Goal: Information Seeking & Learning: Check status

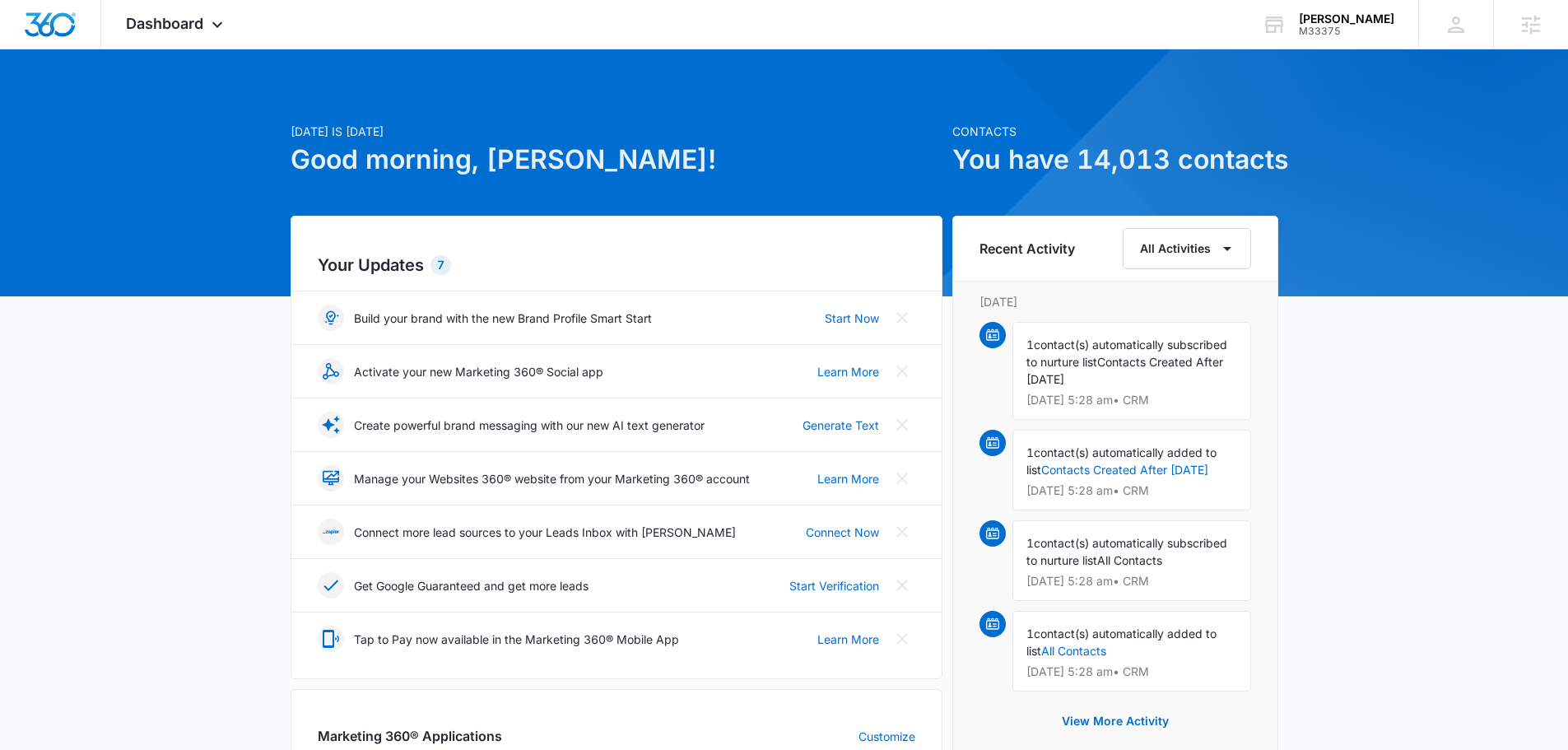
click at [224, 188] on div "[DATE] is [DATE] Good morning, [PERSON_NAME]! Contacts You have 14,013 contacts…" at bounding box center [784, 730] width 1568 height 1322
click at [251, 142] on div "[DATE] is [DATE] Good morning, [PERSON_NAME]! Contacts You have 14,013 contacts…" at bounding box center [784, 730] width 1568 height 1322
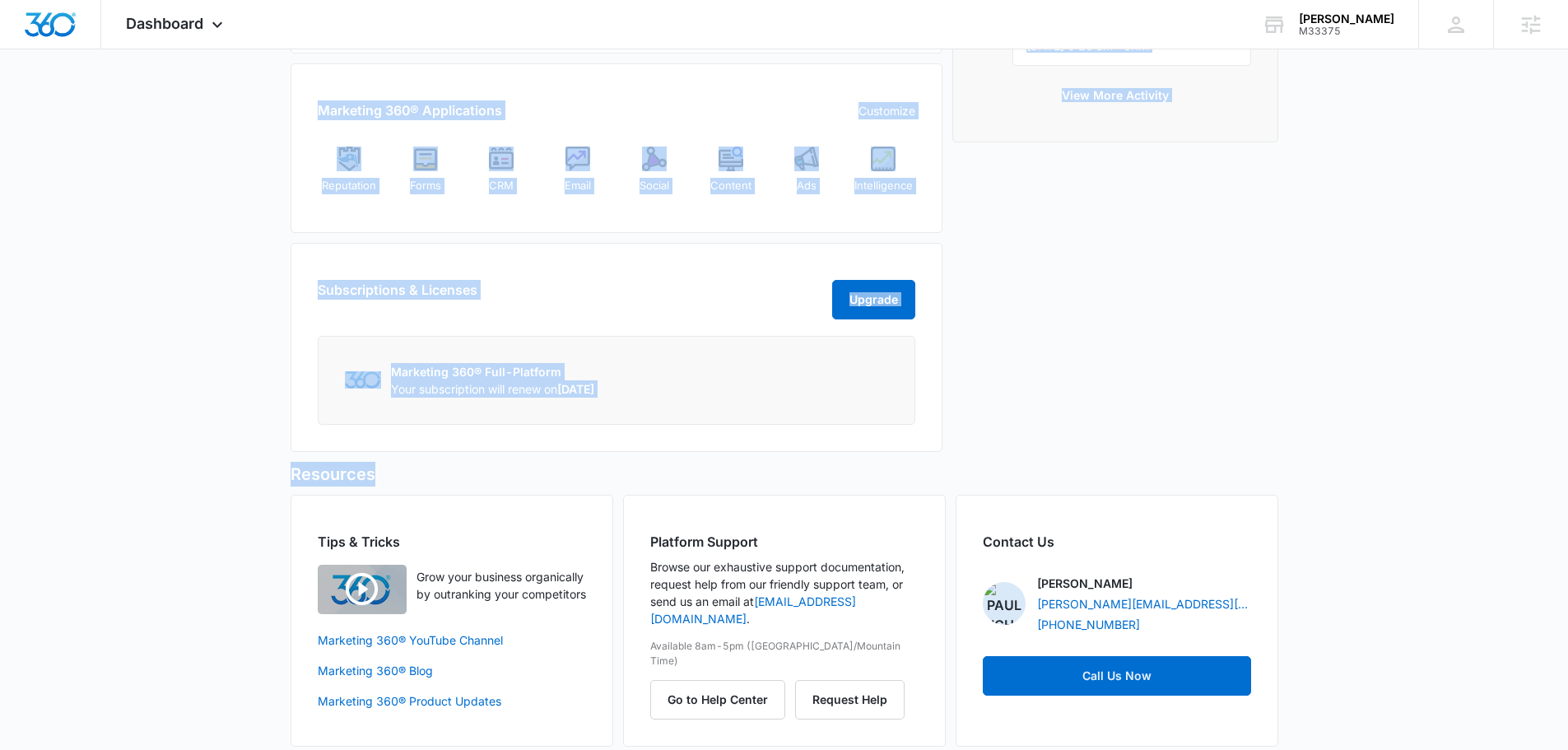
scroll to position [642, 0]
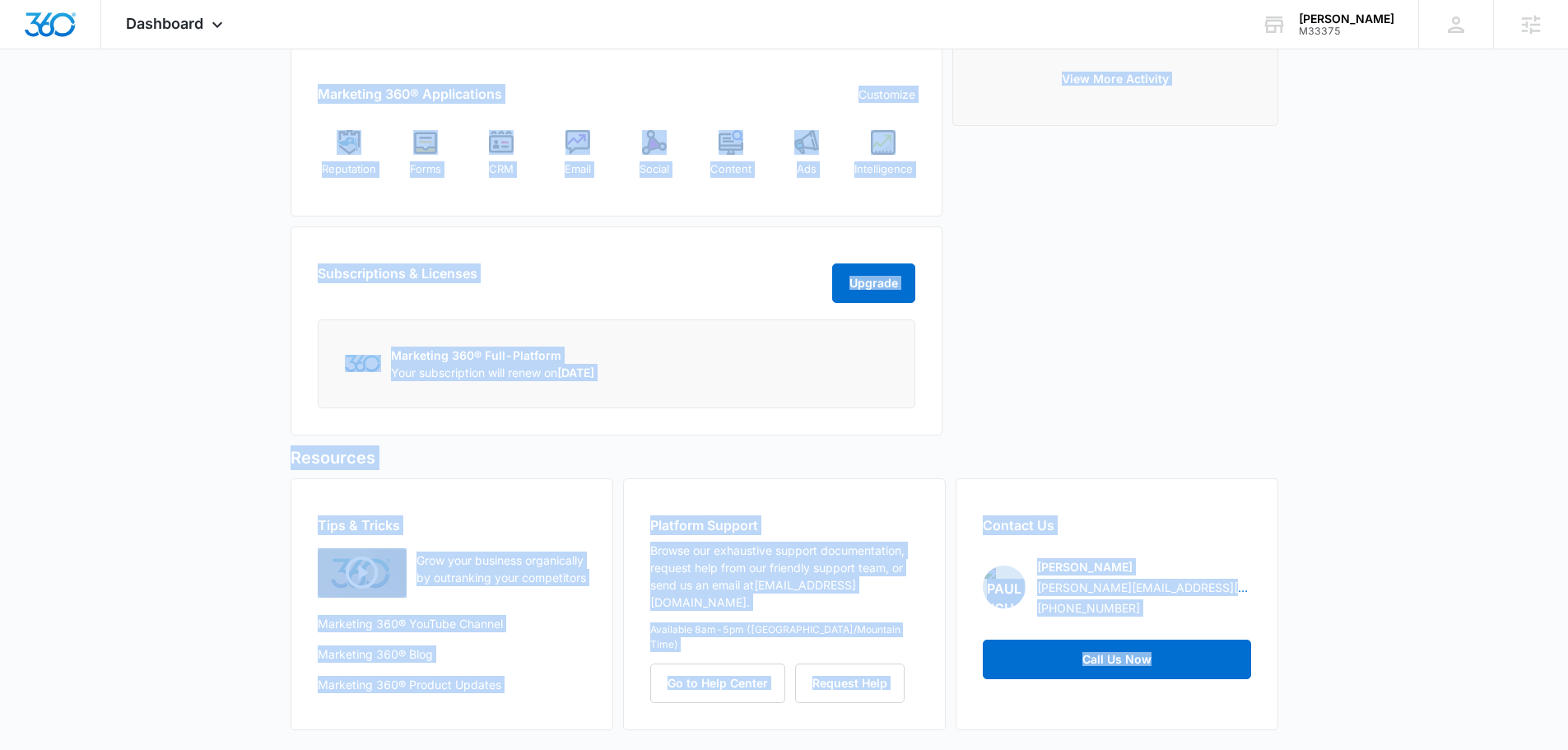
drag, startPoint x: 264, startPoint y: 104, endPoint x: 1431, endPoint y: 680, distance: 1301.4
click at [1431, 680] on div "[DATE] is [DATE] Good morning, [PERSON_NAME]! Contacts You have 14,013 contacts…" at bounding box center [784, 88] width 1568 height 1322
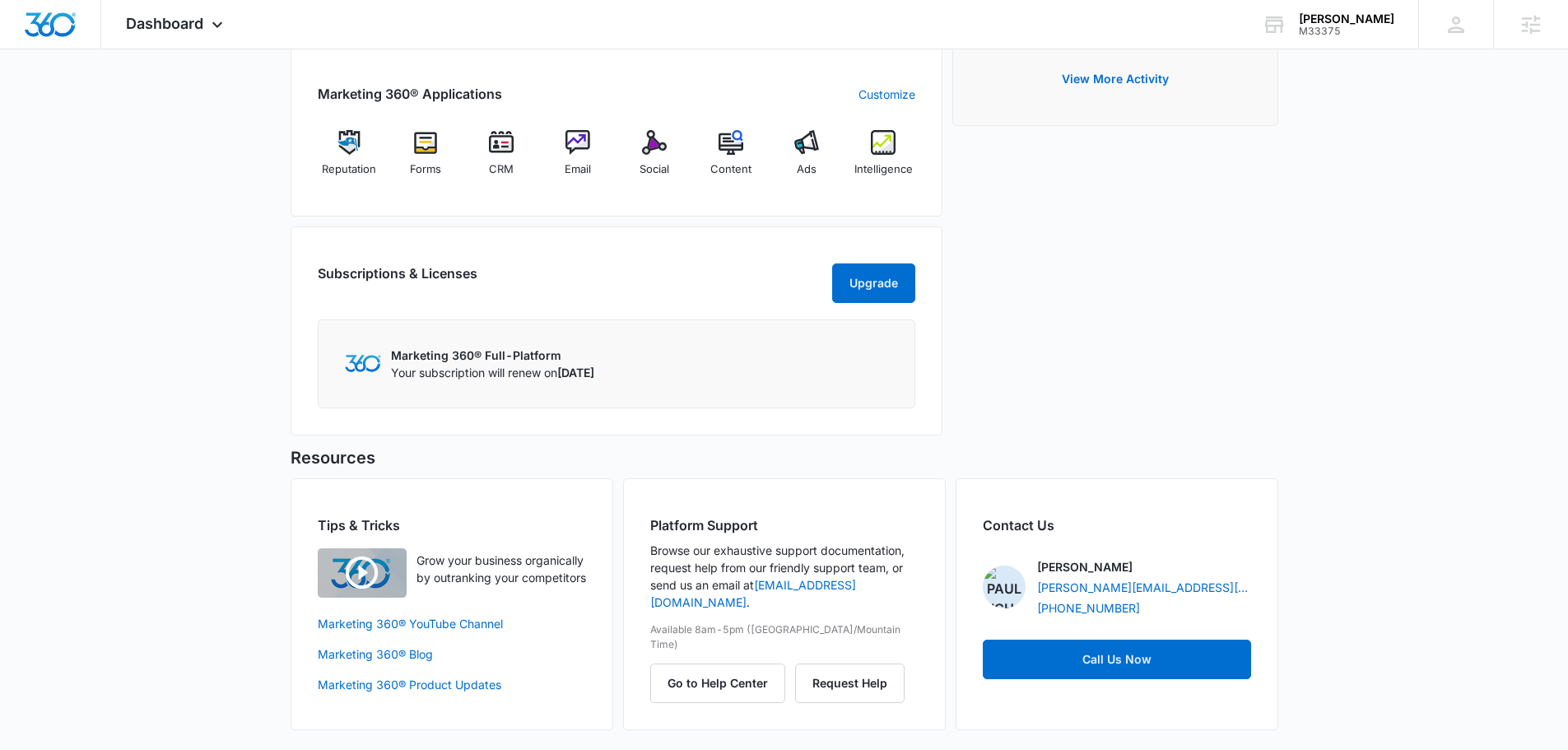
click at [1429, 686] on div "[DATE] is [DATE] Good morning, [PERSON_NAME]! Contacts You have 14,013 contacts…" at bounding box center [784, 88] width 1568 height 1322
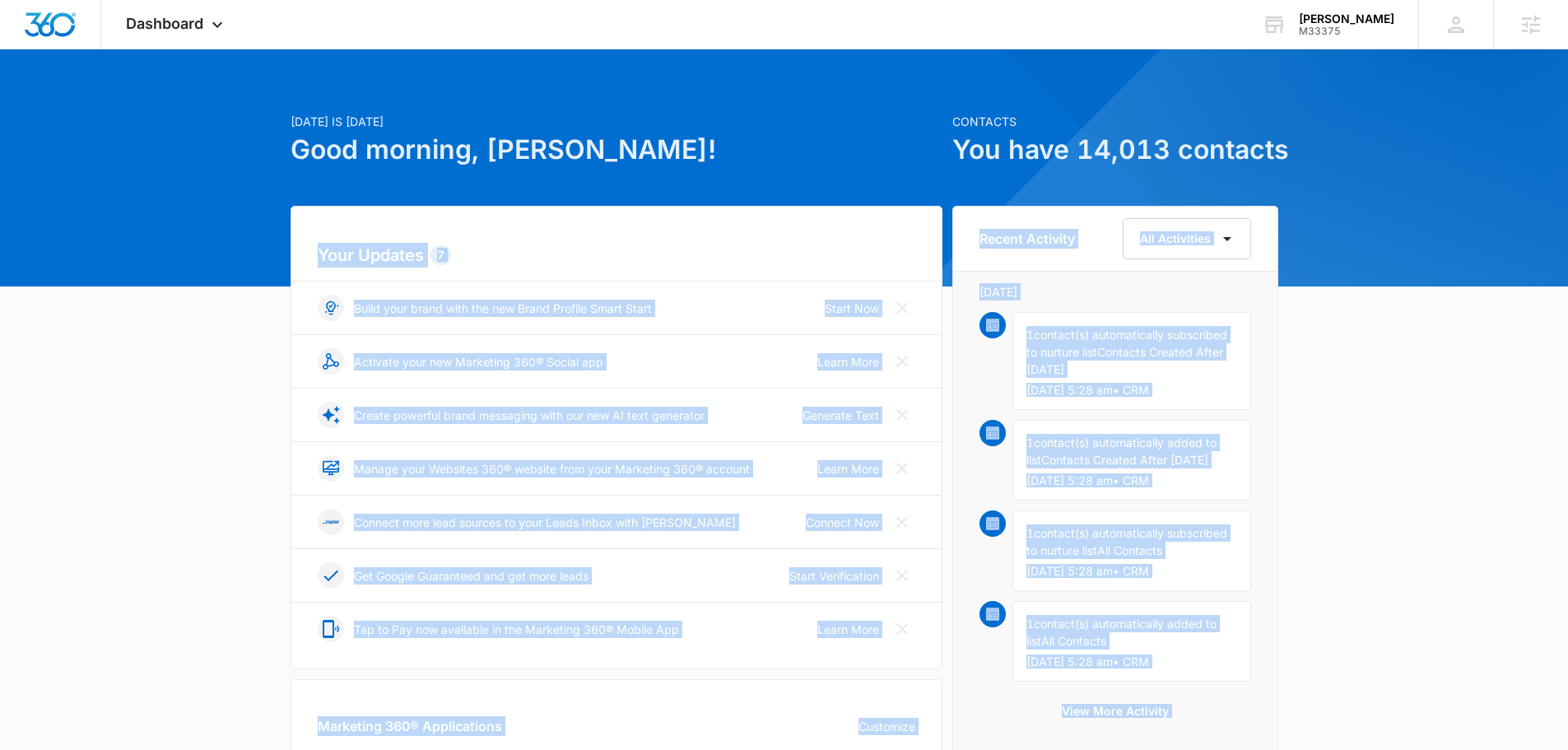
scroll to position [0, 0]
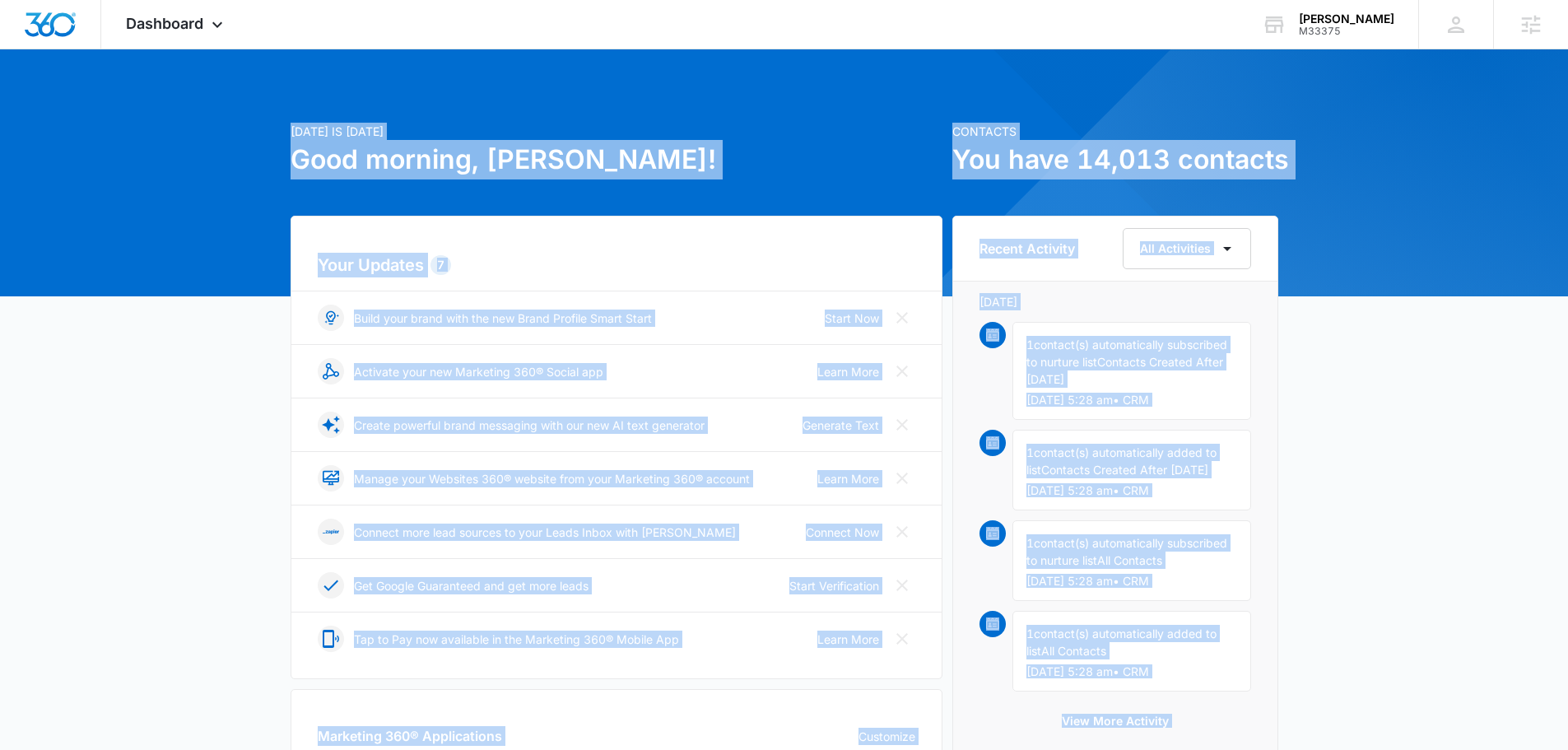
drag, startPoint x: 1419, startPoint y: 677, endPoint x: 223, endPoint y: 118, distance: 1320.2
click at [225, 125] on div "[DATE] is [DATE] Good morning, [PERSON_NAME]! Contacts You have 14,013 contacts…" at bounding box center [784, 730] width 1568 height 1322
click at [223, 105] on div "[DATE] is [DATE] Good morning, [PERSON_NAME]! Contacts You have 14,013 contacts…" at bounding box center [784, 730] width 1568 height 1322
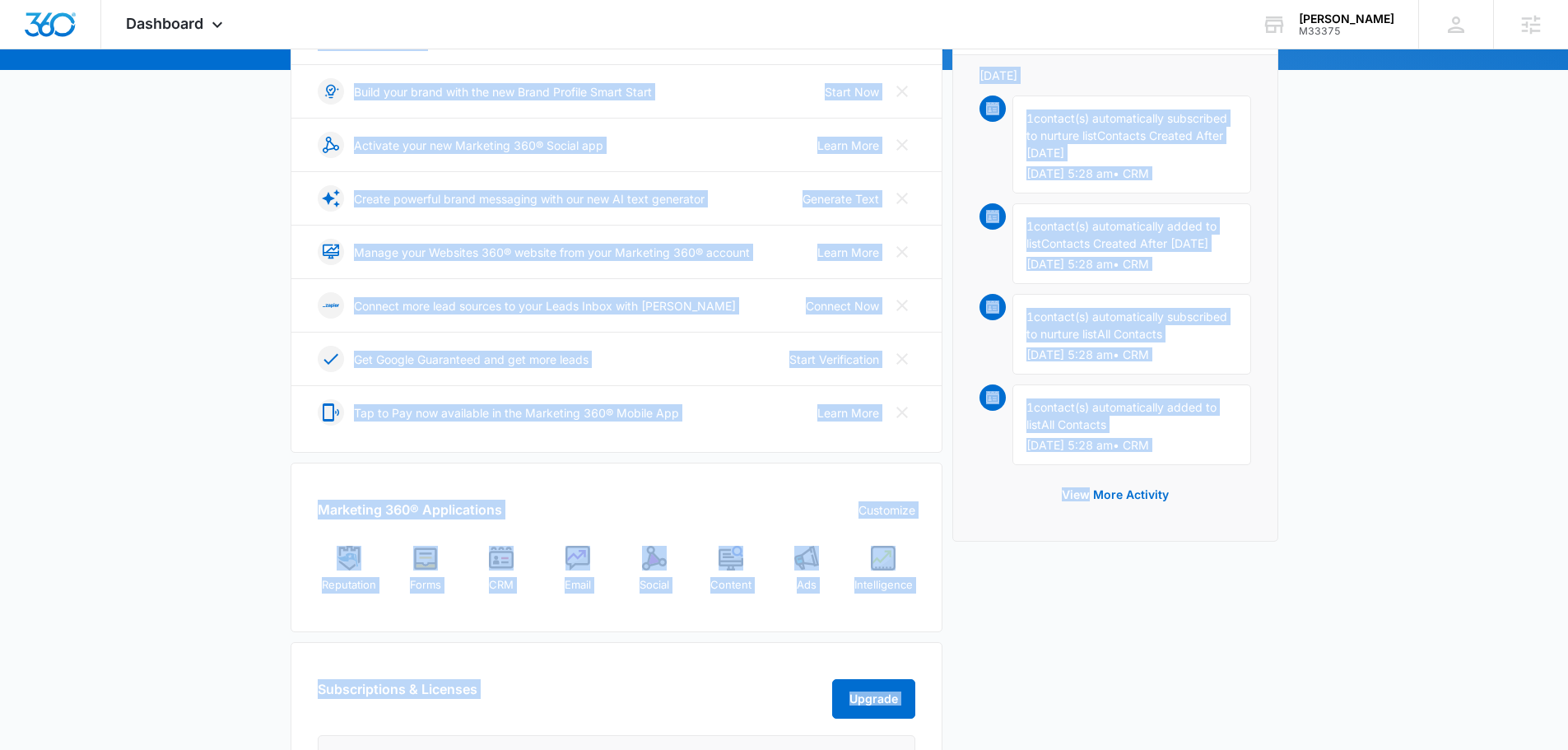
drag, startPoint x: 223, startPoint y: 105, endPoint x: 1208, endPoint y: 302, distance: 1004.5
click at [977, 440] on div "[DATE] is [DATE] Good morning, [PERSON_NAME]! Contacts You have 14,013 contacts…" at bounding box center [784, 504] width 1568 height 1322
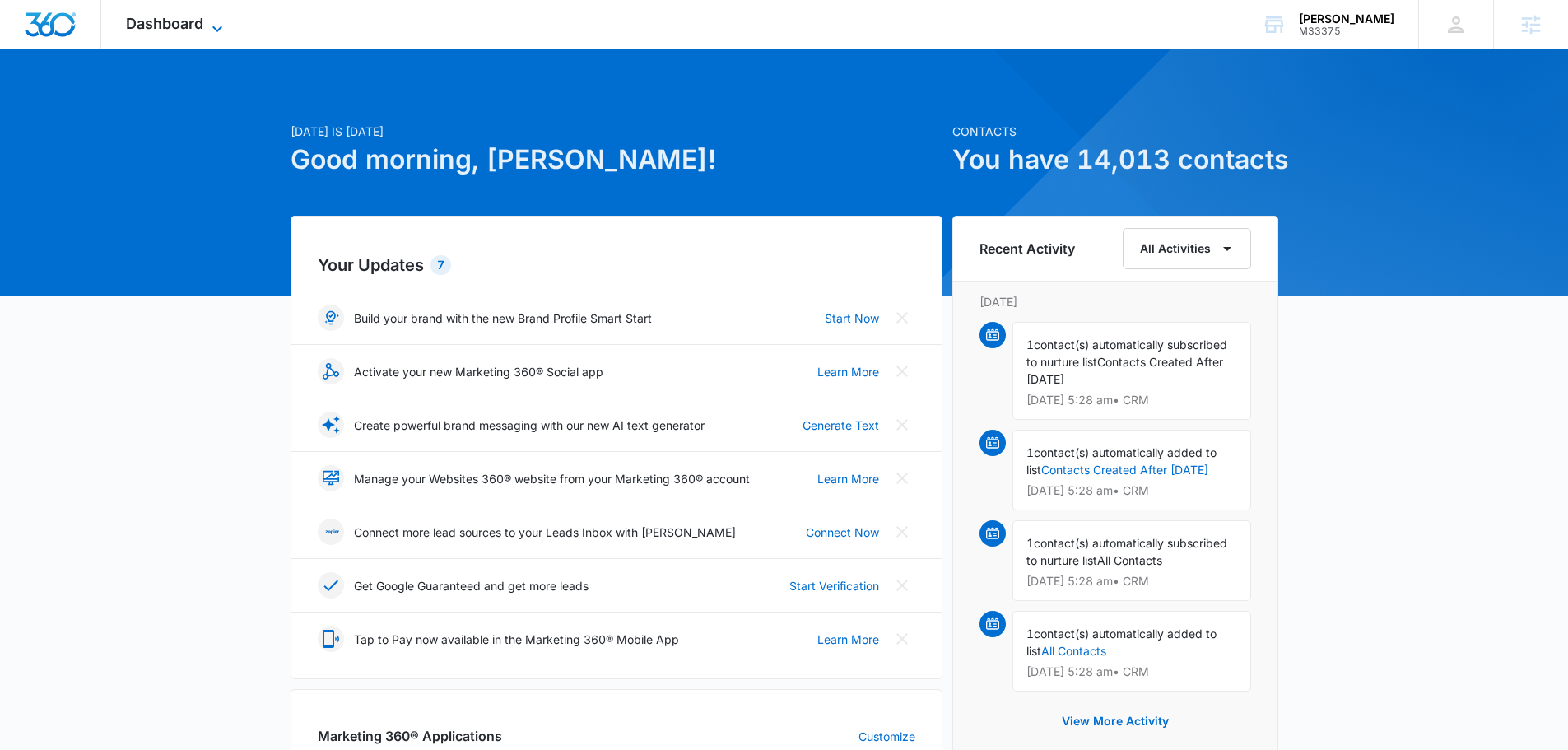
click at [187, 15] on span "Dashboard" at bounding box center [165, 23] width 77 height 17
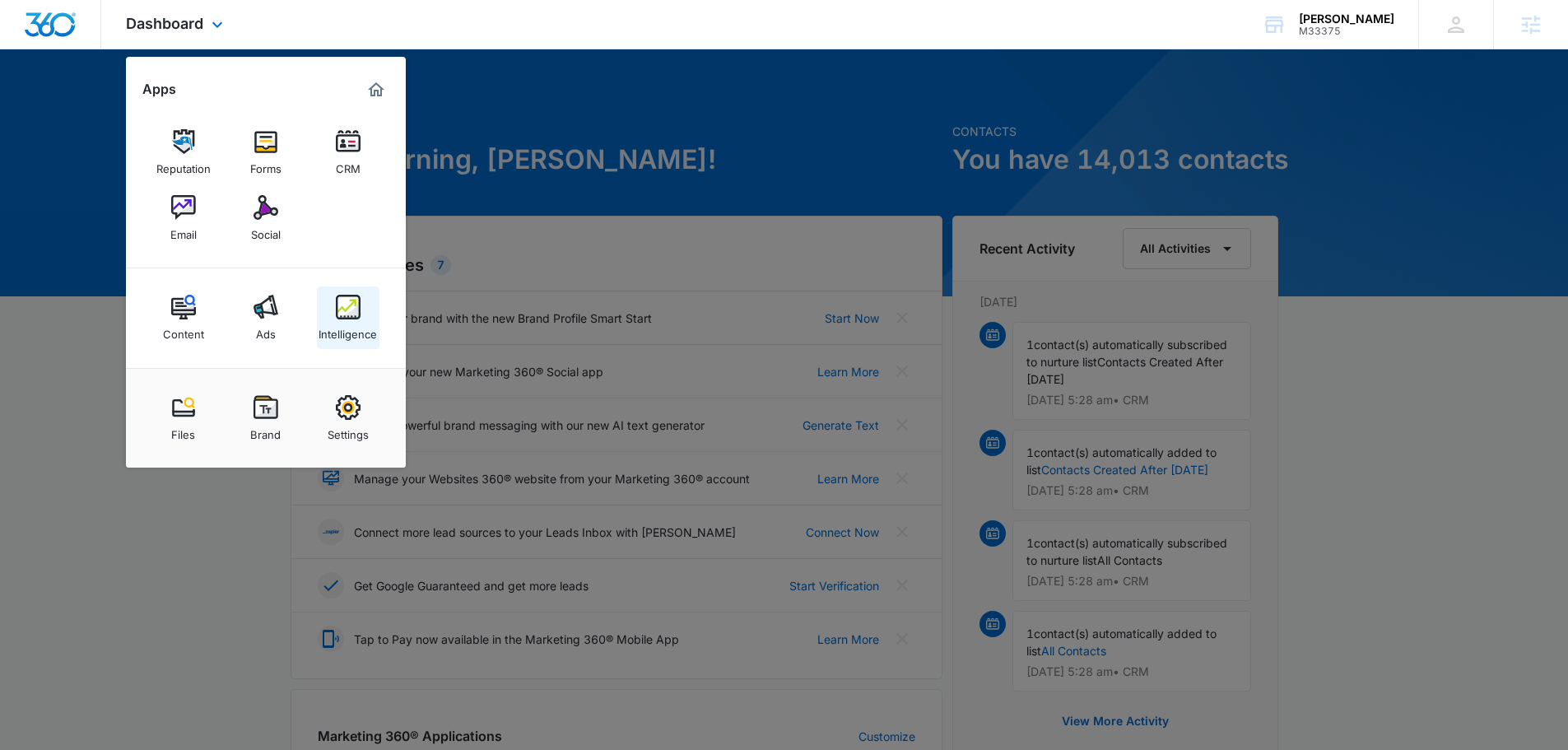
click at [350, 320] on div "Intelligence" at bounding box center [348, 330] width 58 height 21
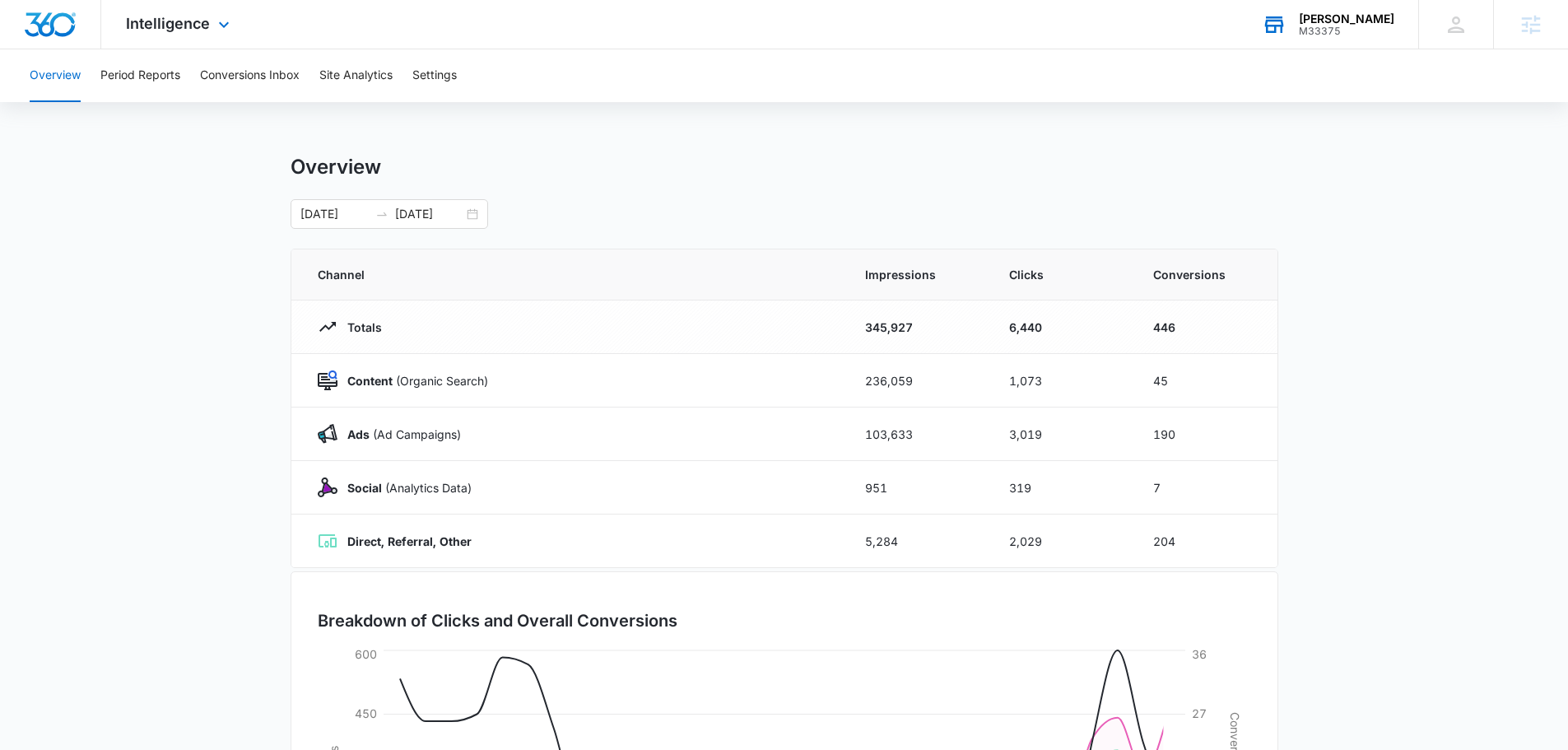
click at [1361, 17] on div "[PERSON_NAME]" at bounding box center [1346, 18] width 95 height 13
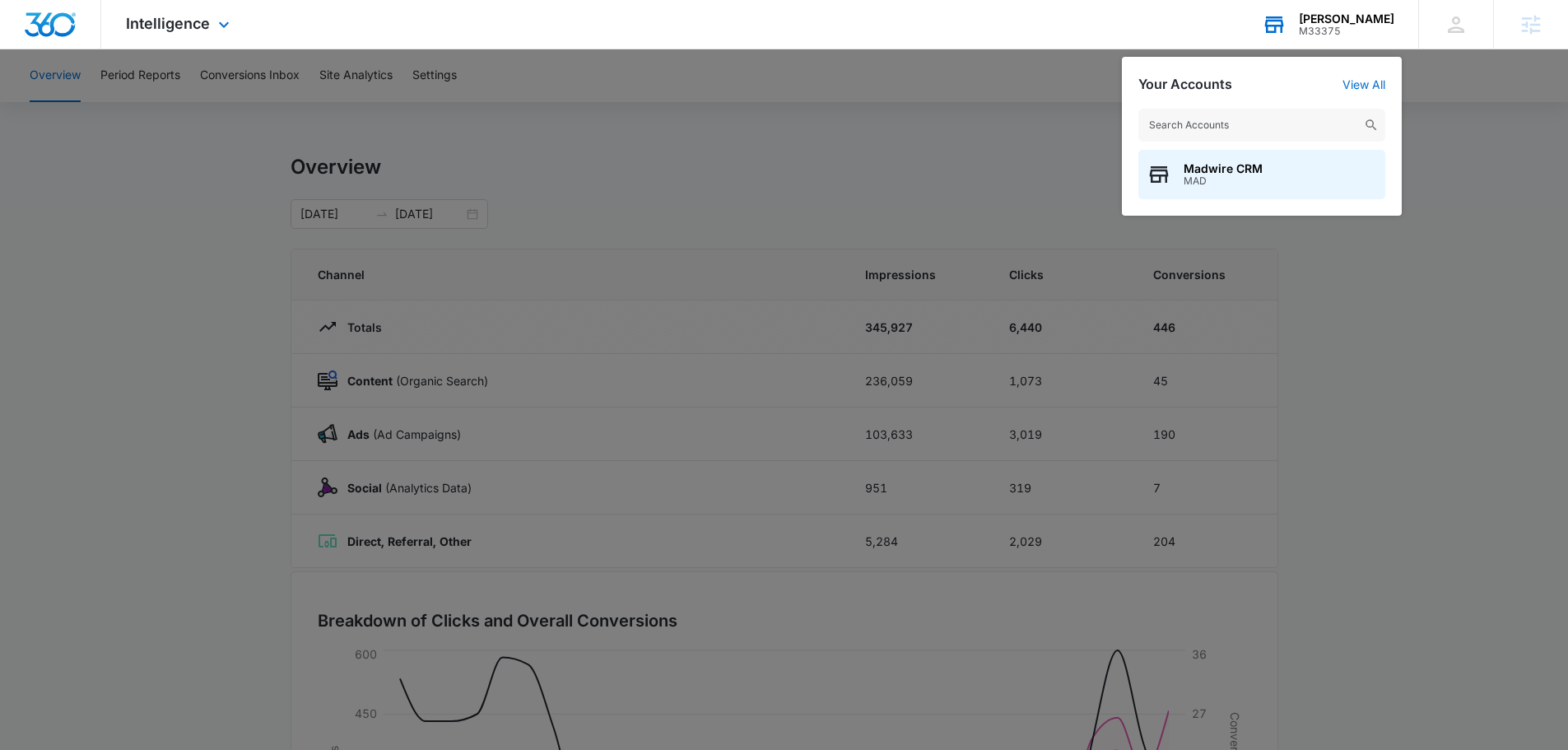
click at [1224, 125] on input "text" at bounding box center [1261, 125] width 247 height 33
click at [1204, 141] on input "text" at bounding box center [1261, 125] width 247 height 33
click at [1187, 127] on input "text" at bounding box center [1261, 125] width 247 height 33
click at [1218, 123] on input "text" at bounding box center [1261, 125] width 247 height 33
click at [692, 183] on div at bounding box center [784, 375] width 1568 height 750
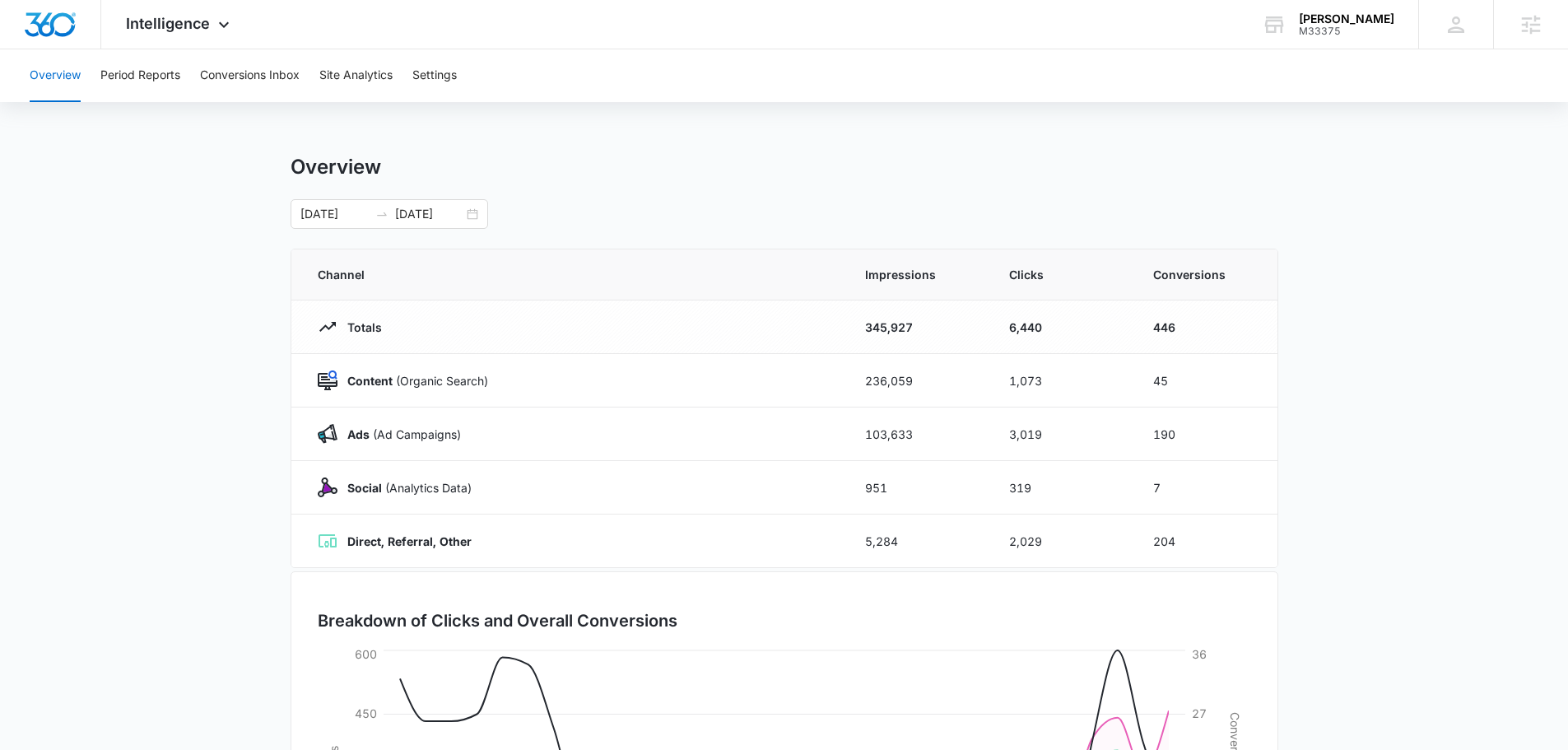
click at [619, 216] on div "[DATE] [DATE]" at bounding box center [784, 214] width 988 height 29
click at [661, 187] on div "Overview [DATE] [DATE]" at bounding box center [784, 192] width 988 height 74
drag, startPoint x: 838, startPoint y: 99, endPoint x: 825, endPoint y: 98, distance: 13.0
click at [837, 99] on div "Overview Period Reports Conversions Inbox Site Analytics Settings" at bounding box center [784, 75] width 1528 height 52
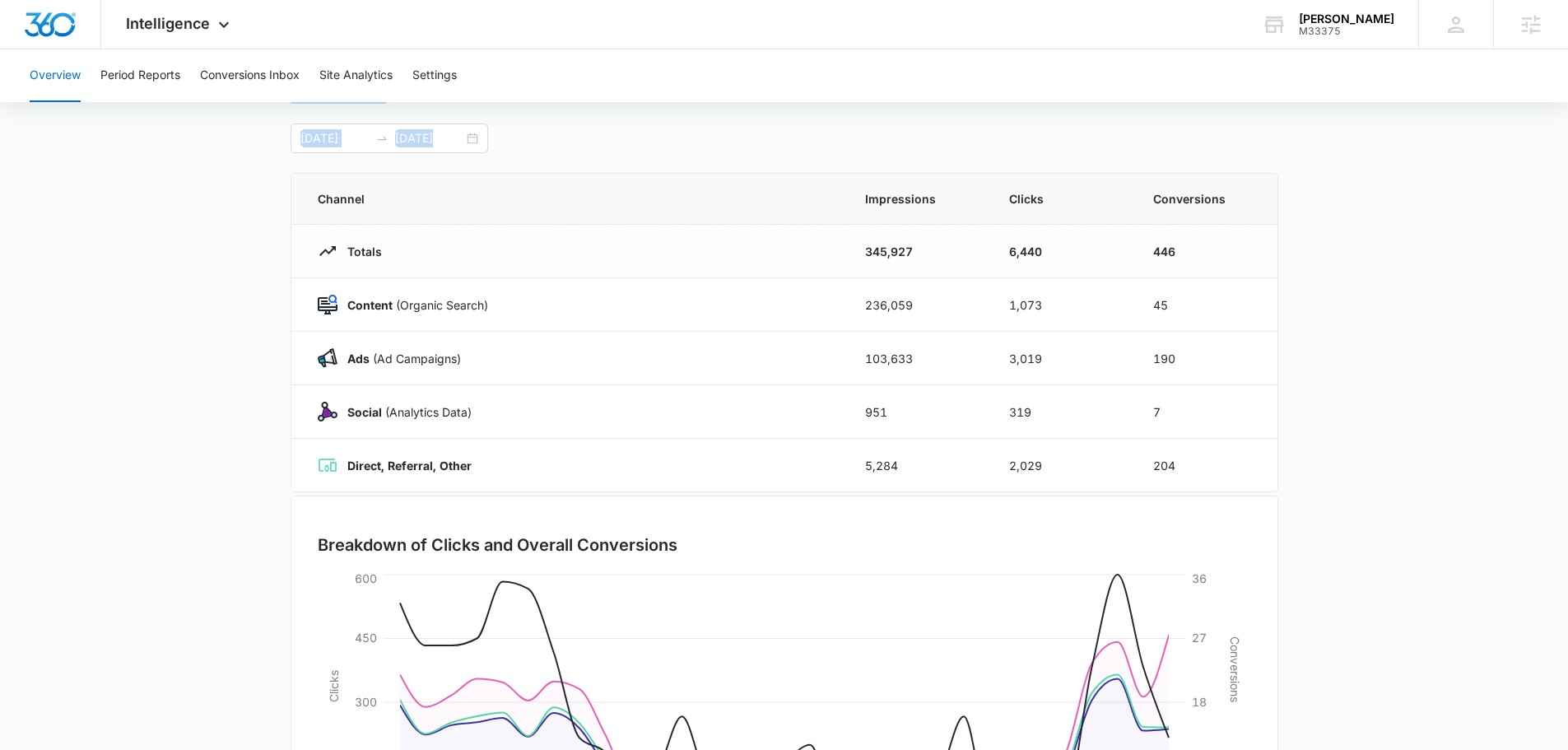
scroll to position [269, 0]
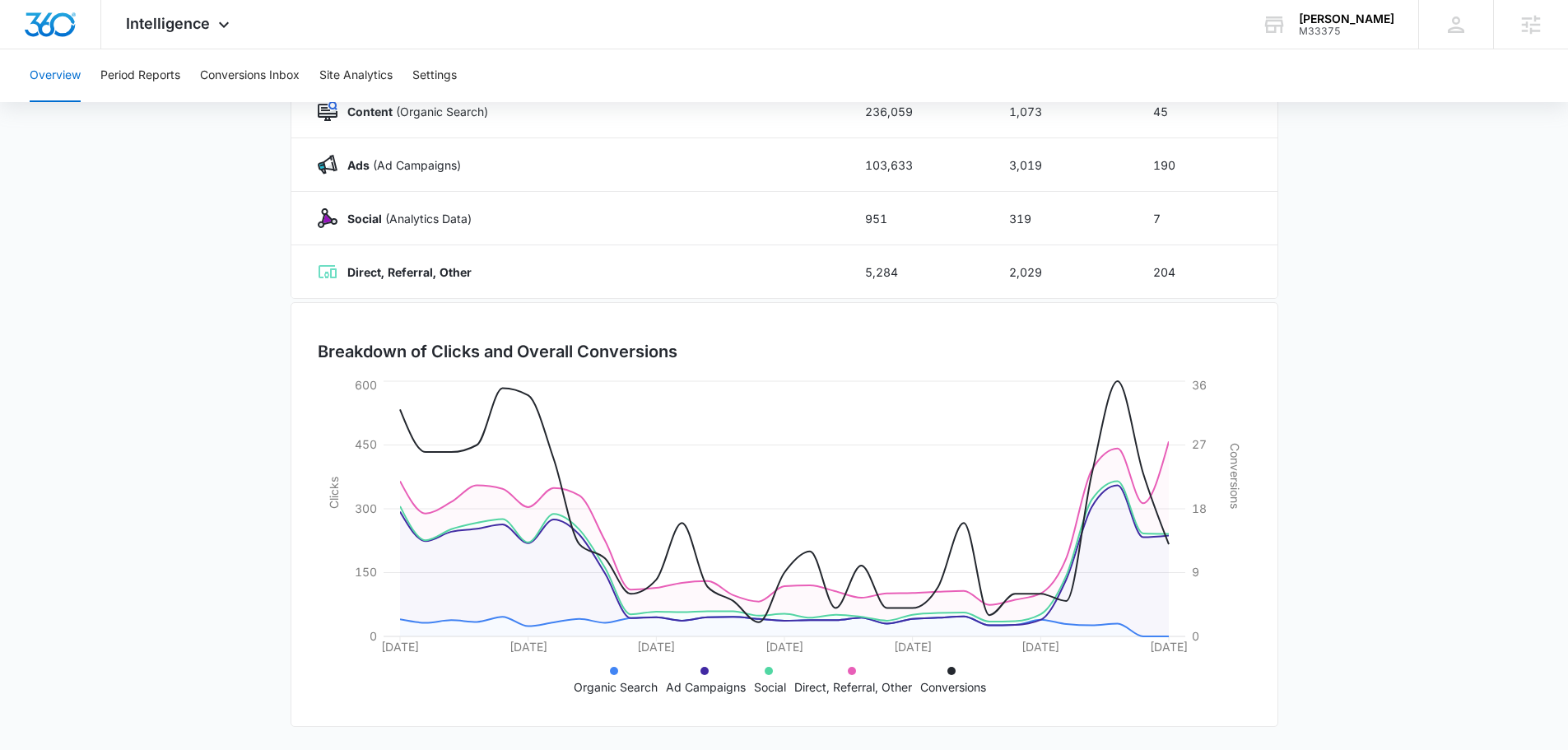
drag, startPoint x: 273, startPoint y: 152, endPoint x: 1331, endPoint y: 674, distance: 1179.8
click at [1331, 673] on div "Overview Period Reports Conversions Inbox Site Analytics Settings Overview [DAT…" at bounding box center [784, 265] width 1568 height 970
click at [1386, 676] on main "Overview [DATE] [DATE] Channel Impressions Clicks Conversions Totals 345,927 6,…" at bounding box center [784, 318] width 1568 height 864
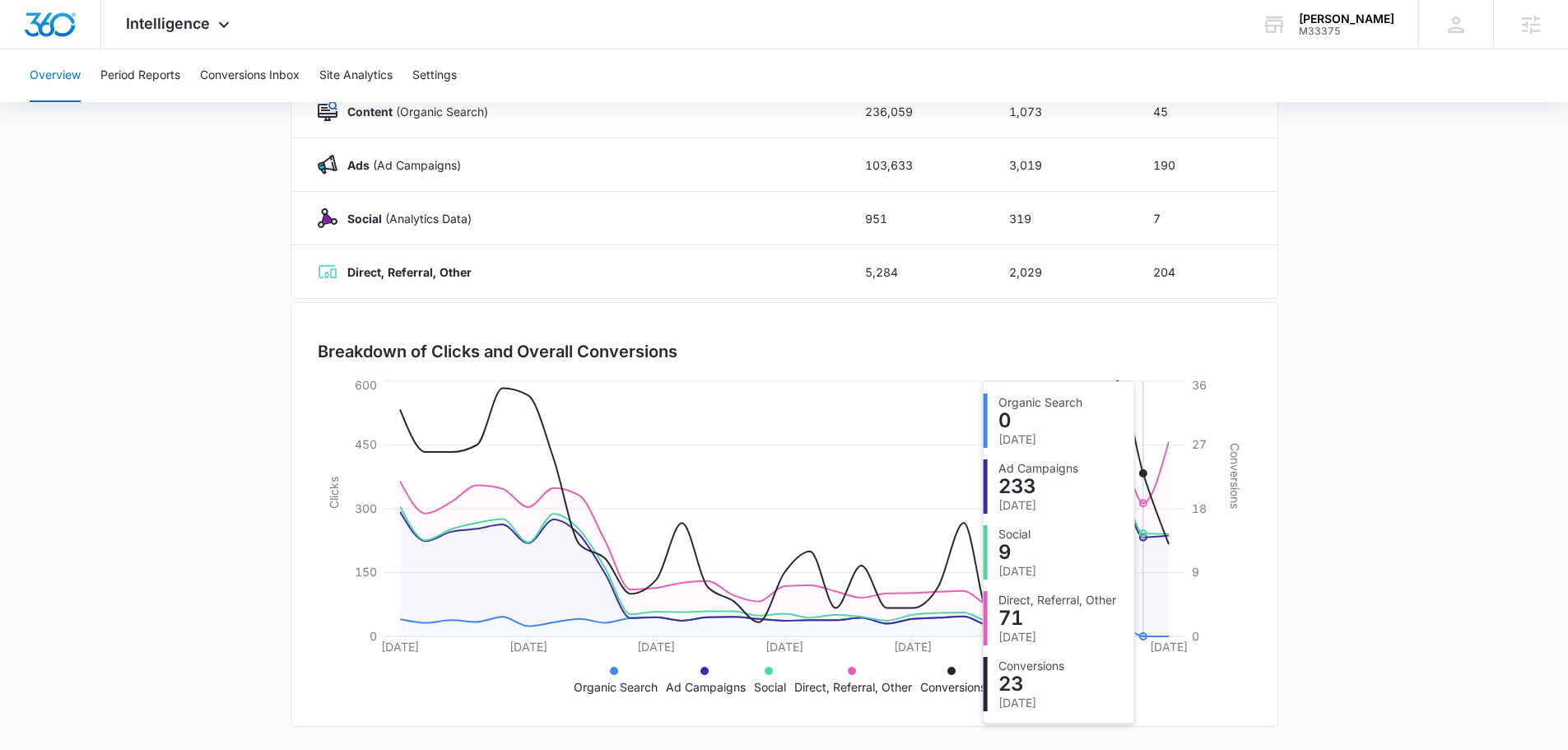
drag, startPoint x: 1380, startPoint y: 684, endPoint x: 1005, endPoint y: 479, distance: 427.4
click at [1003, 483] on main "Overview [DATE] [DATE] Channel Impressions Clicks Conversions Totals 345,927 6,…" at bounding box center [784, 318] width 1568 height 864
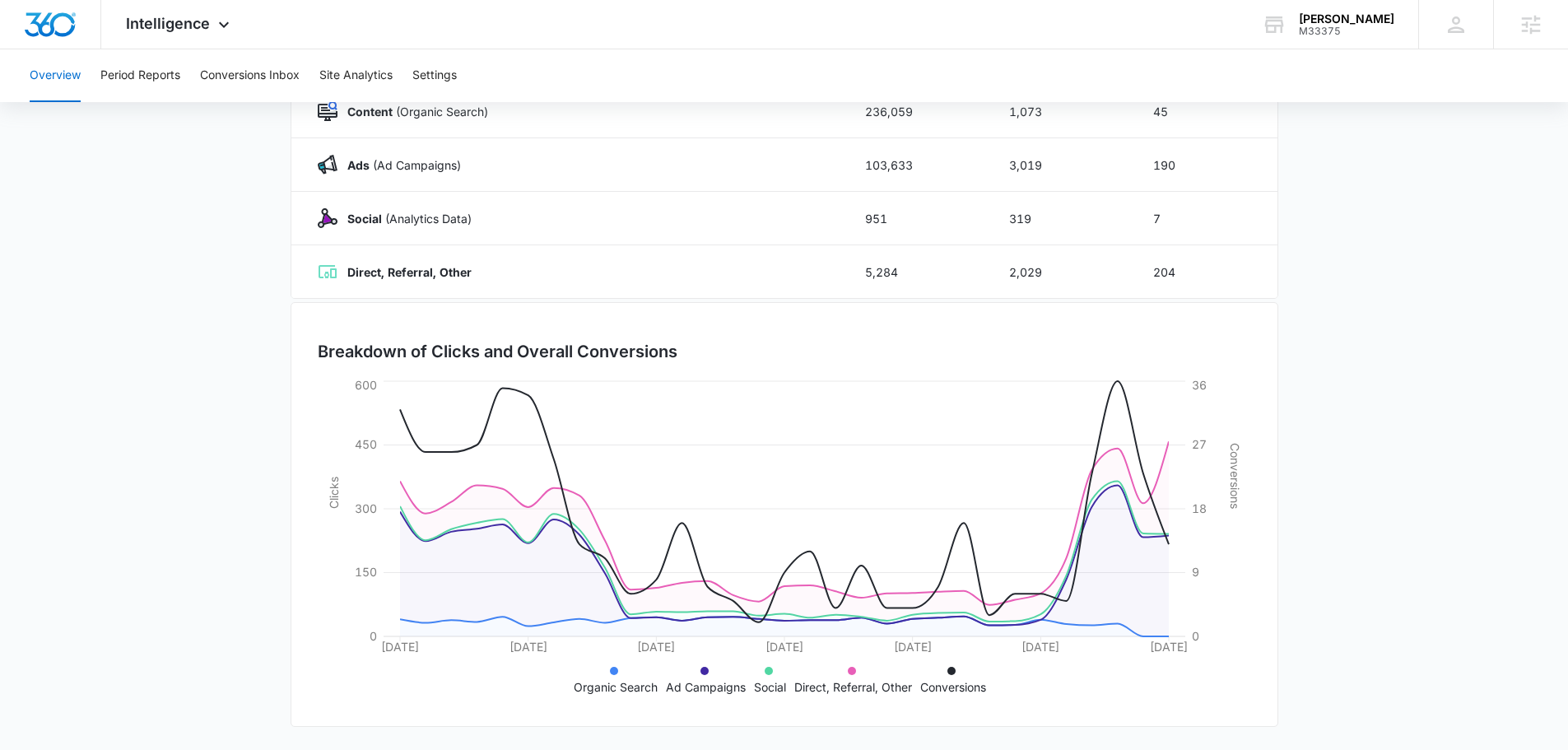
click at [1337, 515] on main "Overview [DATE] [DATE] Channel Impressions Clicks Conversions Totals 345,927 6,…" at bounding box center [784, 318] width 1568 height 864
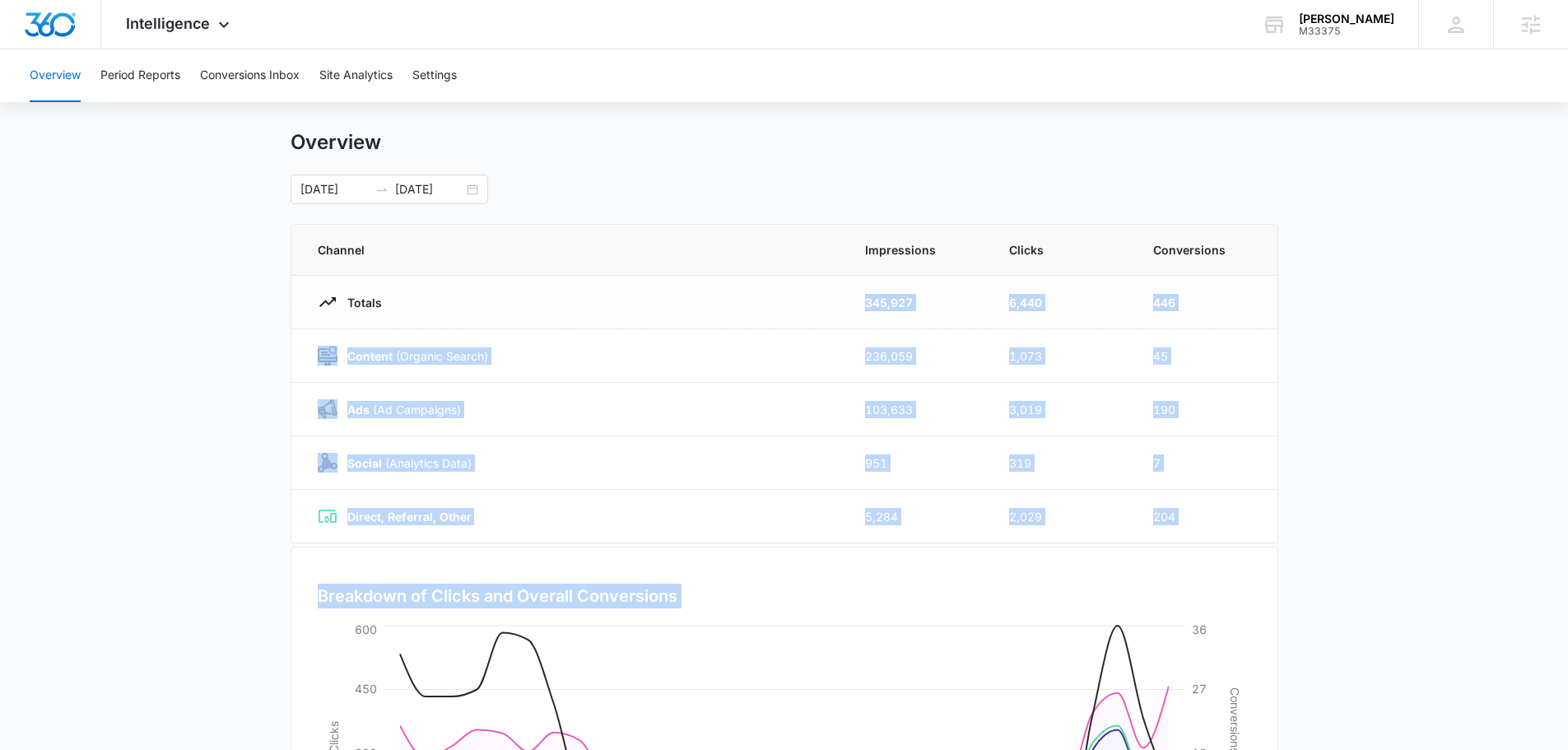
scroll to position [0, 0]
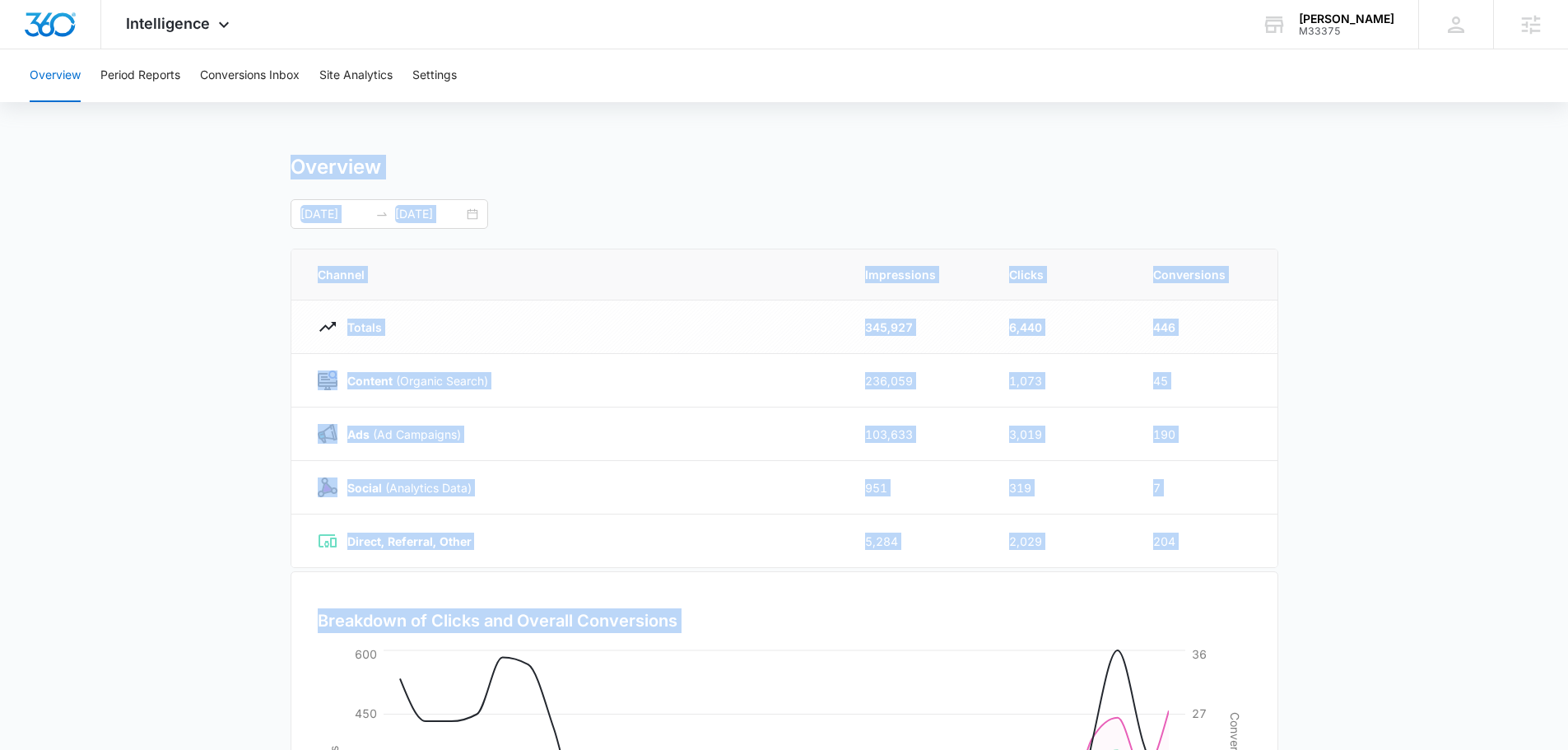
drag, startPoint x: 902, startPoint y: 613, endPoint x: 182, endPoint y: 116, distance: 874.9
click at [184, 116] on div "Overview Period Reports Conversions Inbox Site Analytics Settings Overview [DAT…" at bounding box center [784, 534] width 1568 height 970
click at [183, 154] on div "Overview Period Reports Conversions Inbox Site Analytics Settings Overview [DAT…" at bounding box center [784, 534] width 1568 height 970
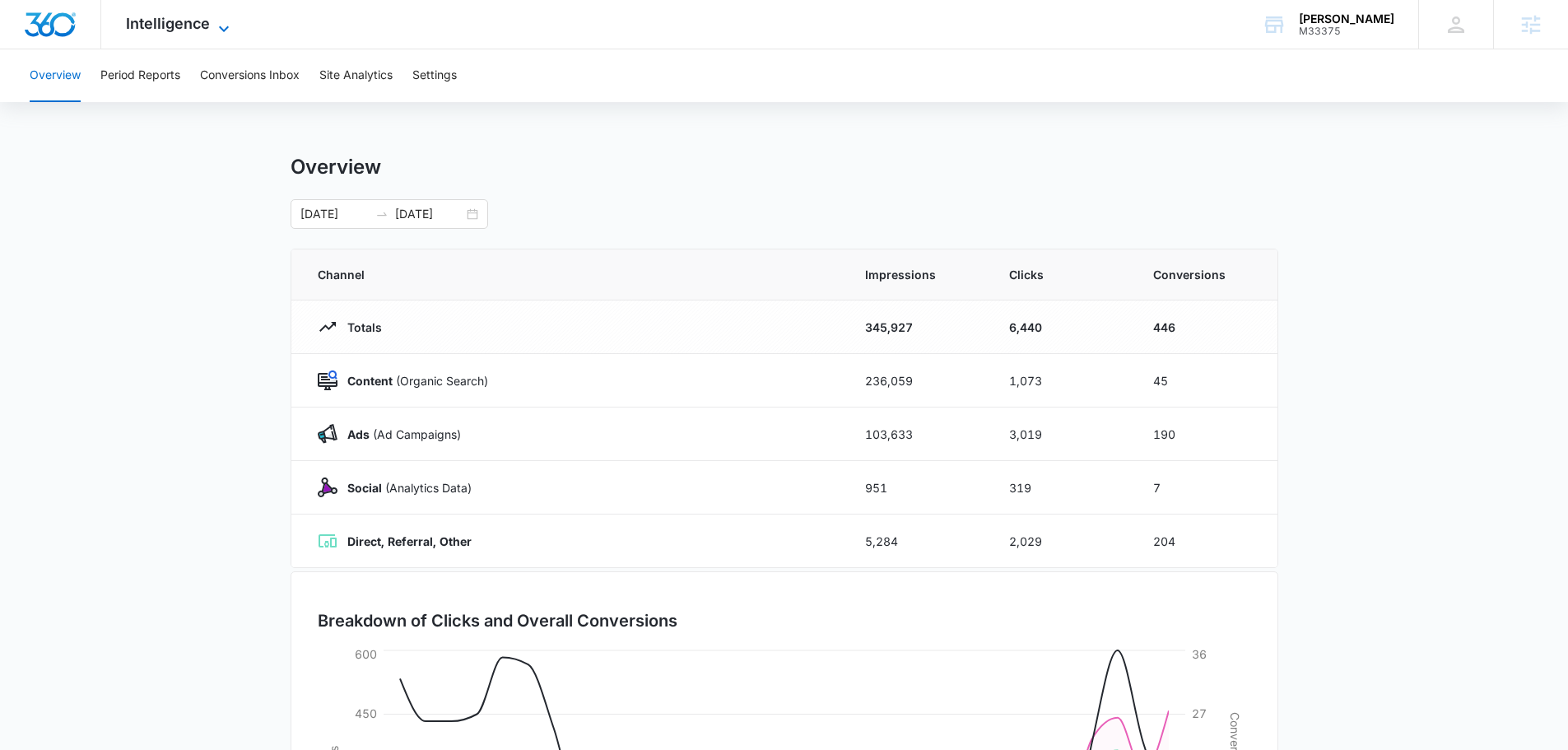
click at [221, 29] on icon at bounding box center [223, 28] width 9 height 6
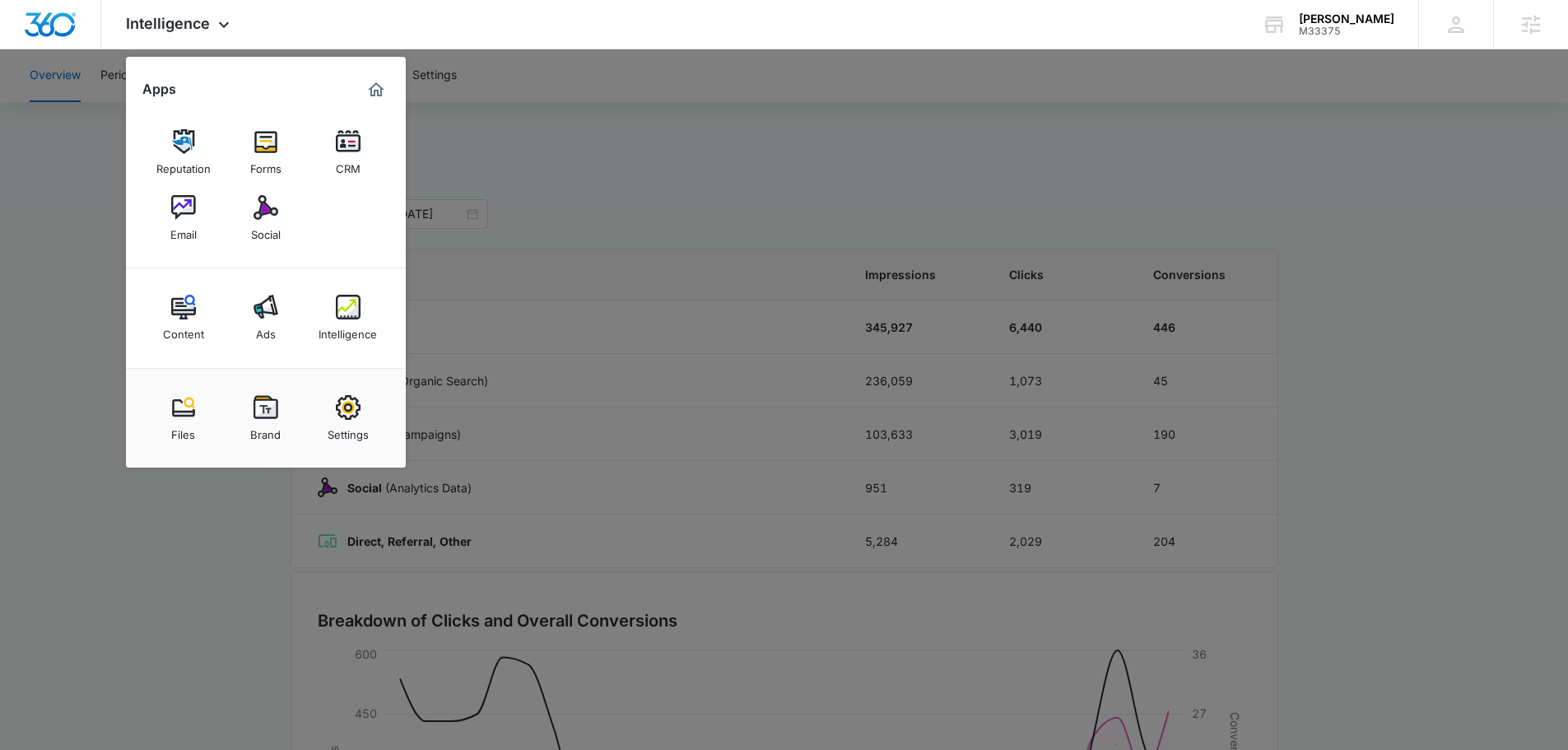
drag, startPoint x: 266, startPoint y: 326, endPoint x: 267, endPoint y: 317, distance: 9.1
click at [266, 326] on div "Ads" at bounding box center [265, 330] width 20 height 21
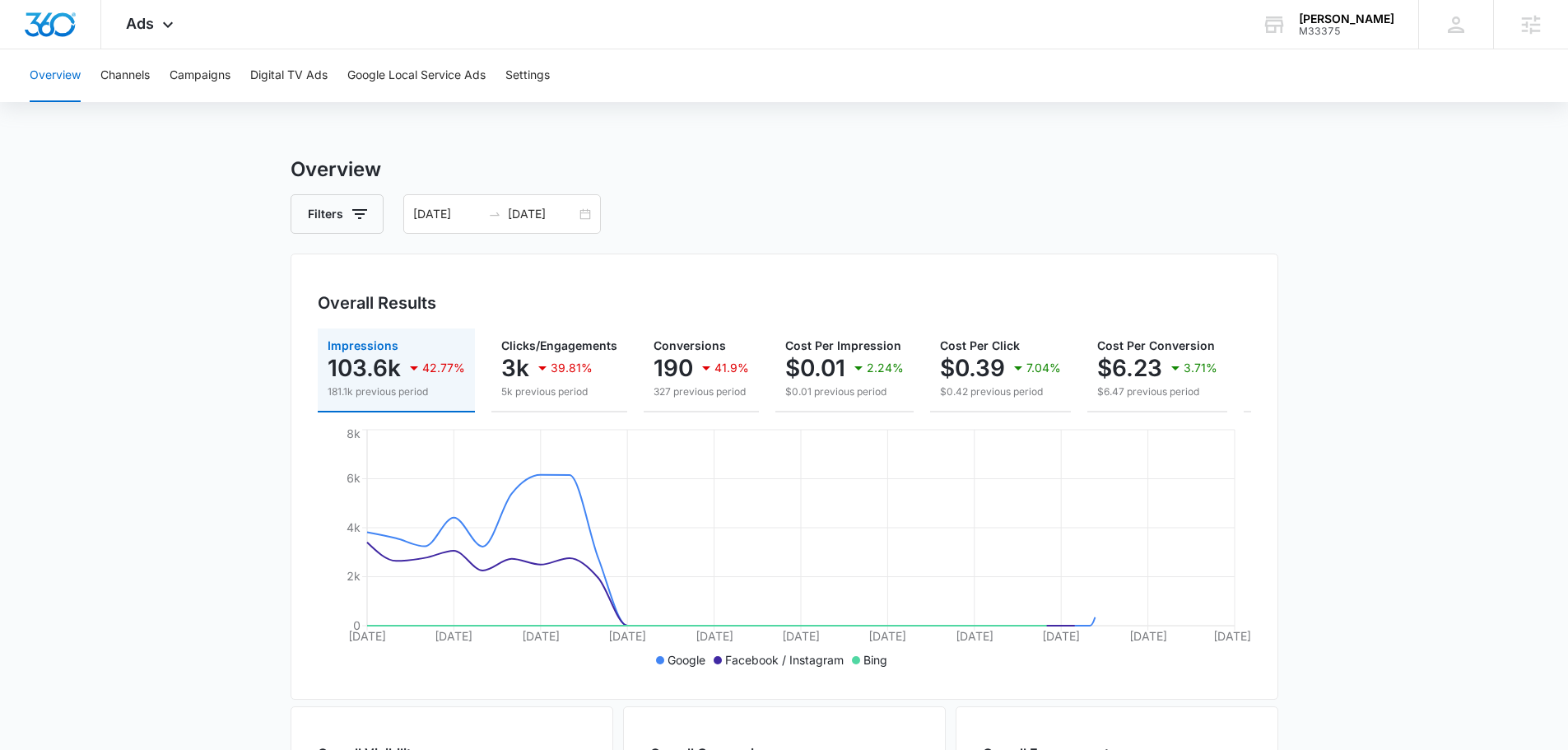
click at [170, 279] on main "Overview Filters [DATE] [DATE] Overall Results Impressions 103.6k 42.77% 181.1k…" at bounding box center [784, 746] width 1568 height 1182
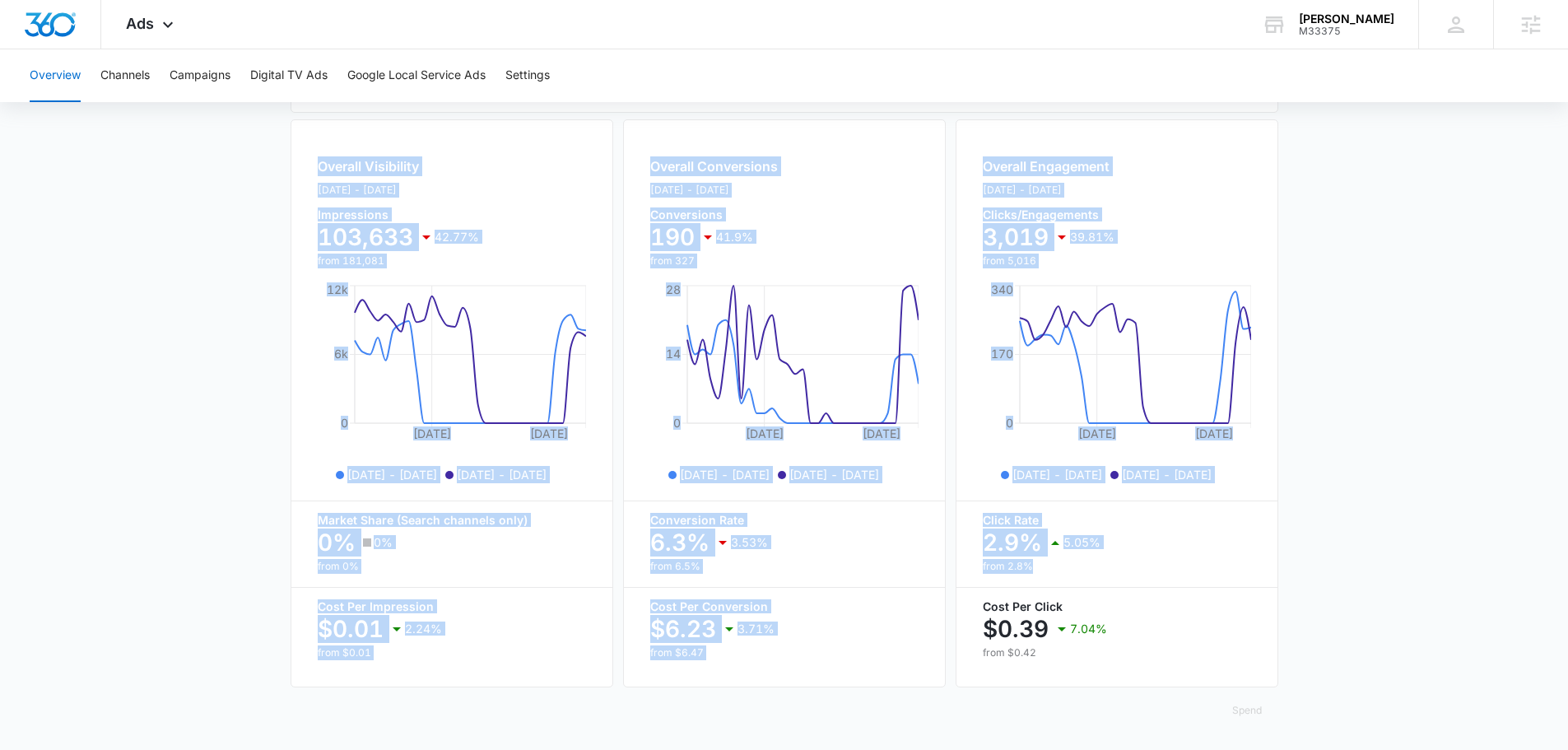
scroll to position [600, 0]
drag, startPoint x: 326, startPoint y: 181, endPoint x: 1311, endPoint y: 681, distance: 1104.6
click at [1311, 681] on div "Overview Channels Campaigns Digital TV Ads Google Local Service Ads Settings Ov…" at bounding box center [784, 106] width 1568 height 1288
click at [1356, 662] on main "Overview Filters [DATE] [DATE] Overall Results Impressions 103.6k 42.77% 181.1k…" at bounding box center [784, 159] width 1568 height 1182
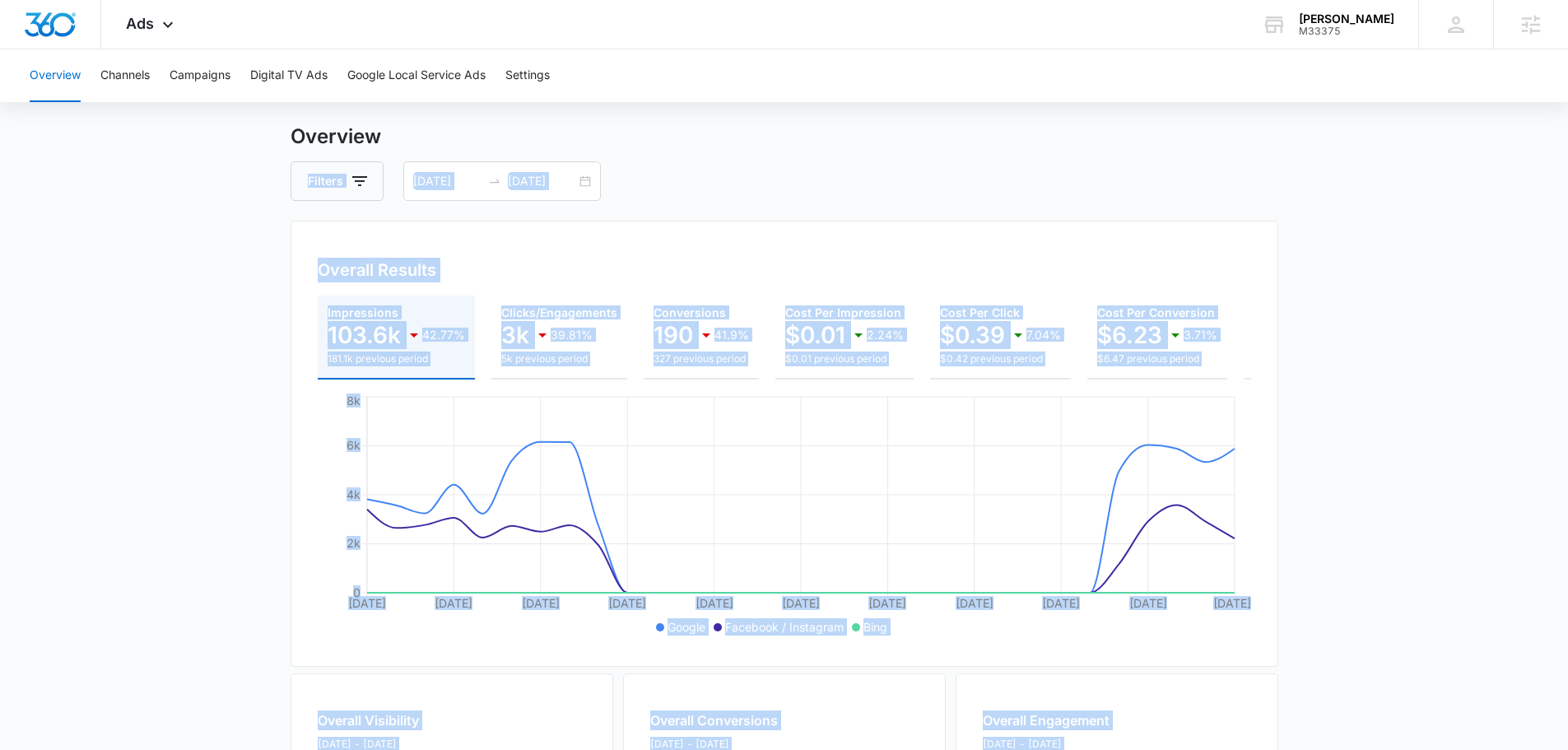
scroll to position [0, 0]
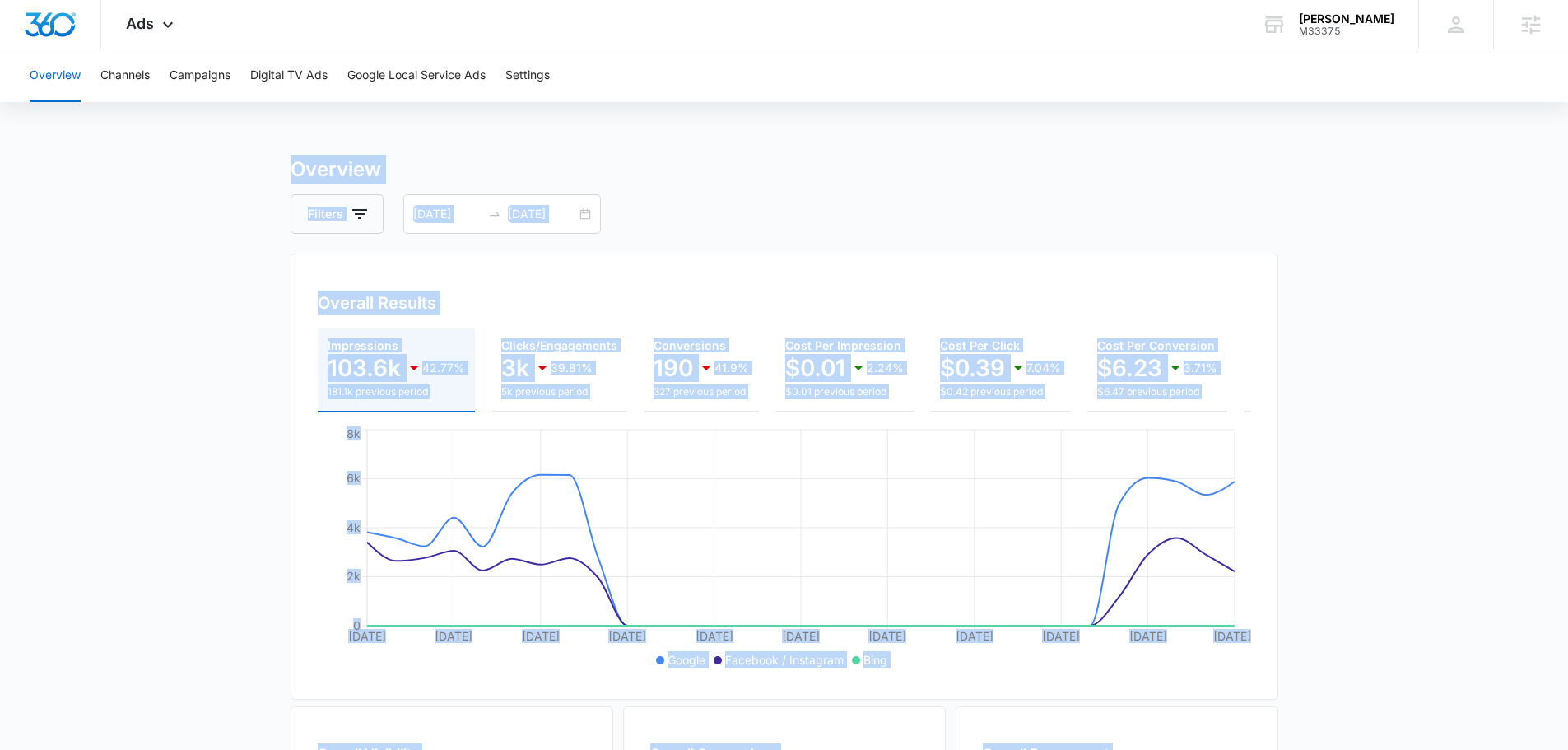
drag, startPoint x: 1363, startPoint y: 655, endPoint x: 189, endPoint y: 159, distance: 1274.5
click at [189, 159] on main "Overview Filters [DATE] [DATE] Overall Results Impressions 103.6k 42.77% 181.1k…" at bounding box center [784, 746] width 1568 height 1182
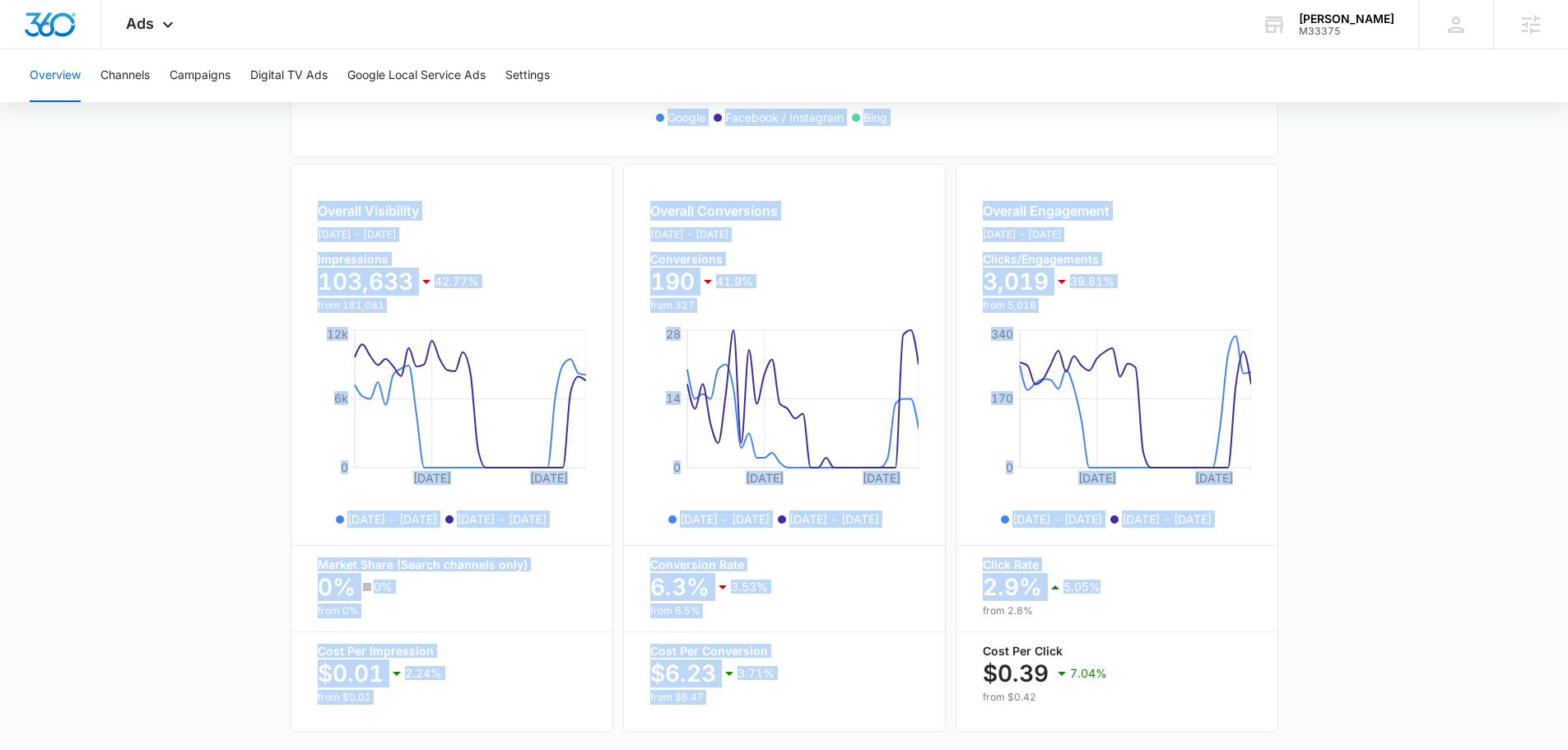
scroll to position [600, 0]
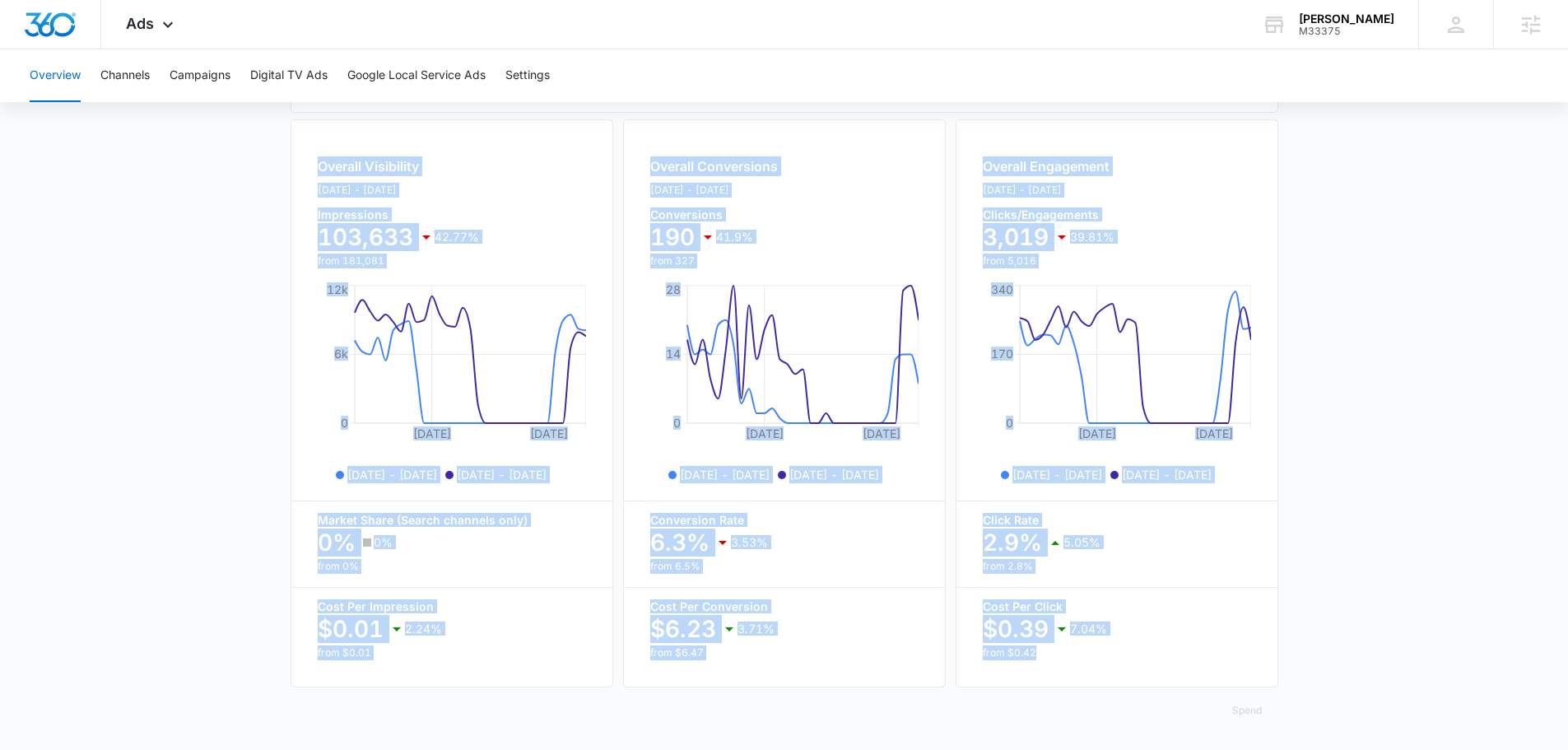
drag, startPoint x: 249, startPoint y: 155, endPoint x: 1377, endPoint y: 669, distance: 1239.6
click at [1377, 669] on main "Overview Filters [DATE] [DATE] Overall Results Impressions 103.6k 42.77% 181.1k…" at bounding box center [784, 159] width 1568 height 1182
click at [1382, 672] on main "Overview Filters [DATE] [DATE] Overall Results Impressions 103.6k 42.77% 181.1k…" at bounding box center [784, 159] width 1568 height 1182
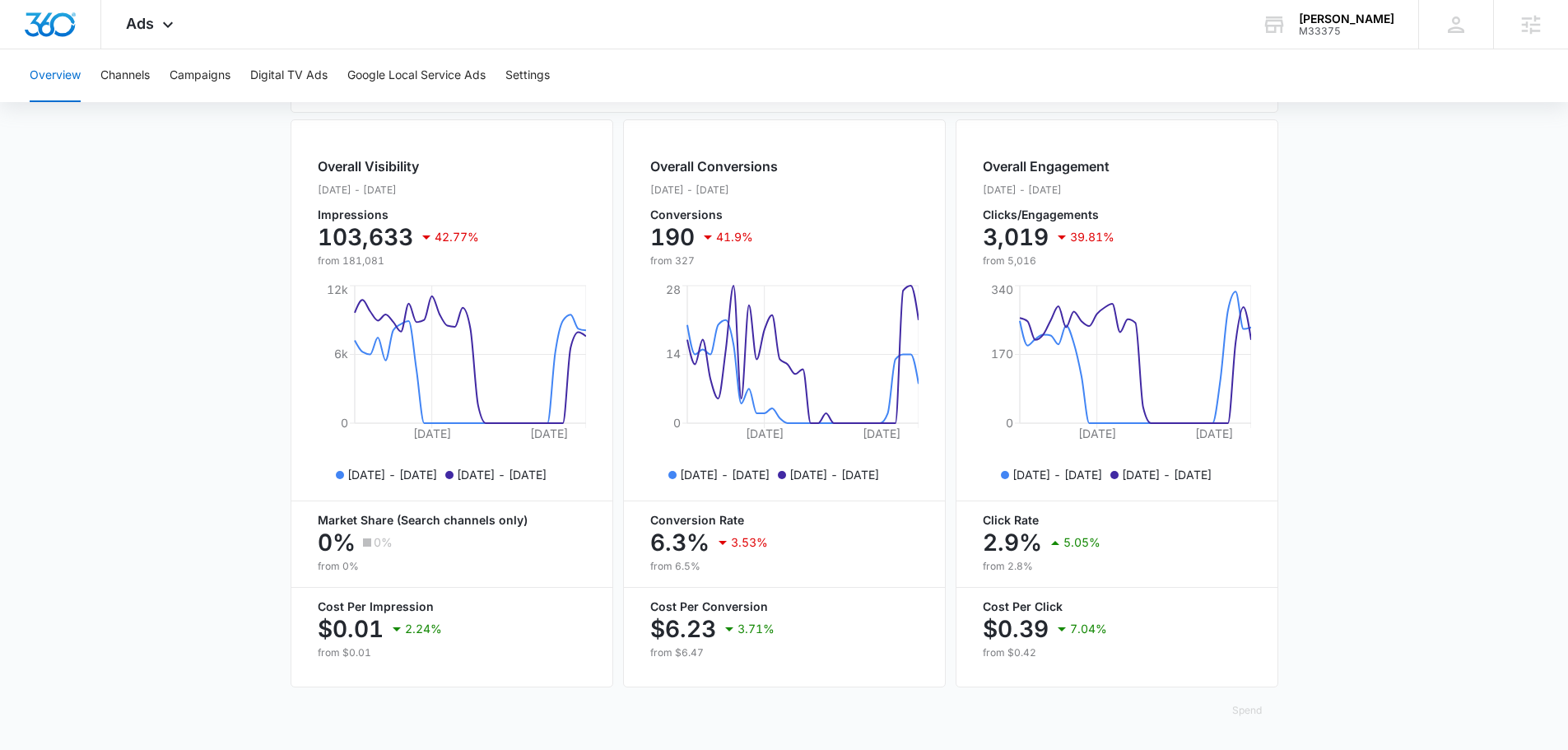
drag, startPoint x: 1394, startPoint y: 674, endPoint x: 1382, endPoint y: 661, distance: 17.7
click at [1389, 669] on main "Overview Filters [DATE] [DATE] Overall Results Impressions 103.6k 42.77% 181.1k…" at bounding box center [784, 159] width 1568 height 1182
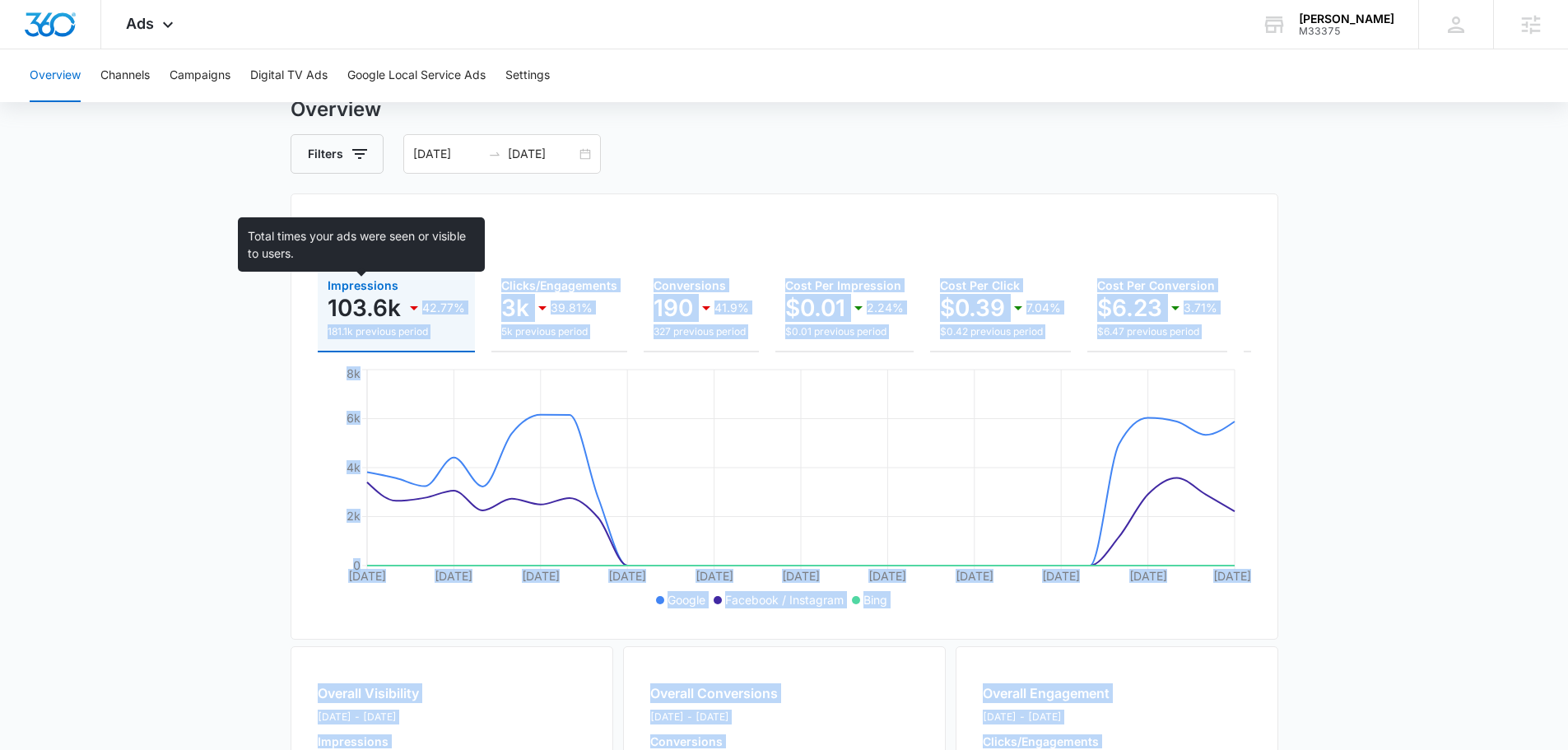
scroll to position [0, 0]
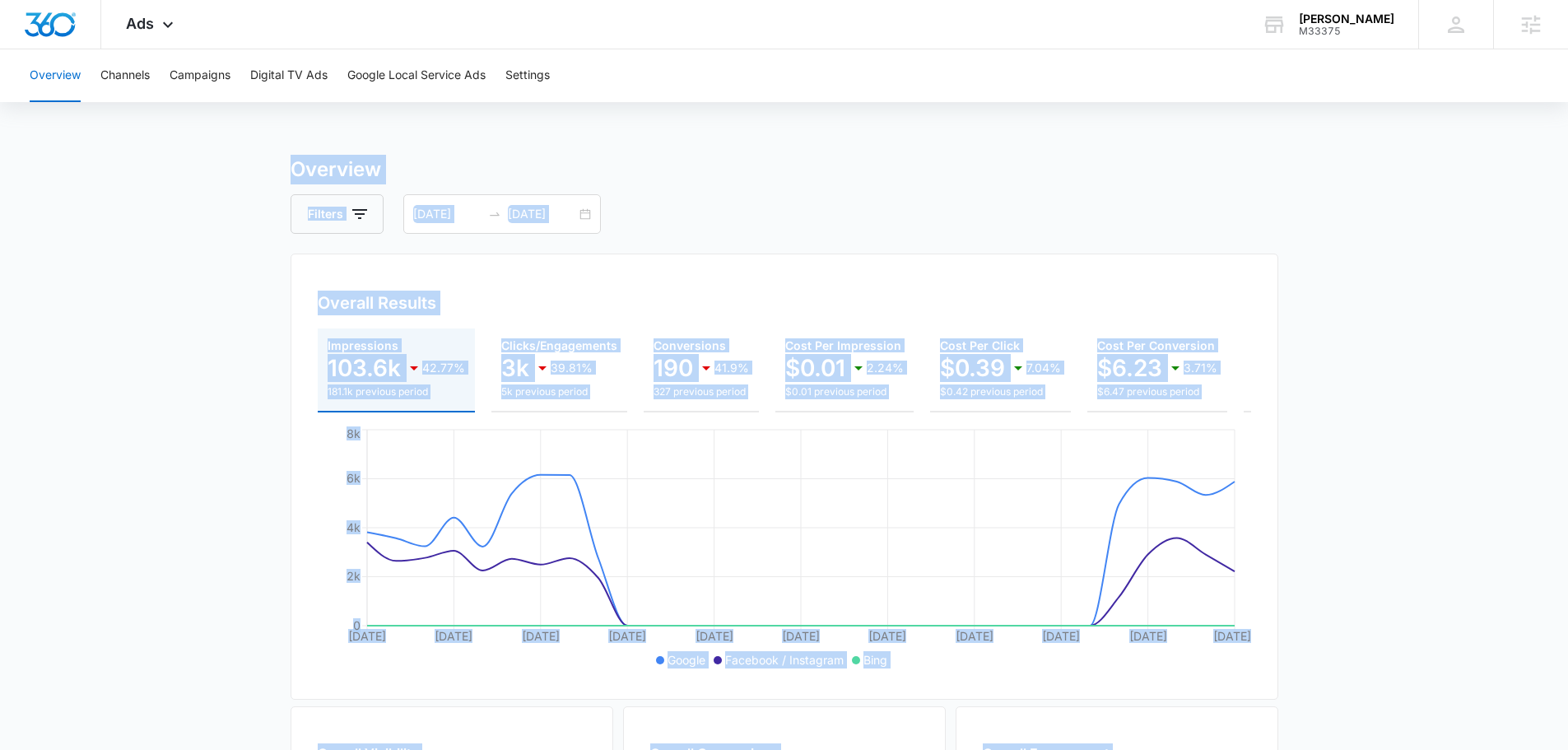
drag, startPoint x: 1382, startPoint y: 661, endPoint x: 237, endPoint y: 167, distance: 1247.0
click at [237, 167] on main "Overview Filters [DATE] [DATE] Overall Results Impressions 103.6k 42.77% 181.1k…" at bounding box center [784, 746] width 1568 height 1182
click at [260, 153] on div "Overview Channels Campaigns Digital TV Ads Google Local Service Ads Settings Ov…" at bounding box center [784, 692] width 1568 height 1288
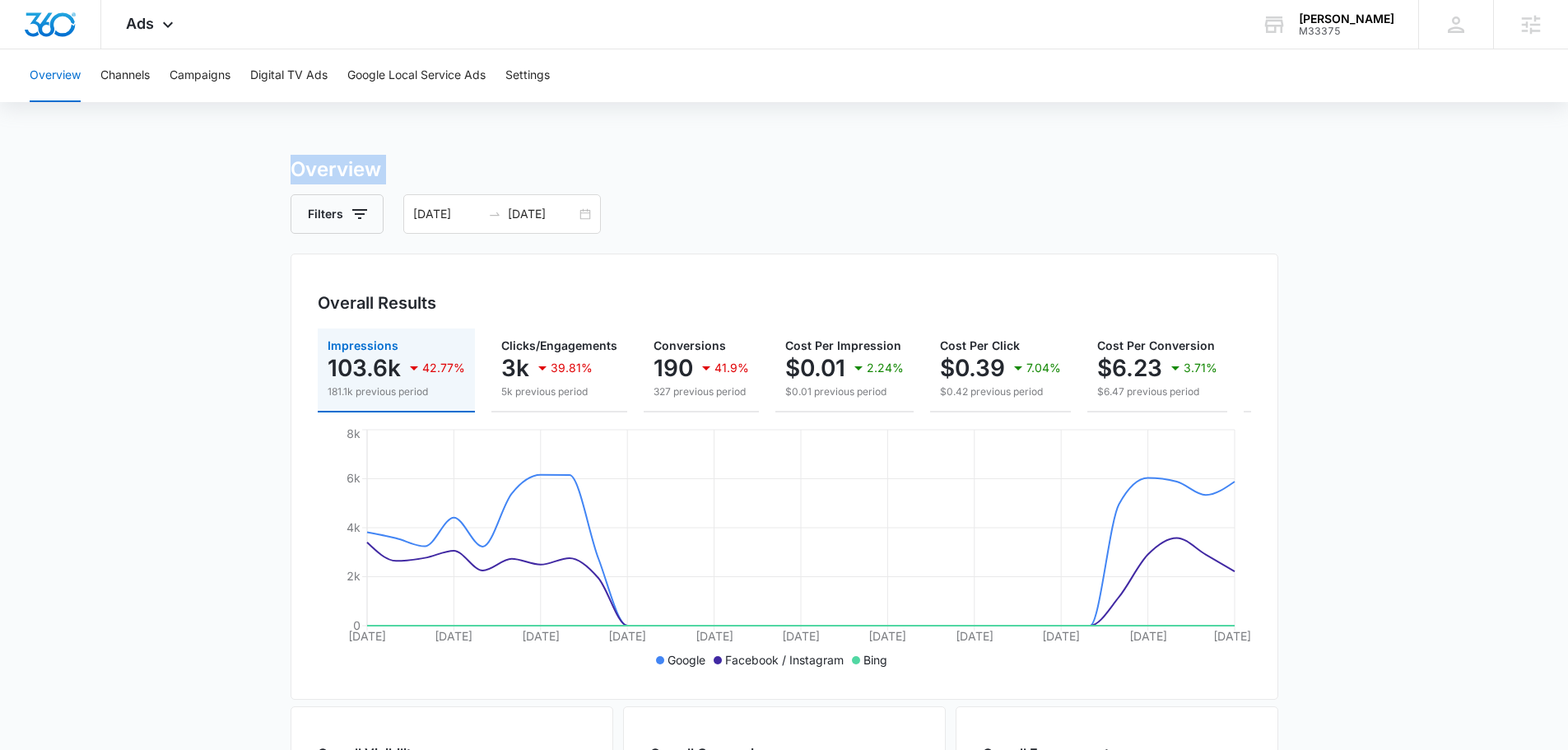
click at [260, 151] on div "Overview Channels Campaigns Digital TV Ads Google Local Service Ads Settings Ov…" at bounding box center [784, 692] width 1568 height 1288
click at [259, 145] on div "Overview Channels Campaigns Digital TV Ads Google Local Service Ads Settings Ov…" at bounding box center [784, 692] width 1568 height 1288
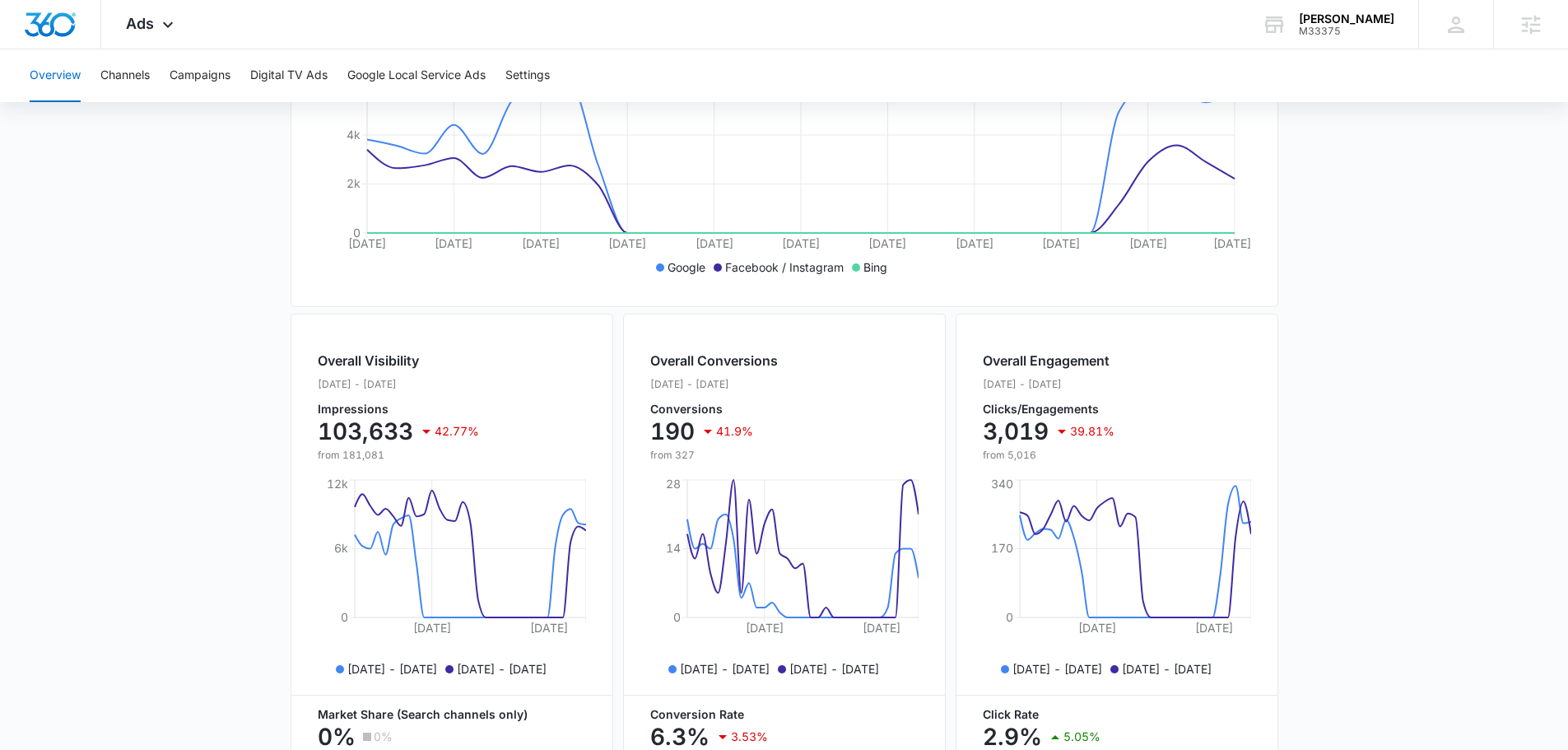
scroll to position [600, 0]
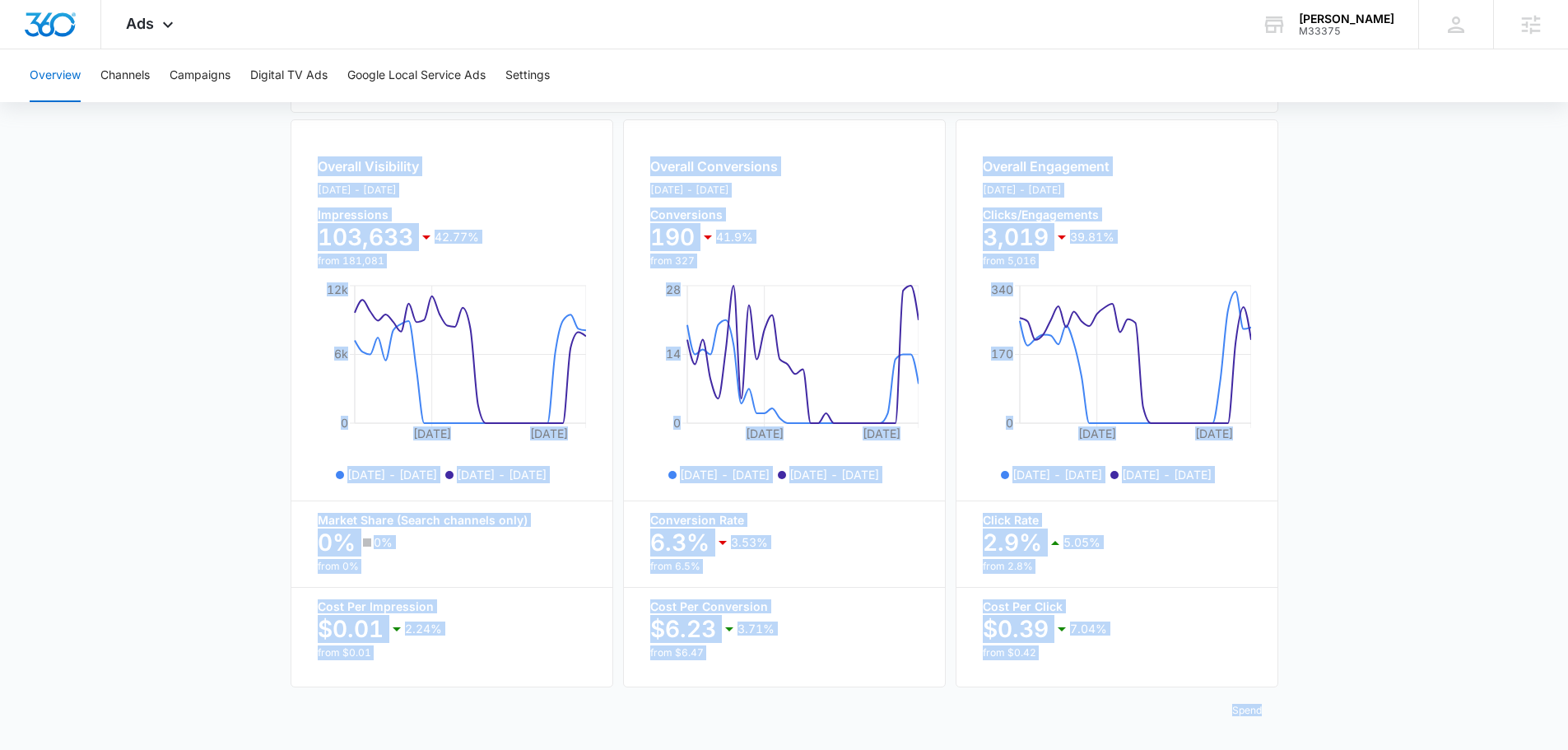
drag, startPoint x: 186, startPoint y: 146, endPoint x: 1267, endPoint y: 702, distance: 1215.6
click at [1268, 702] on div "Overview Channels Campaigns Digital TV Ads Google Local Service Ads Settings Ov…" at bounding box center [784, 106] width 1568 height 1288
click at [1372, 634] on main "Overview Filters [DATE] [DATE] Overall Results Impressions 103.6k 42.77% 181.1k…" at bounding box center [784, 159] width 1568 height 1182
click at [1380, 628] on main "Overview Filters [DATE] [DATE] Overall Results Impressions 103.6k 42.77% 181.1k…" at bounding box center [784, 159] width 1568 height 1182
click at [1384, 615] on main "Overview Filters [DATE] [DATE] Overall Results Impressions 103.6k 42.77% 181.1k…" at bounding box center [784, 159] width 1568 height 1182
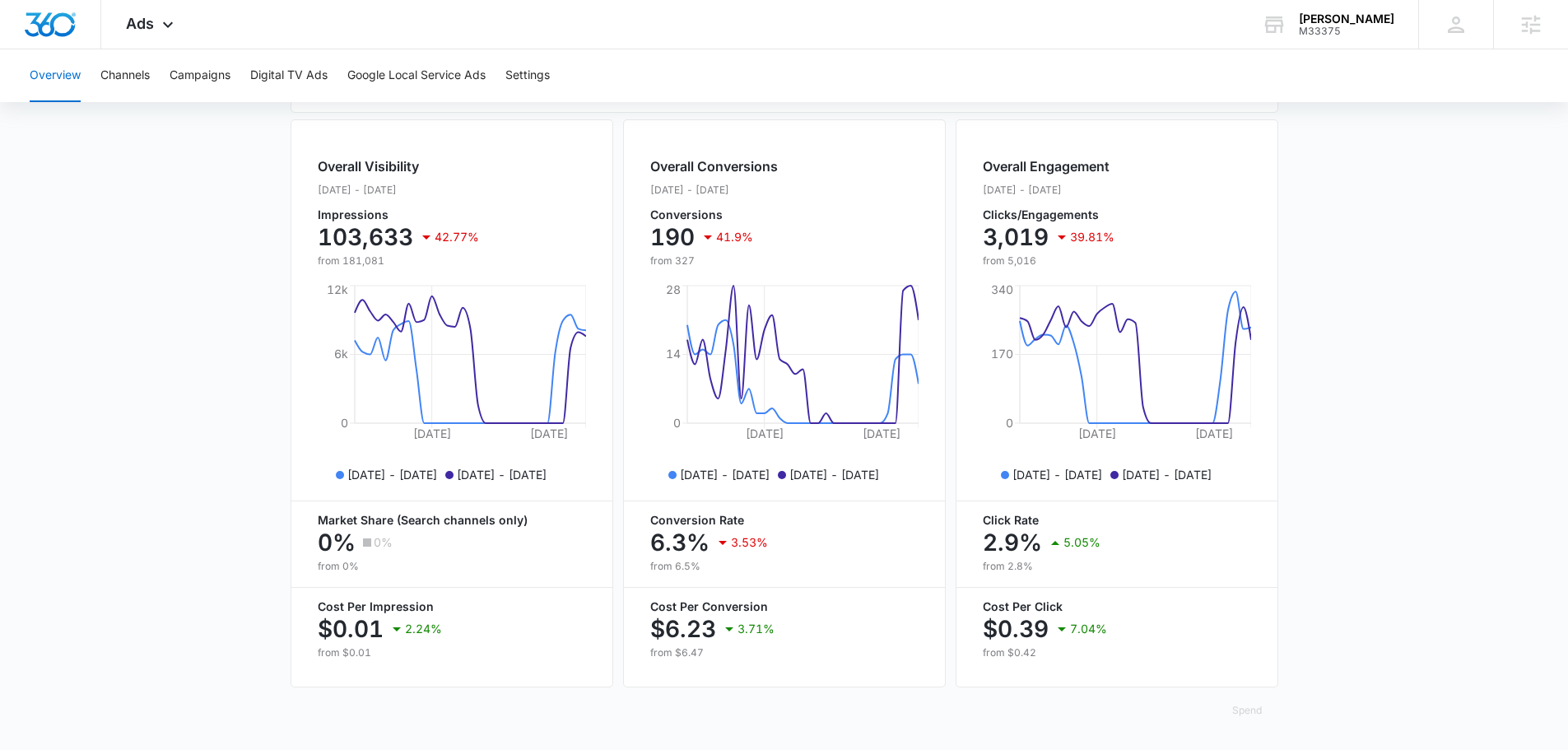
click at [1400, 628] on main "Overview Filters [DATE] [DATE] Overall Results Impressions 103.6k 42.77% 181.1k…" at bounding box center [784, 159] width 1568 height 1182
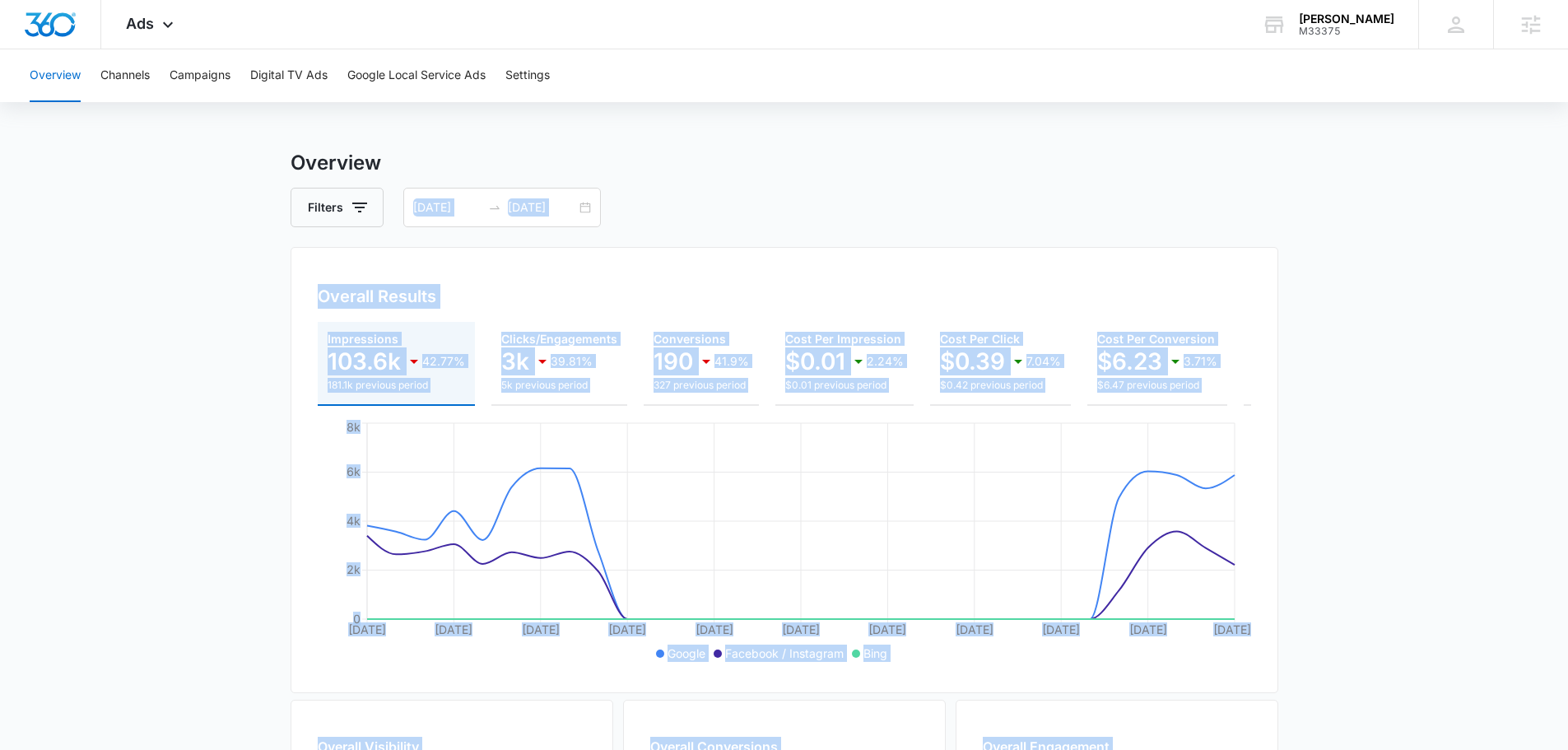
scroll to position [0, 0]
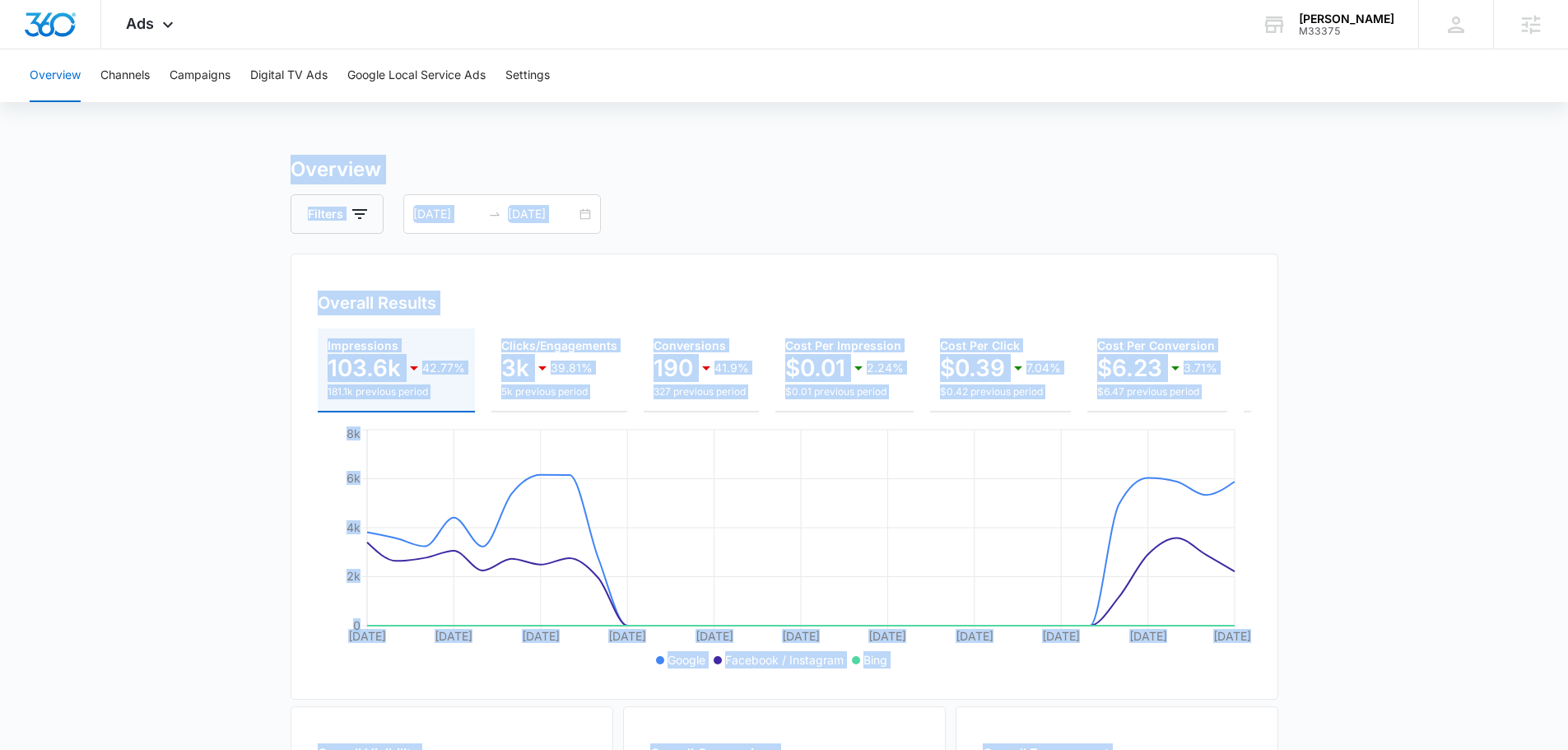
drag, startPoint x: 1388, startPoint y: 656, endPoint x: 184, endPoint y: 154, distance: 1304.5
click at [184, 154] on div "Overview Channels Campaigns Digital TV Ads Google Local Service Ads Settings Ov…" at bounding box center [784, 692] width 1568 height 1288
click at [184, 130] on div "Overview Channels Campaigns Digital TV Ads Google Local Service Ads Settings Ov…" at bounding box center [784, 692] width 1568 height 1288
click at [215, 135] on div "Overview Channels Campaigns Digital TV Ads Google Local Service Ads Settings Ov…" at bounding box center [784, 692] width 1568 height 1288
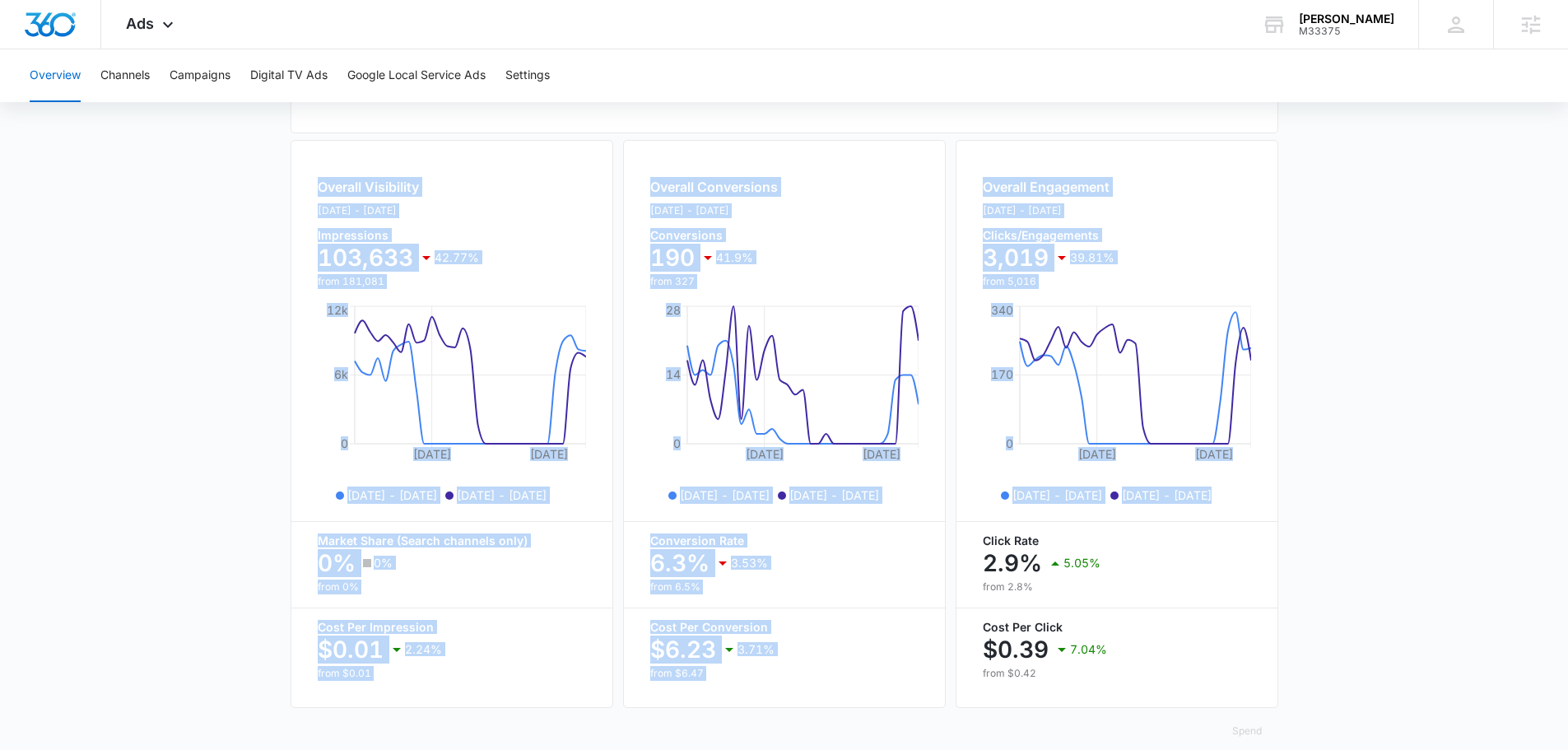
scroll to position [600, 0]
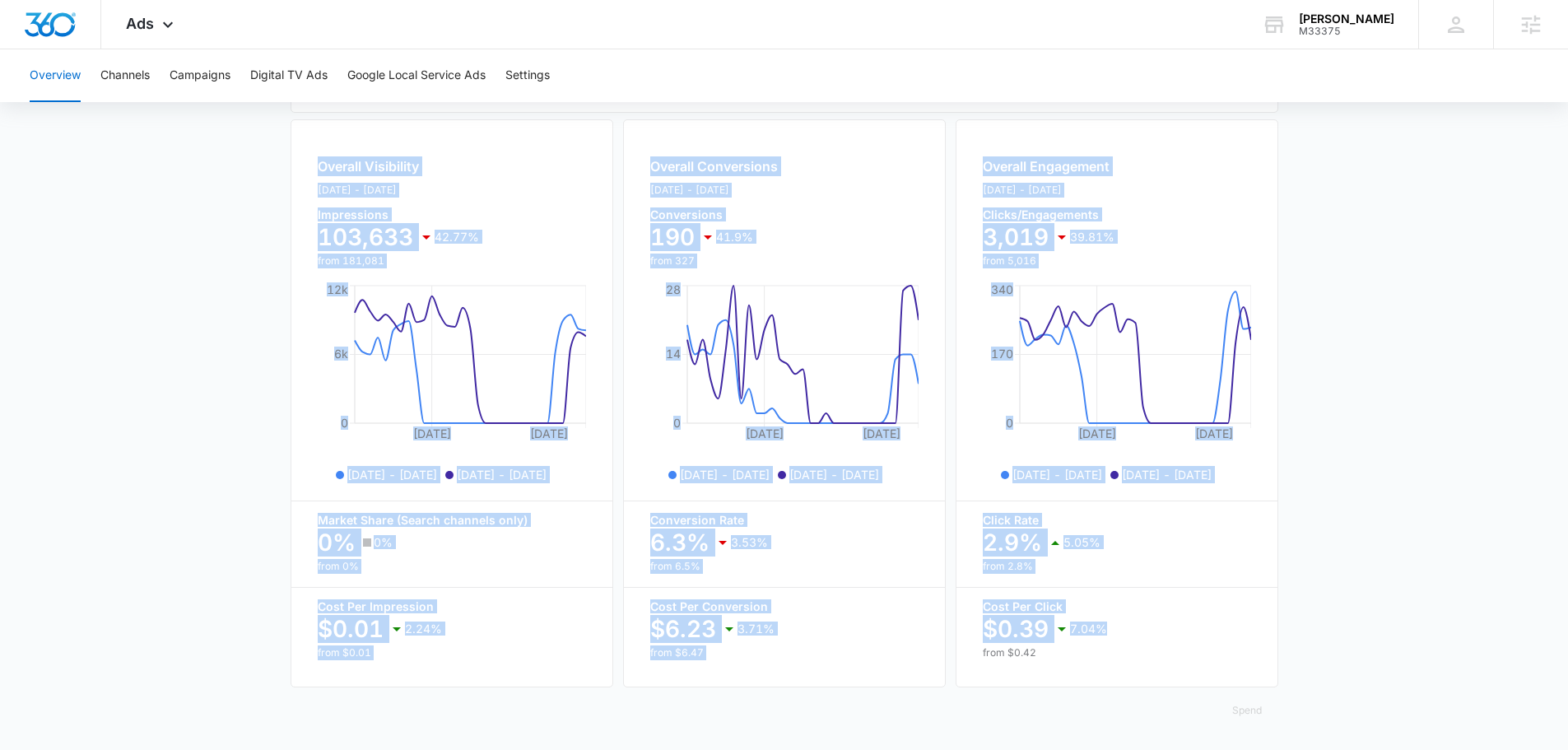
drag, startPoint x: 215, startPoint y: 135, endPoint x: 1298, endPoint y: 643, distance: 1196.2
click at [1296, 643] on div "Overview Channels Campaigns Digital TV Ads Google Local Service Ads Settings Ov…" at bounding box center [784, 106] width 1568 height 1288
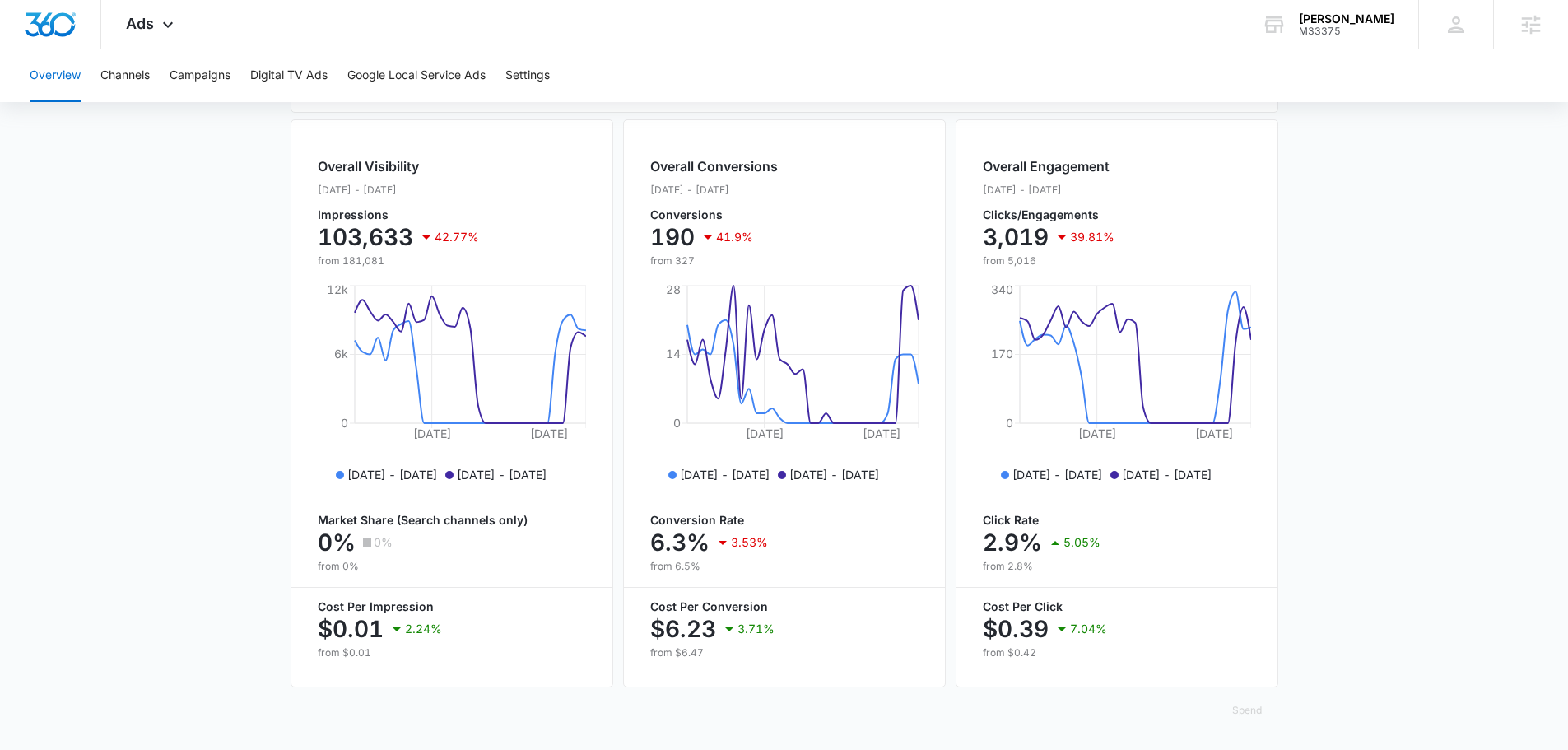
click at [1347, 655] on main "Overview Filters [DATE] [DATE] Overall Results Impressions 103.6k 42.77% 181.1k…" at bounding box center [784, 159] width 1568 height 1182
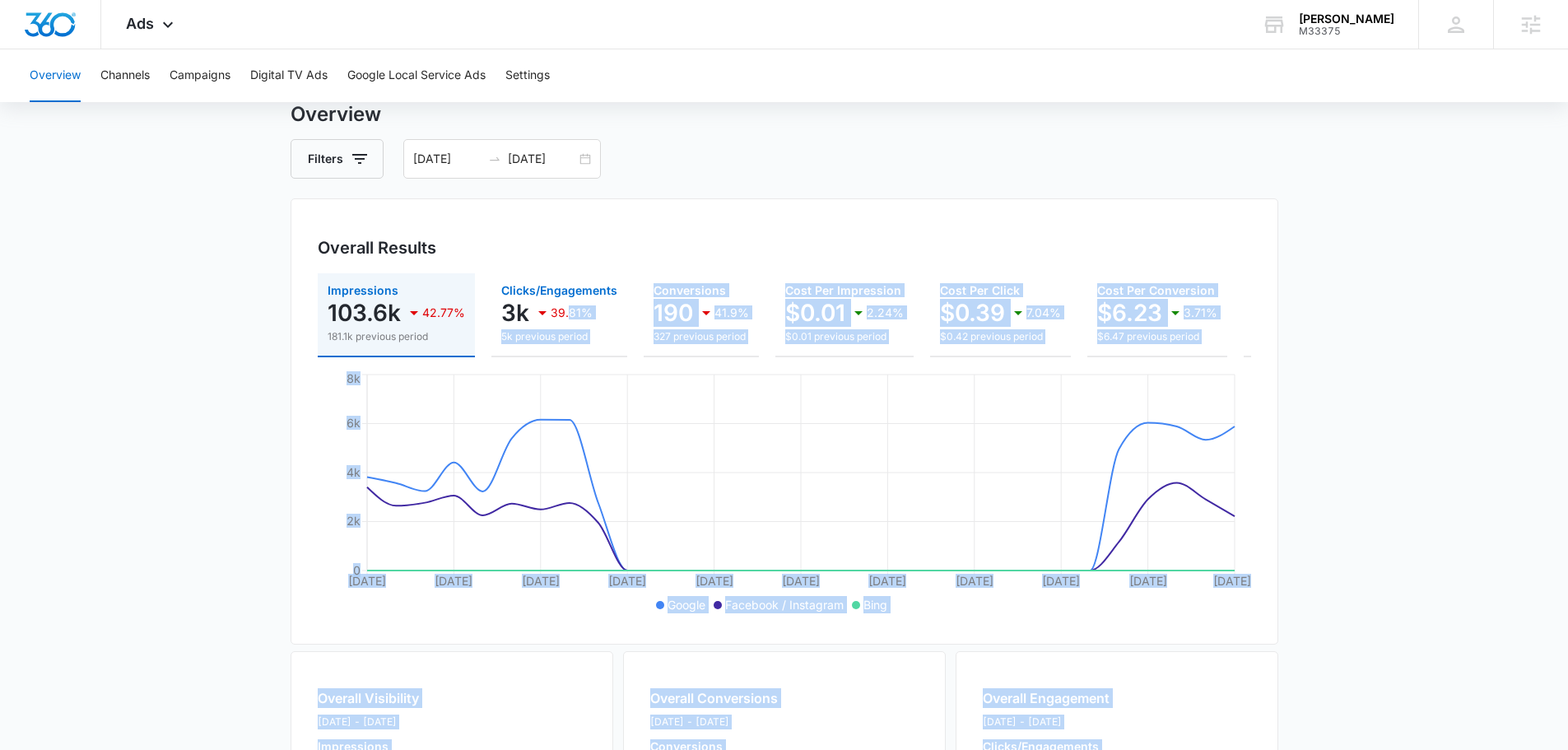
scroll to position [0, 0]
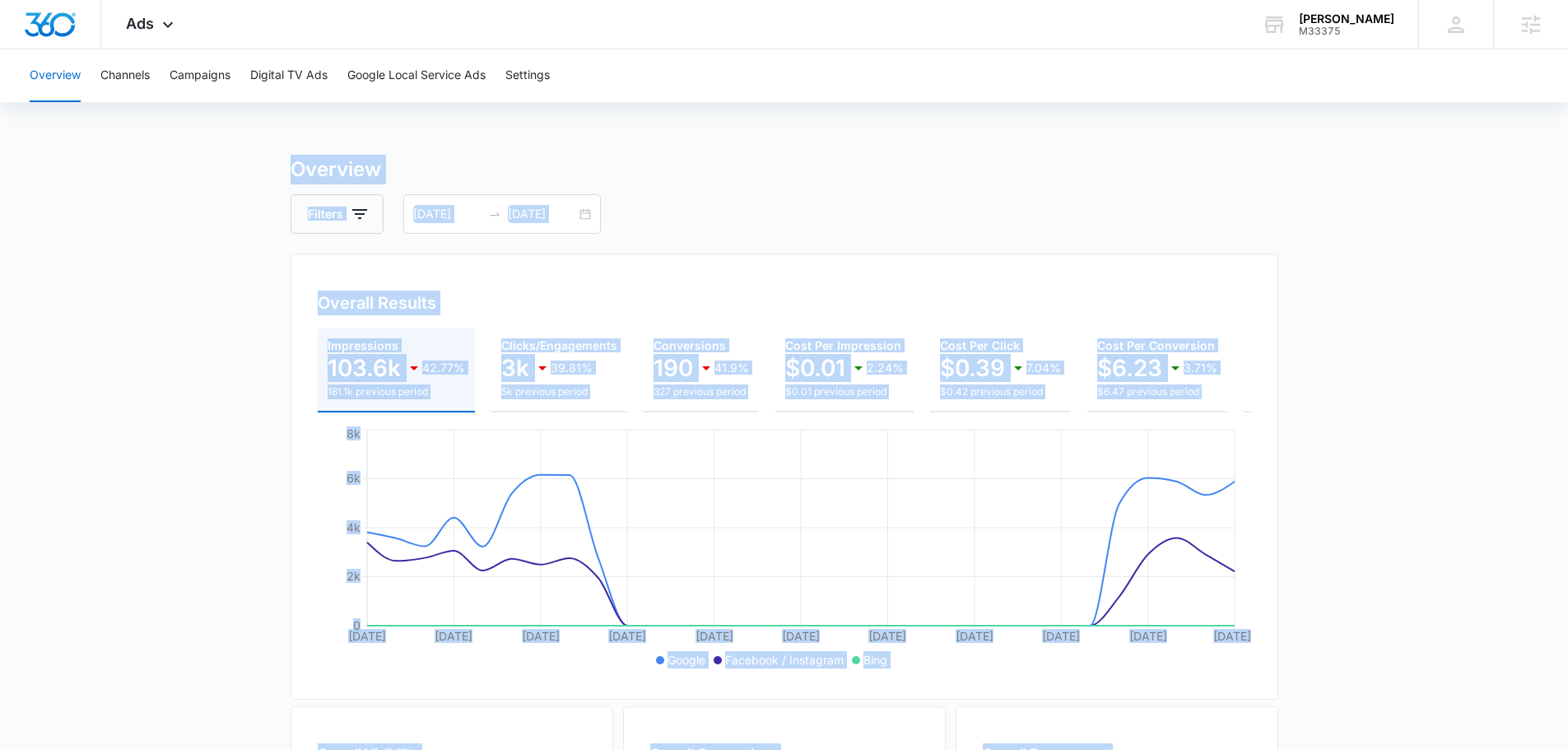
drag, startPoint x: 1394, startPoint y: 660, endPoint x: 256, endPoint y: 164, distance: 1241.4
click at [259, 168] on main "Overview Filters [DATE] [DATE] Overall Results Impressions 103.6k 42.77% 181.1k…" at bounding box center [784, 746] width 1568 height 1182
click at [256, 164] on main "Overview Filters [DATE] [DATE] Overall Results Impressions 103.6k 42.77% 181.1k…" at bounding box center [784, 746] width 1568 height 1182
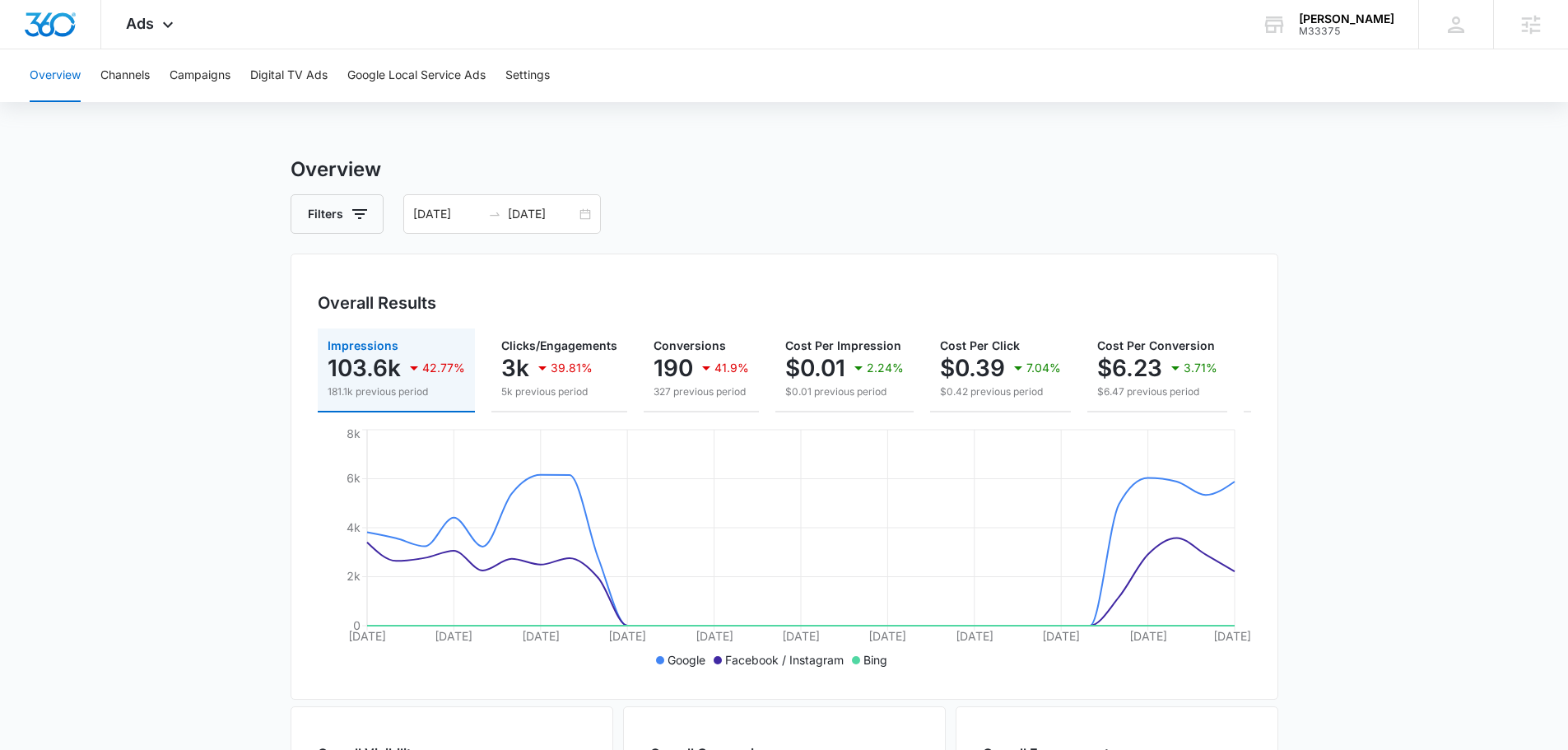
click at [253, 159] on main "Overview Filters [DATE] [DATE] Overall Results Impressions 103.6k 42.77% 181.1k…" at bounding box center [784, 746] width 1568 height 1182
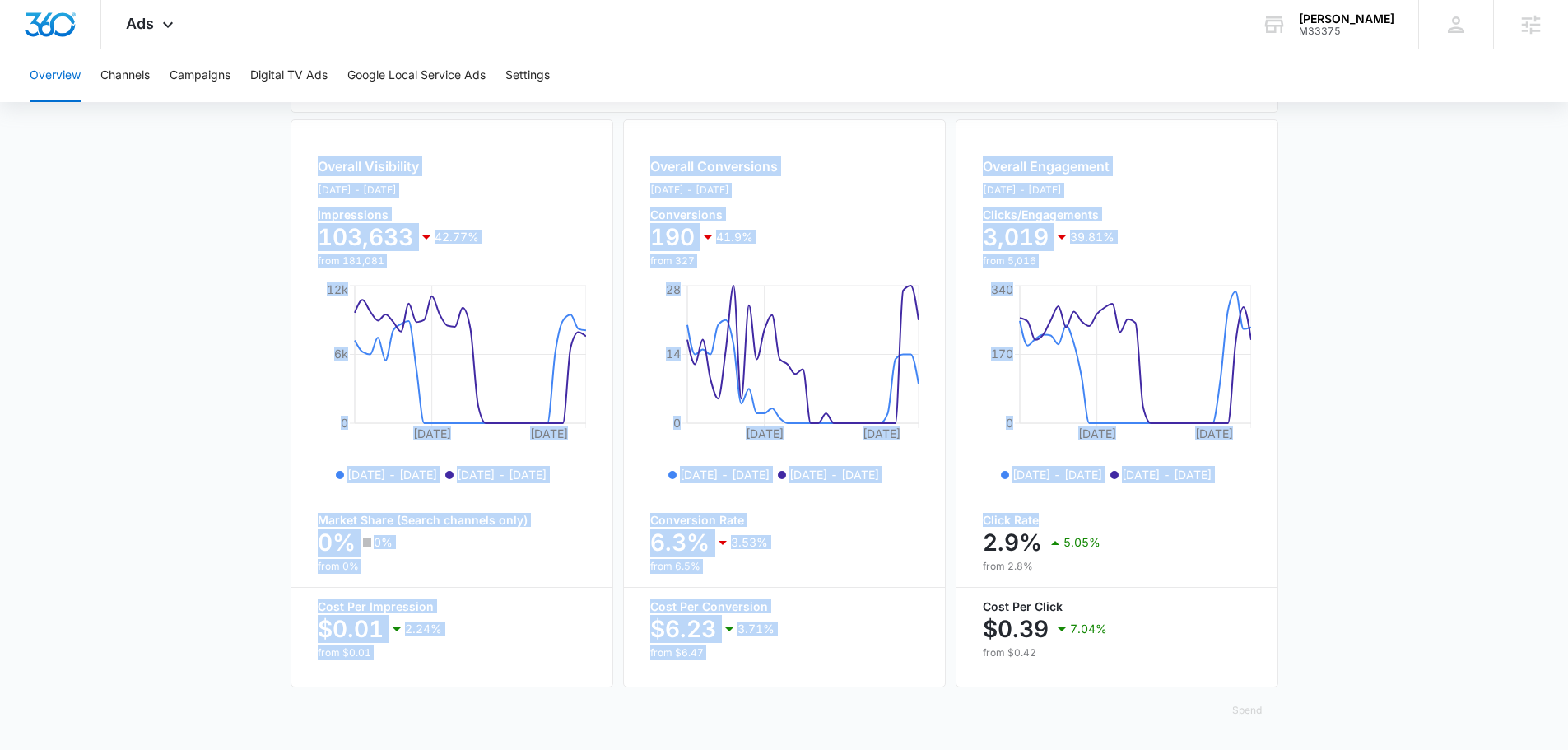
scroll to position [600, 0]
drag, startPoint x: 256, startPoint y: 157, endPoint x: 1355, endPoint y: 680, distance: 1217.1
click at [1356, 680] on main "Overview Filters [DATE] [DATE] Overall Results Impressions 103.6k 42.77% 181.1k…" at bounding box center [784, 159] width 1568 height 1182
click at [1370, 689] on main "Overview Filters [DATE] [DATE] Overall Results Impressions 103.6k 42.77% 181.1k…" at bounding box center [784, 159] width 1568 height 1182
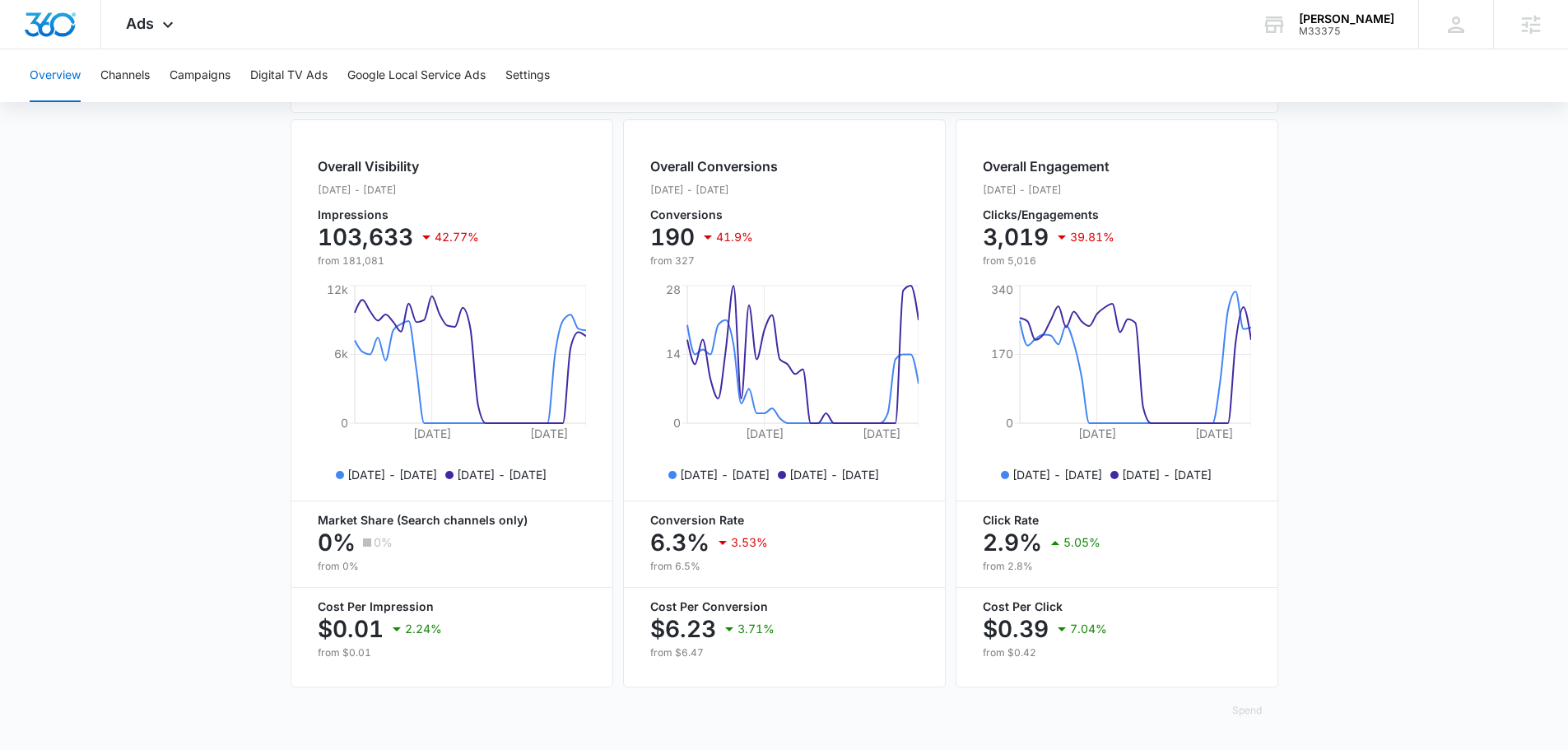
click at [1409, 693] on main "Overview Filters [DATE] [DATE] Overall Results Impressions 103.6k 42.77% 181.1k…" at bounding box center [784, 159] width 1568 height 1182
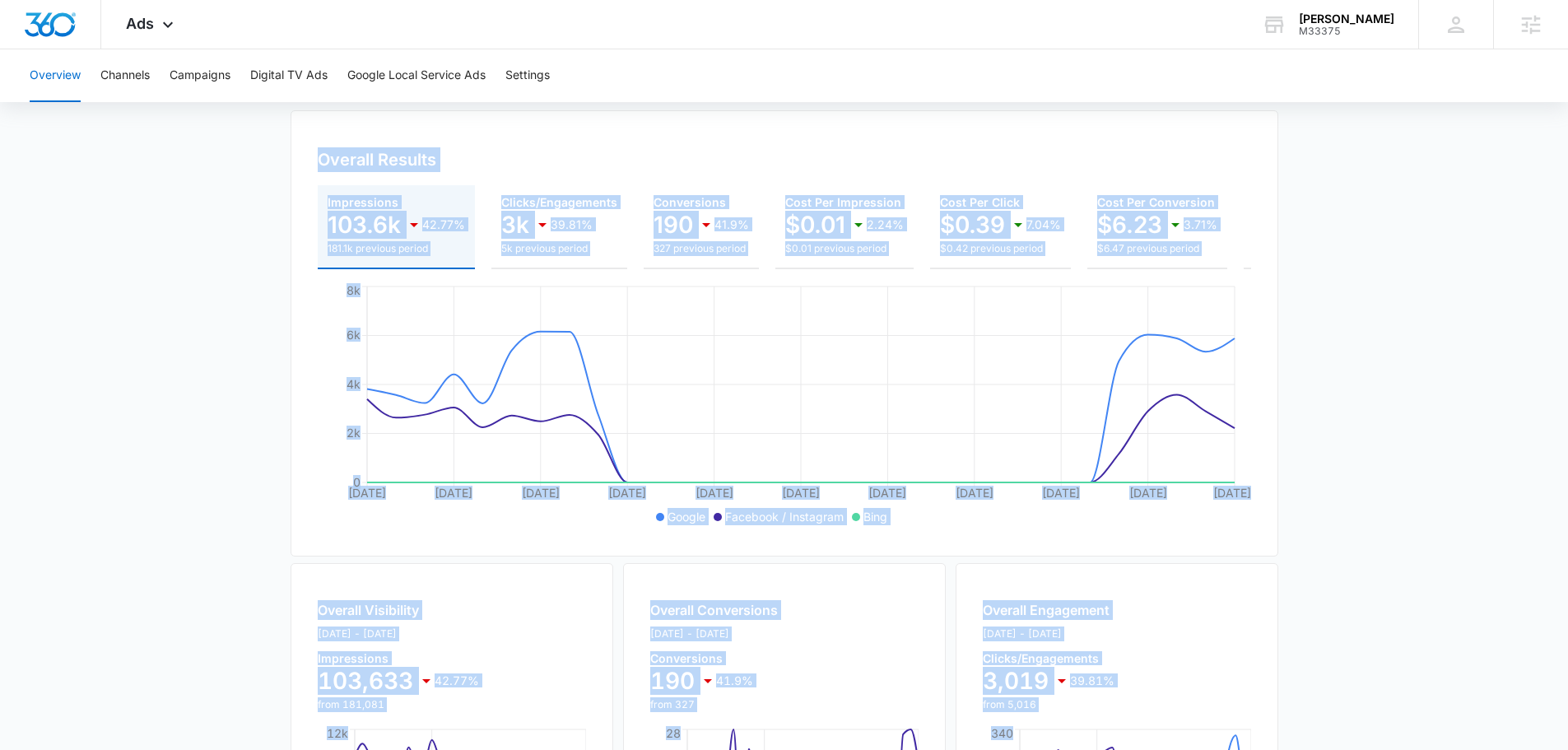
scroll to position [0, 0]
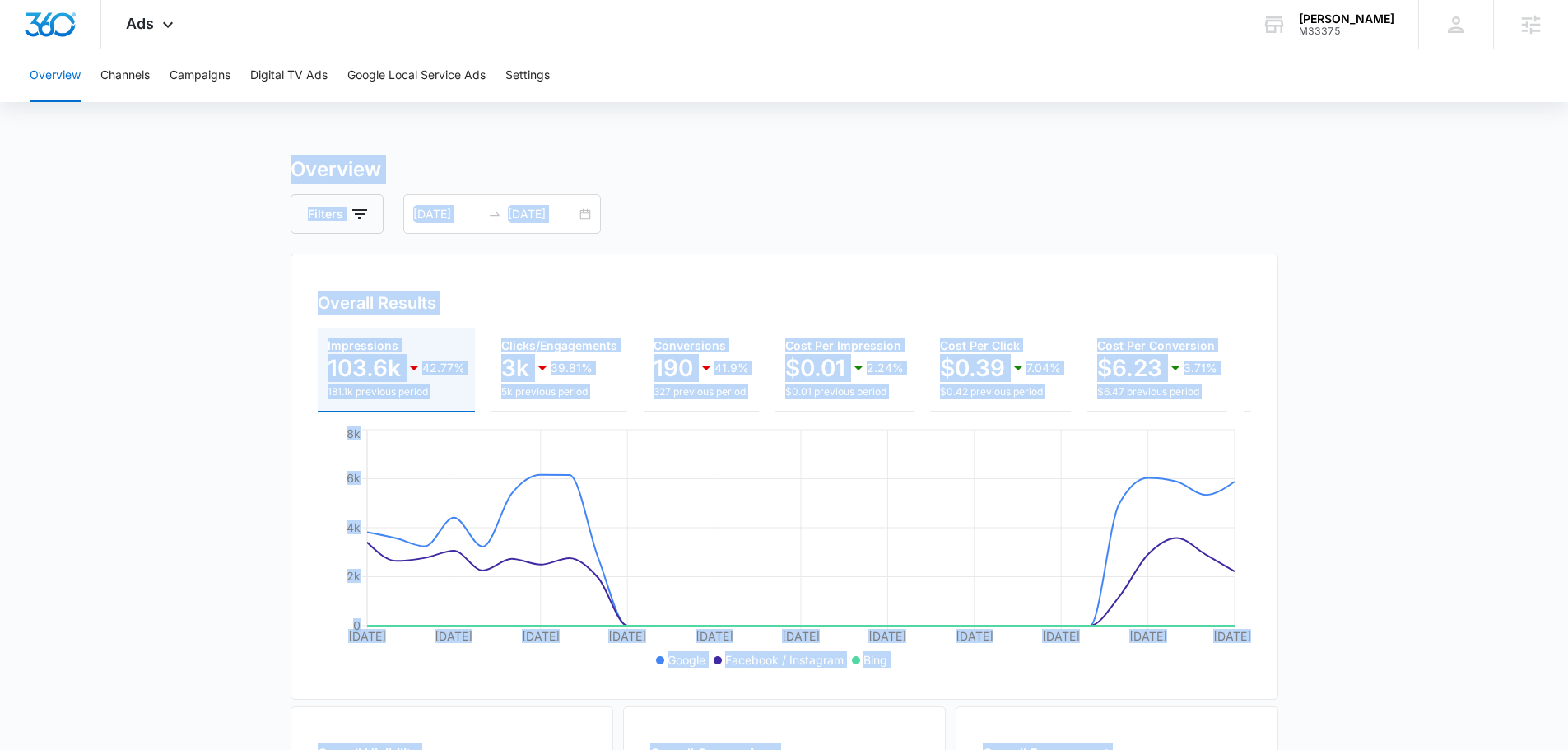
drag, startPoint x: 1405, startPoint y: 688, endPoint x: 103, endPoint y: 148, distance: 1409.5
click at [101, 148] on div "Overview Channels Campaigns Digital TV Ads Google Local Service Ads Settings Ov…" at bounding box center [784, 692] width 1568 height 1288
click at [213, 177] on main "Overview Filters [DATE] [DATE] Overall Results Impressions 103.6k 42.77% 181.1k…" at bounding box center [784, 746] width 1568 height 1182
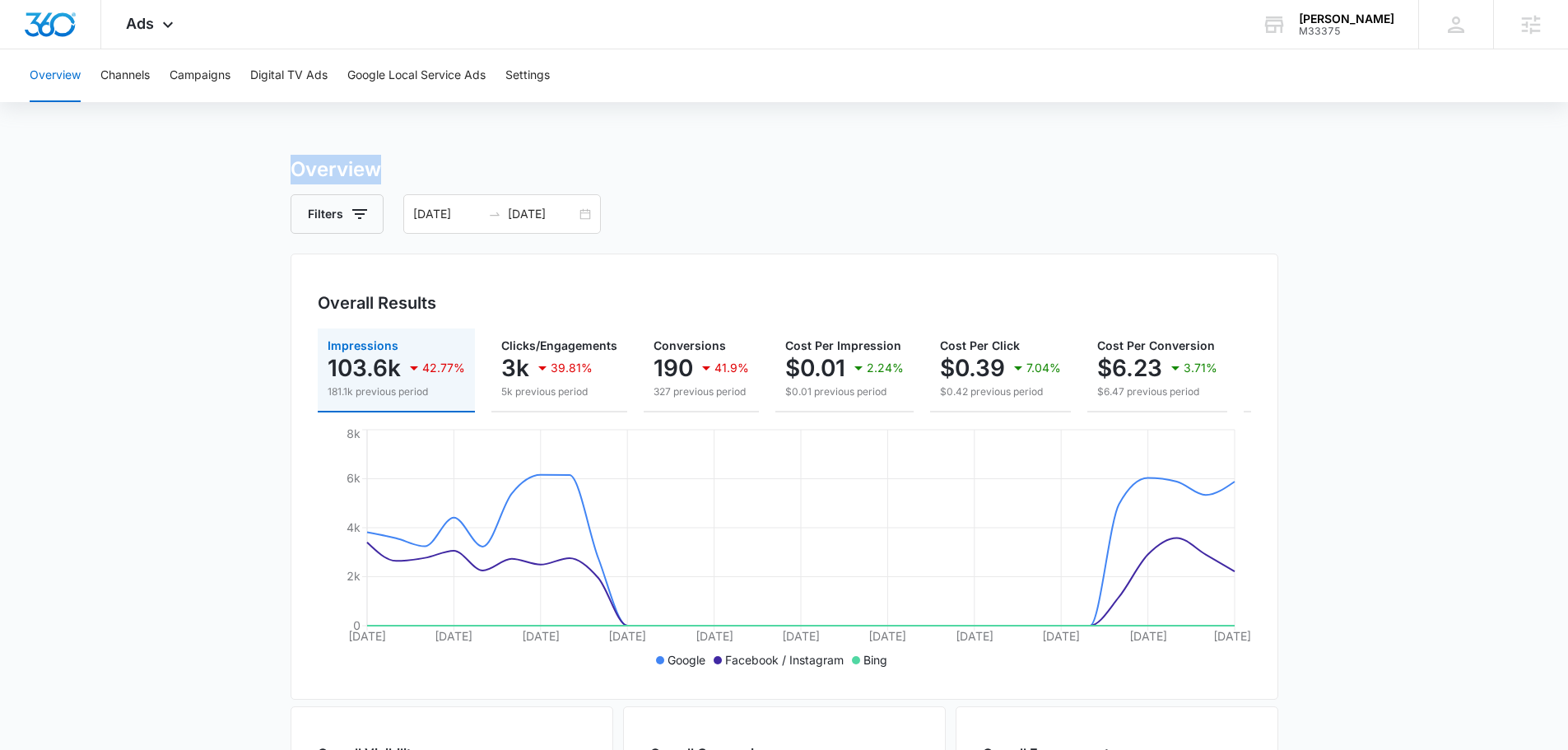
click at [213, 177] on main "Overview Filters [DATE] [DATE] Overall Results Impressions 103.6k 42.77% 181.1k…" at bounding box center [784, 746] width 1568 height 1182
click at [1432, 440] on main "Overview Filters [DATE] [DATE] Overall Results Impressions 103.6k 42.77% 181.1k…" at bounding box center [784, 746] width 1568 height 1182
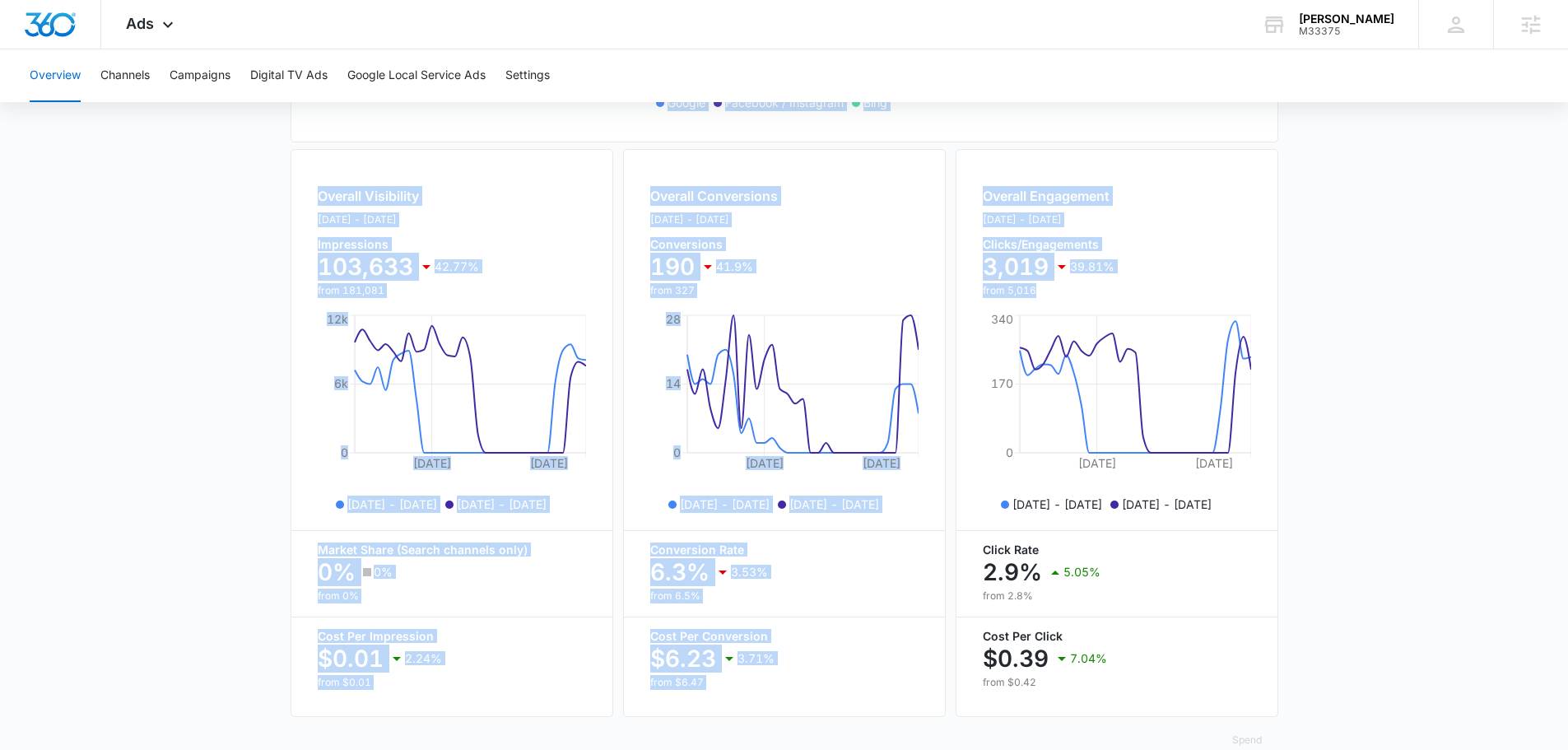
scroll to position [600, 0]
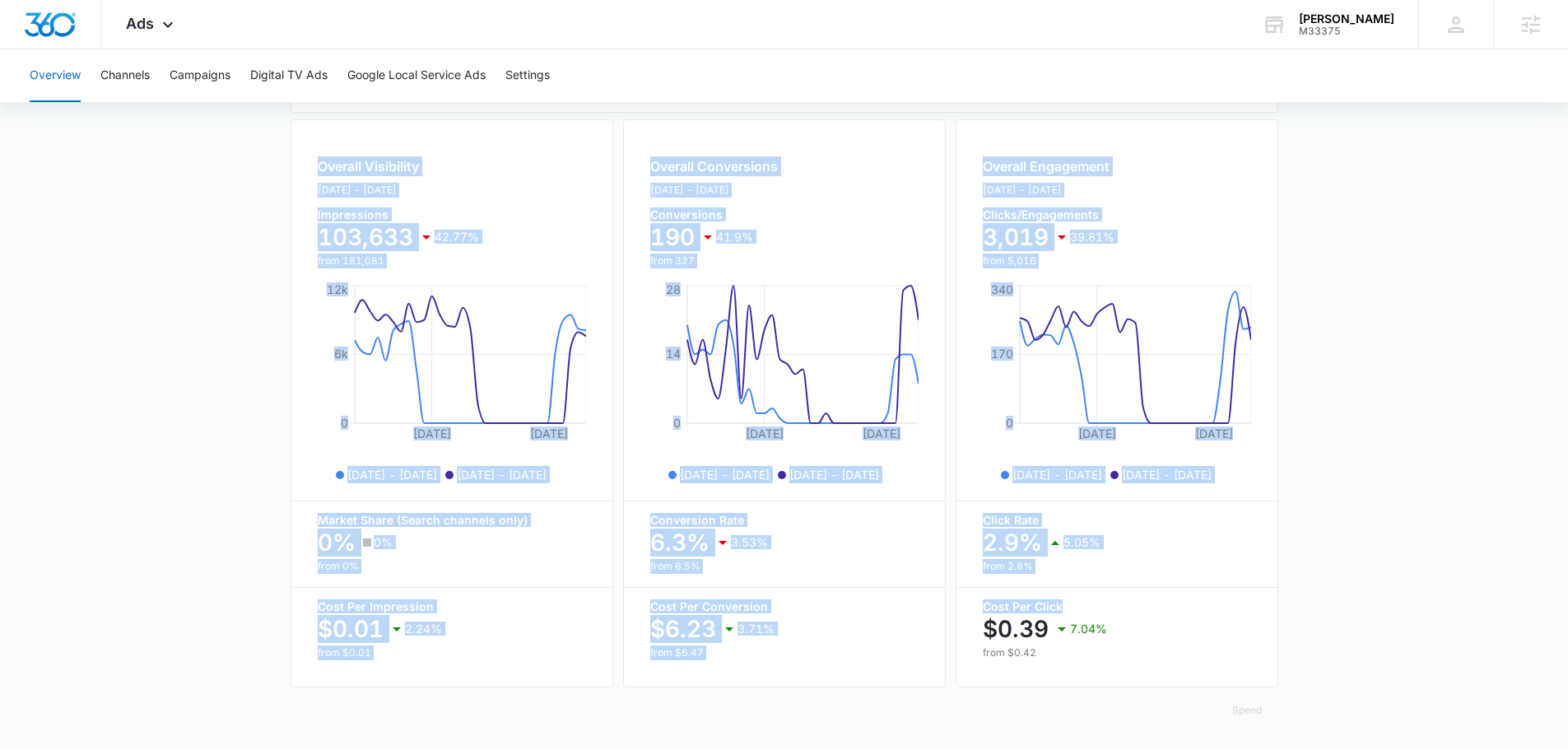
drag, startPoint x: 194, startPoint y: 175, endPoint x: 1355, endPoint y: 600, distance: 1236.3
click at [1357, 602] on main "Overview Filters [DATE] [DATE] Overall Results Impressions 103.6k 42.77% 181.1k…" at bounding box center [784, 159] width 1568 height 1182
click at [1343, 586] on main "Overview Filters [DATE] [DATE] Overall Results Impressions 103.6k 42.77% 181.1k…" at bounding box center [784, 159] width 1568 height 1182
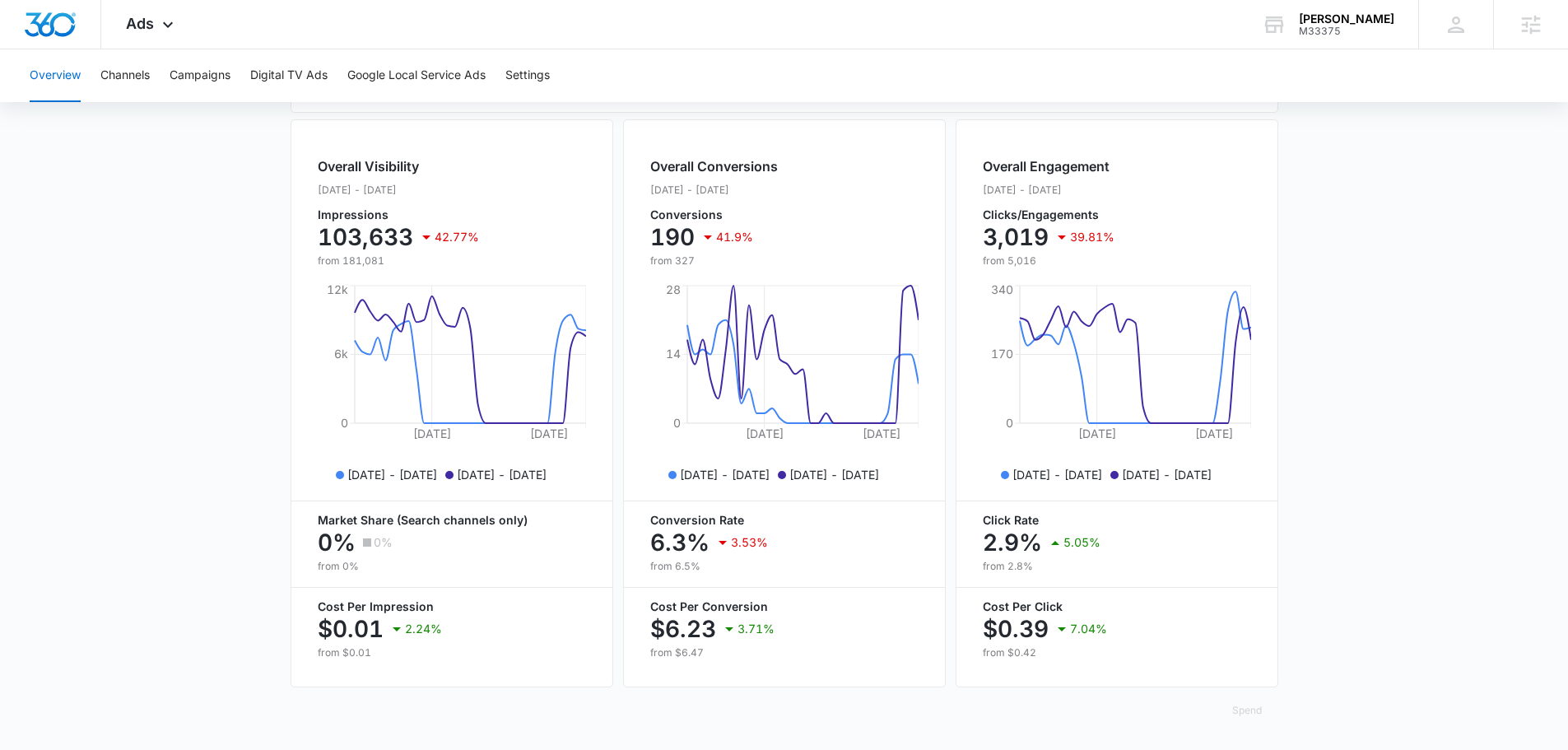
click at [1358, 631] on main "Overview Filters [DATE] [DATE] Overall Results Impressions 103.6k 42.77% 181.1k…" at bounding box center [784, 159] width 1568 height 1182
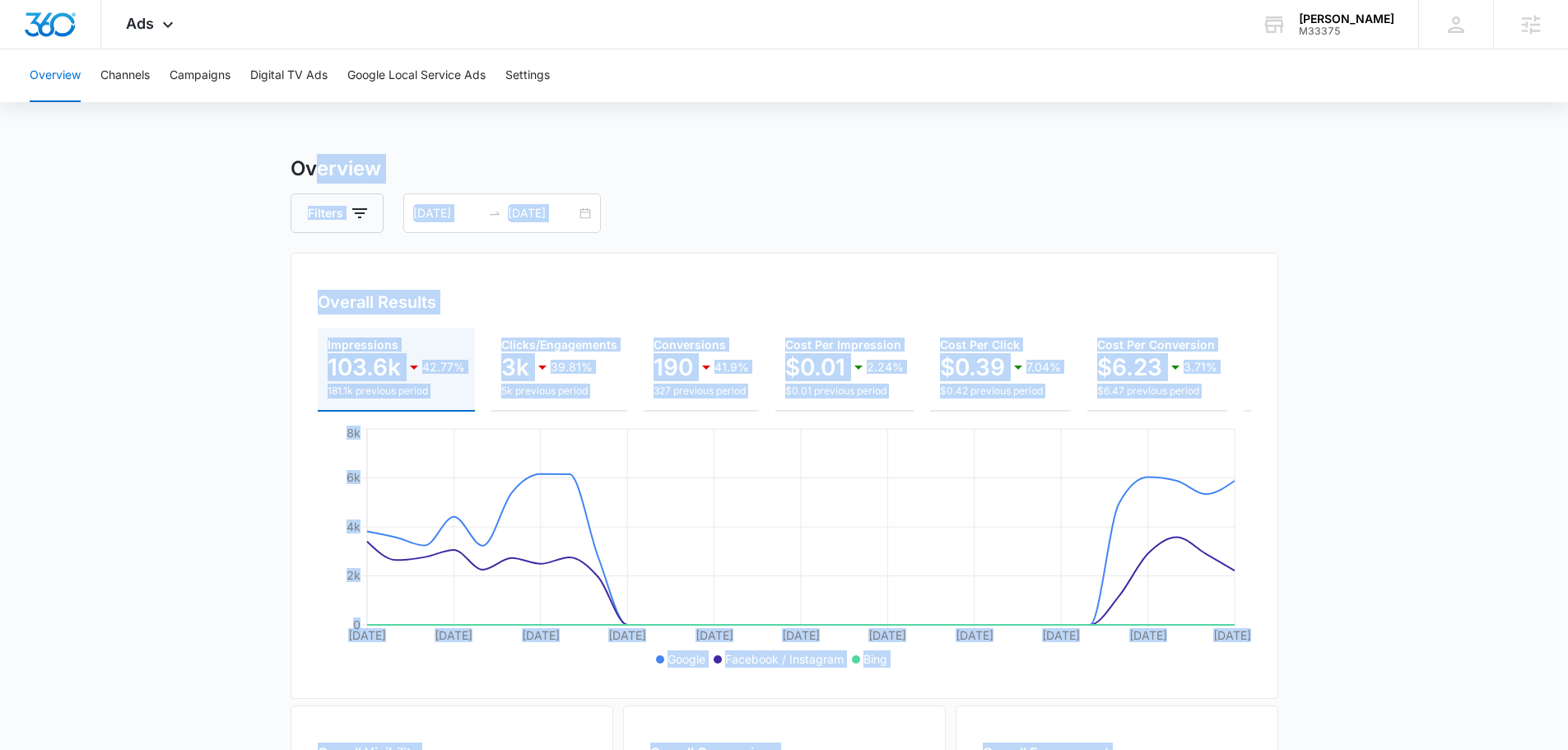
scroll to position [0, 0]
drag, startPoint x: 1362, startPoint y: 632, endPoint x: 231, endPoint y: 137, distance: 1234.6
click at [238, 137] on div "Overview Channels Campaigns Digital TV Ads Google Local Service Ads Settings Ov…" at bounding box center [784, 692] width 1568 height 1288
click at [230, 137] on div "Overview Channels Campaigns Digital TV Ads Google Local Service Ads Settings Ov…" at bounding box center [784, 692] width 1568 height 1288
click at [215, 148] on div "Overview Channels Campaigns Digital TV Ads Google Local Service Ads Settings Ov…" at bounding box center [784, 692] width 1568 height 1288
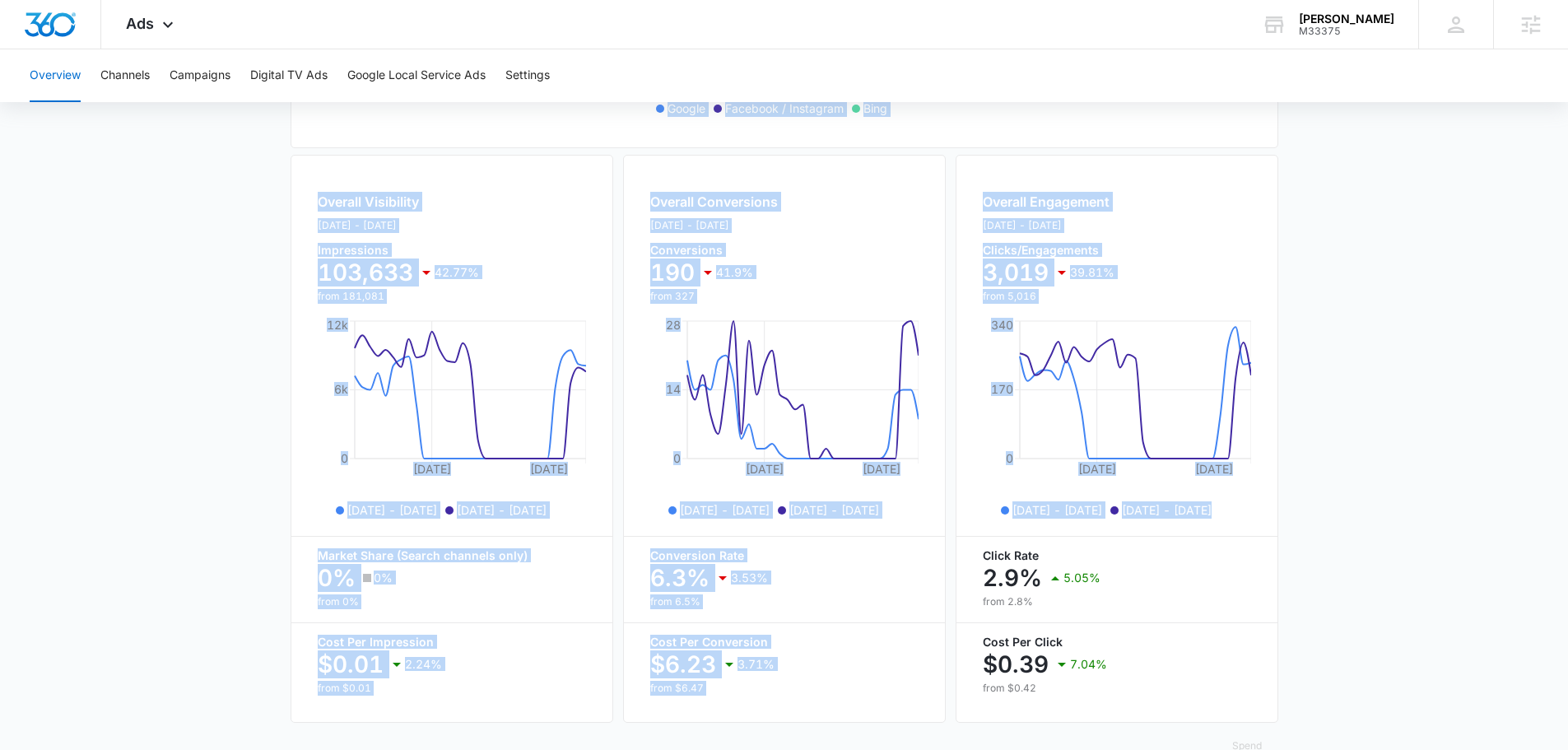
scroll to position [600, 0]
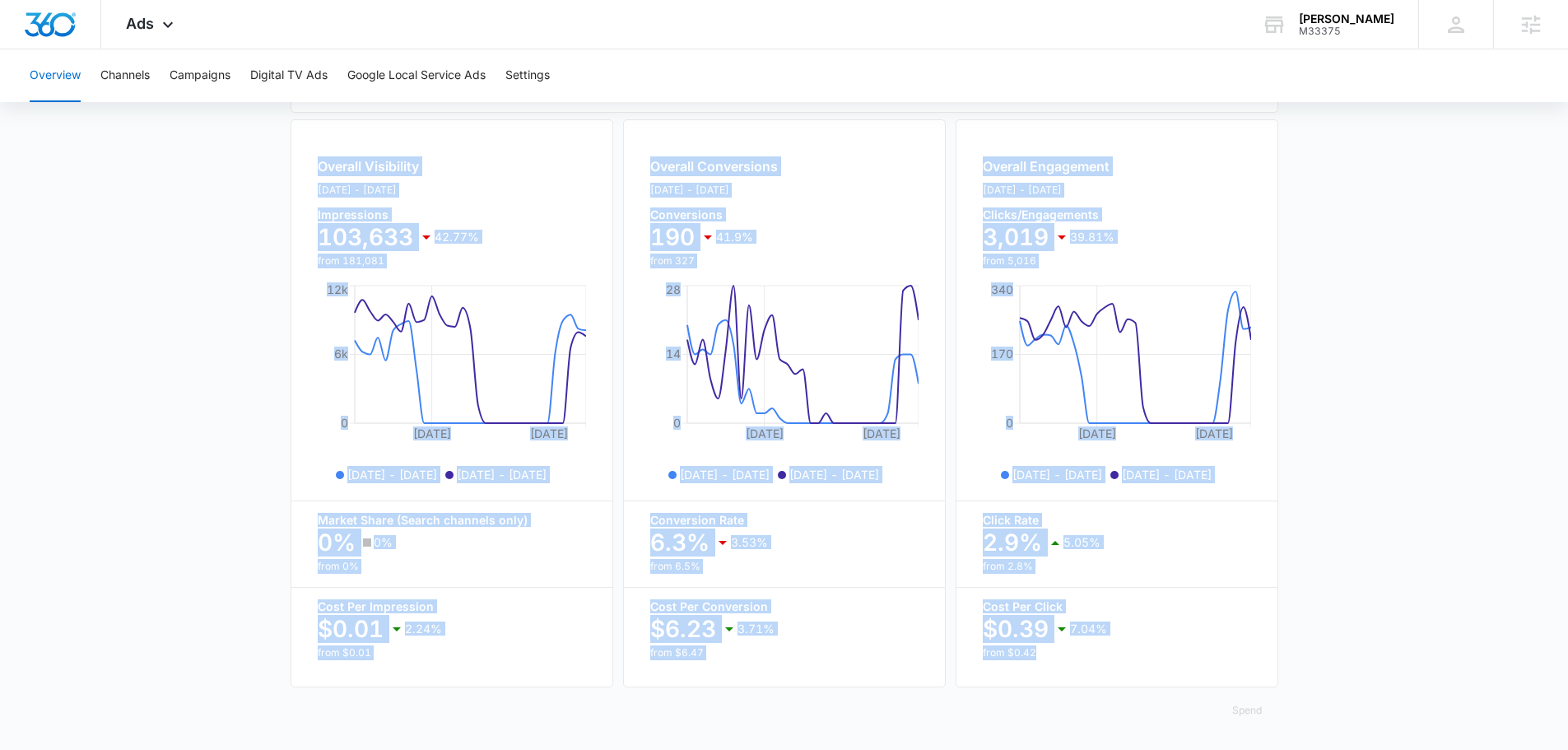
drag, startPoint x: 237, startPoint y: 149, endPoint x: 1329, endPoint y: 671, distance: 1210.4
click at [1333, 671] on div "Overview Channels Campaigns Digital TV Ads Google Local Service Ads Settings Ov…" at bounding box center [784, 106] width 1568 height 1288
click at [1361, 661] on main "Overview Filters [DATE] [DATE] Overall Results Impressions 103.6k 42.77% 181.1k…" at bounding box center [784, 159] width 1568 height 1182
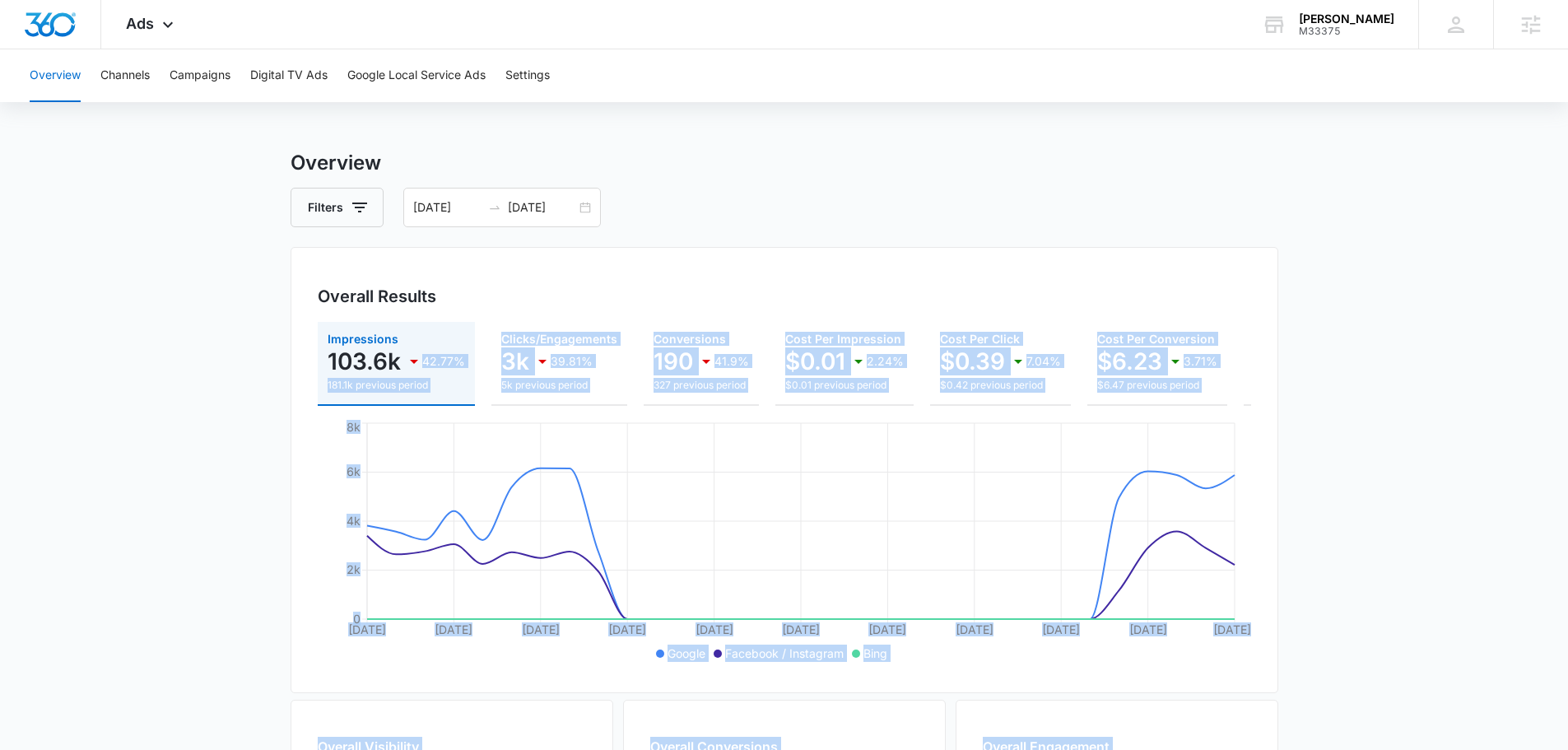
scroll to position [0, 0]
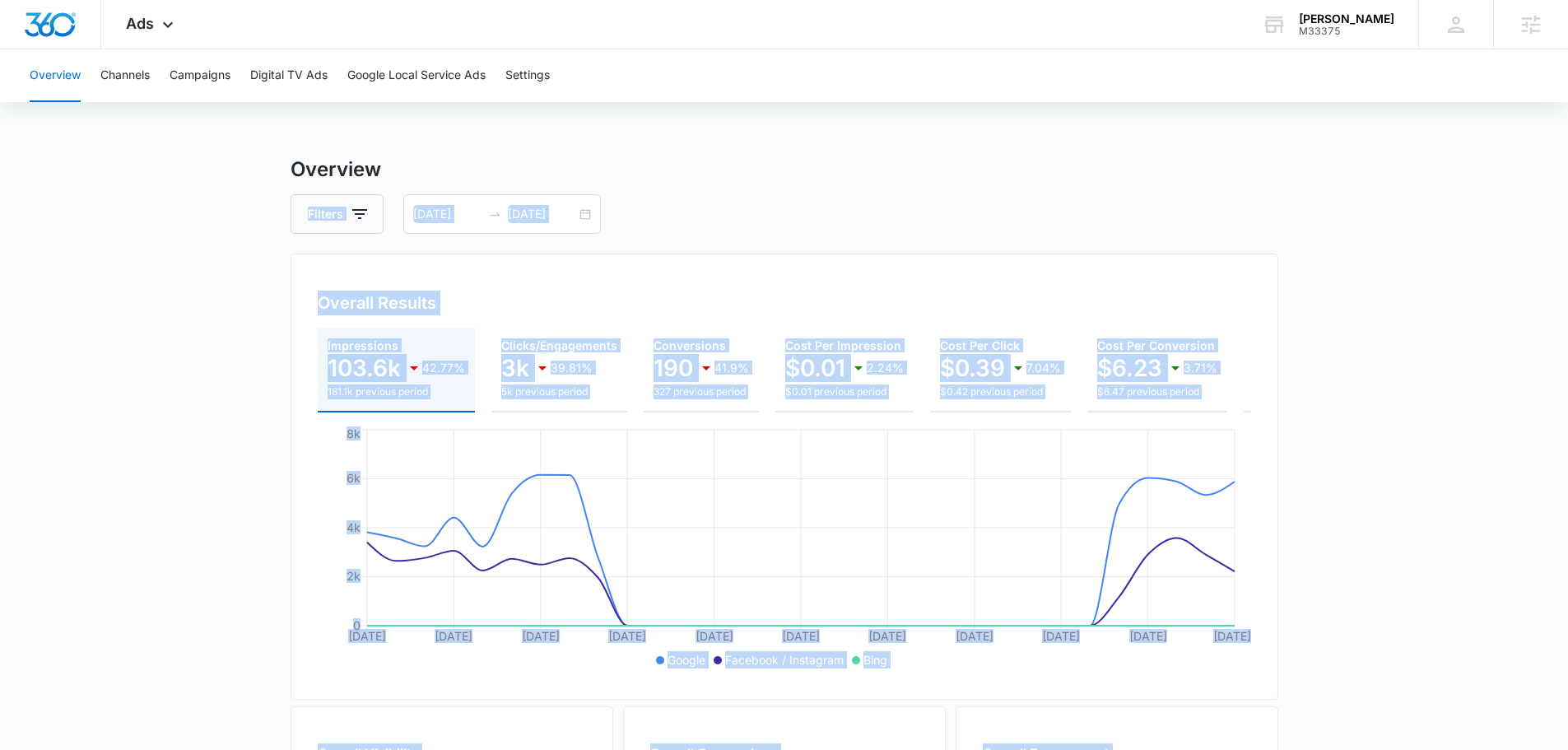
drag, startPoint x: 1361, startPoint y: 661, endPoint x: 242, endPoint y: 184, distance: 1216.4
click at [245, 187] on main "Overview Filters [DATE] [DATE] Overall Results Impressions 103.6k 42.77% 181.1k…" at bounding box center [784, 746] width 1568 height 1182
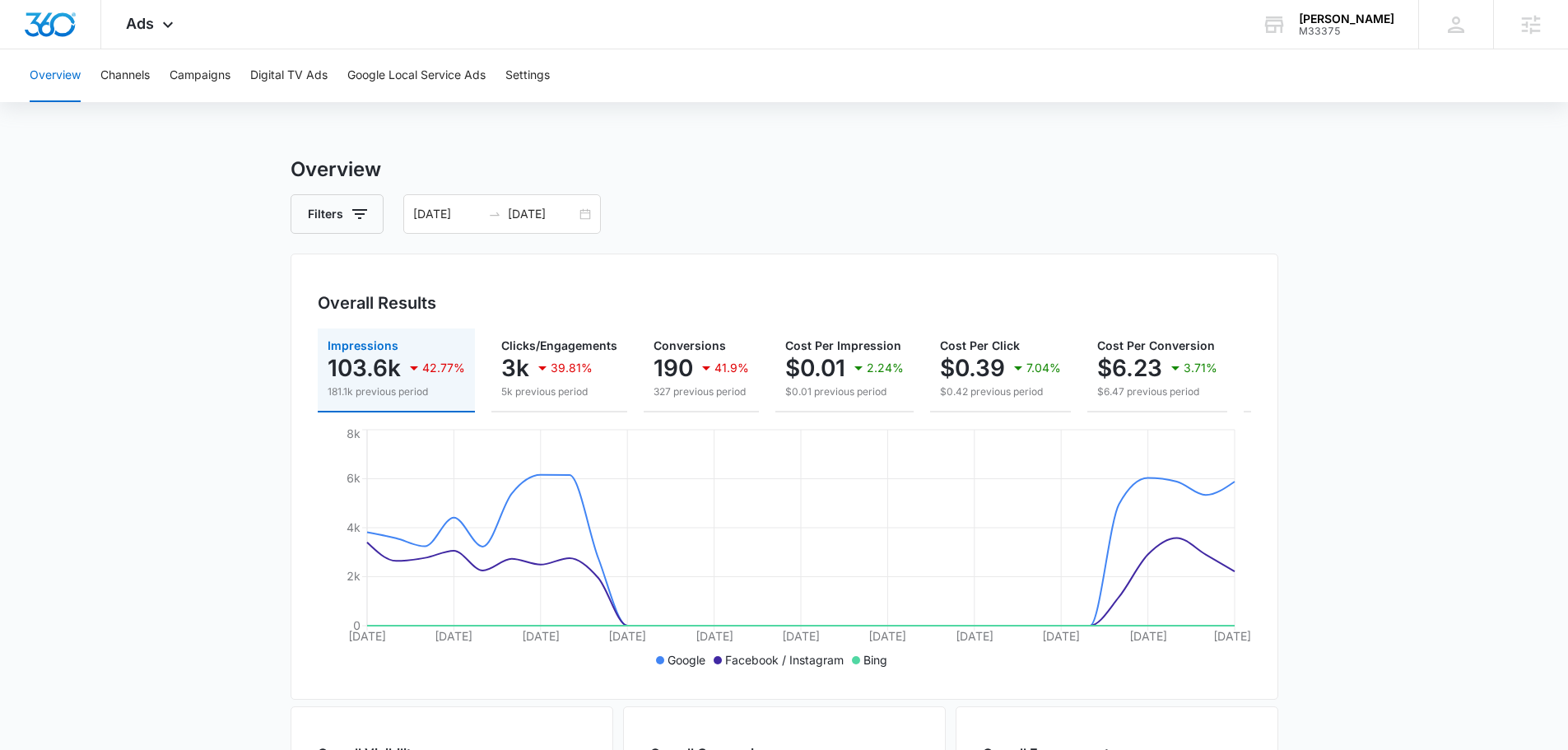
click at [210, 153] on div "Overview Channels Campaigns Digital TV Ads Google Local Service Ads Settings Ov…" at bounding box center [784, 692] width 1568 height 1288
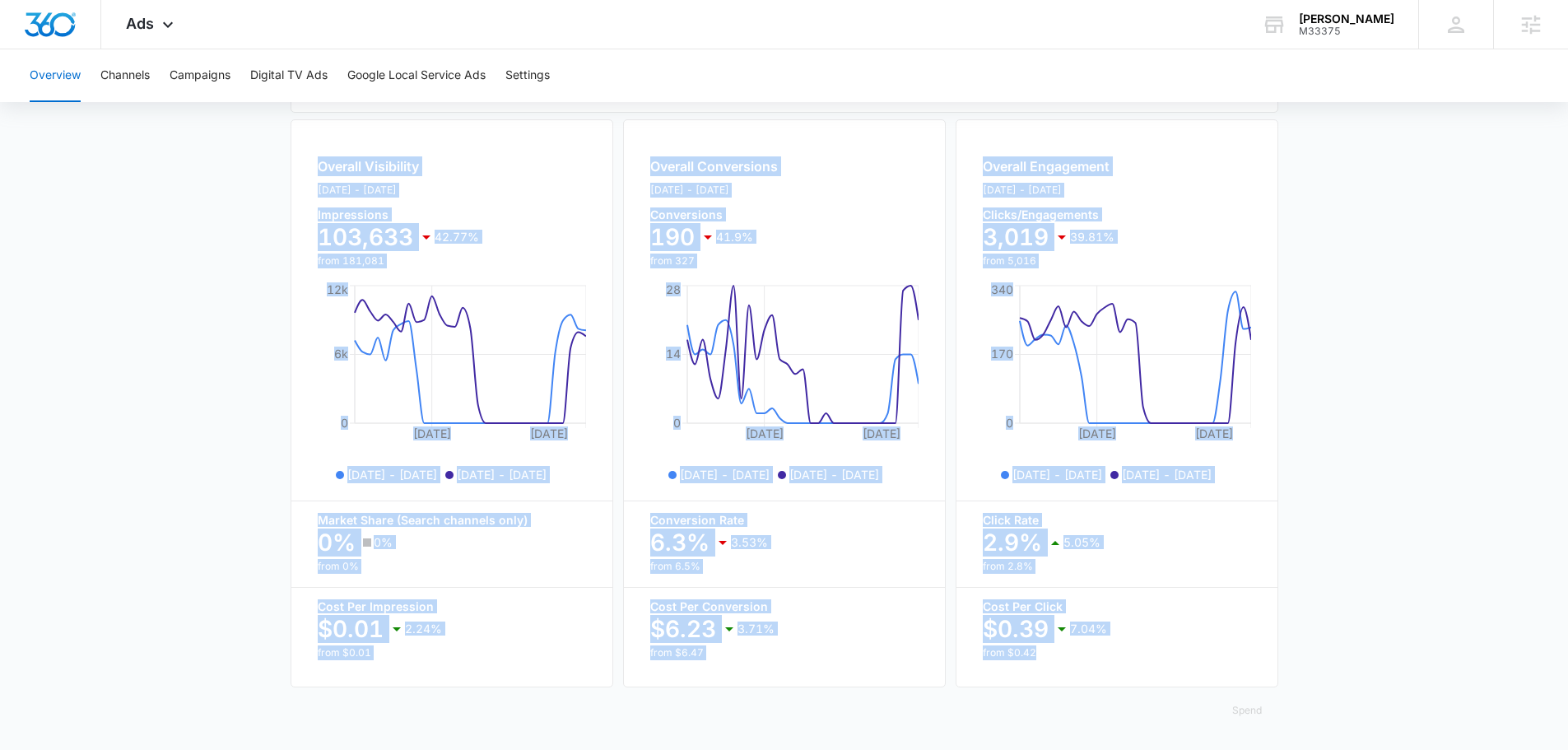
drag, startPoint x: 223, startPoint y: 149, endPoint x: 1361, endPoint y: 668, distance: 1250.8
click at [1364, 675] on div "Overview Channels Campaigns Digital TV Ads Google Local Service Ads Settings Ov…" at bounding box center [784, 106] width 1568 height 1288
click at [1361, 668] on main "Overview Filters [DATE] [DATE] Overall Results Impressions 103.6k 42.77% 181.1k…" at bounding box center [784, 159] width 1568 height 1182
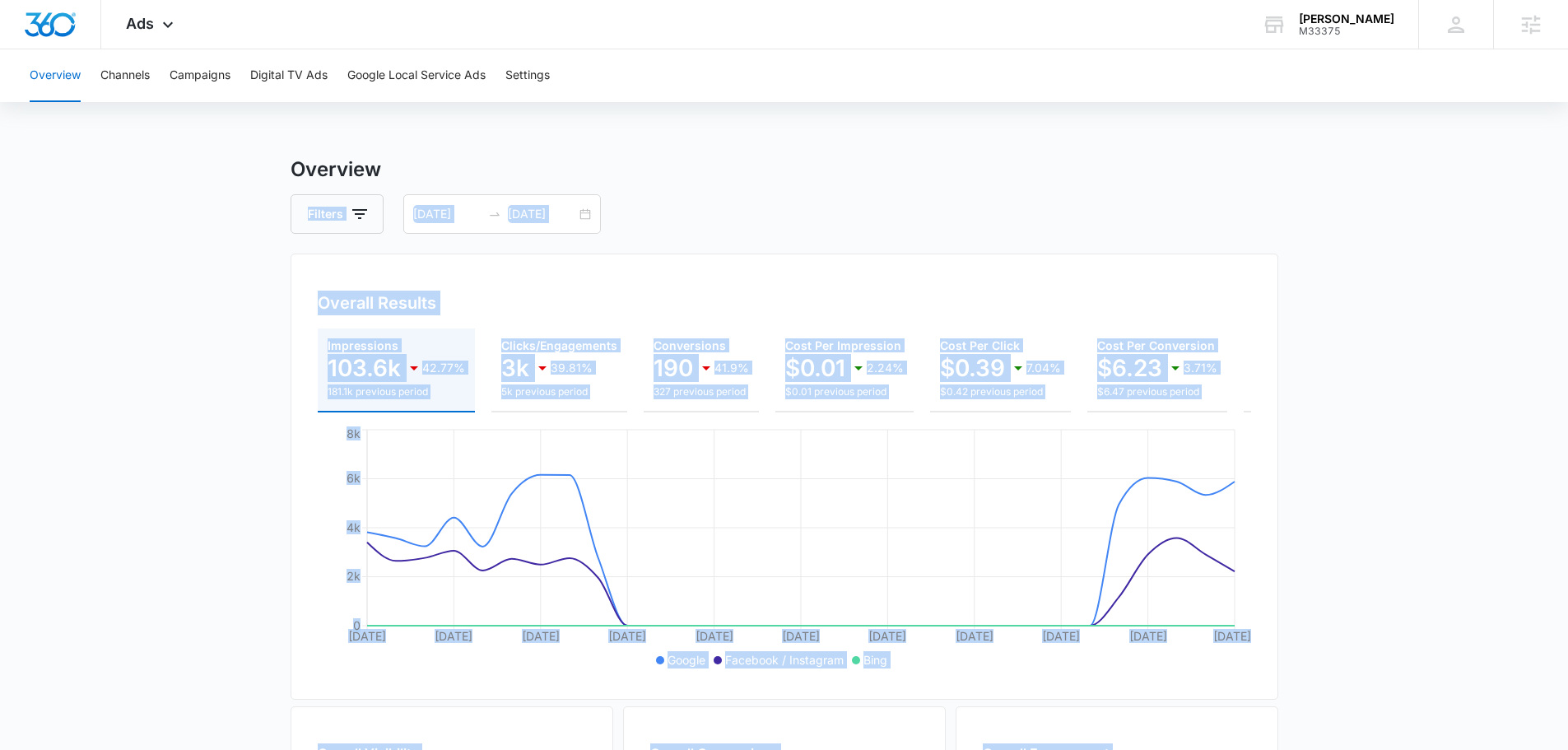
drag, startPoint x: 1377, startPoint y: 650, endPoint x: 235, endPoint y: 186, distance: 1232.7
click at [235, 186] on main "Overview Filters [DATE] [DATE] Overall Results Impressions 103.6k 42.77% 181.1k…" at bounding box center [784, 746] width 1568 height 1182
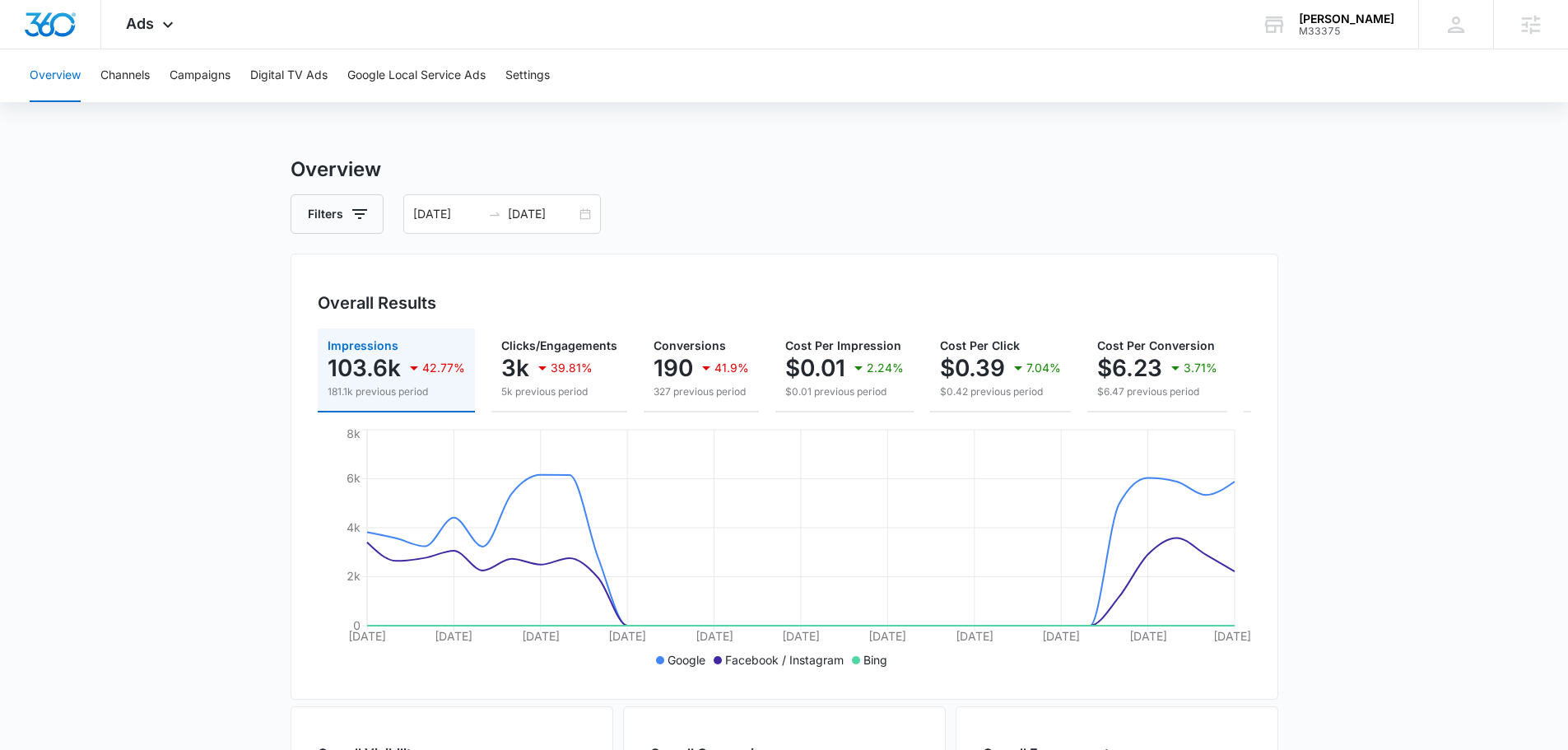
click at [247, 113] on div "Overview Channels Campaigns Digital TV Ads Google Local Service Ads Settings Ov…" at bounding box center [784, 692] width 1568 height 1288
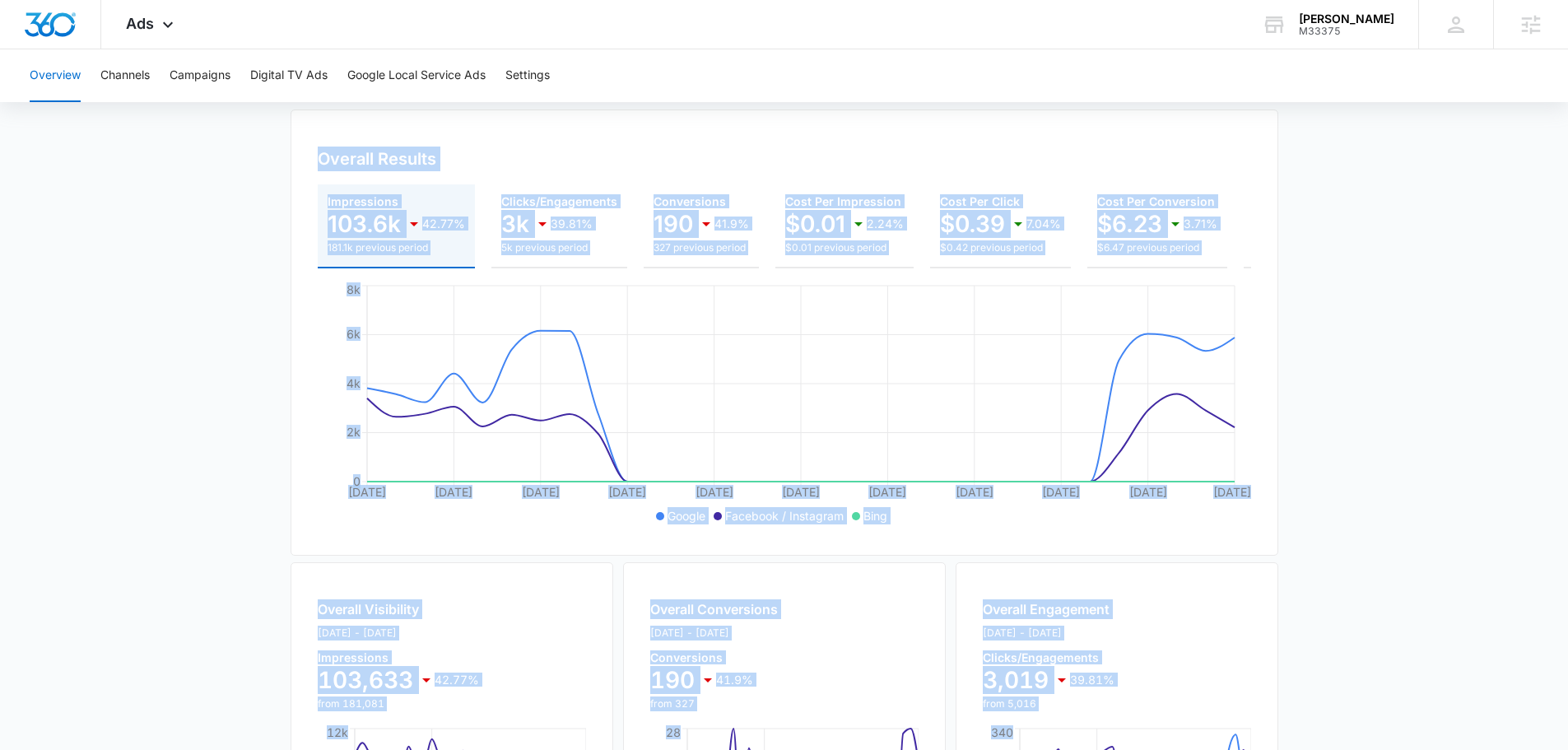
scroll to position [600, 0]
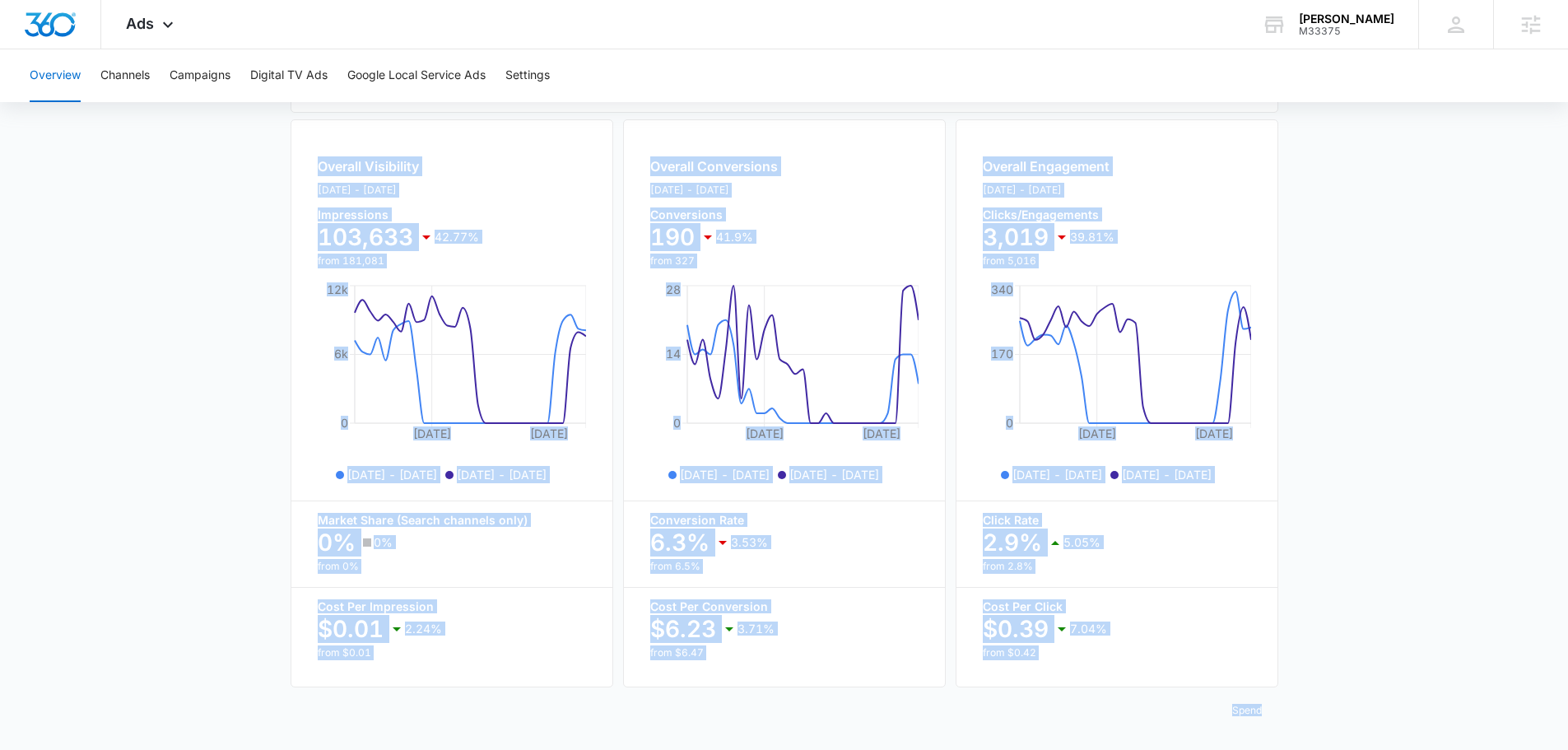
drag, startPoint x: 549, startPoint y: 271, endPoint x: 1461, endPoint y: 740, distance: 1025.5
click at [1424, 692] on main "Overview Filters [DATE] [DATE] Overall Results Impressions 103.6k 42.77% 181.1k…" at bounding box center [784, 159] width 1568 height 1182
click at [1413, 674] on main "Overview Filters [DATE] [DATE] Overall Results Impressions 103.6k 42.77% 181.1k…" at bounding box center [784, 159] width 1568 height 1182
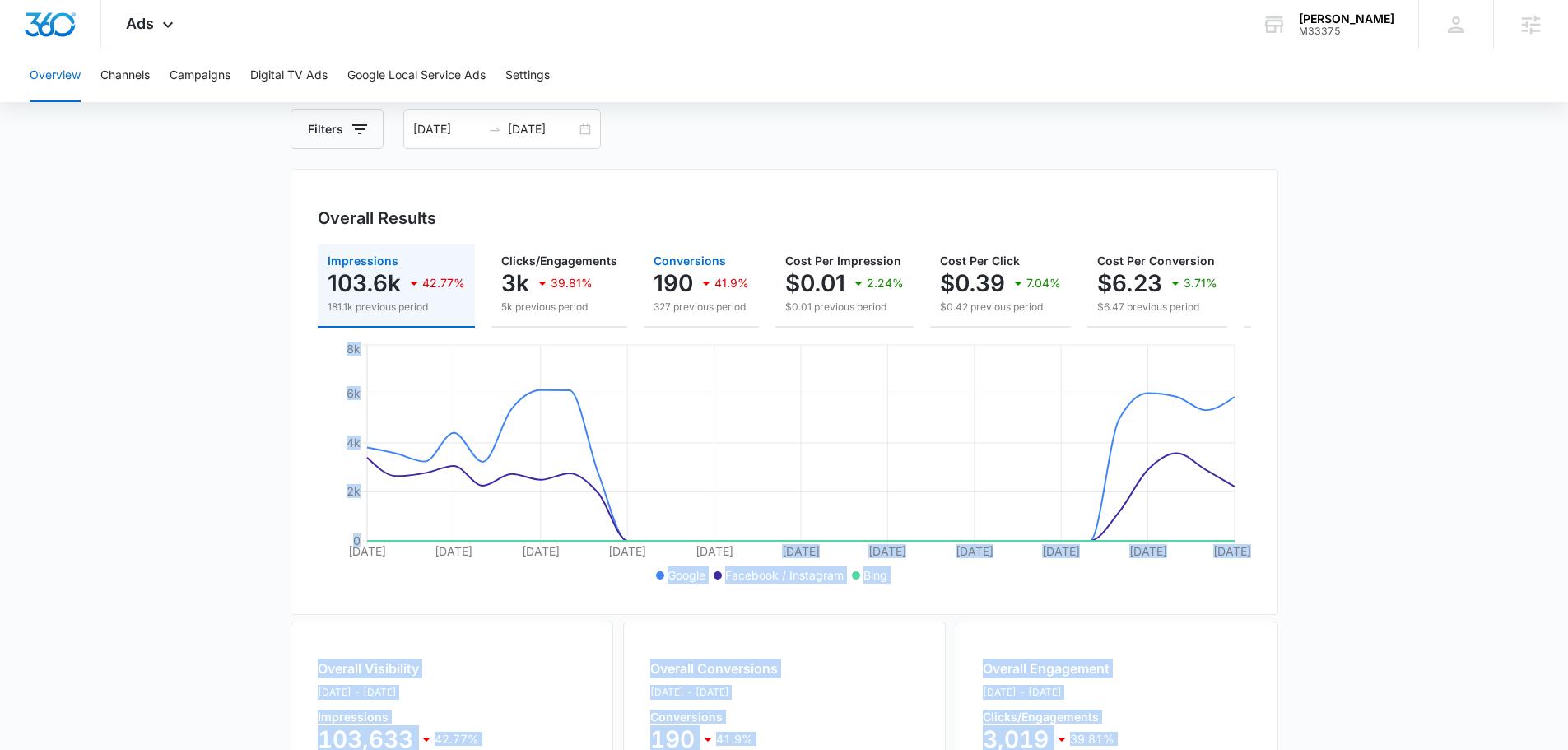
scroll to position [0, 0]
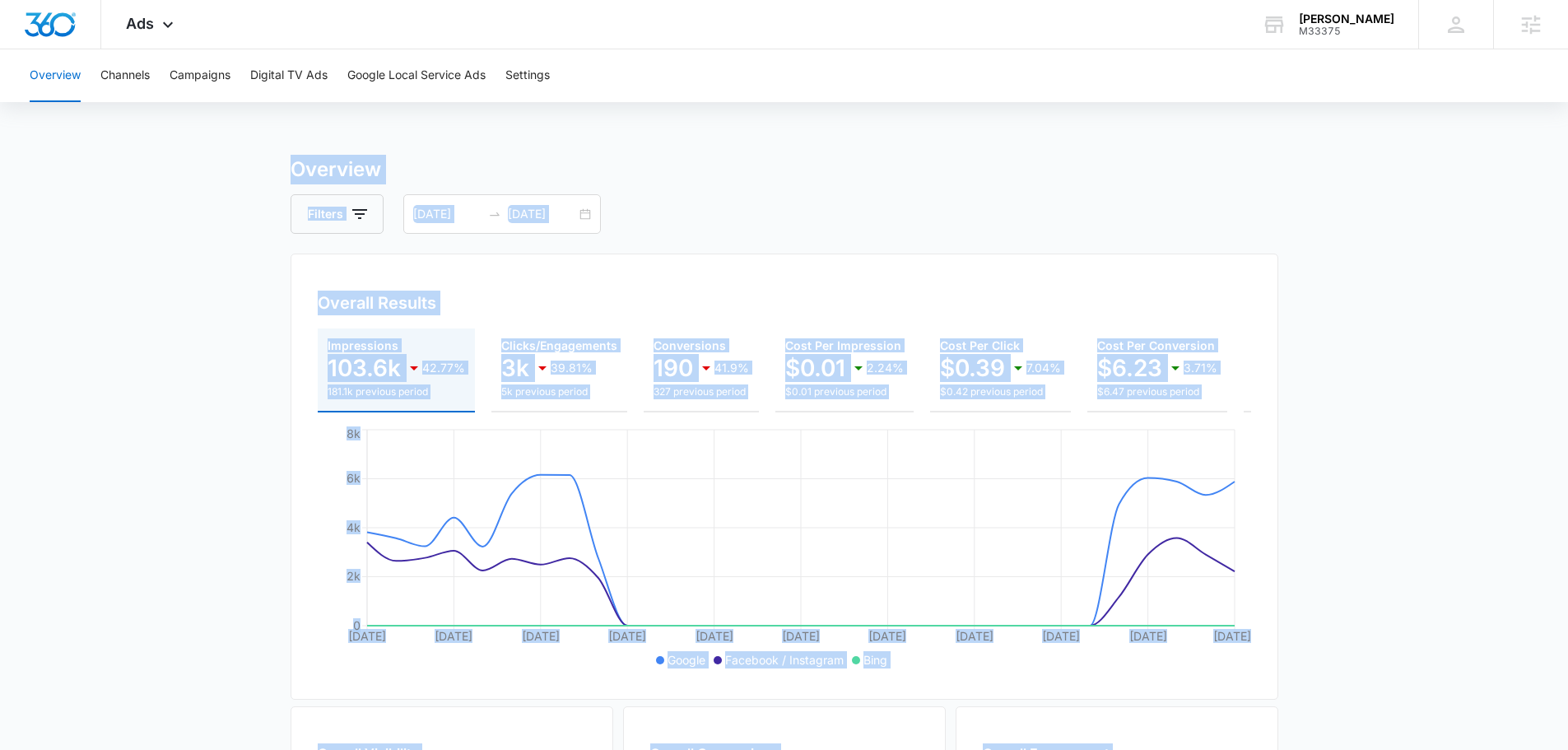
drag, startPoint x: 1388, startPoint y: 668, endPoint x: 210, endPoint y: 128, distance: 1295.9
click at [211, 128] on div "Overview Channels Campaigns Digital TV Ads Google Local Service Ads Settings Ov…" at bounding box center [784, 692] width 1568 height 1288
click at [217, 128] on div "Overview Channels Campaigns Digital TV Ads Google Local Service Ads Settings Ov…" at bounding box center [784, 692] width 1568 height 1288
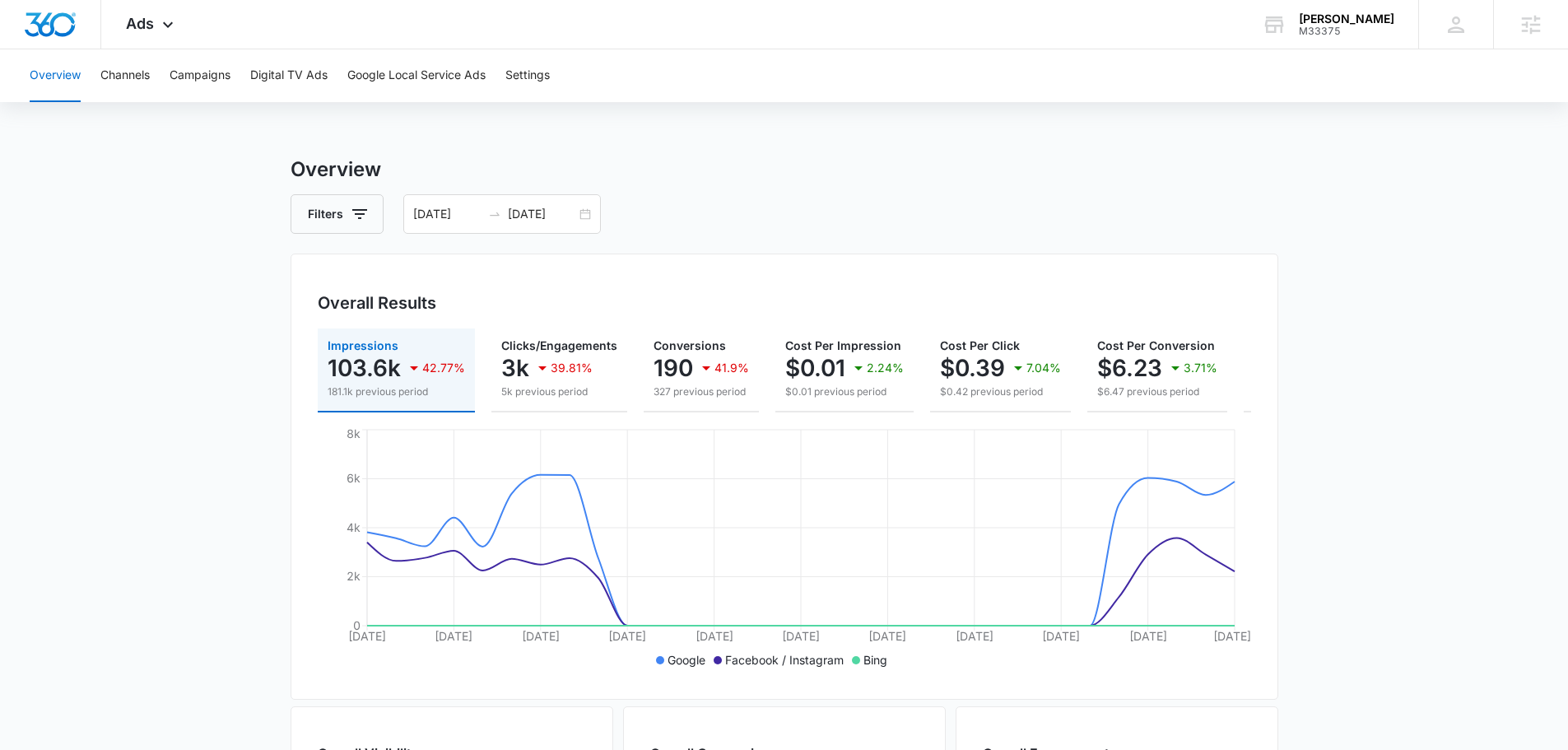
click at [229, 148] on div "Overview Channels Campaigns Digital TV Ads Google Local Service Ads Settings Ov…" at bounding box center [784, 692] width 1568 height 1288
click at [265, 144] on div "Overview Channels Campaigns Digital TV Ads Google Local Service Ads Settings Ov…" at bounding box center [784, 692] width 1568 height 1288
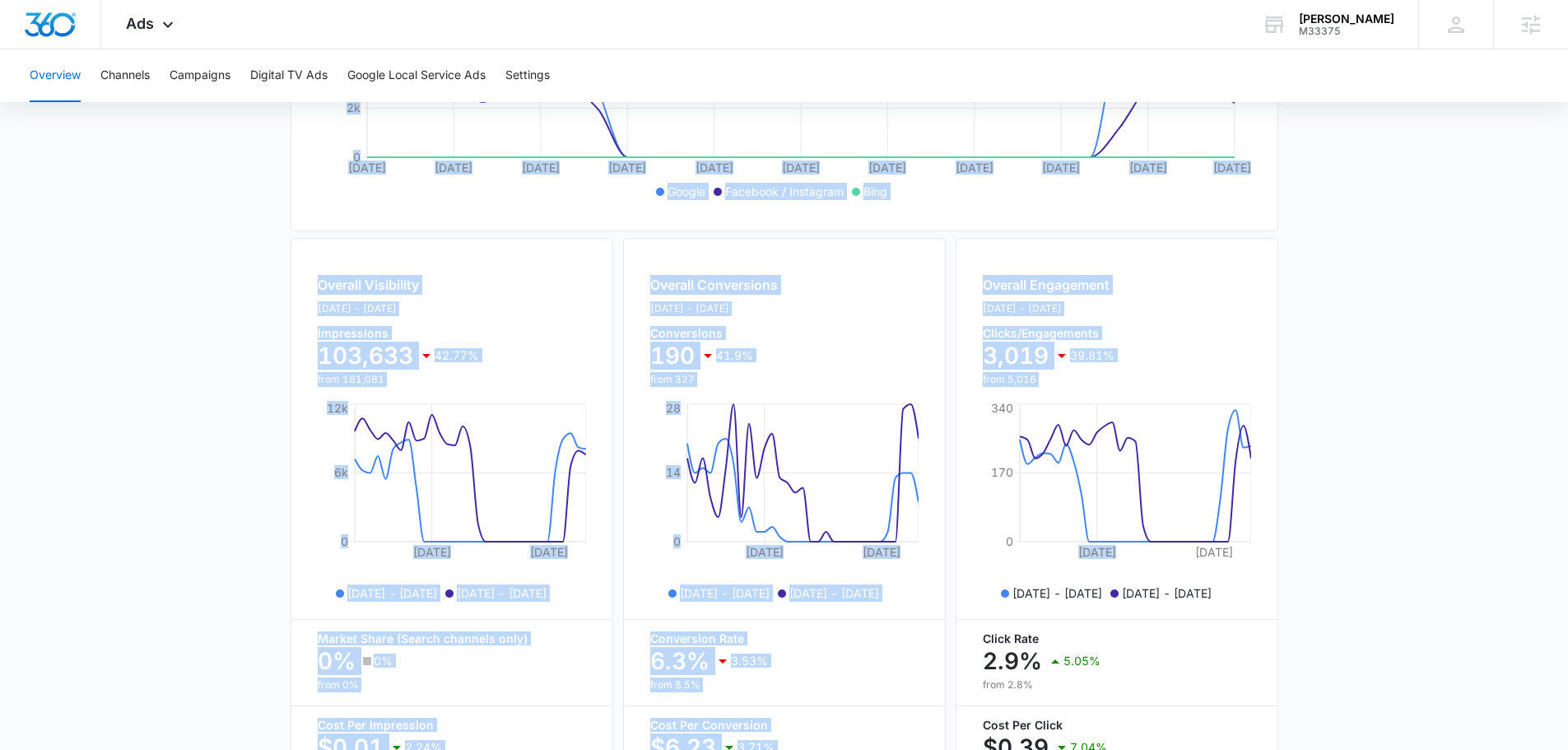
scroll to position [600, 0]
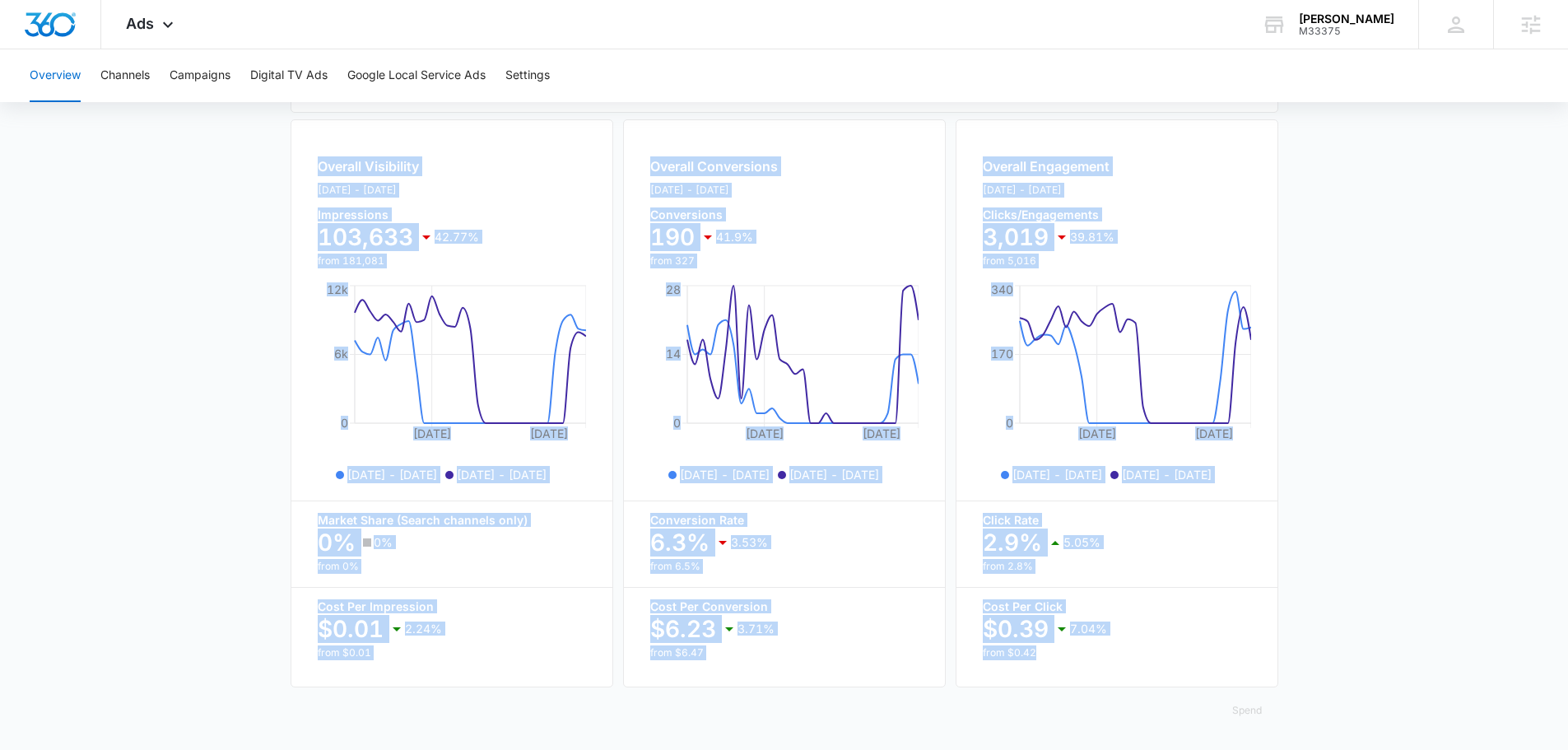
drag, startPoint x: 259, startPoint y: 183, endPoint x: 1300, endPoint y: 677, distance: 1152.3
click at [1300, 677] on main "Overview Filters [DATE] [DATE] Overall Results Impressions 103.6k 42.77% 181.1k…" at bounding box center [784, 159] width 1568 height 1182
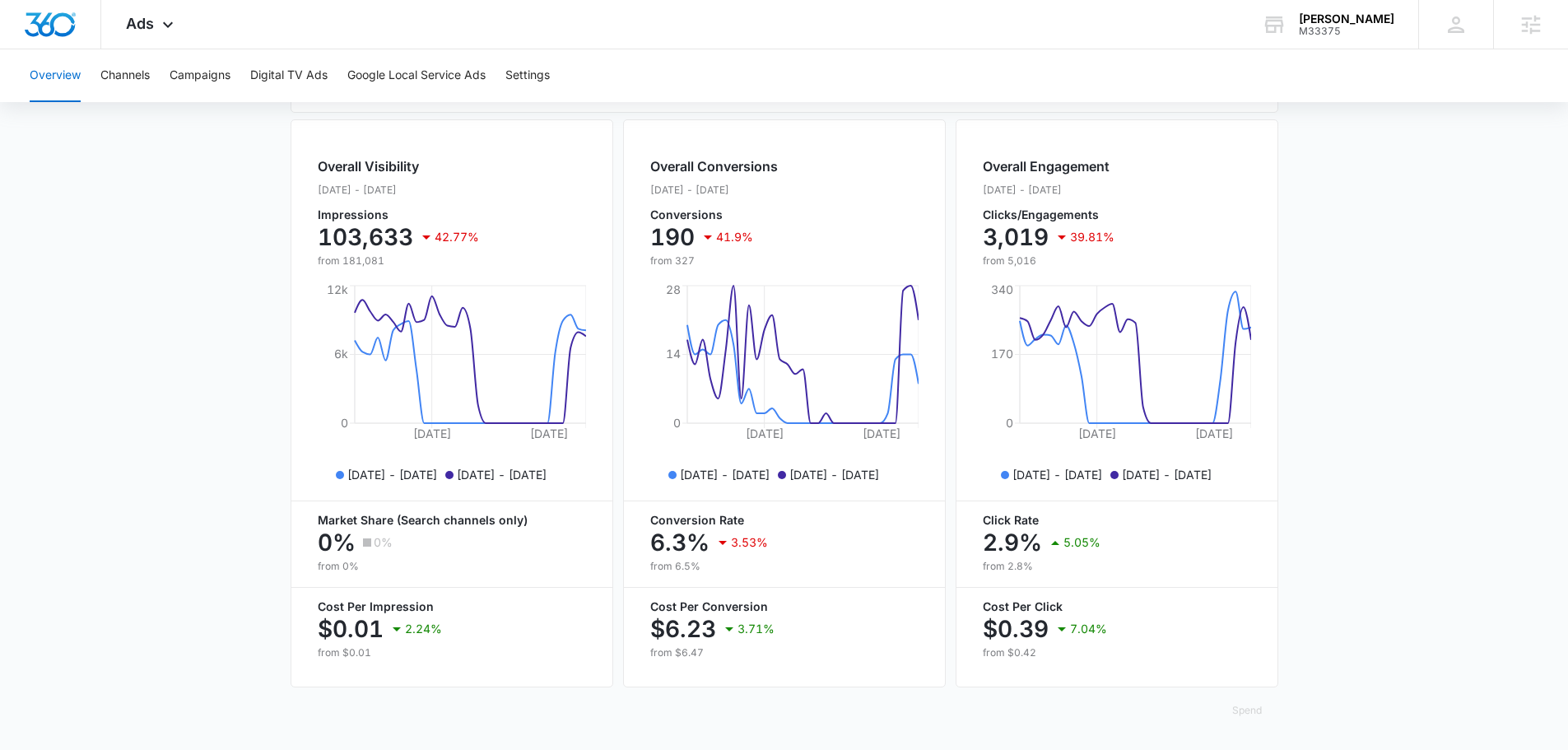
click at [1350, 695] on main "Overview Filters [DATE] [DATE] Overall Results Impressions 103.6k 42.77% 181.1k…" at bounding box center [784, 159] width 1568 height 1182
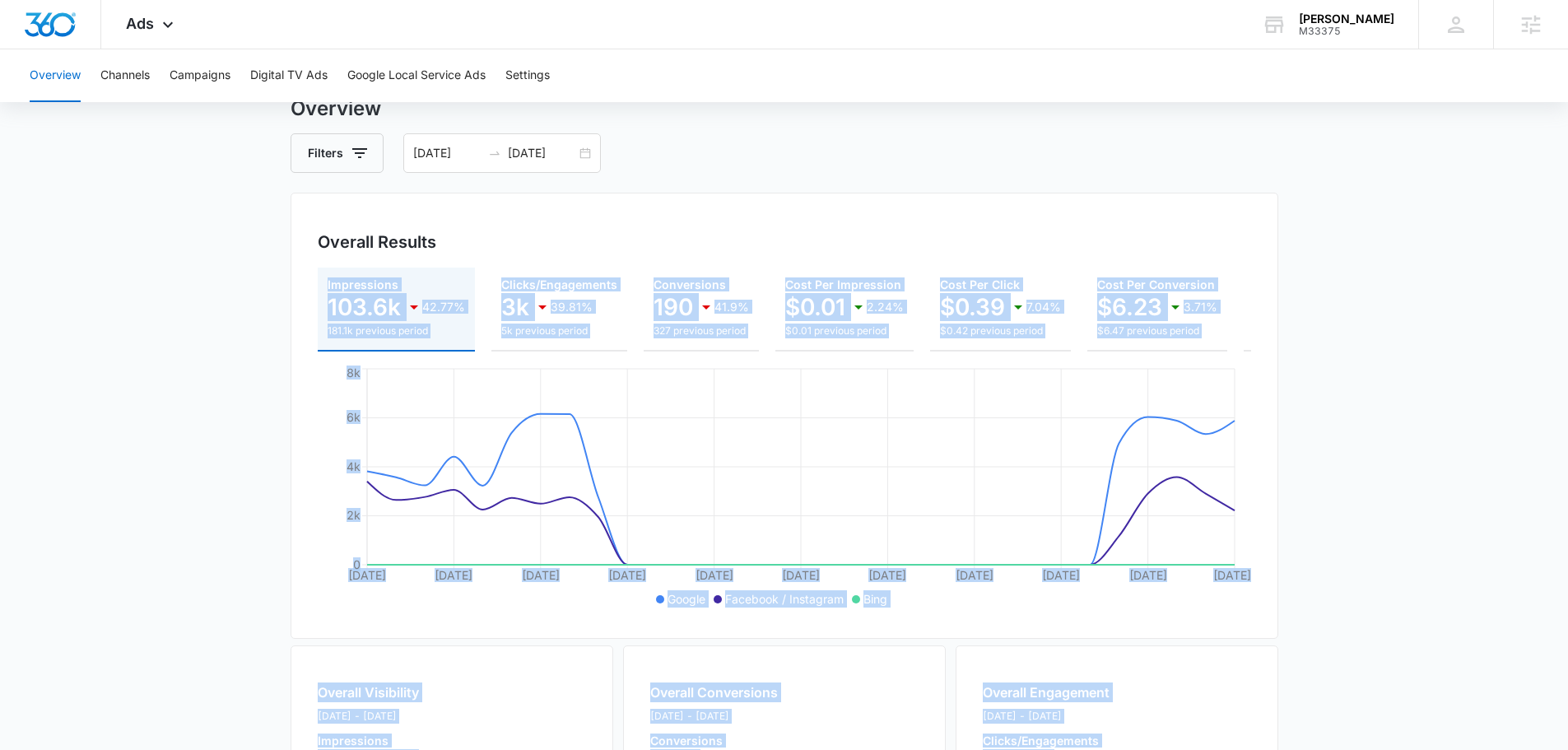
scroll to position [0, 0]
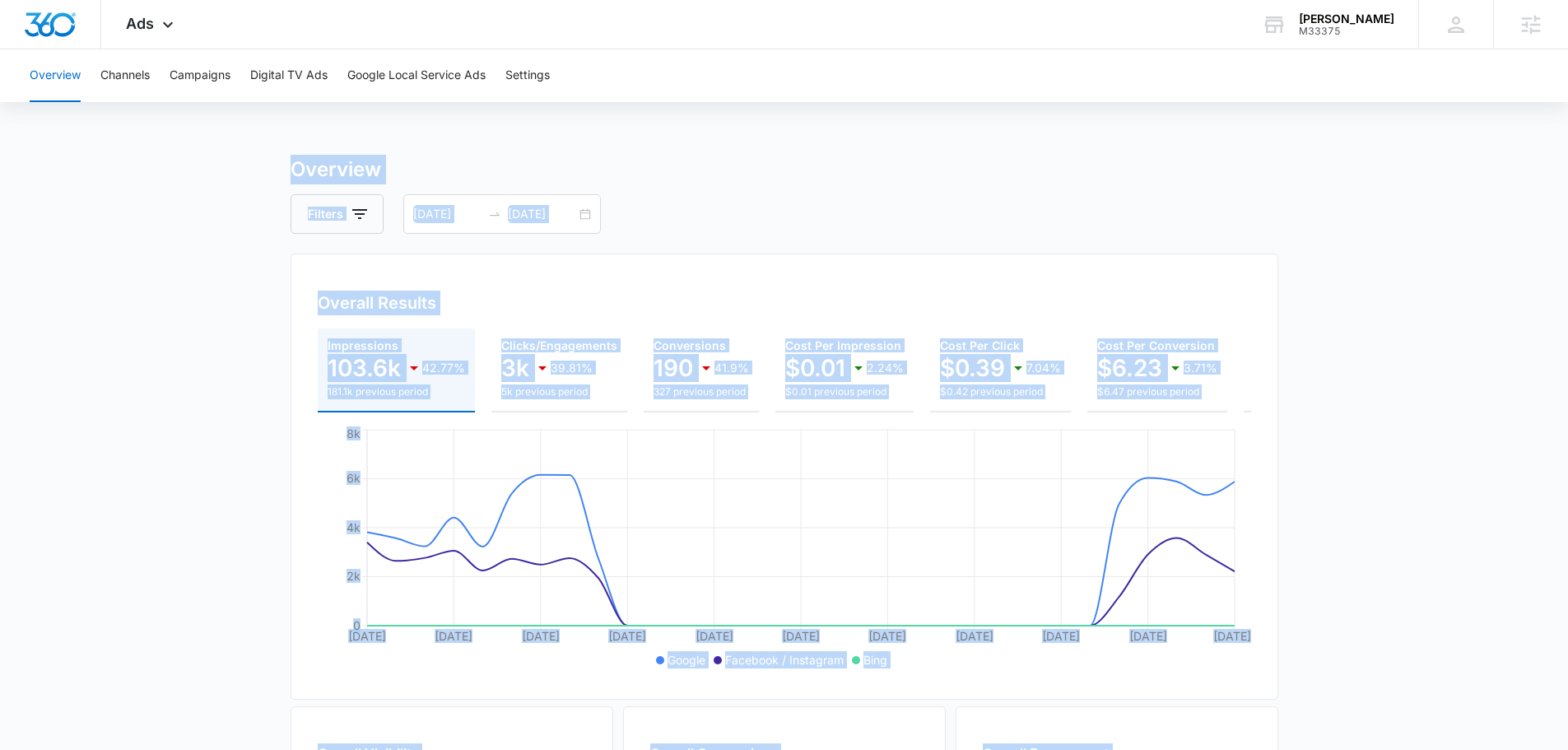
drag, startPoint x: 1359, startPoint y: 697, endPoint x: 223, endPoint y: 172, distance: 1251.4
click at [223, 168] on main "Overview Filters [DATE] [DATE] Overall Results Impressions 103.6k 42.77% 181.1k…" at bounding box center [784, 746] width 1568 height 1182
click at [223, 174] on main "Overview Filters [DATE] [DATE] Overall Results Impressions 103.6k 42.77% 181.1k…" at bounding box center [784, 746] width 1568 height 1182
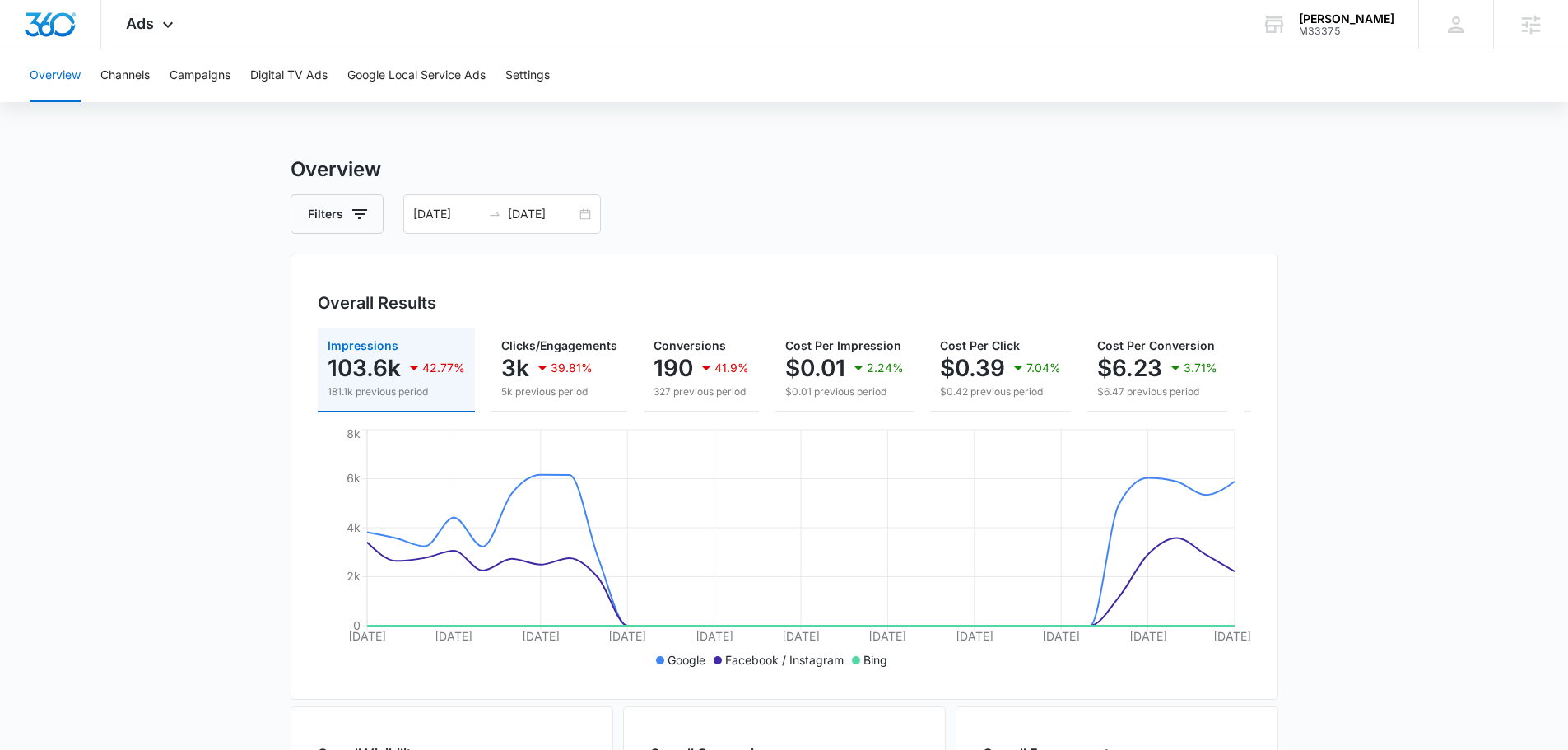
click at [235, 183] on main "Overview Filters [DATE] [DATE] Overall Results Impressions 103.6k 42.77% 181.1k…" at bounding box center [784, 746] width 1568 height 1182
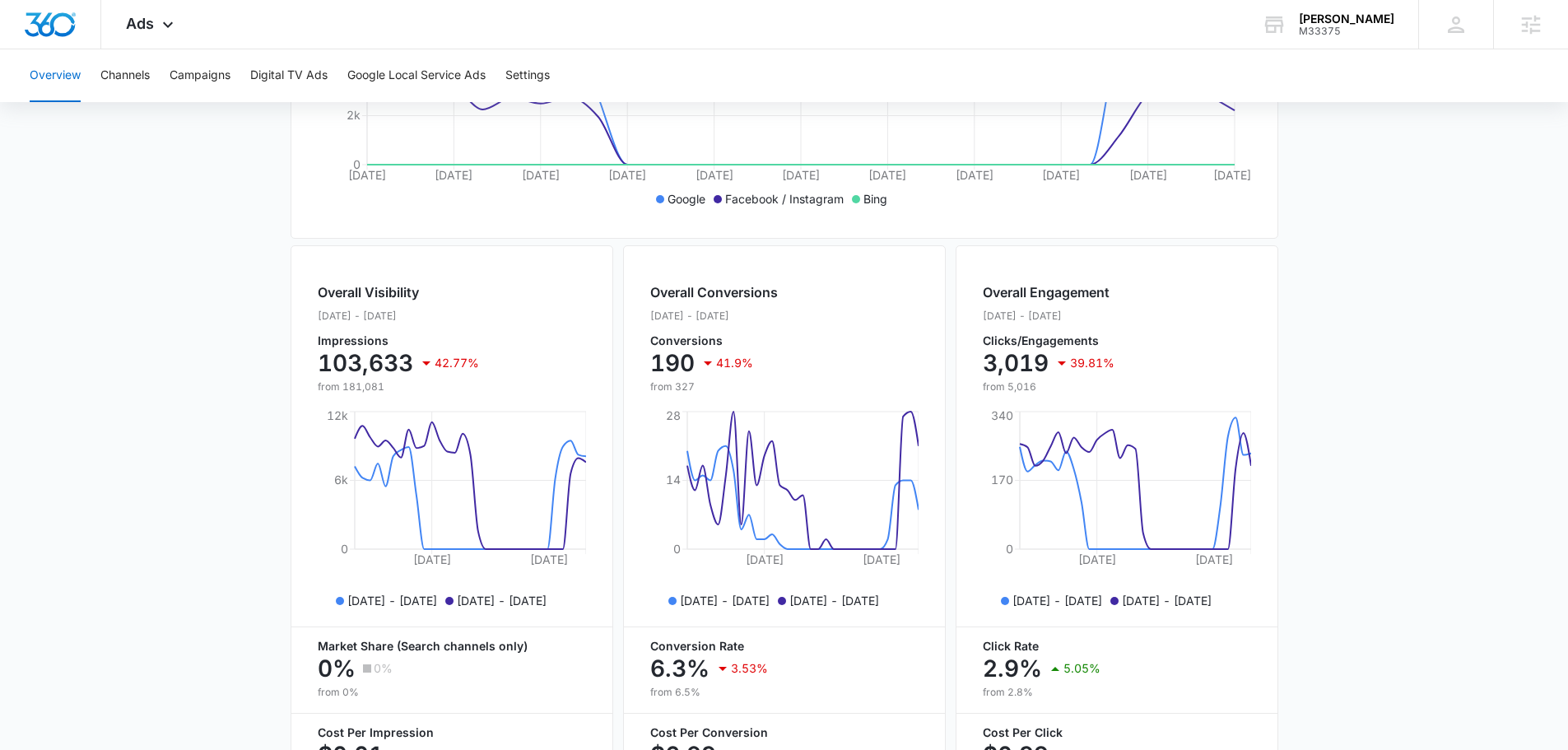
scroll to position [600, 0]
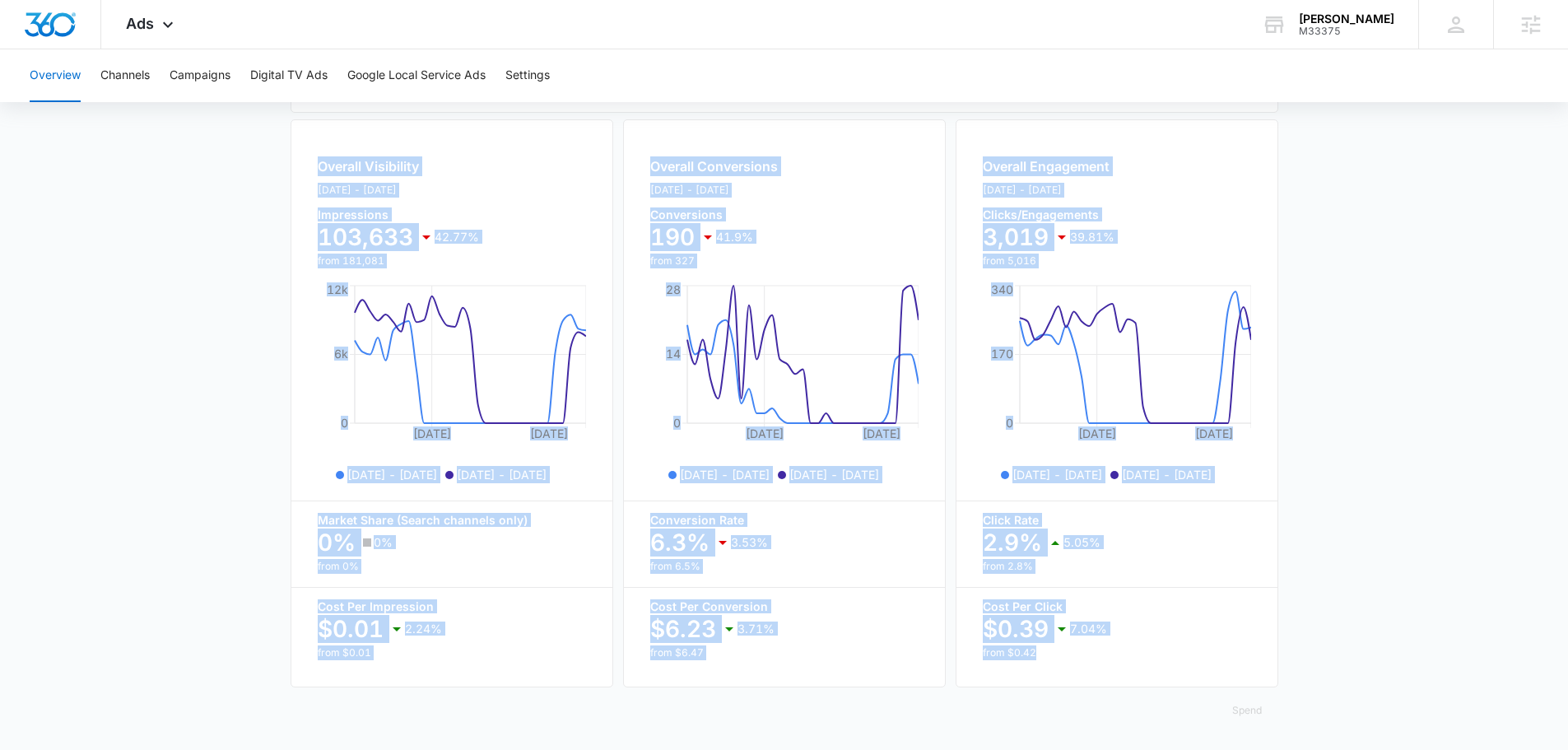
drag, startPoint x: 247, startPoint y: 162, endPoint x: 1298, endPoint y: 673, distance: 1168.6
click at [1298, 673] on main "Overview Filters [DATE] [DATE] Overall Results Impressions 103.6k 42.77% 181.1k…" at bounding box center [784, 159] width 1568 height 1182
click at [1321, 677] on main "Overview Filters [DATE] [DATE] Overall Results Impressions 103.6k 42.77% 181.1k…" at bounding box center [784, 159] width 1568 height 1182
click at [1337, 651] on main "Overview Filters [DATE] [DATE] Overall Results Impressions 103.6k 42.77% 181.1k…" at bounding box center [784, 159] width 1568 height 1182
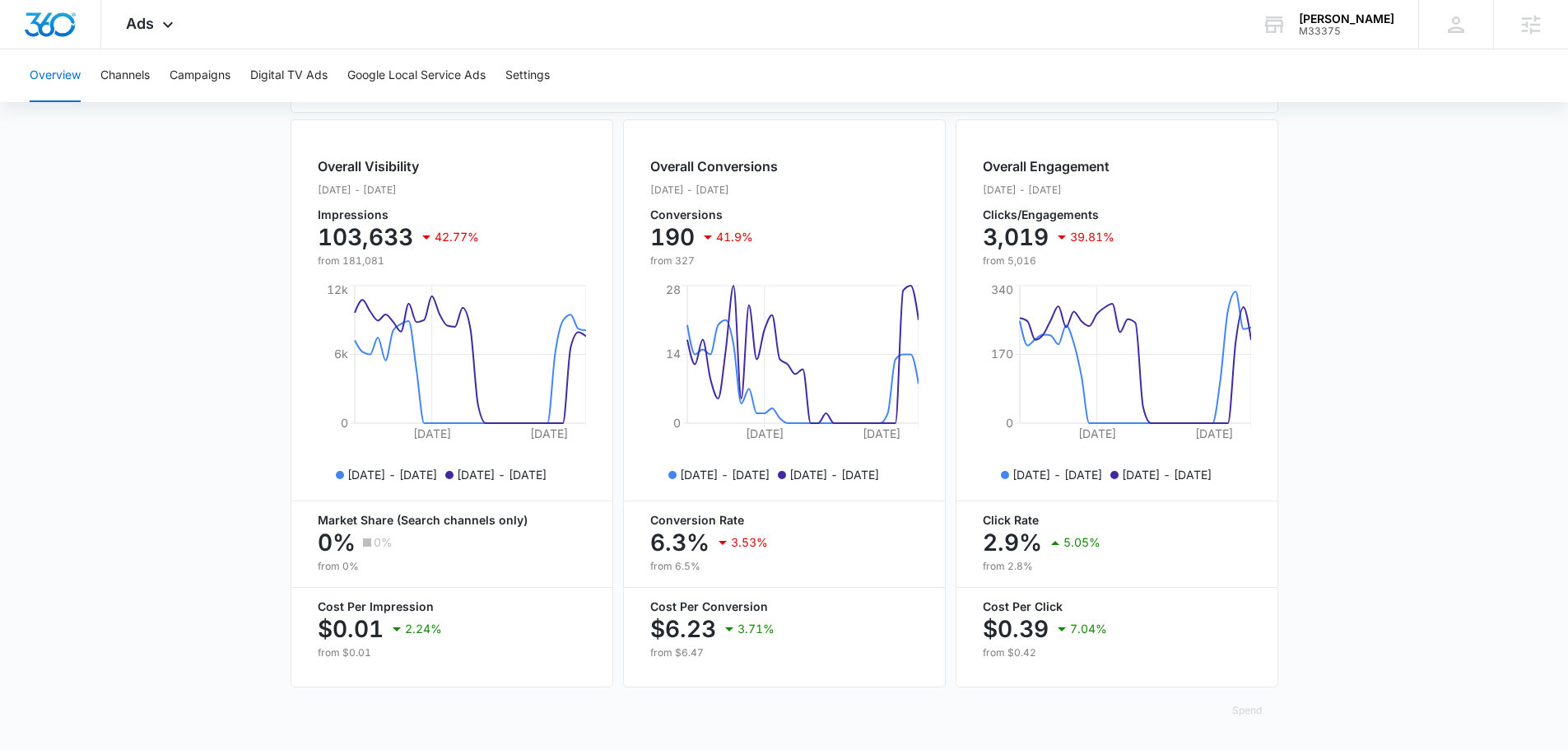
click at [1353, 643] on main "Overview Filters [DATE] [DATE] Overall Results Impressions 103.6k 42.77% 181.1k…" at bounding box center [784, 159] width 1568 height 1182
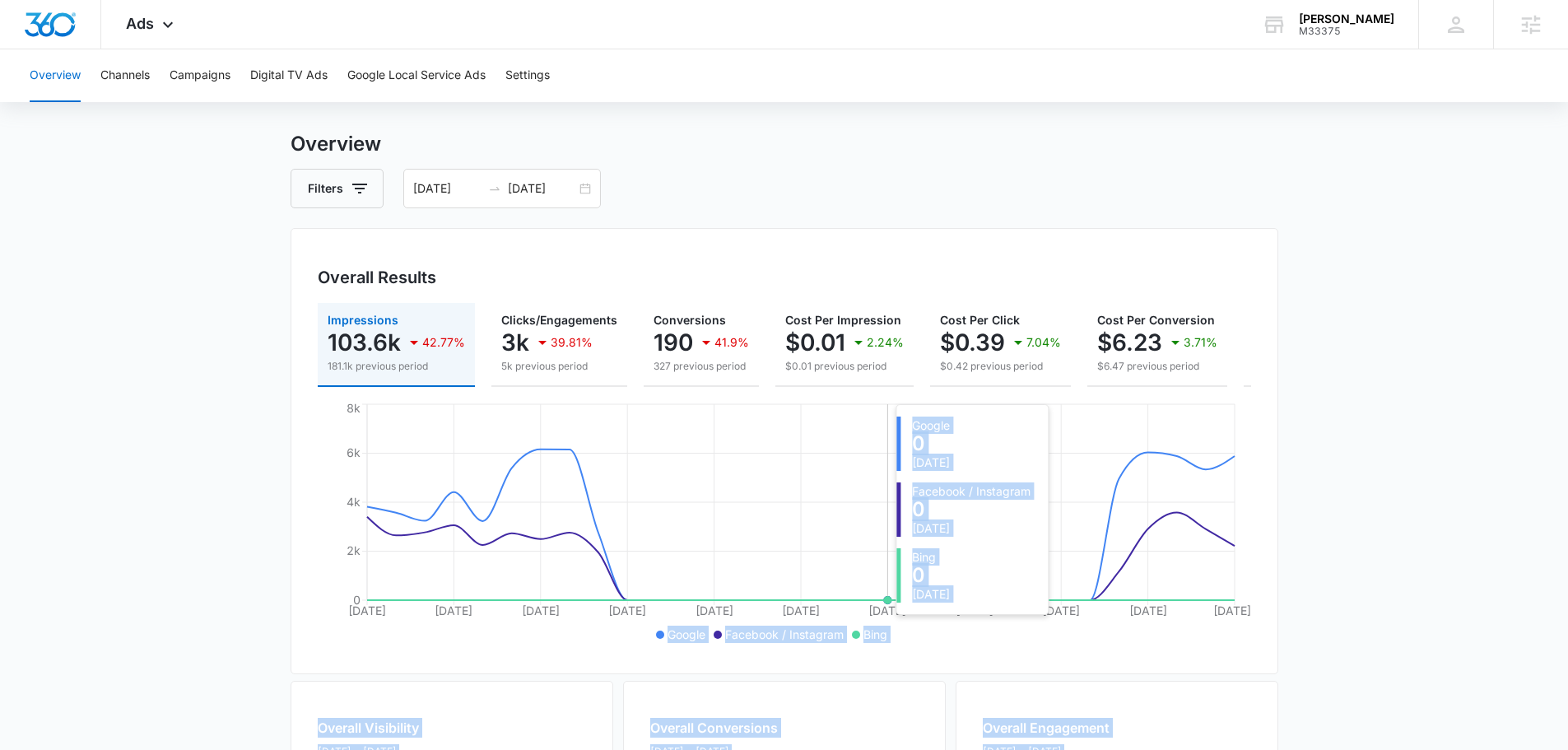
scroll to position [0, 0]
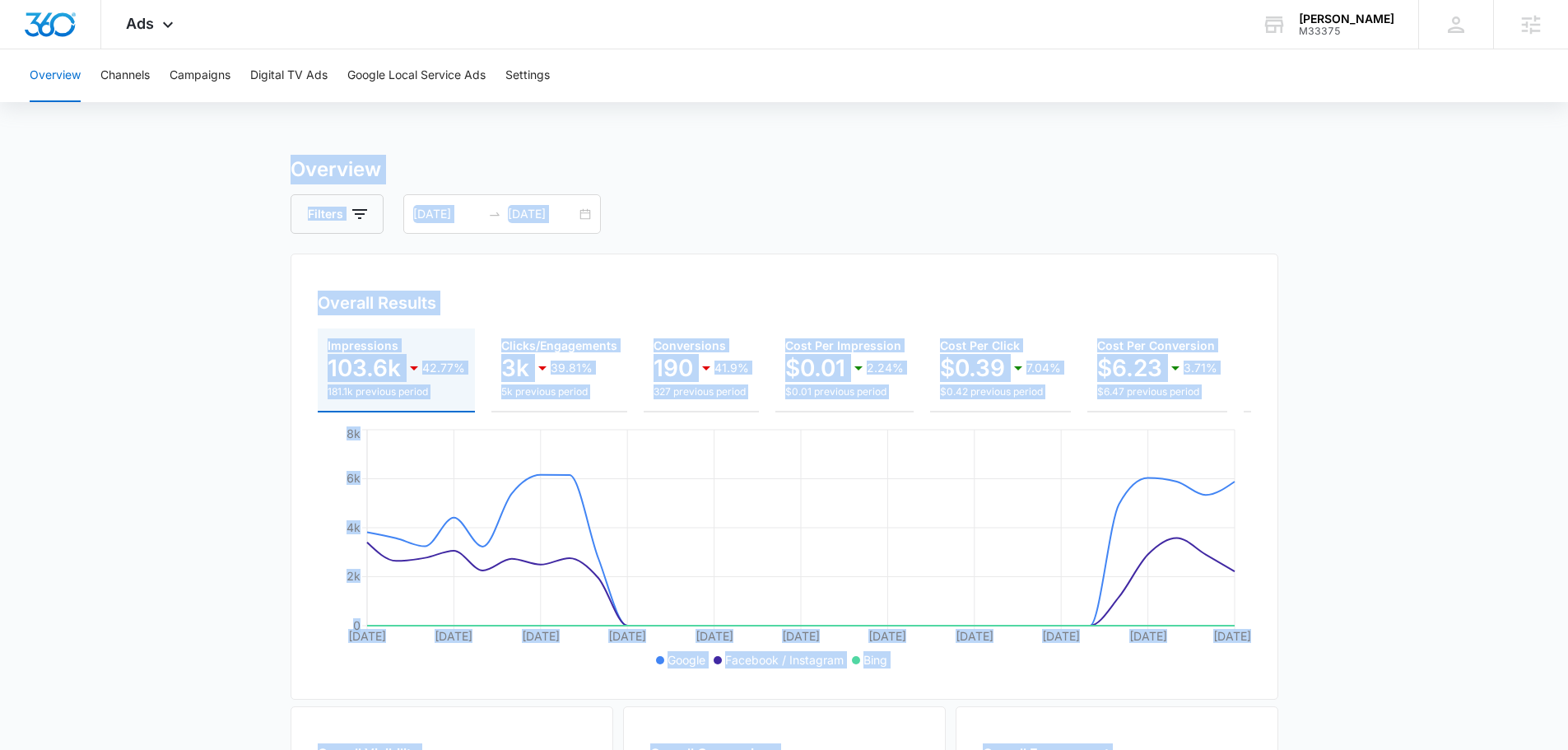
drag, startPoint x: 1353, startPoint y: 643, endPoint x: 85, endPoint y: 149, distance: 1360.8
click at [85, 149] on div "Overview Channels Campaigns Digital TV Ads Google Local Service Ads Settings Ov…" at bounding box center [784, 692] width 1568 height 1288
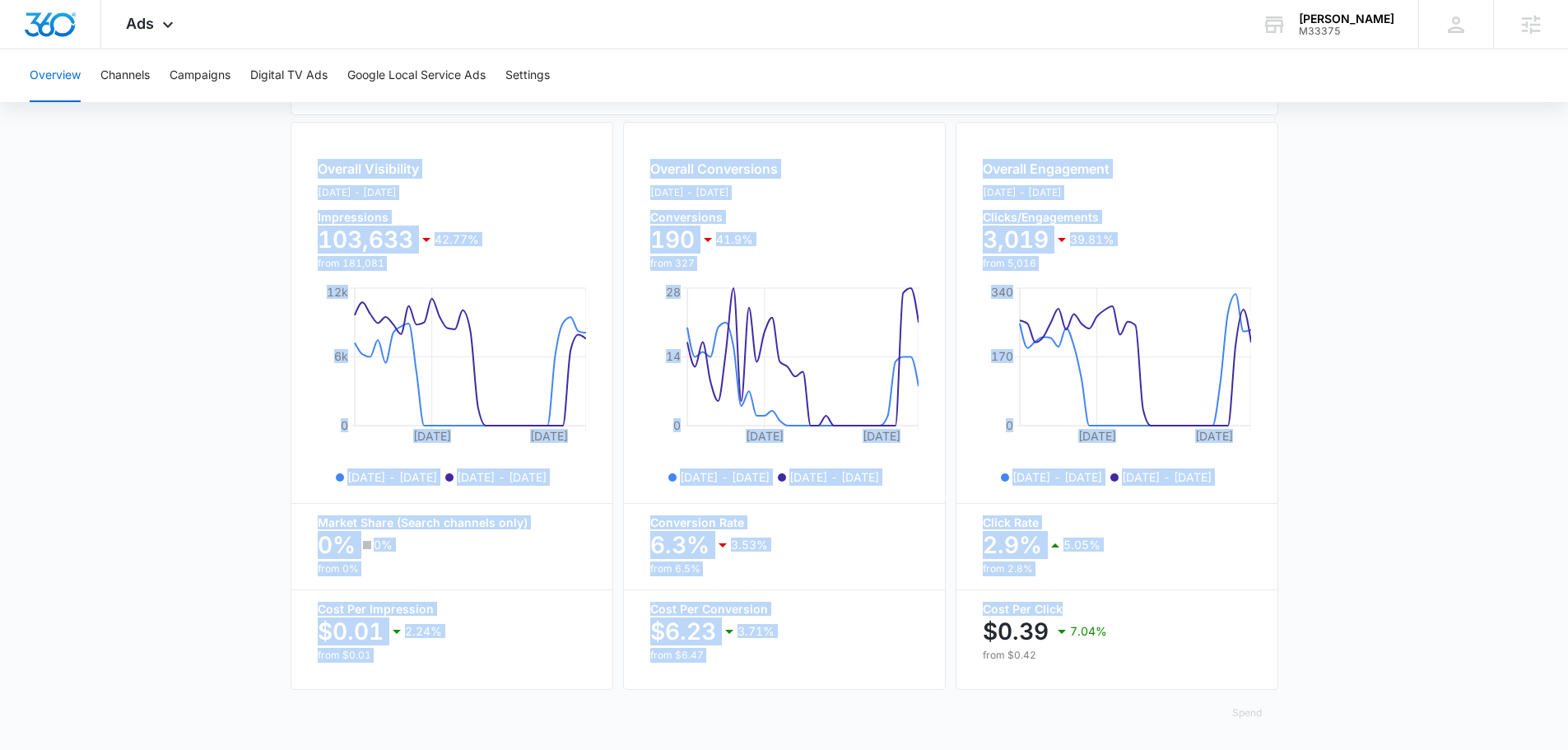
scroll to position [600, 0]
drag, startPoint x: 543, startPoint y: 243, endPoint x: 1451, endPoint y: 641, distance: 991.4
click at [1479, 642] on main "Overview Filters [DATE] [DATE] Overall Results Impressions 103.6k 42.77% 181.1k…" at bounding box center [784, 159] width 1568 height 1182
click at [1427, 629] on main "Overview Filters [DATE] [DATE] Overall Results Impressions 103.6k 42.77% 181.1k…" at bounding box center [784, 159] width 1568 height 1182
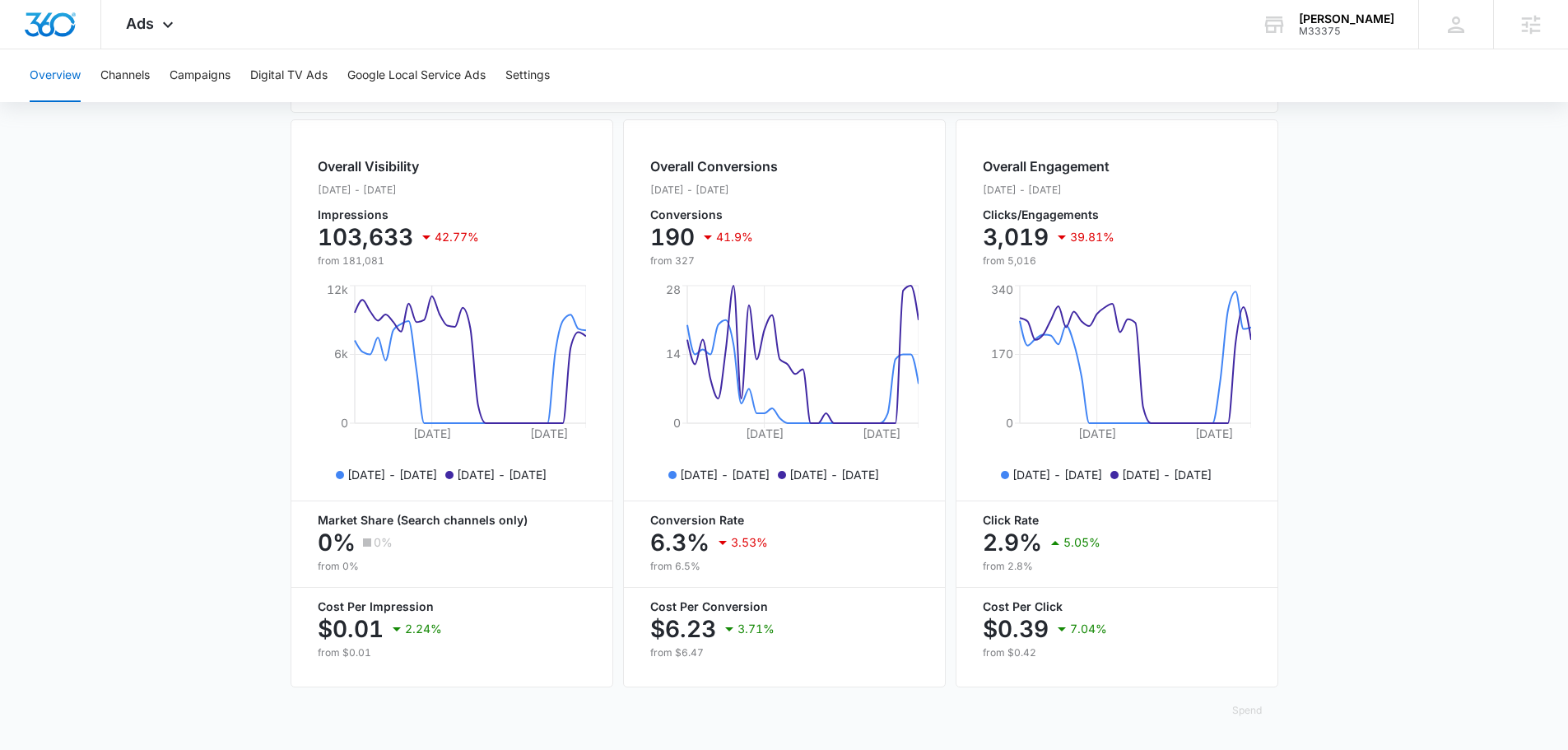
drag, startPoint x: 1383, startPoint y: 734, endPoint x: 1346, endPoint y: 735, distance: 37.0
click at [1358, 735] on main "Overview Filters [DATE] [DATE] Overall Results Impressions 103.6k 42.77% 181.1k…" at bounding box center [784, 159] width 1568 height 1182
click at [1297, 665] on main "Overview Filters [DATE] [DATE] Overall Results Impressions 103.6k 42.77% 181.1k…" at bounding box center [784, 159] width 1568 height 1182
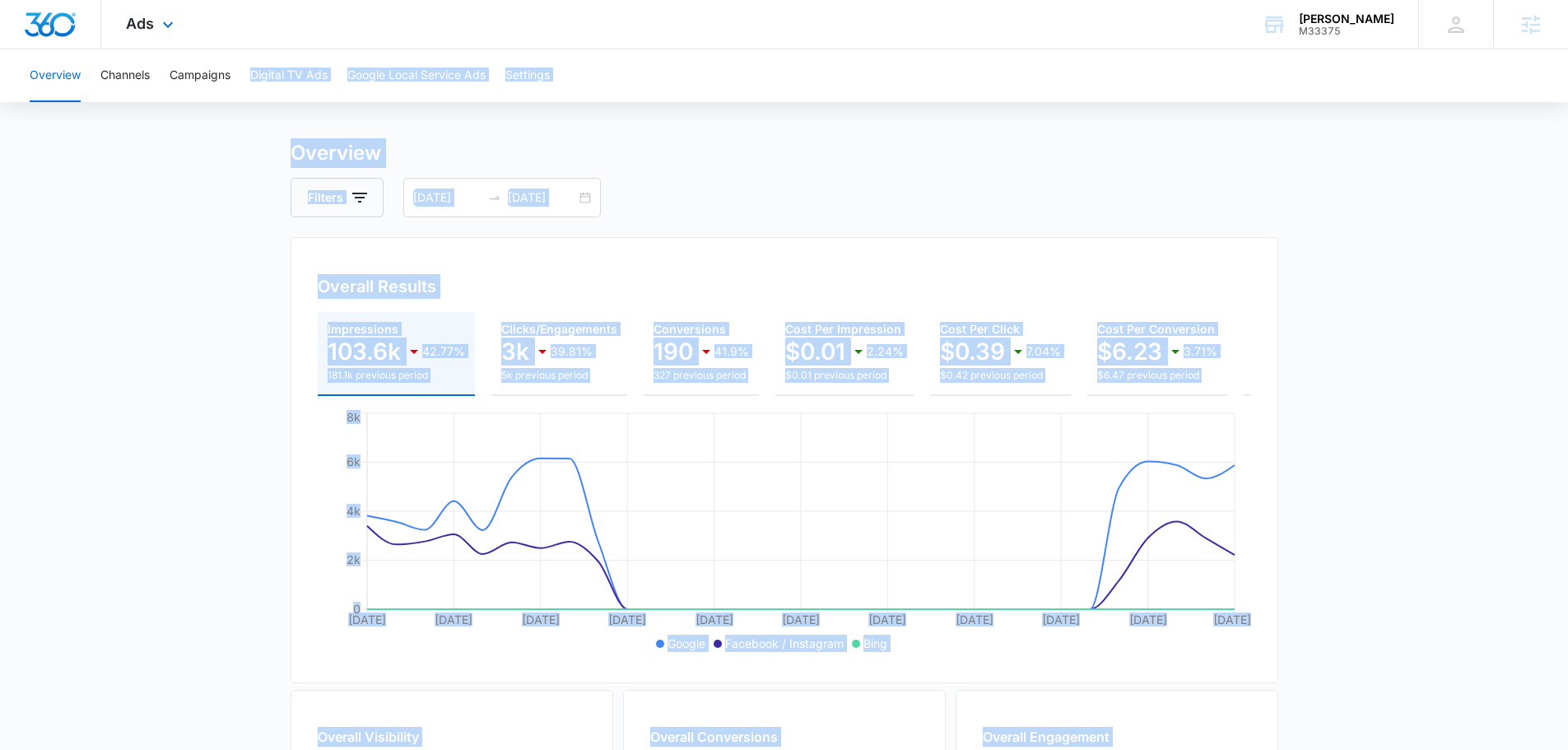
scroll to position [0, 0]
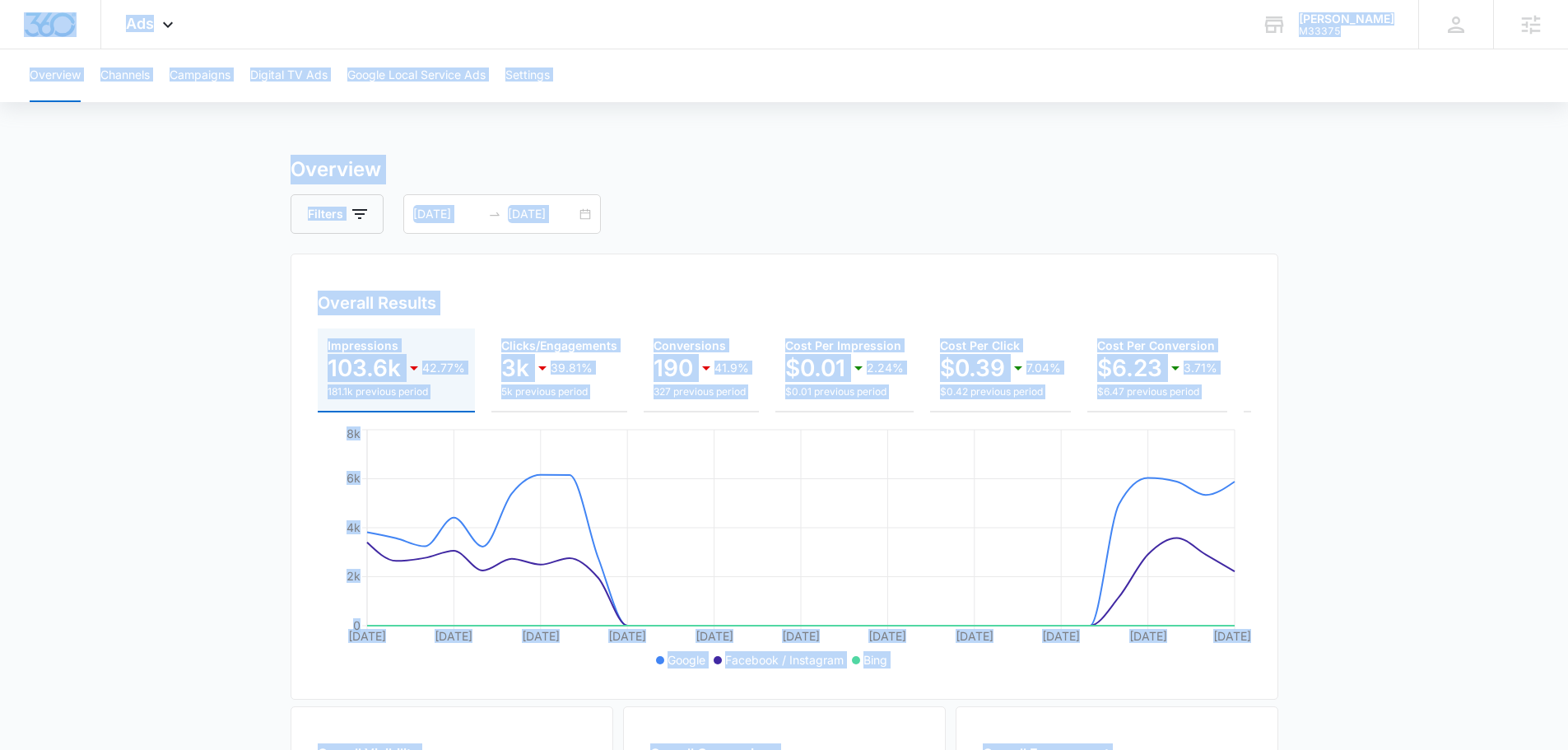
drag, startPoint x: 1235, startPoint y: 582, endPoint x: 21, endPoint y: -4, distance: 1348.0
click at [21, 0] on html "Ads Apps Reputation Forms CRM Email Social Content Ads Intelligence Files Brand…" at bounding box center [784, 375] width 1568 height 750
click at [128, 155] on main "Overview Filters [DATE] [DATE] Overall Results Impressions 103.6k 42.77% 181.1k…" at bounding box center [784, 746] width 1568 height 1182
click at [123, 163] on main "Overview Filters [DATE] [DATE] Overall Results Impressions 103.6k 42.77% 181.1k…" at bounding box center [784, 746] width 1568 height 1182
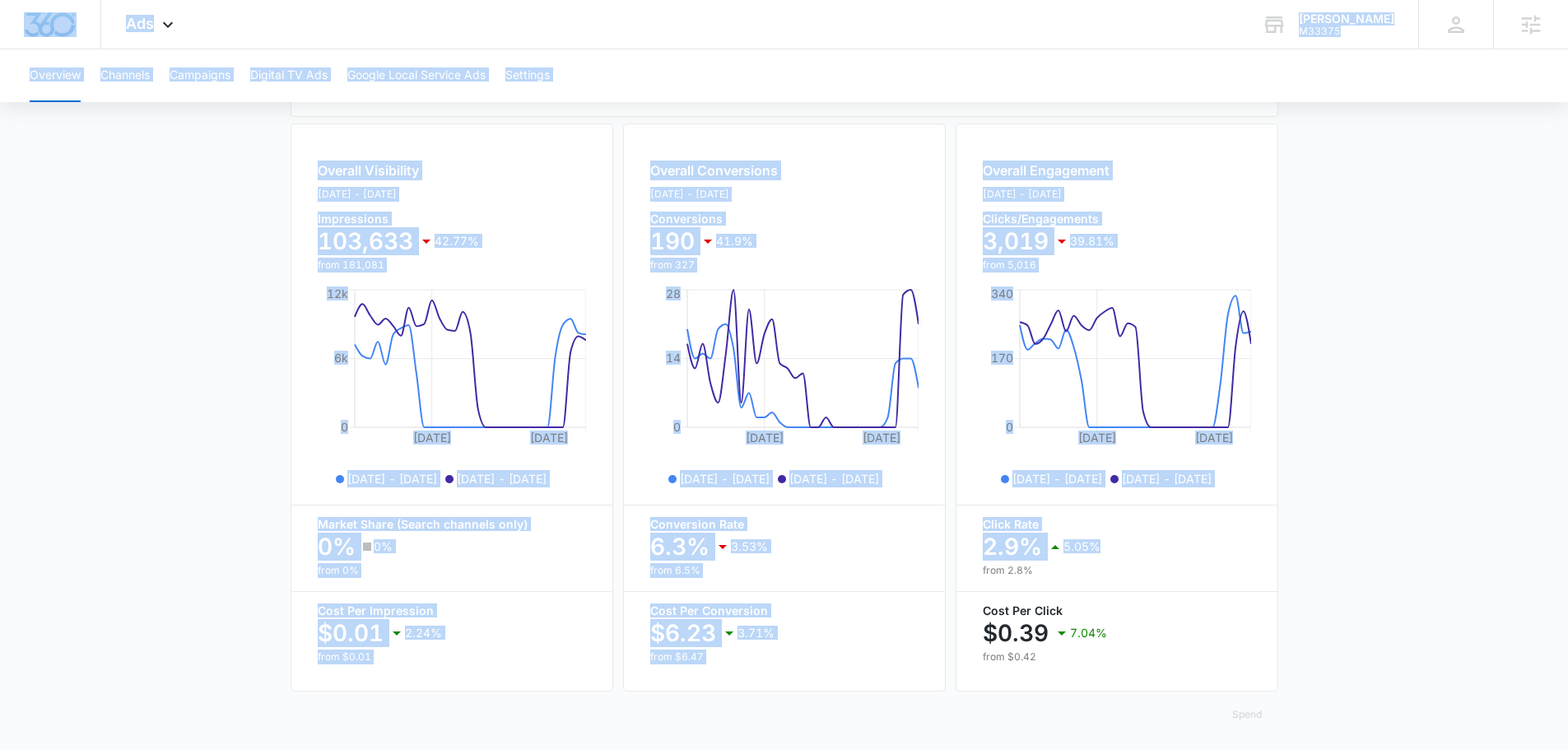
scroll to position [600, 0]
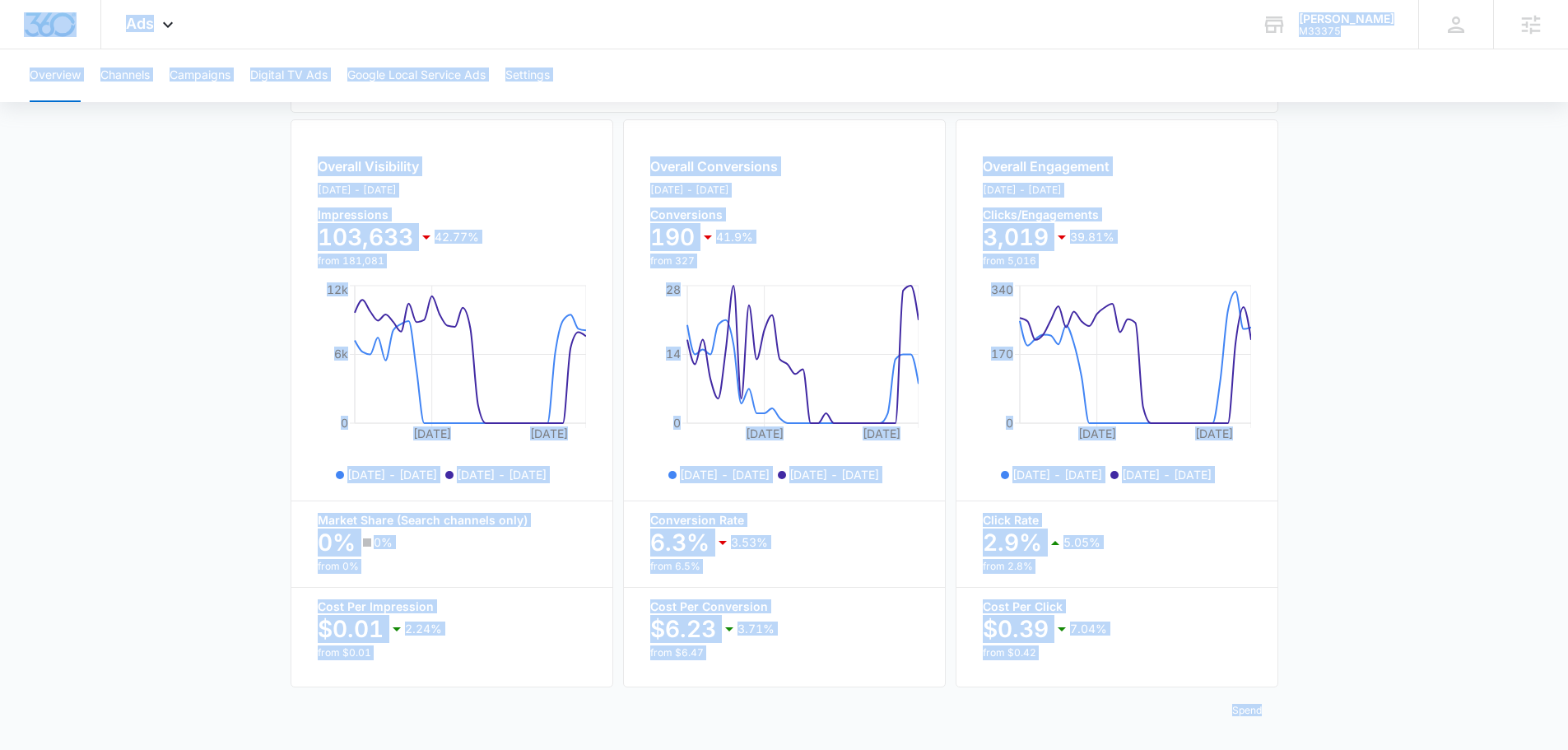
drag, startPoint x: 7, startPoint y: 11, endPoint x: 1309, endPoint y: 698, distance: 1472.1
click at [1308, 698] on div "Ads Apps Reputation Forms CRM Email Social Content Ads Intelligence Files Brand…" at bounding box center [784, 82] width 1568 height 1337
click at [1332, 677] on main "Overview Filters [DATE] [DATE] Overall Results Impressions 103.6k 42.77% 181.1k…" at bounding box center [784, 159] width 1568 height 1182
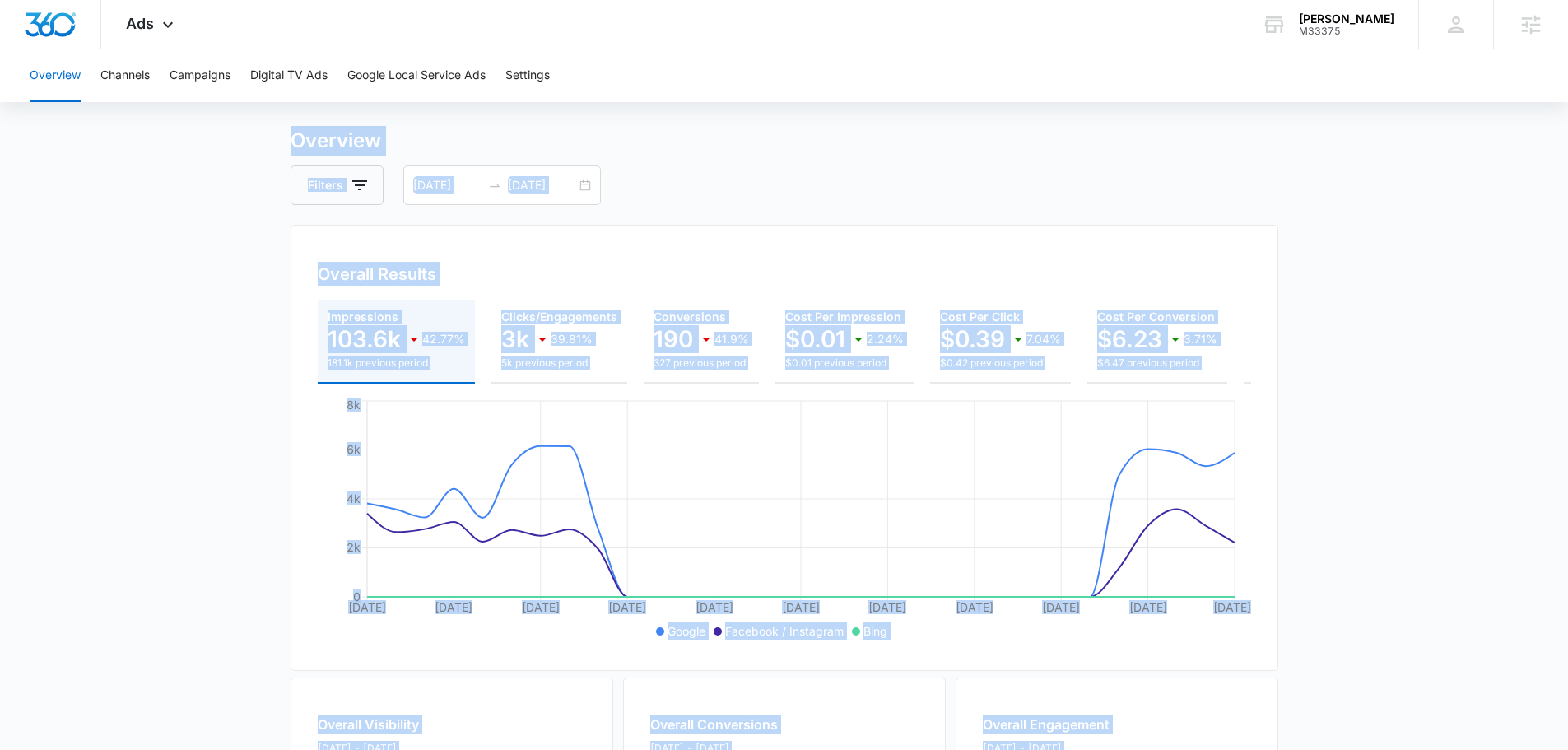
scroll to position [0, 0]
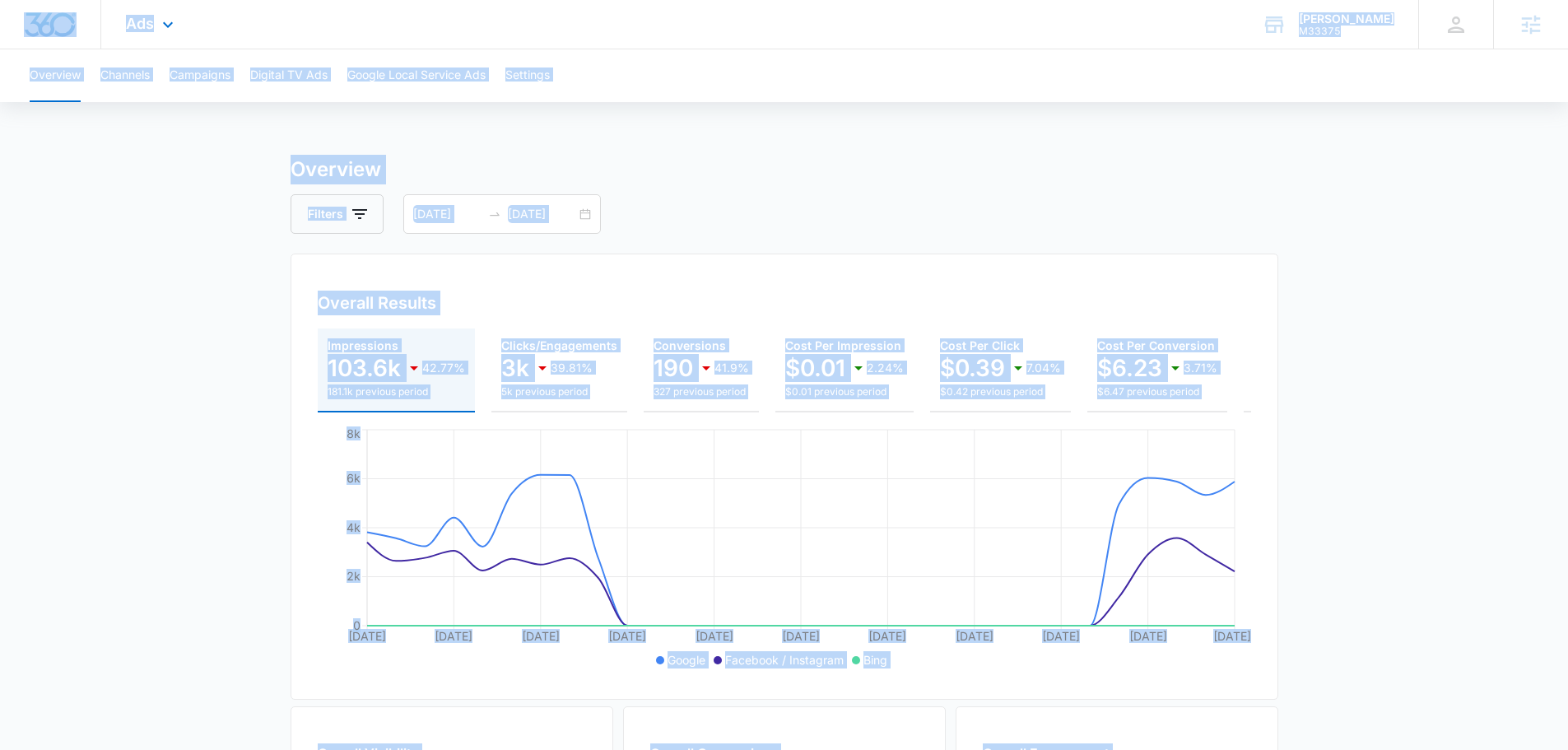
drag, startPoint x: 1334, startPoint y: 693, endPoint x: 9, endPoint y: 18, distance: 1487.0
click at [9, 18] on div "Ads Apps Reputation Forms CRM Email Social Content Ads Intelligence Files Brand…" at bounding box center [784, 668] width 1568 height 1337
click at [8, 23] on div at bounding box center [51, 24] width 101 height 49
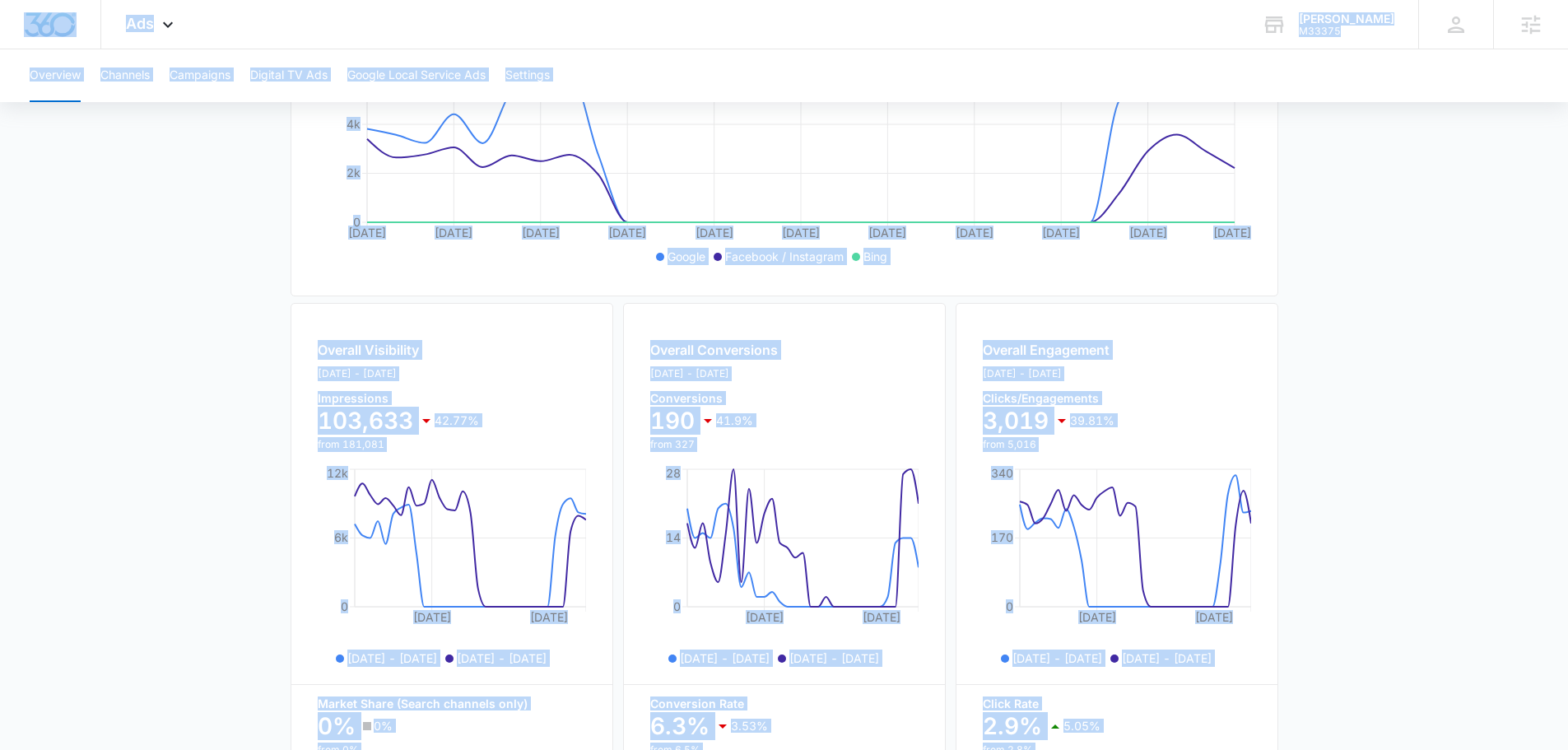
scroll to position [600, 0]
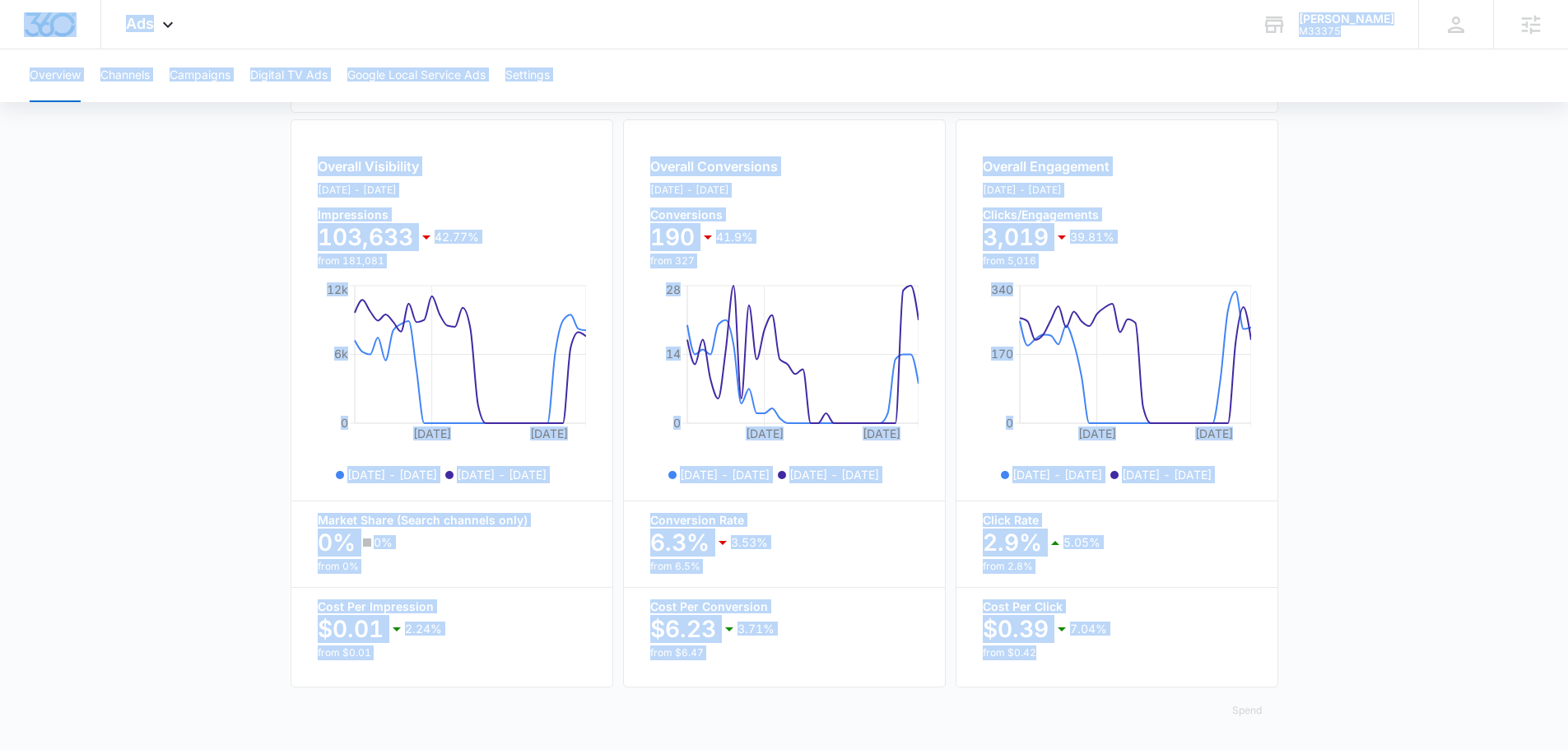
drag, startPoint x: 9, startPoint y: 24, endPoint x: 1295, endPoint y: 669, distance: 1438.7
click at [1295, 668] on div "Ads Apps Reputation Forms CRM Email Social Content Ads Intelligence Files Brand…" at bounding box center [784, 82] width 1568 height 1337
click at [1302, 674] on main "Overview Filters [DATE] [DATE] Overall Results Impressions 103.6k 42.77% 181.1k…" at bounding box center [784, 159] width 1568 height 1182
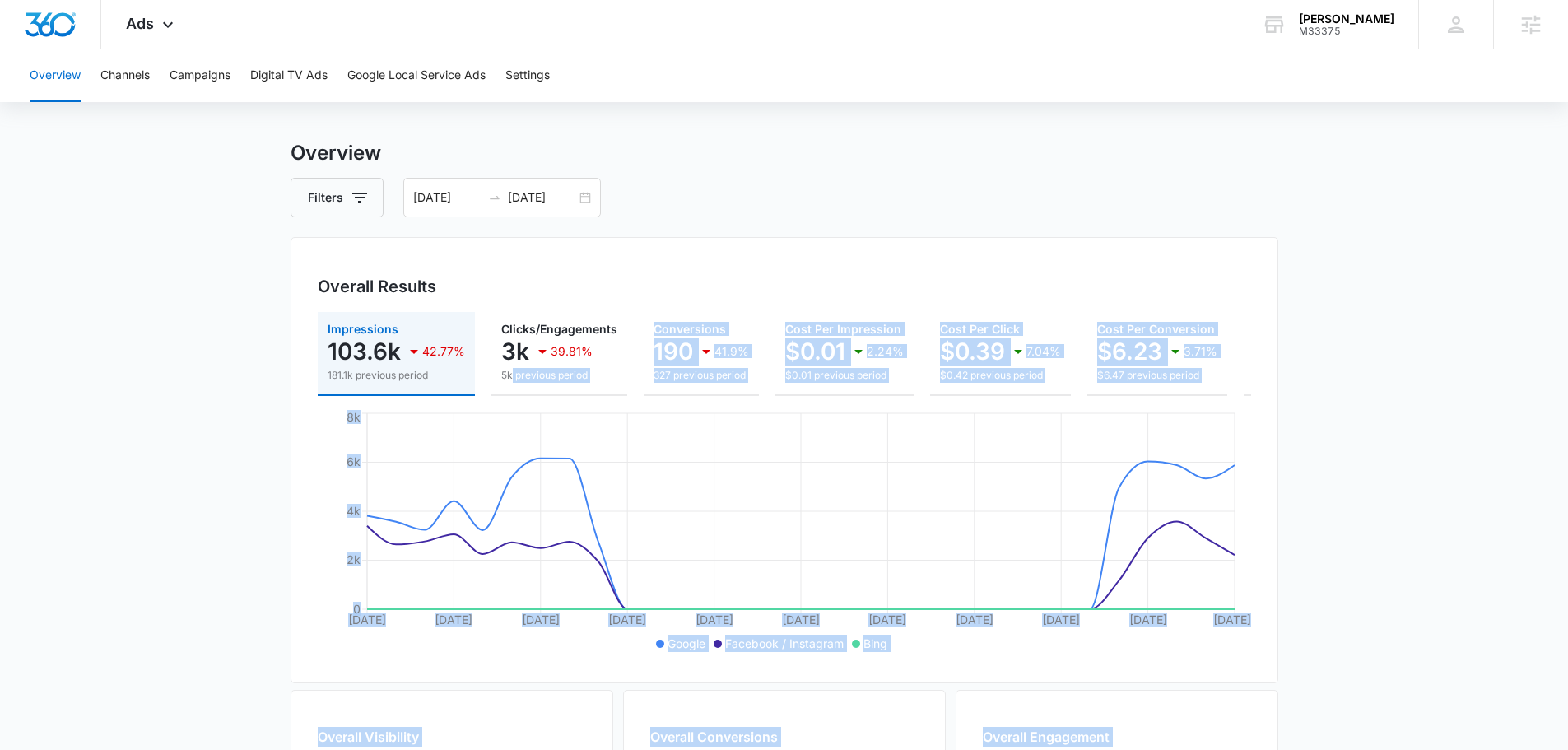
scroll to position [0, 0]
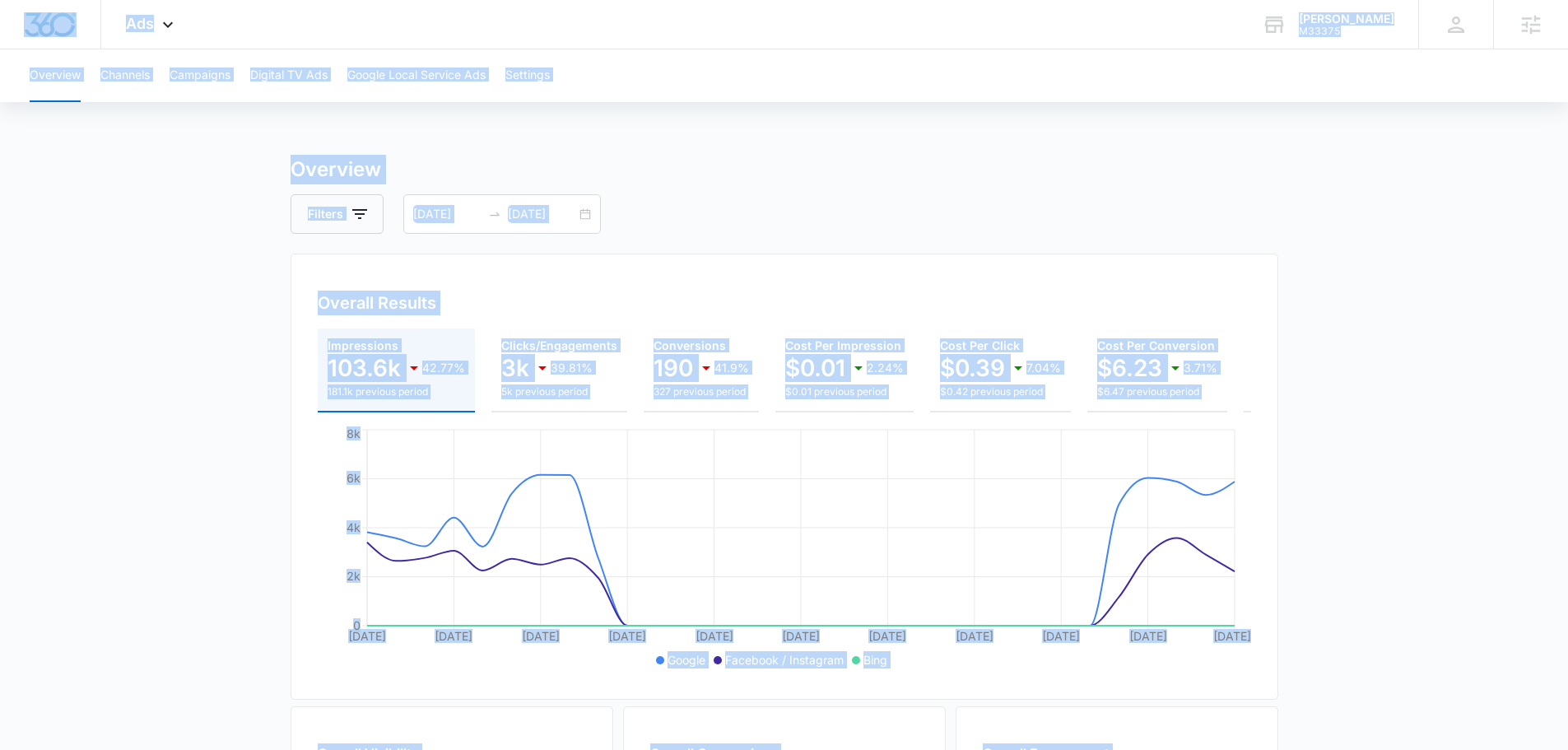
drag, startPoint x: 1331, startPoint y: 679, endPoint x: 6, endPoint y: -8, distance: 1492.5
click at [6, 0] on html "Ads Apps Reputation Forms CRM Email Social Content Ads Intelligence Files Brand…" at bounding box center [784, 375] width 1568 height 750
click at [3, 5] on div at bounding box center [51, 24] width 101 height 49
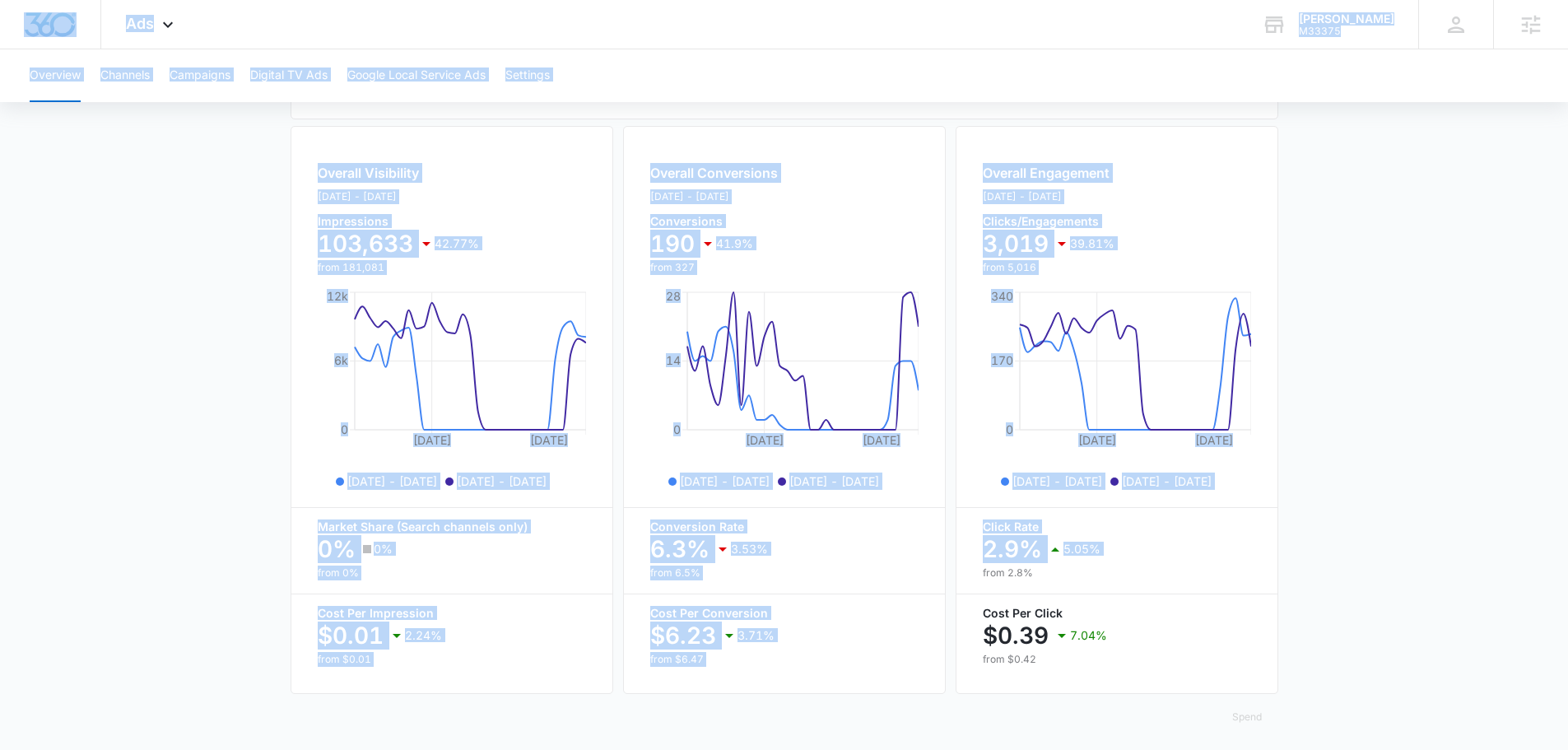
scroll to position [600, 0]
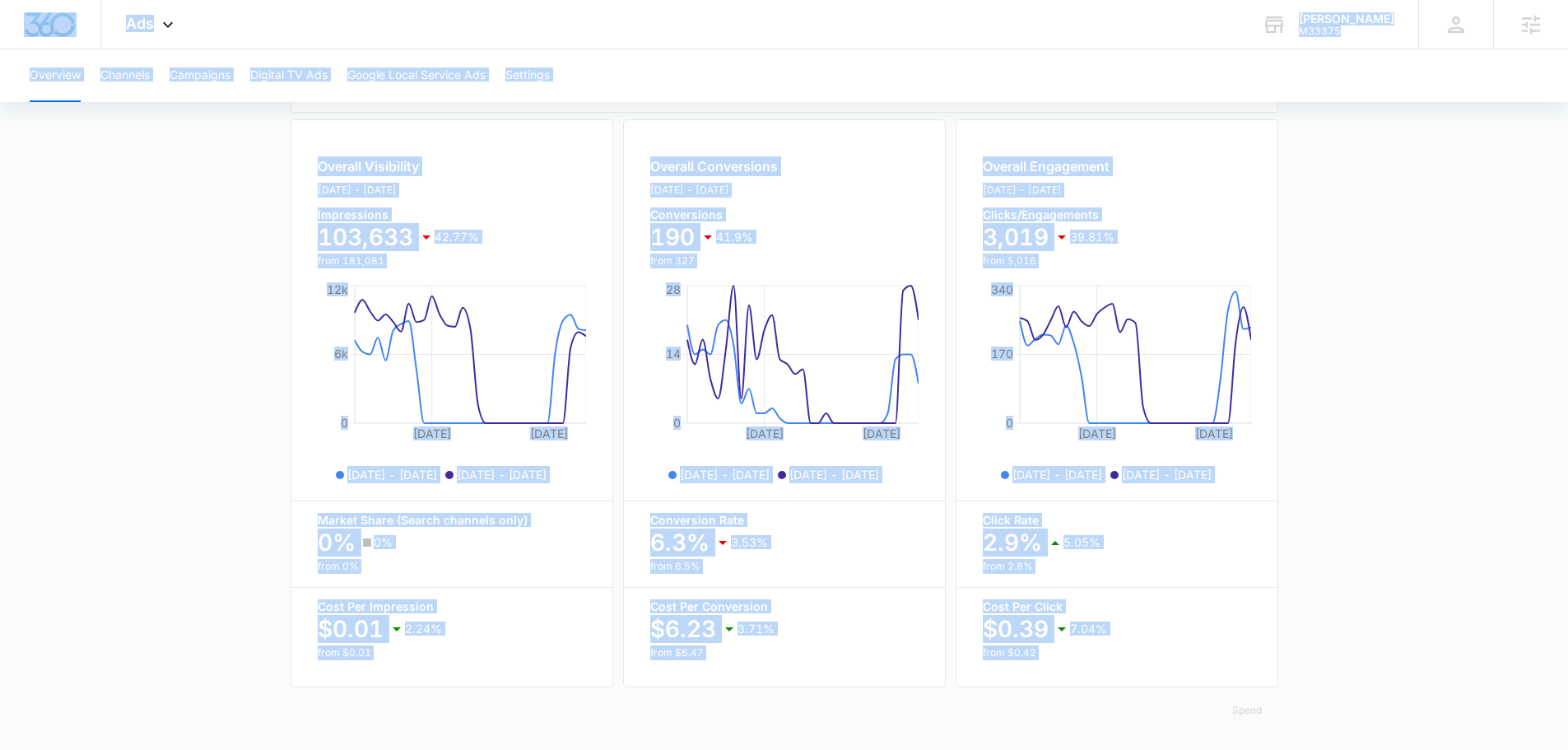
drag, startPoint x: 3, startPoint y: 5, endPoint x: 1293, endPoint y: 674, distance: 1453.2
click at [1293, 674] on div "Ads Apps Reputation Forms CRM Email Social Content Ads Intelligence Files Brand…" at bounding box center [784, 82] width 1568 height 1337
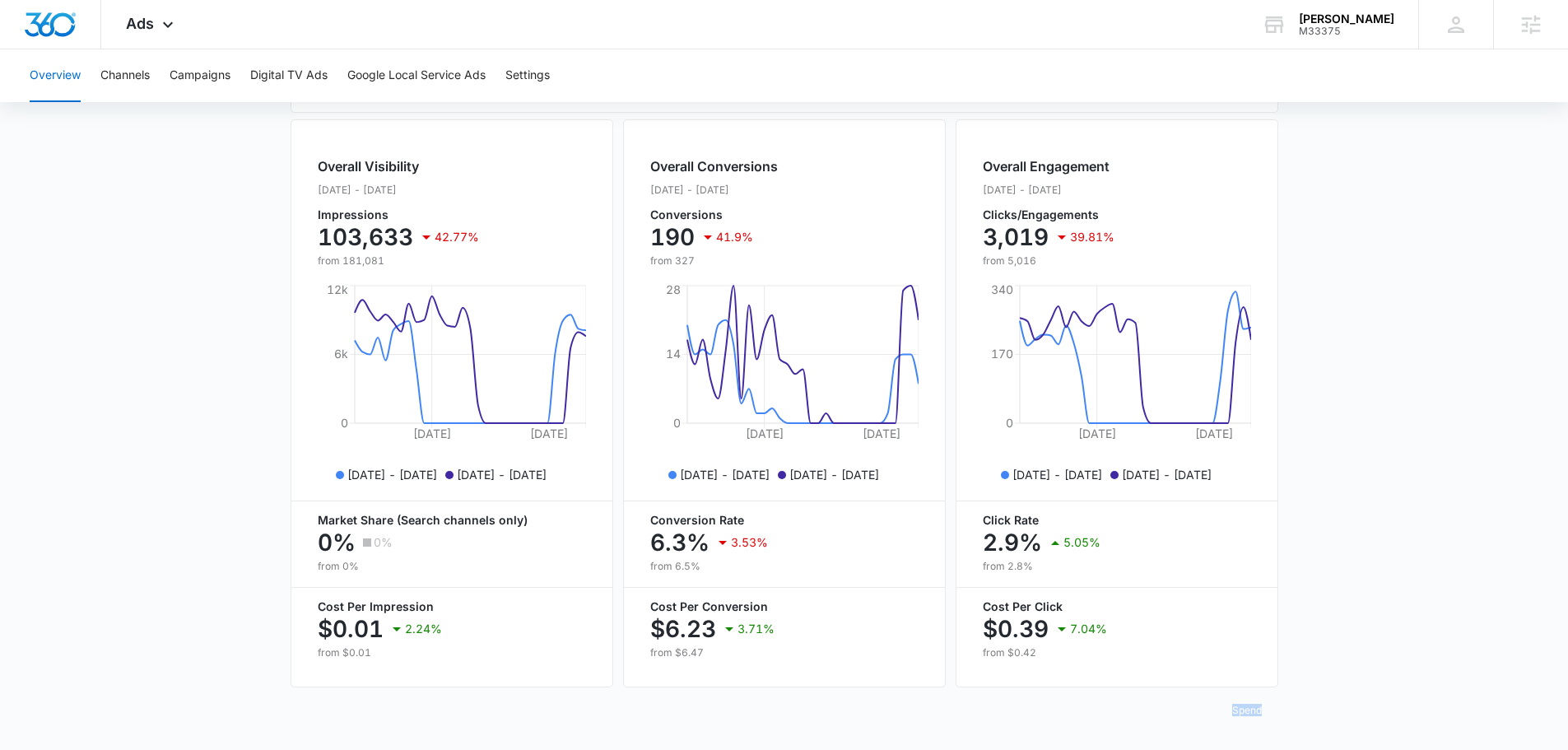
click at [1350, 673] on main "Overview Filters [DATE] [DATE] Overall Results Impressions 103.6k 42.77% 181.1k…" at bounding box center [784, 159] width 1568 height 1182
click at [1390, 617] on main "Overview Filters [DATE] [DATE] Overall Results Impressions 103.6k 42.77% 181.1k…" at bounding box center [784, 159] width 1568 height 1182
click at [1343, 649] on main "Overview Filters [DATE] [DATE] Overall Results Impressions 103.6k 42.77% 181.1k…" at bounding box center [784, 159] width 1568 height 1182
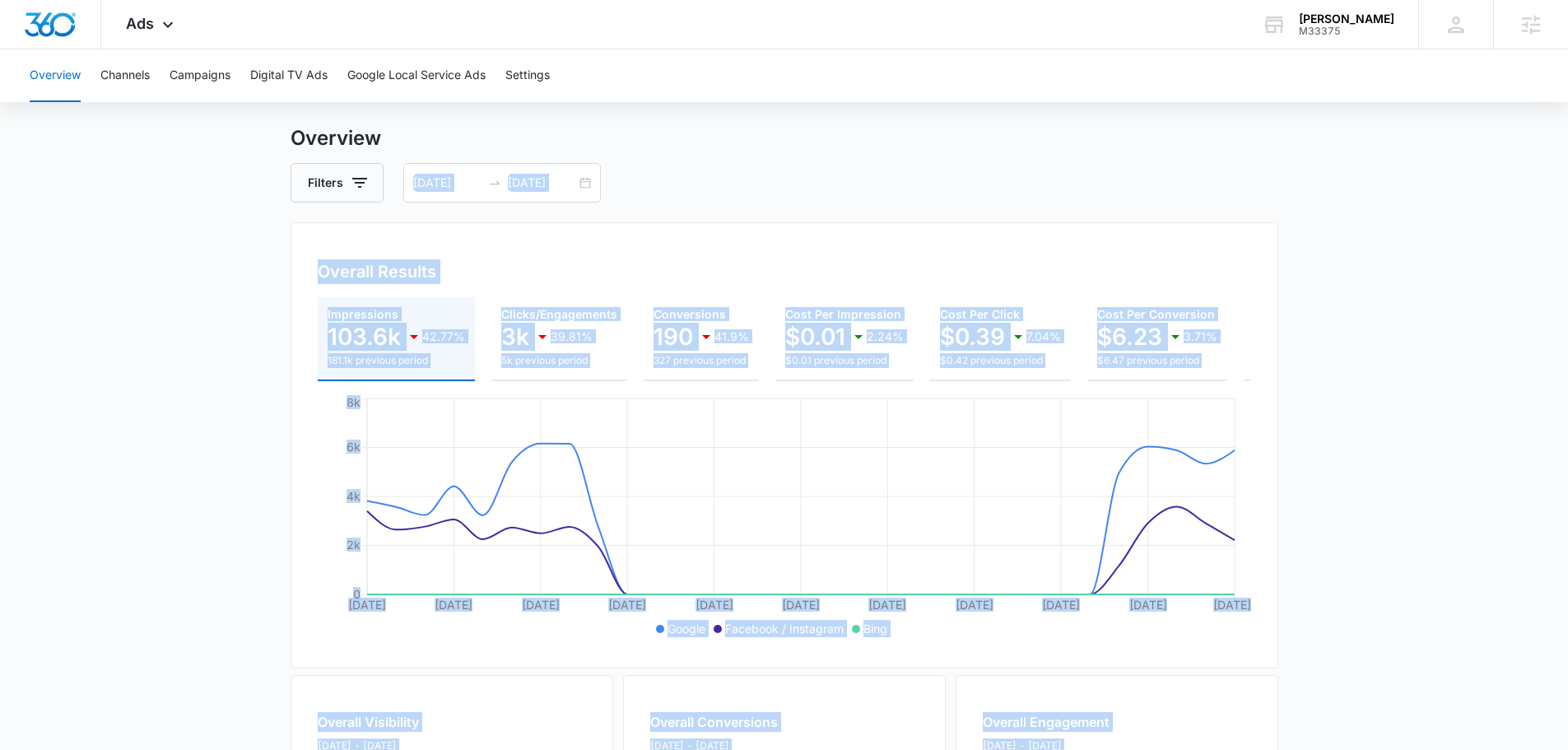
scroll to position [0, 0]
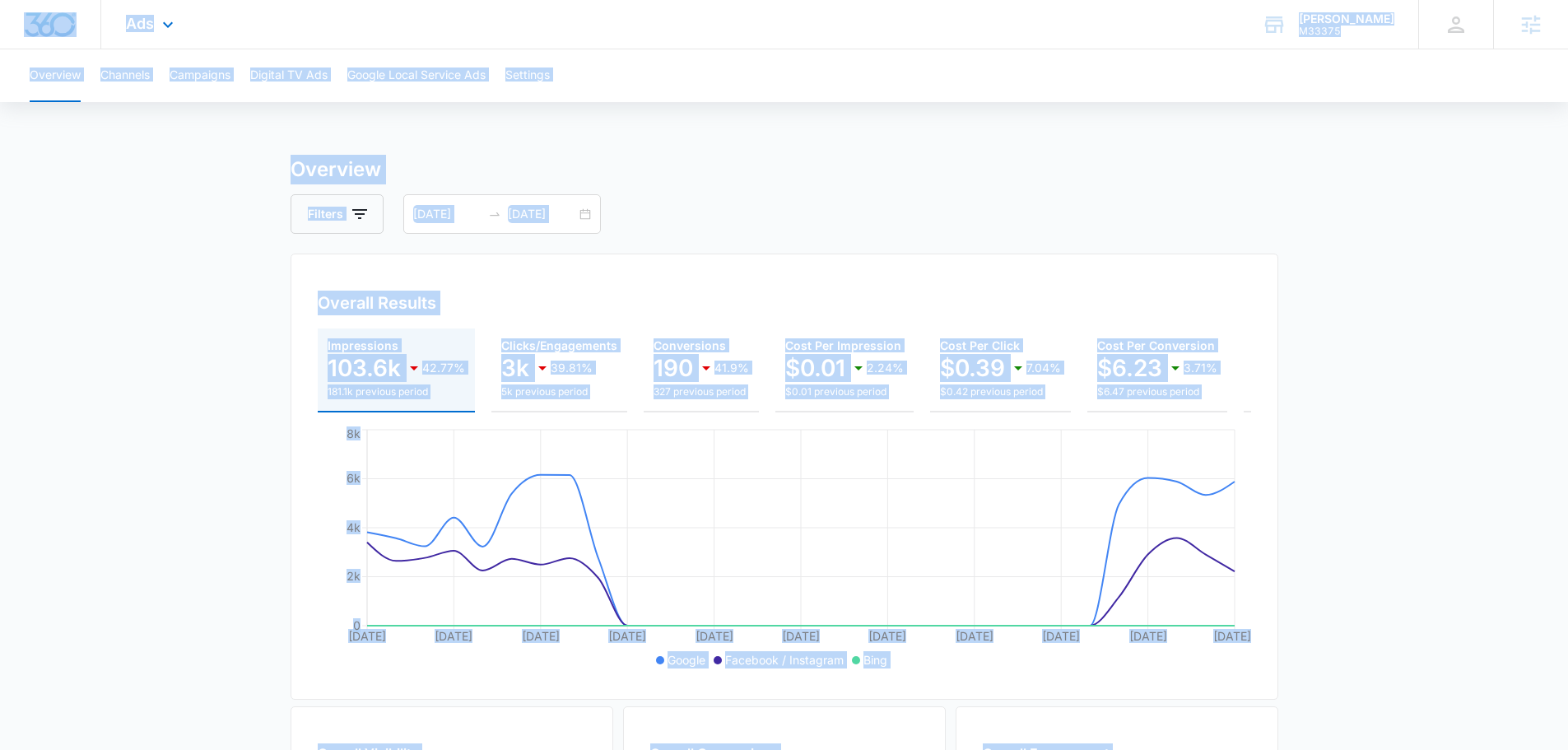
drag, startPoint x: 1292, startPoint y: 629, endPoint x: 1, endPoint y: 6, distance: 1433.5
click at [1, 6] on div "Ads Apps Reputation Forms CRM Email Social Content Ads Intelligence Files Brand…" at bounding box center [784, 668] width 1568 height 1337
click at [101, 167] on main "Overview Filters [DATE] [DATE] Overall Results Impressions 103.6k 42.77% 181.1k…" at bounding box center [784, 746] width 1568 height 1182
click at [102, 171] on main "Overview Filters [DATE] [DATE] Overall Results Impressions 103.6k 42.77% 181.1k…" at bounding box center [784, 746] width 1568 height 1182
click at [102, 200] on main "Overview Filters [DATE] [DATE] Overall Results Impressions 103.6k 42.77% 181.1k…" at bounding box center [784, 746] width 1568 height 1182
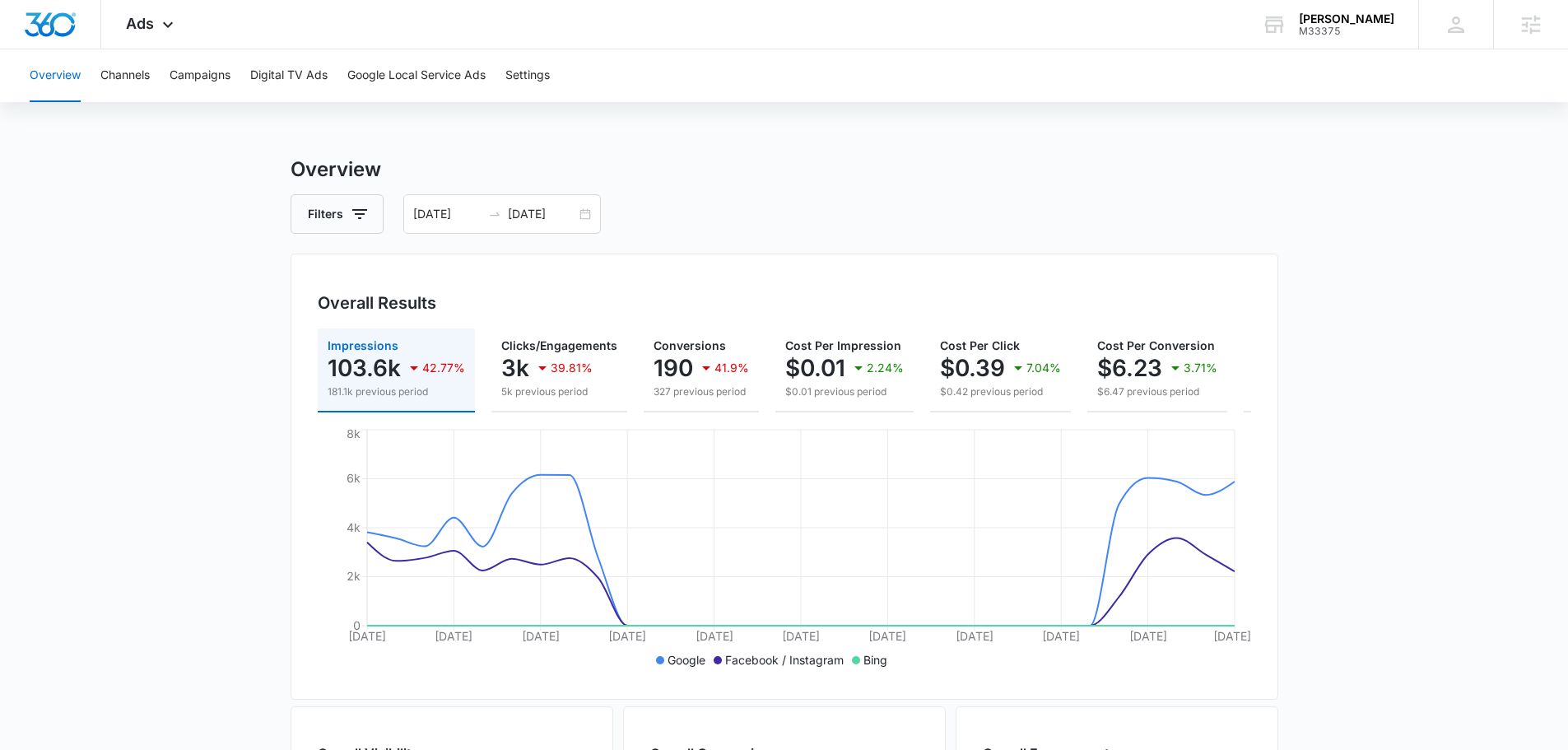
click at [101, 204] on main "Overview Filters [DATE] [DATE] Overall Results Impressions 103.6k 42.77% 181.1k…" at bounding box center [784, 746] width 1568 height 1182
click at [103, 96] on button "Channels" at bounding box center [125, 75] width 49 height 52
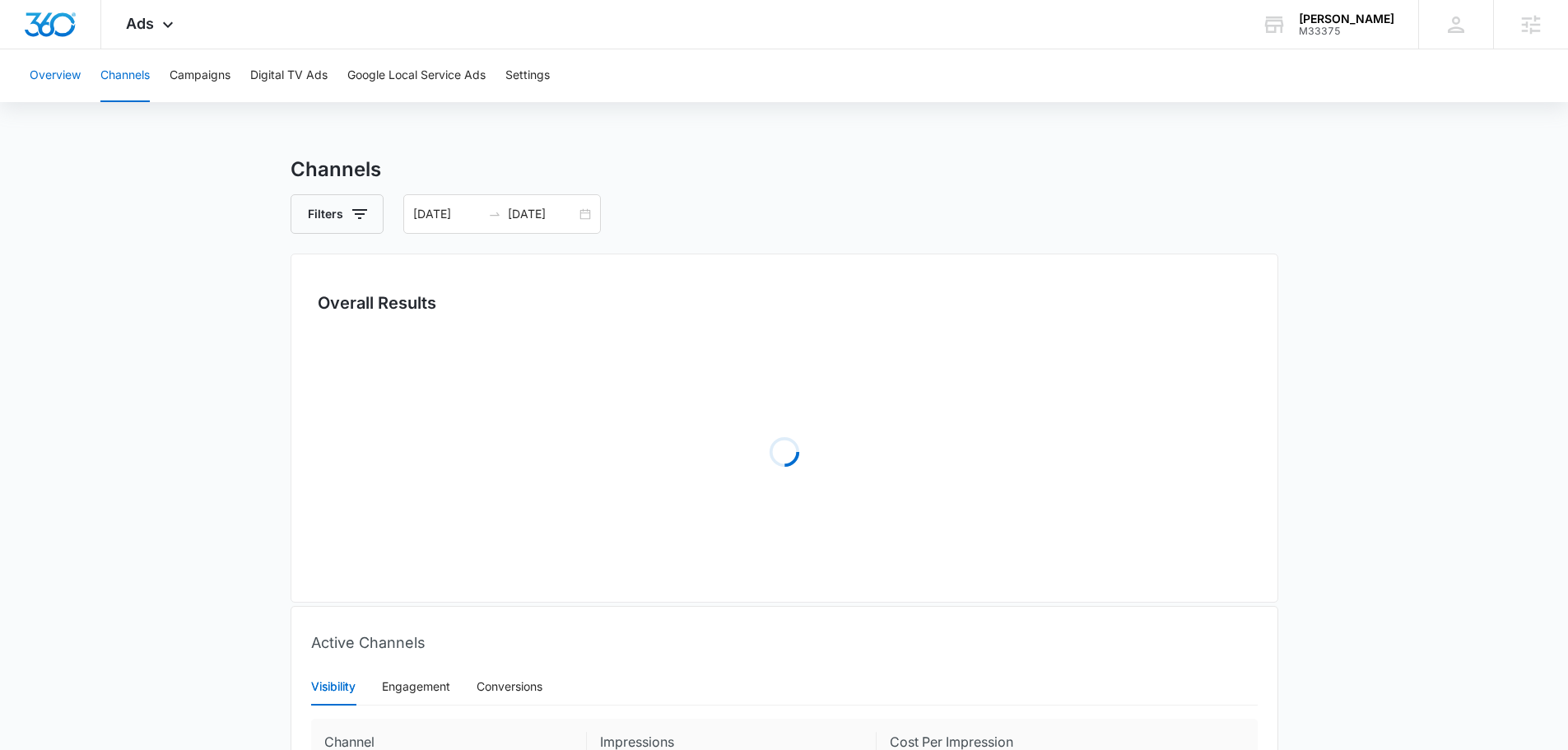
click at [60, 76] on button "Overview" at bounding box center [54, 75] width 51 height 52
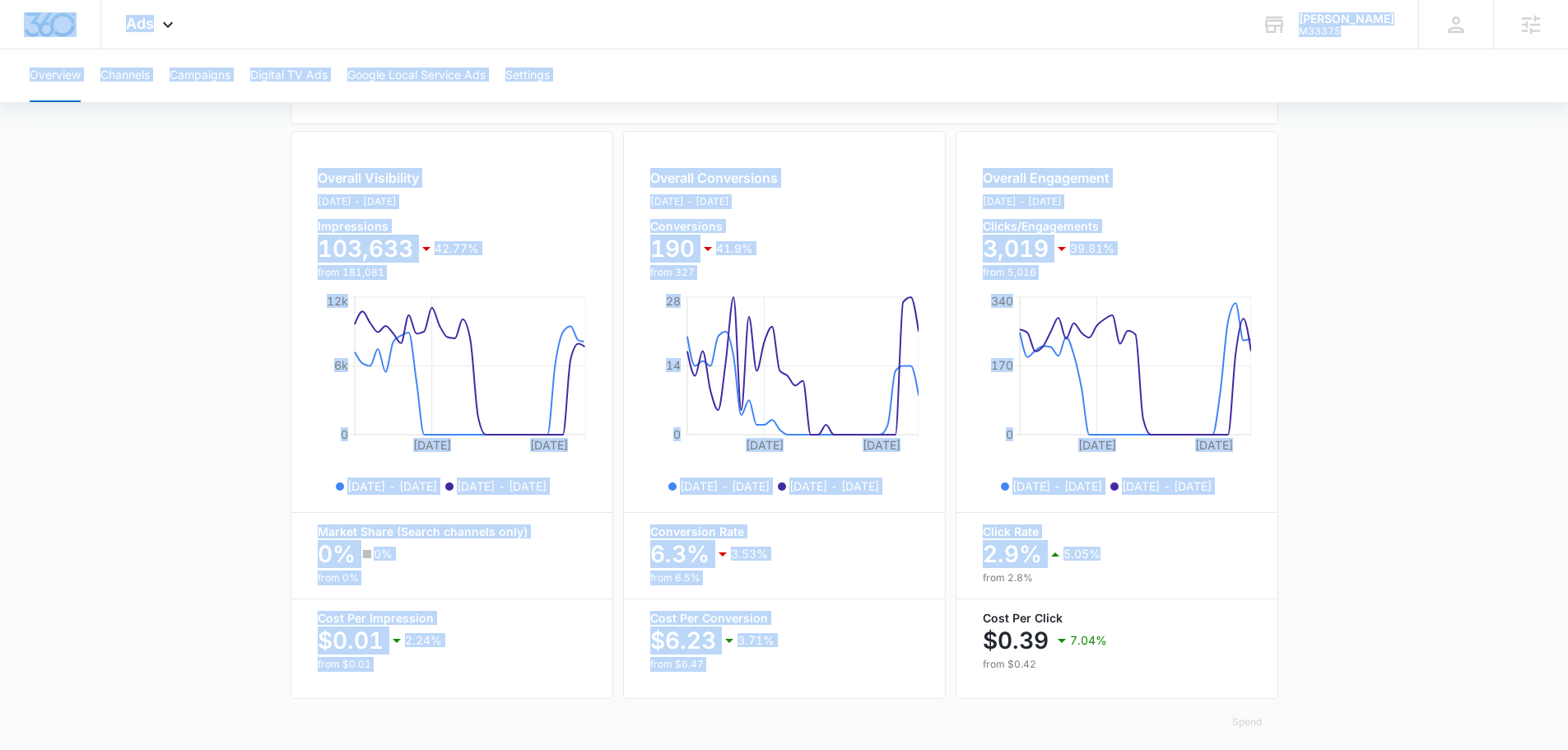
scroll to position [600, 0]
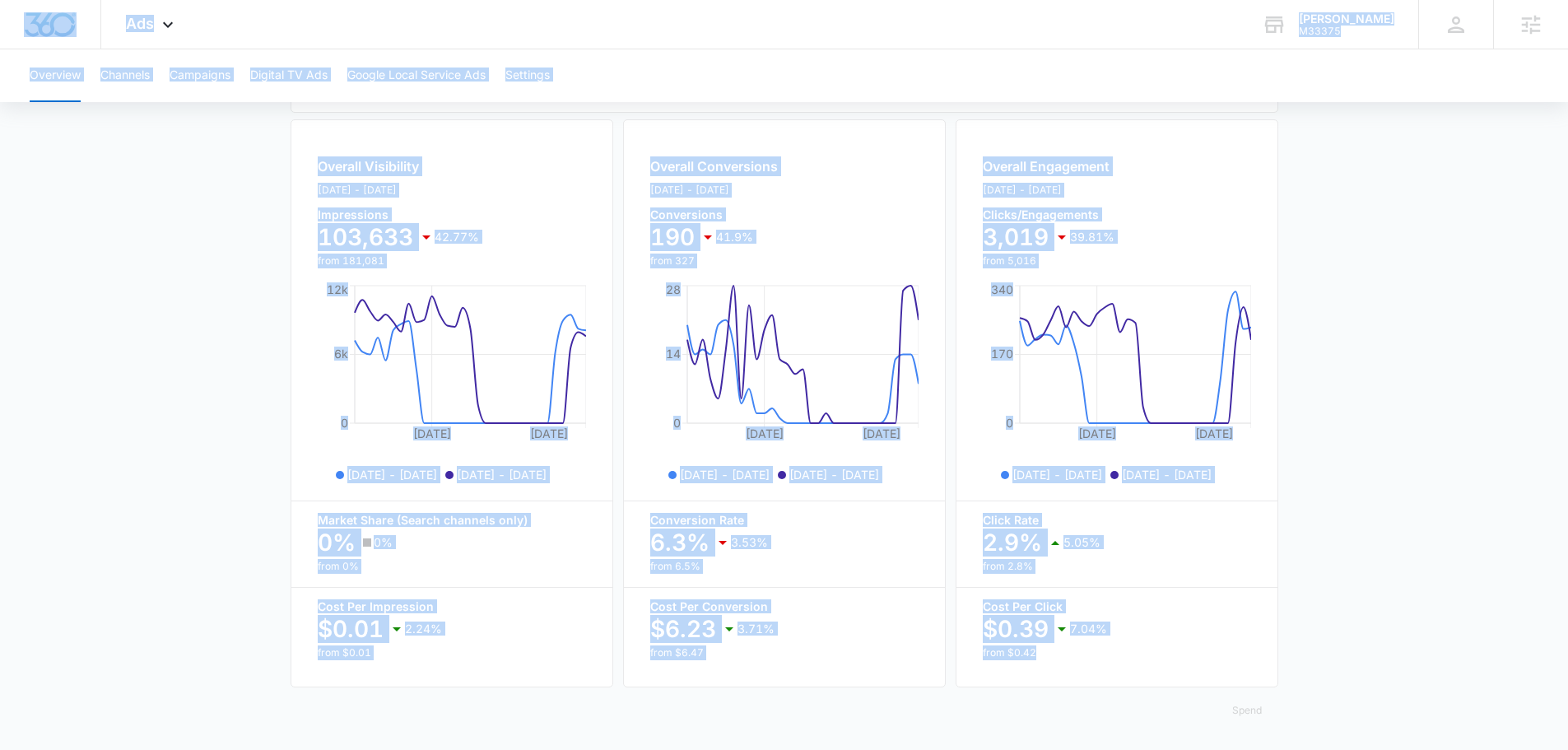
drag, startPoint x: 5, startPoint y: 15, endPoint x: 1314, endPoint y: 669, distance: 1463.3
click at [1315, 669] on div "Ads Apps Reputation Forms CRM Email Social Content Ads Intelligence Files Brand…" at bounding box center [784, 82] width 1568 height 1337
click at [1314, 669] on main "Overview Filters [DATE] [DATE] Overall Results Impressions 103.6k 42.77% 181.1k…" at bounding box center [784, 159] width 1568 height 1182
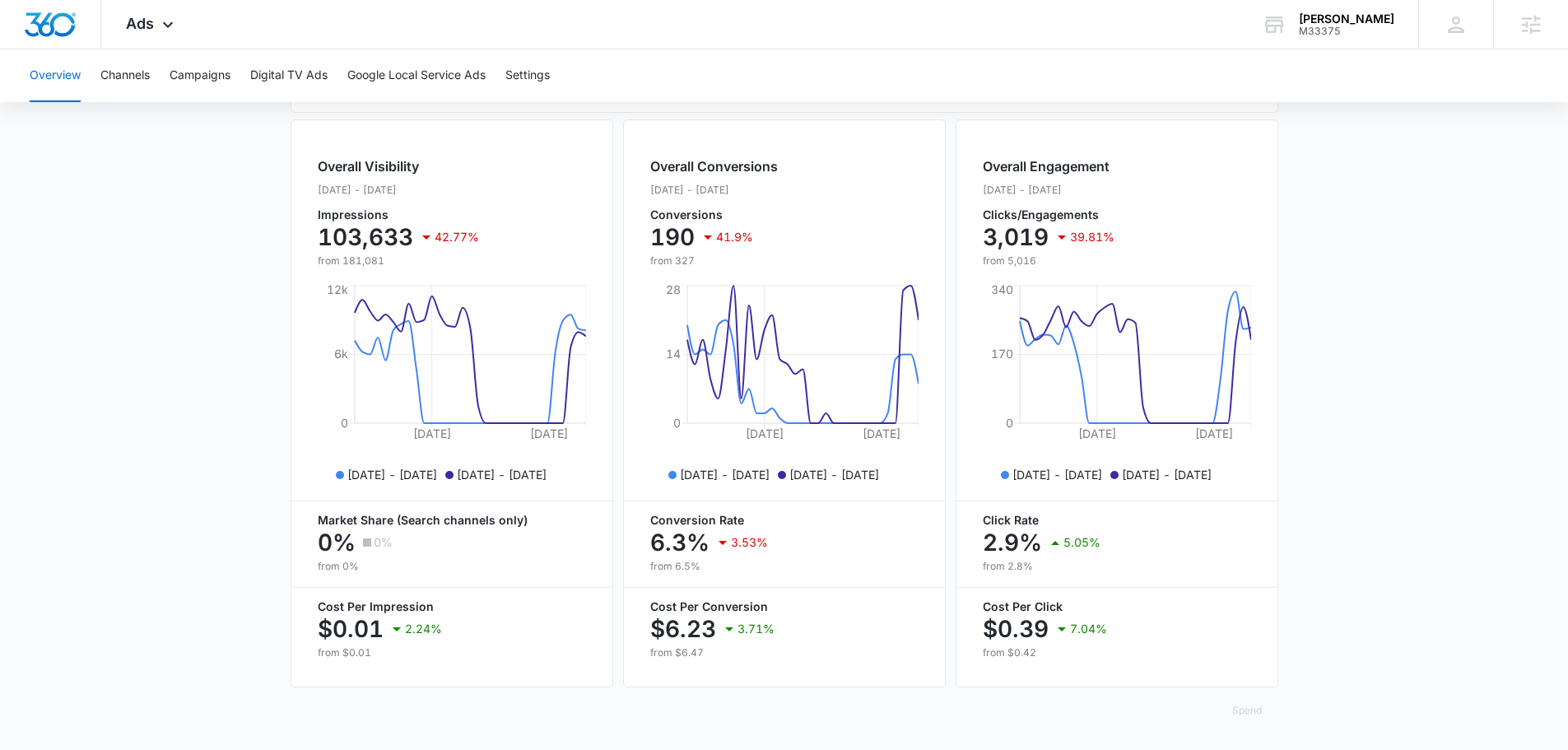
click at [1400, 662] on main "Overview Filters [DATE] [DATE] Overall Results Impressions 103.6k 42.77% 181.1k…" at bounding box center [784, 159] width 1568 height 1182
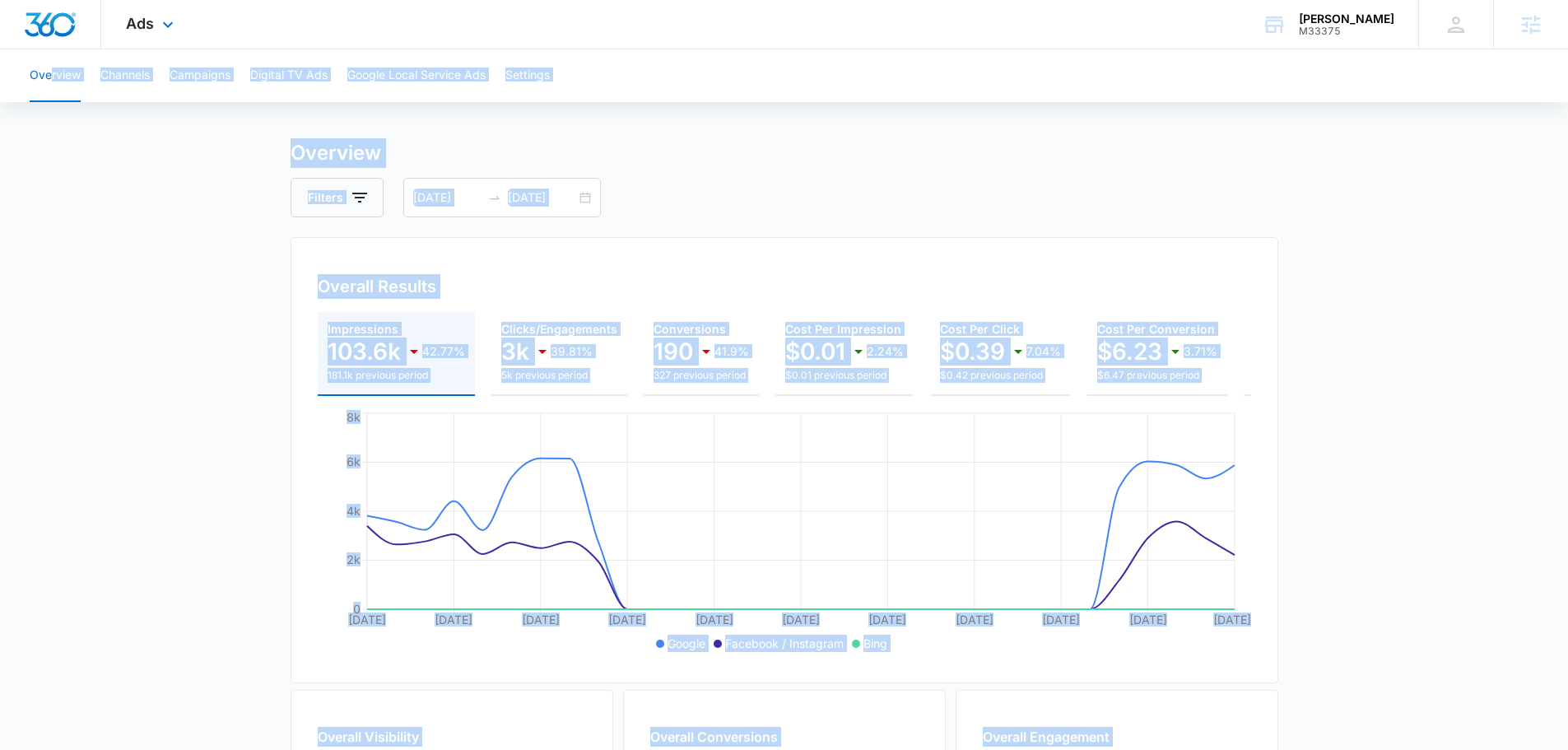
scroll to position [0, 0]
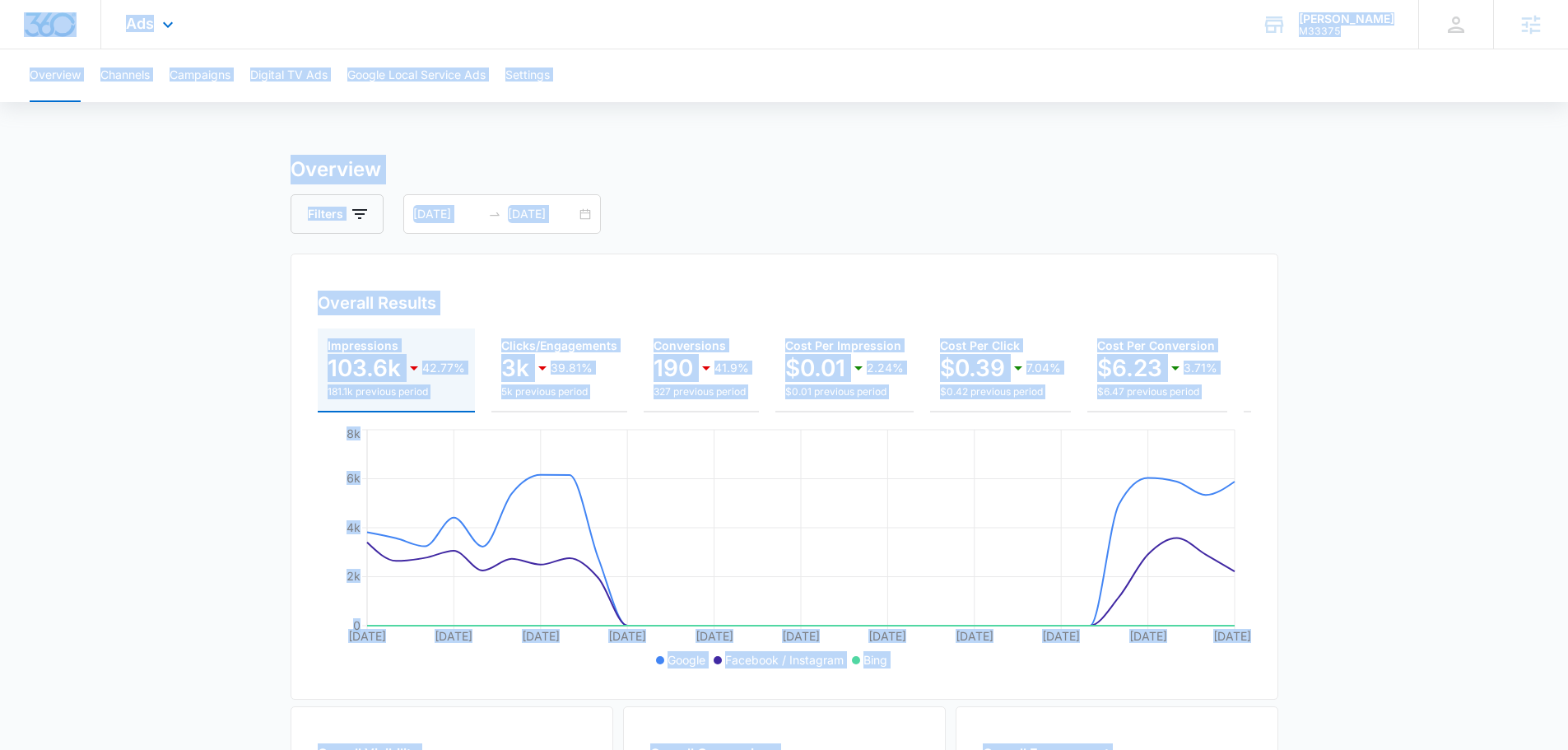
drag, startPoint x: 1289, startPoint y: 627, endPoint x: 3, endPoint y: 22, distance: 1421.2
click at [3, 22] on div "Ads Apps Reputation Forms CRM Email Social Content Ads Intelligence Files Brand…" at bounding box center [784, 668] width 1568 height 1337
click at [8, 21] on div at bounding box center [51, 24] width 101 height 49
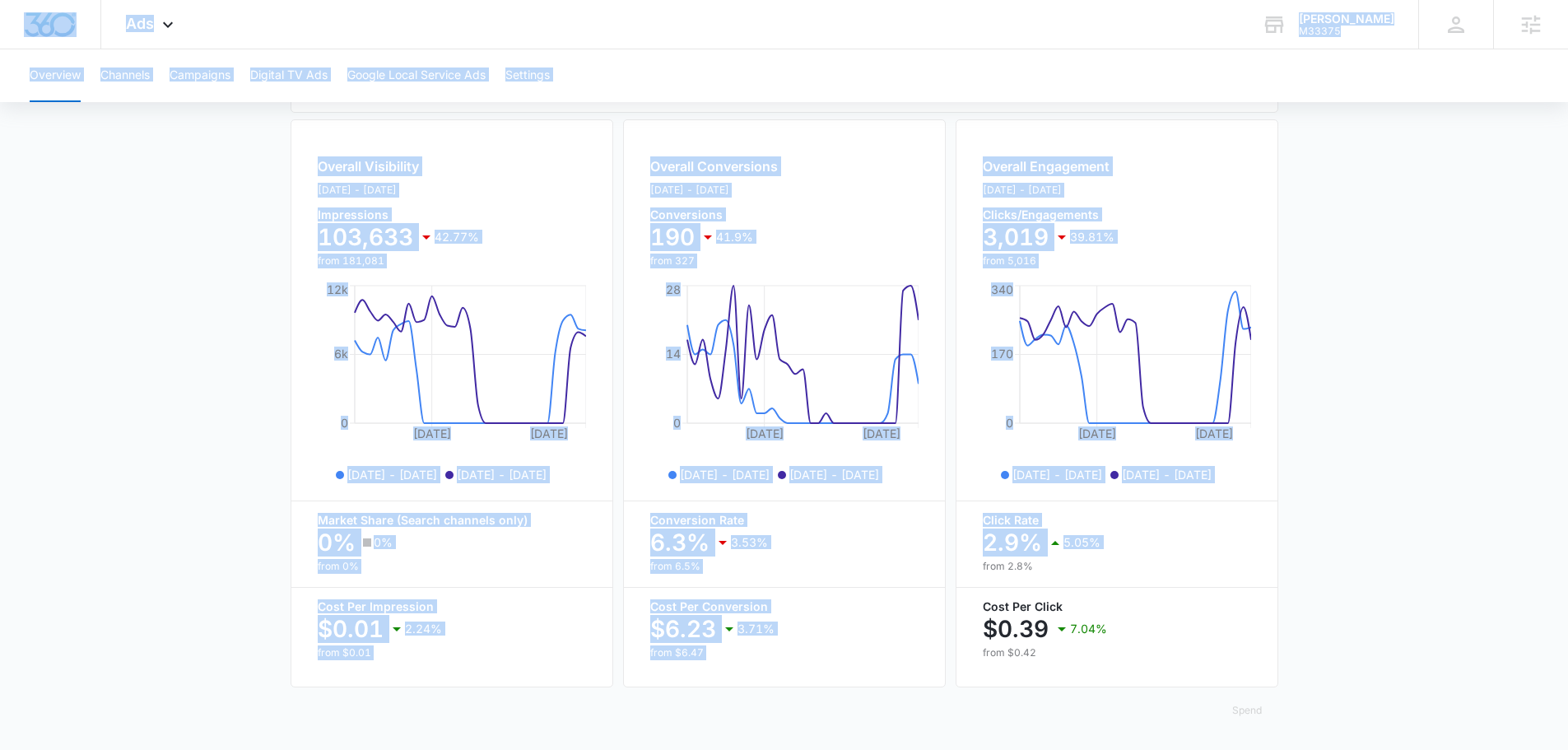
scroll to position [600, 0]
drag, startPoint x: 8, startPoint y: 21, endPoint x: 1392, endPoint y: 682, distance: 1533.7
click at [1392, 682] on div "Ads Apps Reputation Forms CRM Email Social Content Ads Intelligence Files Brand…" at bounding box center [784, 82] width 1568 height 1337
click at [1384, 683] on main "Overview Filters [DATE] [DATE] Overall Results Impressions 103.6k 42.77% 181.1k…" at bounding box center [784, 159] width 1568 height 1182
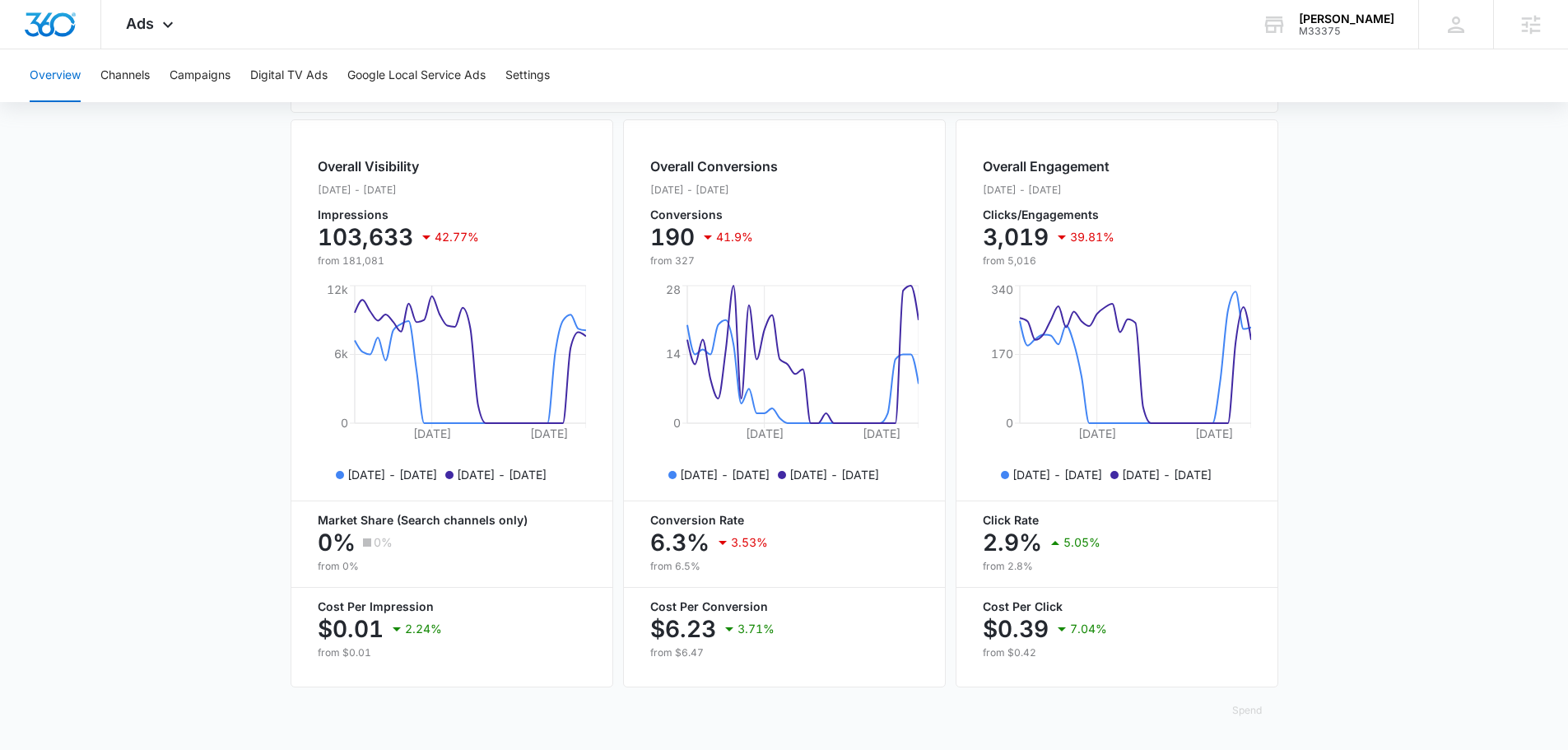
click at [1342, 655] on main "Overview Filters [DATE] [DATE] Overall Results Impressions 103.6k 42.77% 181.1k…" at bounding box center [784, 159] width 1568 height 1182
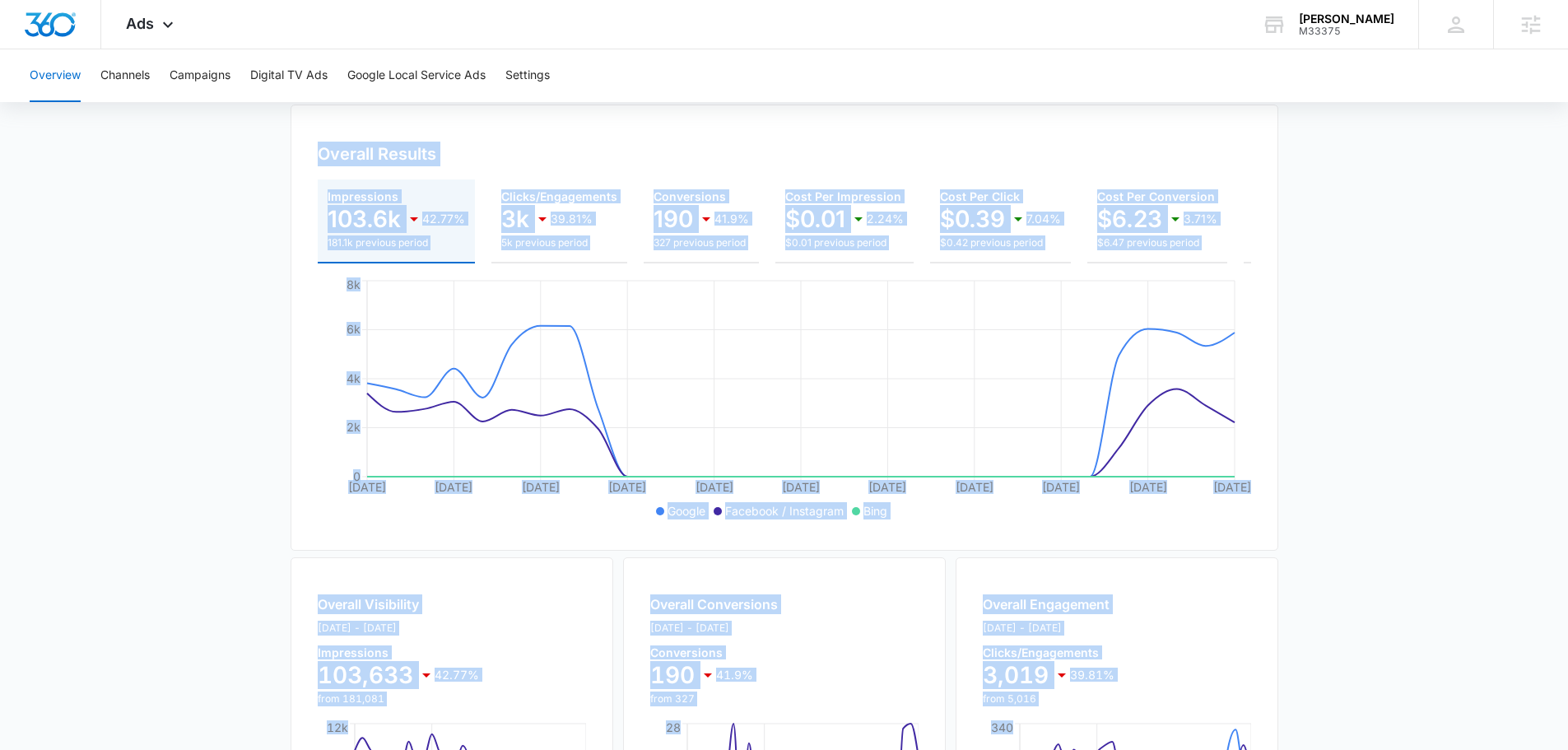
scroll to position [0, 0]
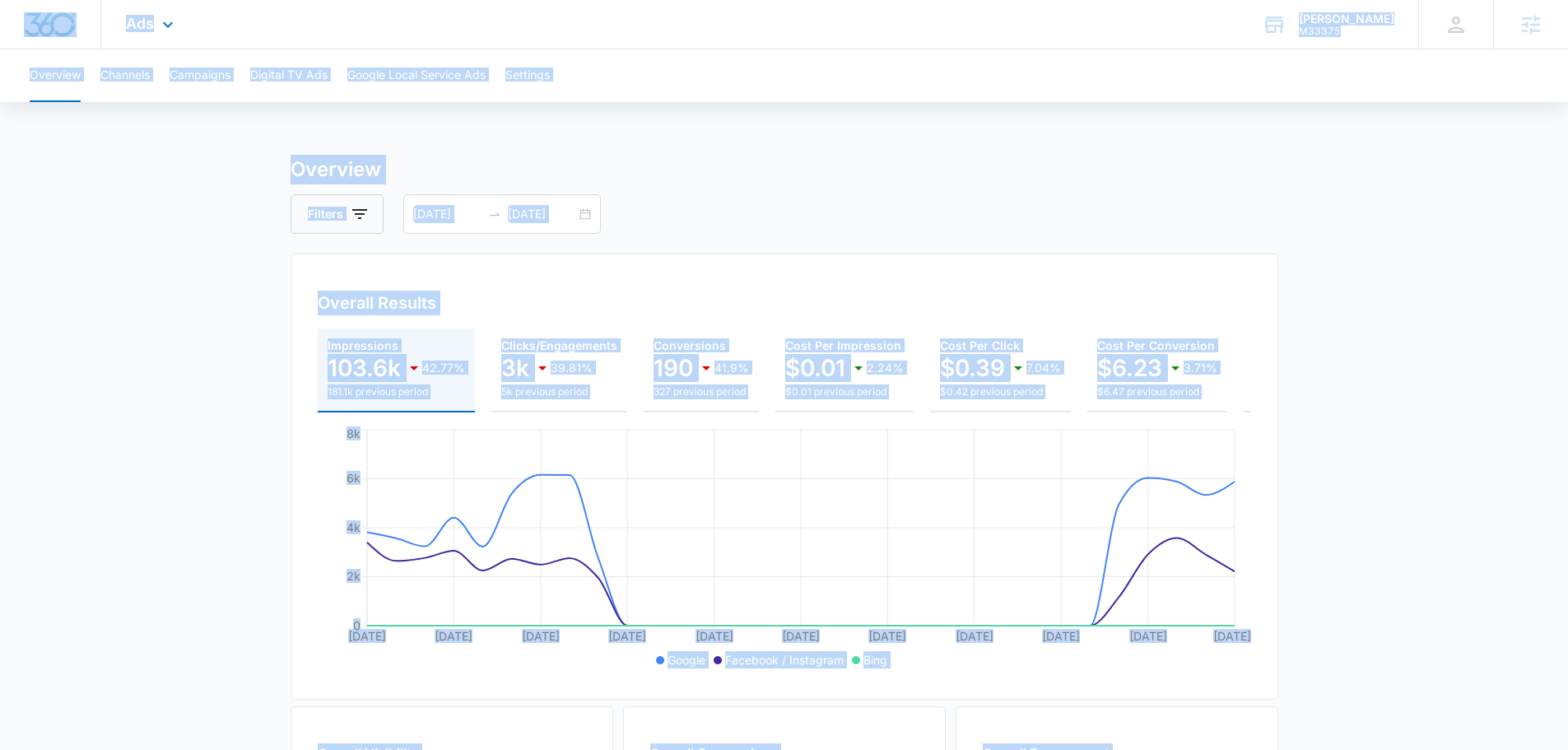
drag, startPoint x: 1333, startPoint y: 643, endPoint x: 8, endPoint y: 6, distance: 1470.2
click at [8, 6] on div "Ads Apps Reputation Forms CRM Email Social Content Ads Intelligence Files Brand…" at bounding box center [784, 668] width 1568 height 1337
click at [4, 33] on div at bounding box center [51, 24] width 101 height 49
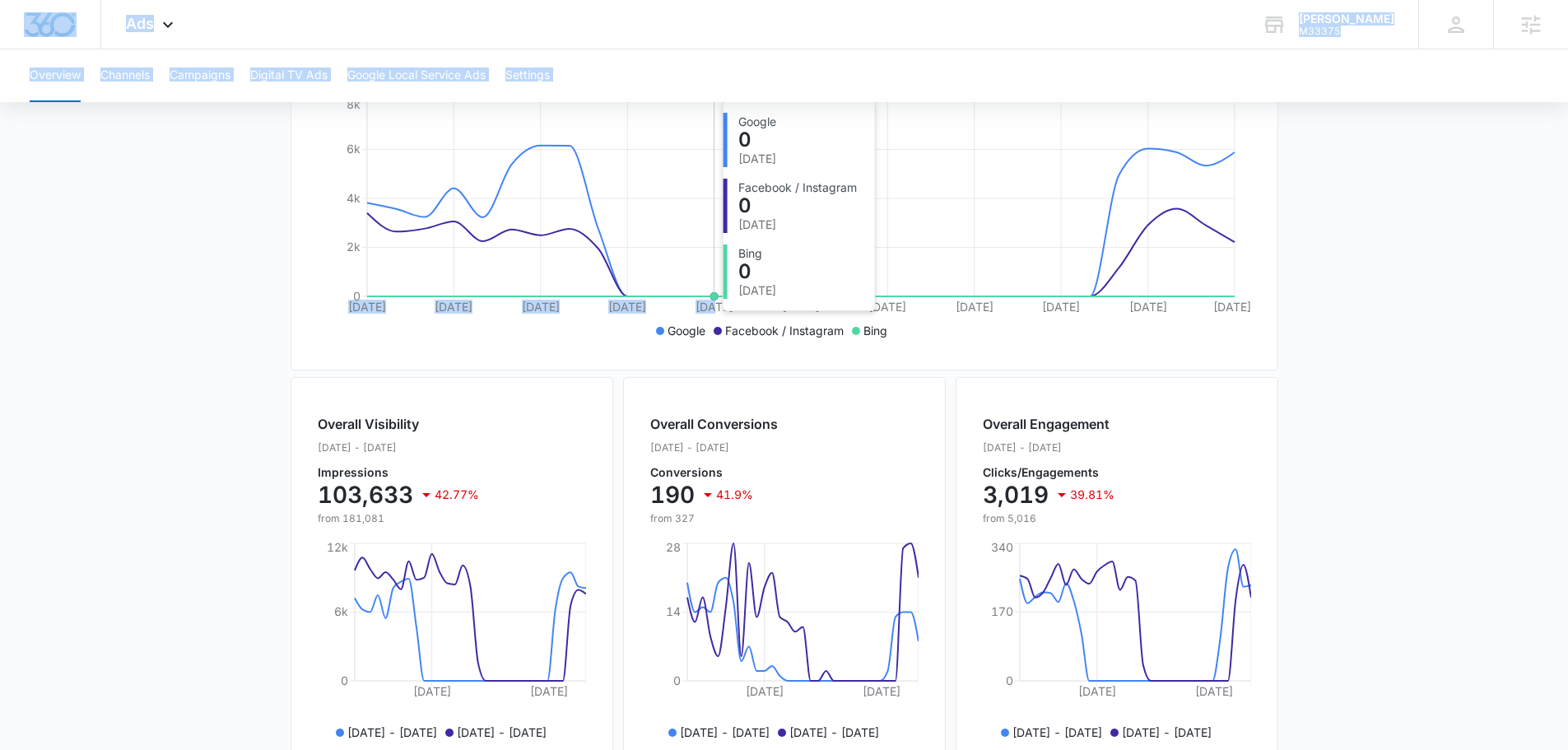
scroll to position [600, 0]
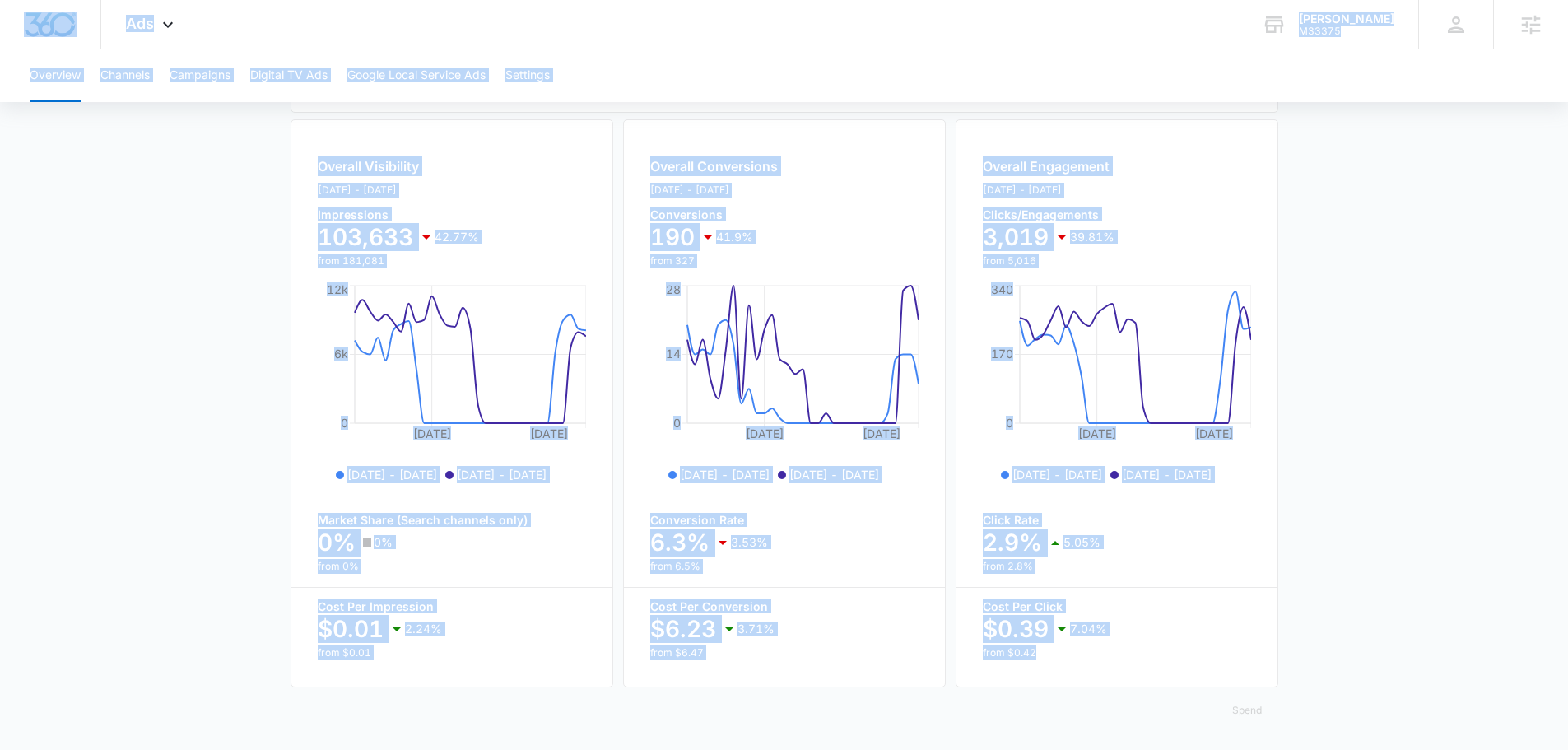
drag, startPoint x: 6, startPoint y: 7, endPoint x: 1448, endPoint y: 680, distance: 1591.3
click at [1449, 680] on div "Ads Apps Reputation Forms CRM Email Social Content Ads Intelligence Files Brand…" at bounding box center [784, 82] width 1568 height 1337
click at [1448, 680] on main "Overview Filters [DATE] [DATE] Overall Results Impressions 103.6k 42.77% 181.1k…" at bounding box center [784, 159] width 1568 height 1182
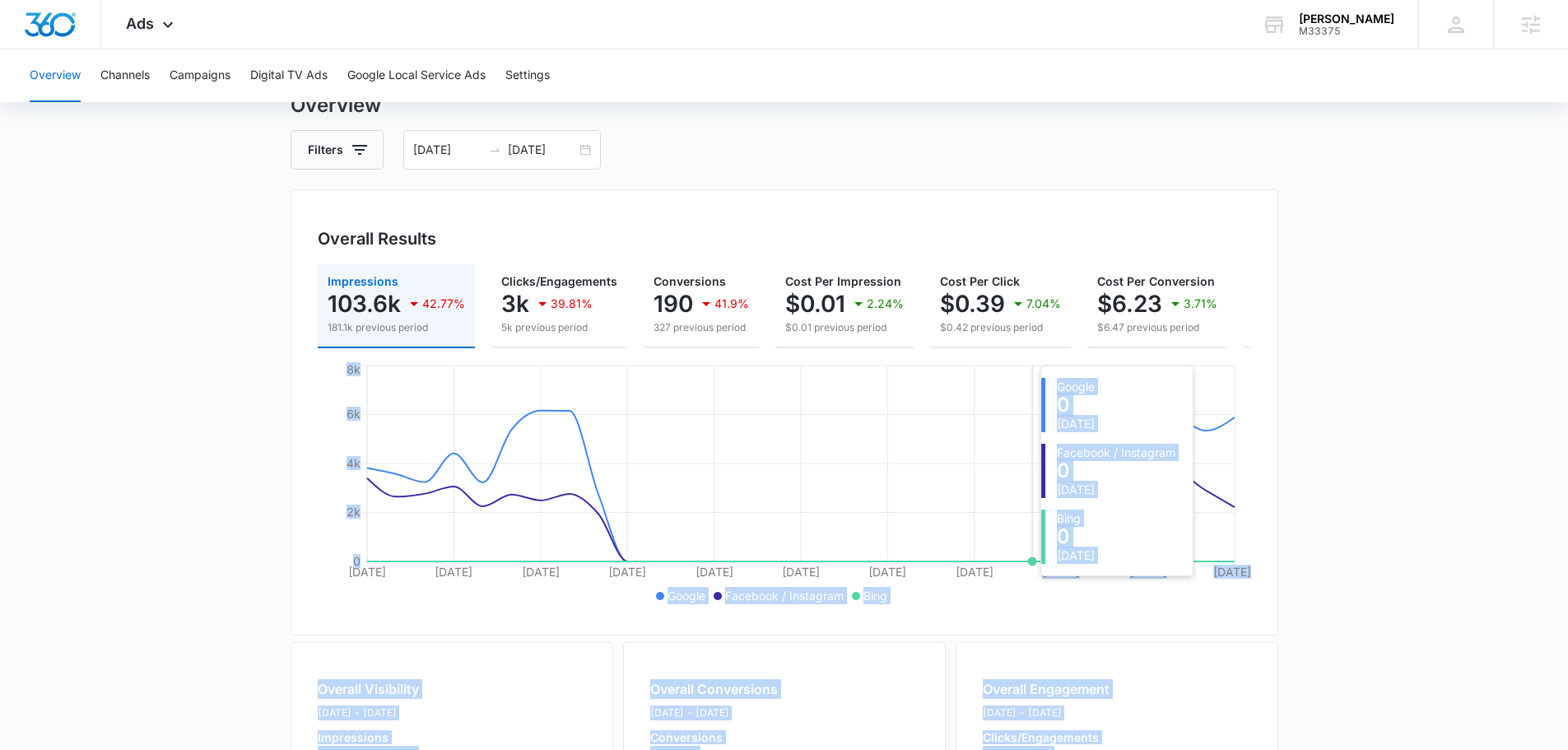
scroll to position [0, 0]
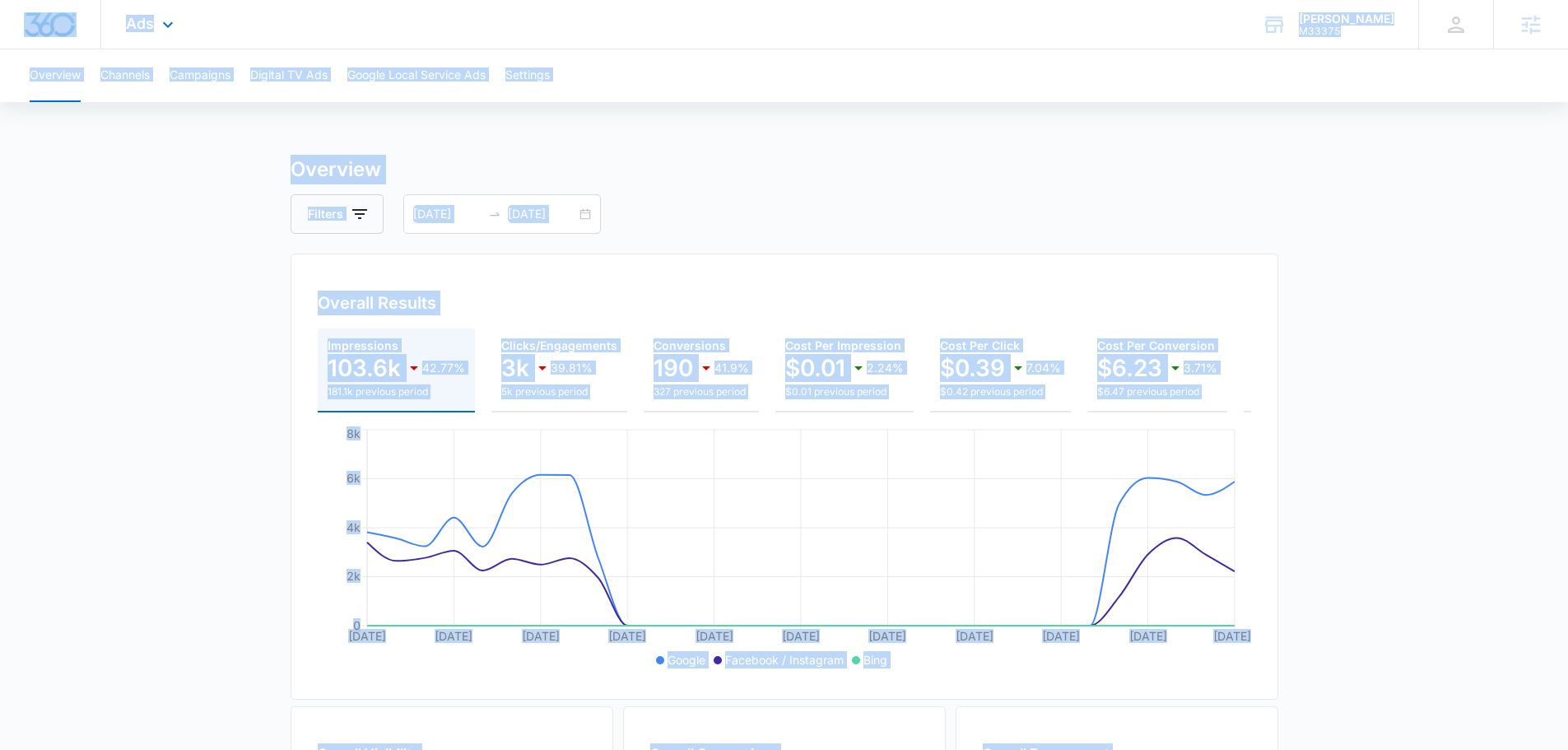
drag, startPoint x: 1474, startPoint y: 682, endPoint x: 10, endPoint y: 15, distance: 1608.8
click at [12, 15] on div "Ads Apps Reputation Forms CRM Email Social Content Ads Intelligence Files Brand…" at bounding box center [784, 668] width 1568 height 1337
click at [8, 15] on div at bounding box center [51, 24] width 101 height 49
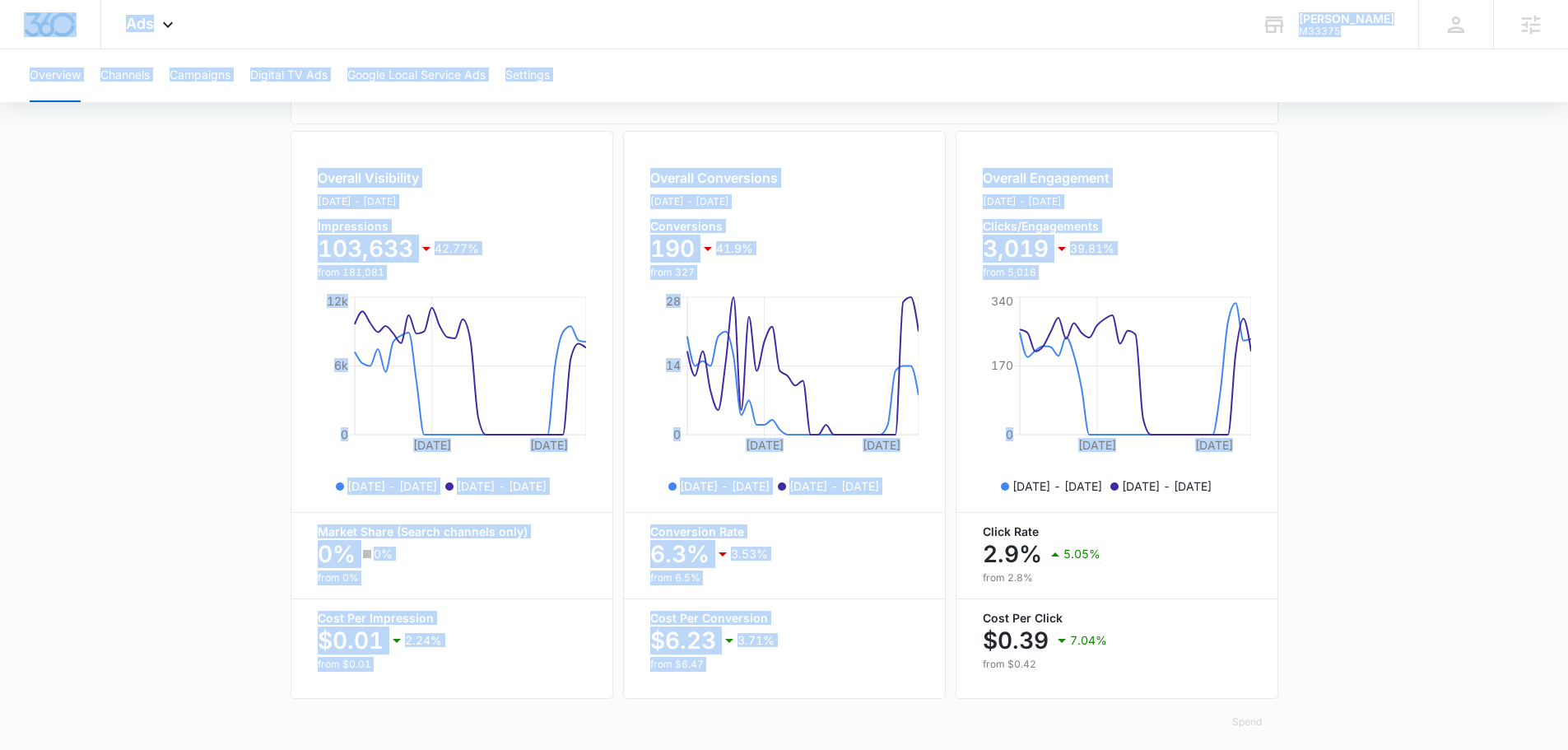
scroll to position [600, 0]
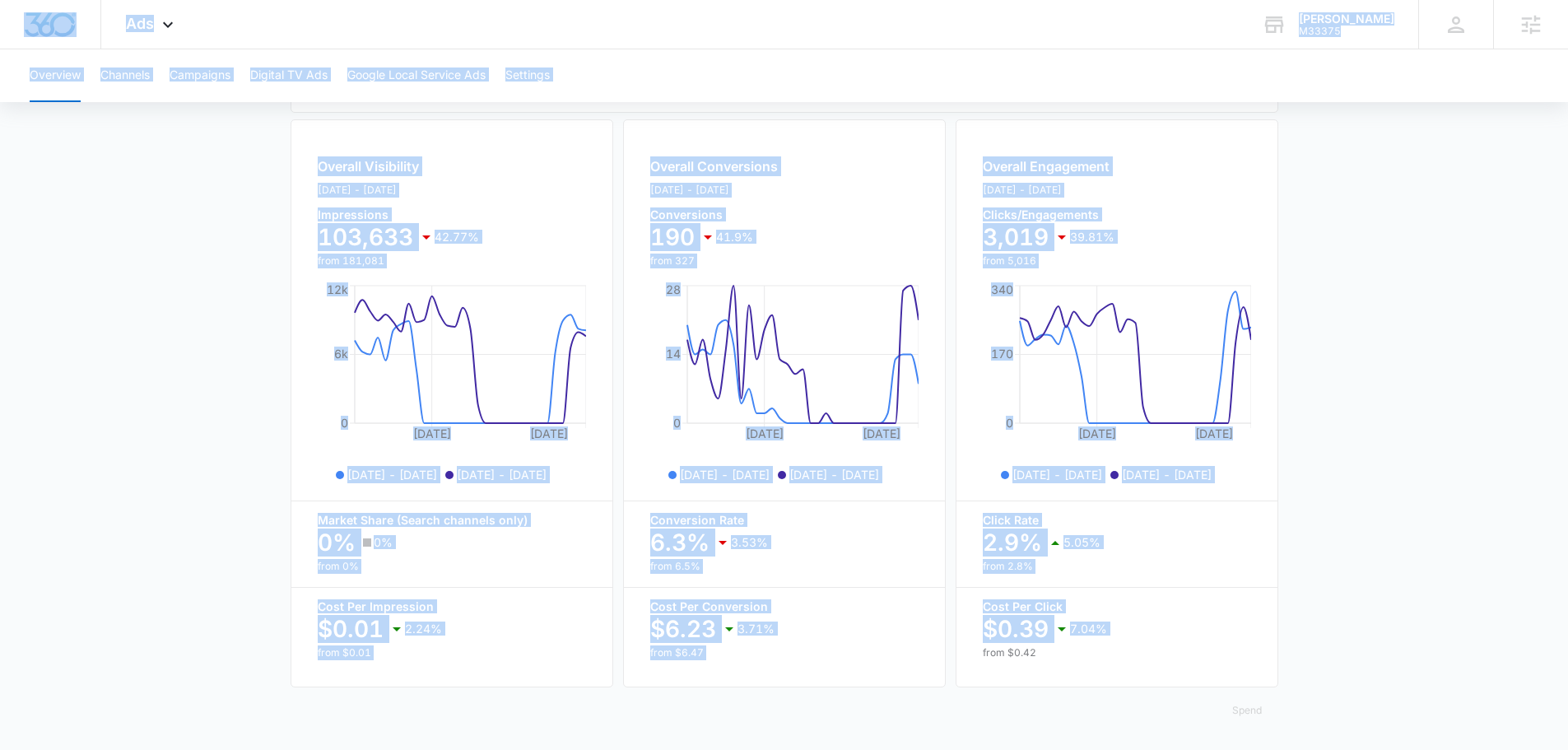
drag, startPoint x: 8, startPoint y: 15, endPoint x: 1363, endPoint y: 654, distance: 1498.1
click at [1378, 641] on div "Ads Apps Reputation Forms CRM Email Social Content Ads Intelligence Files Brand…" at bounding box center [784, 82] width 1568 height 1337
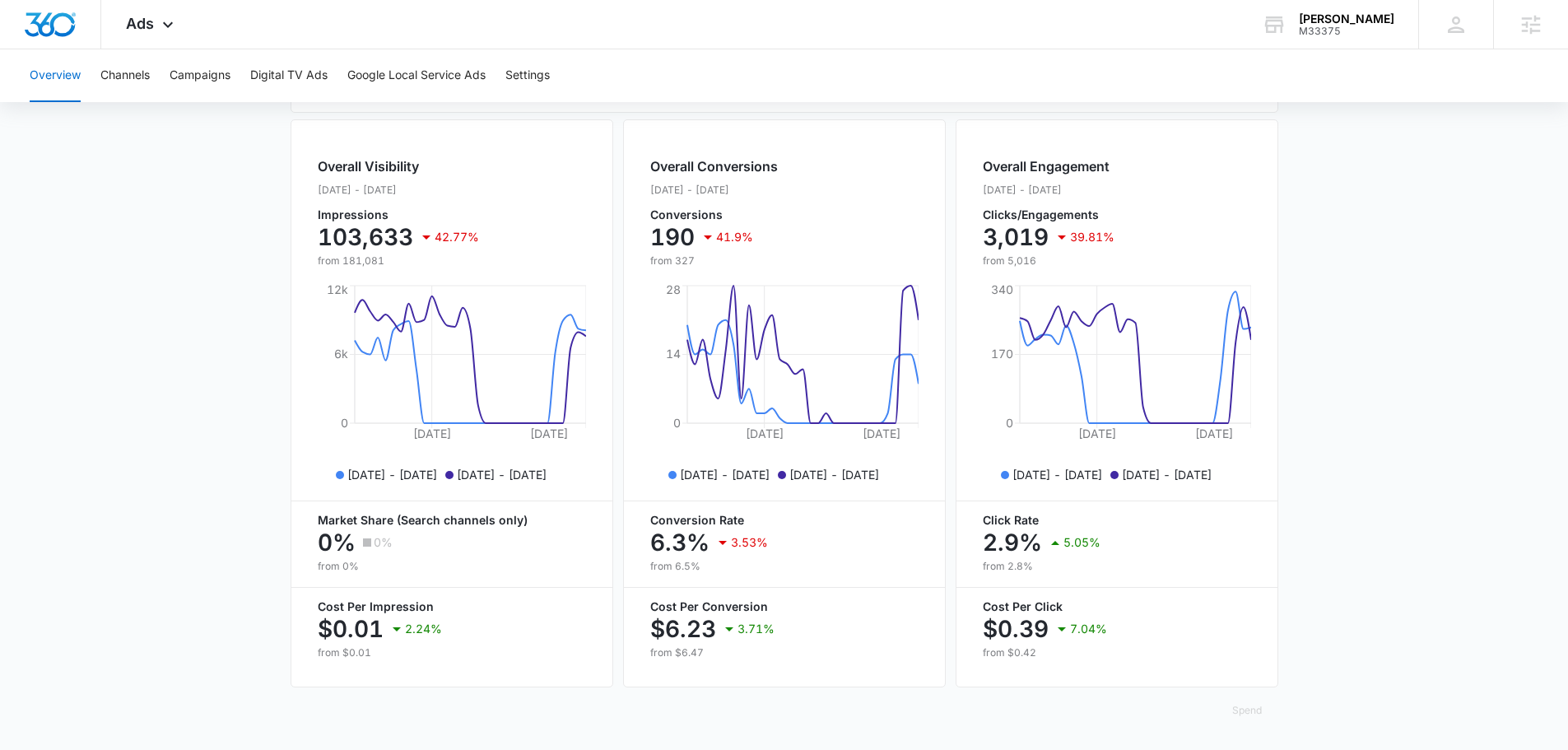
drag, startPoint x: 1355, startPoint y: 660, endPoint x: 1351, endPoint y: 668, distance: 8.9
click at [1352, 668] on main "Overview Filters [DATE] [DATE] Overall Results Impressions 103.6k 42.77% 181.1k…" at bounding box center [784, 159] width 1568 height 1182
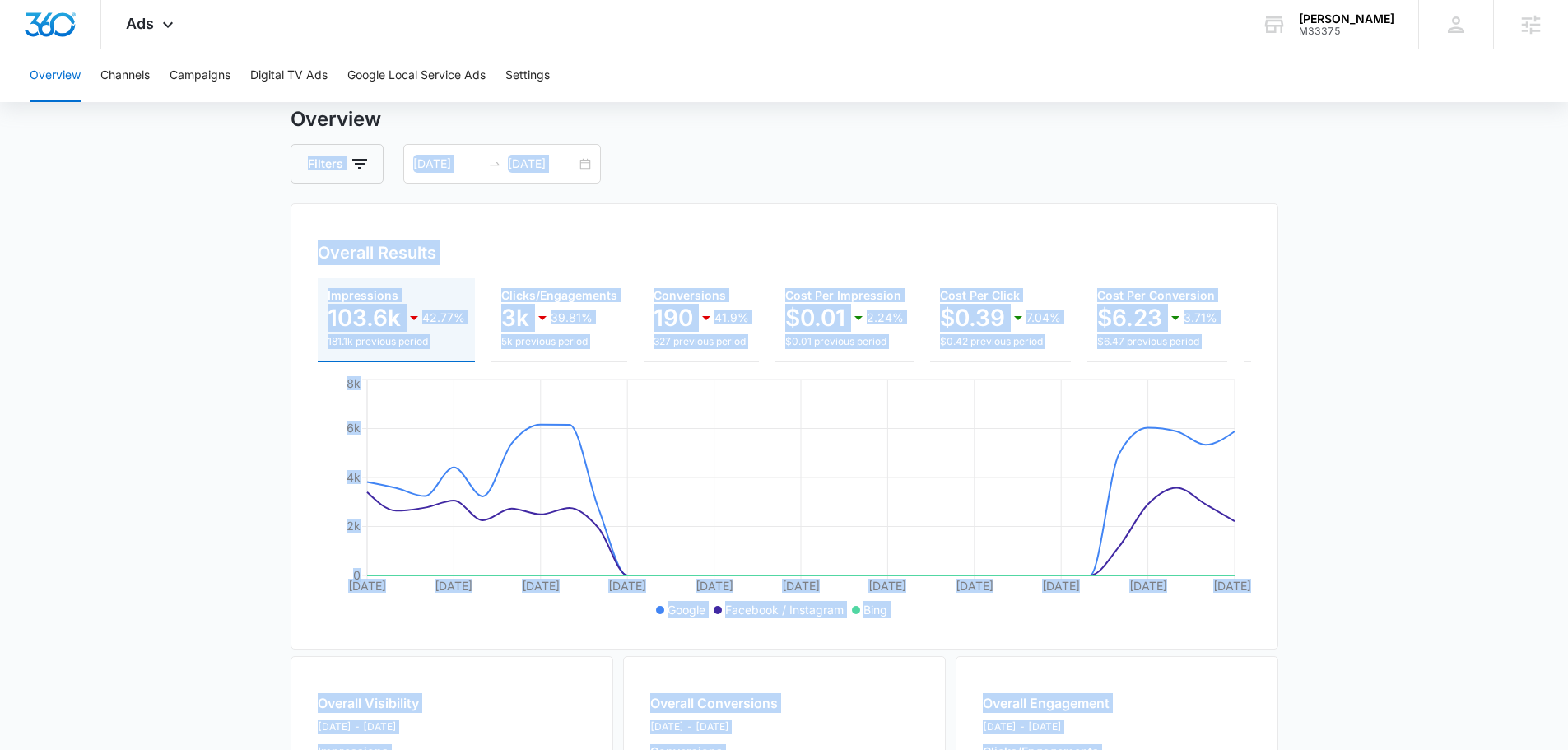
scroll to position [0, 0]
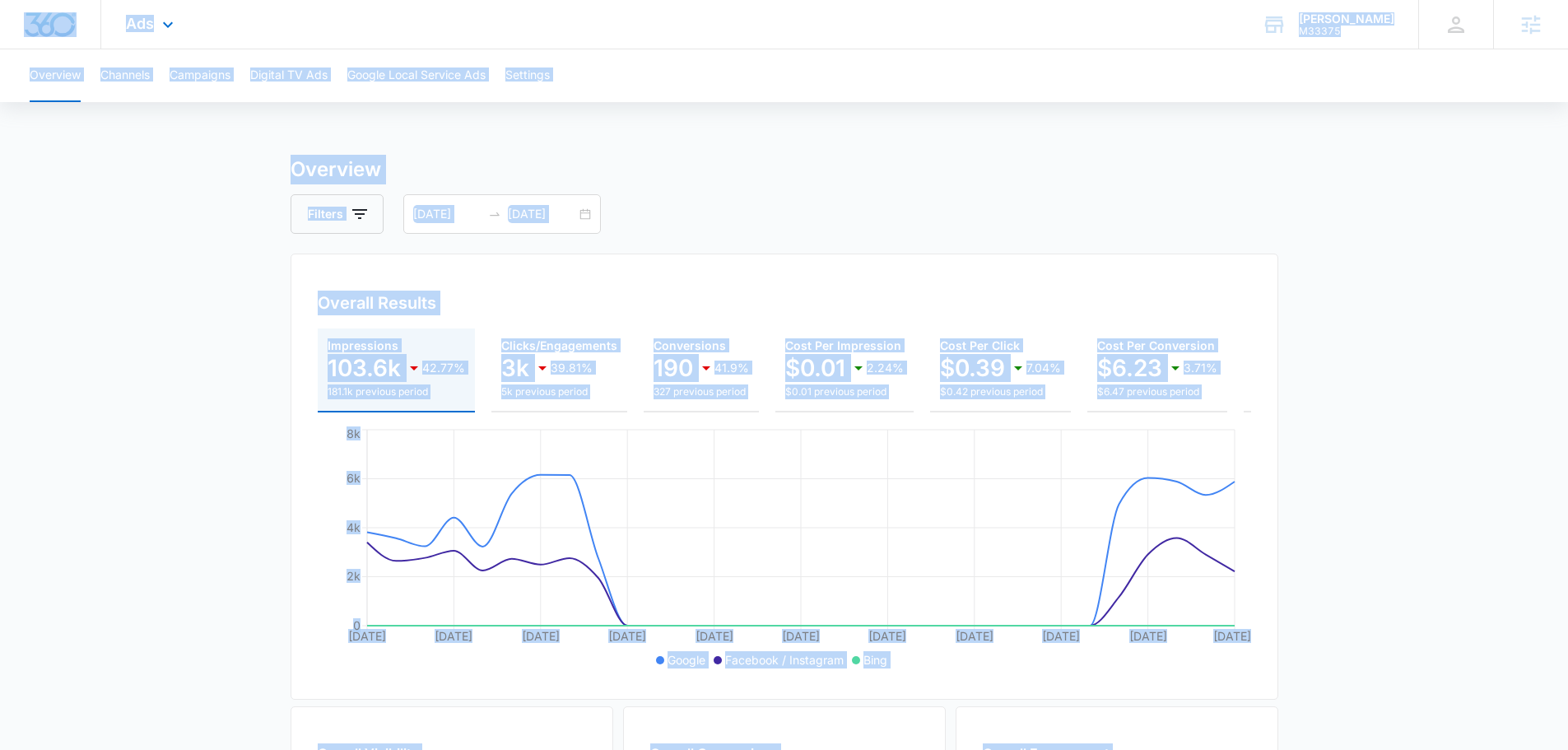
drag, startPoint x: 1345, startPoint y: 655, endPoint x: 9, endPoint y: 28, distance: 1475.8
click at [9, 28] on div "Ads Apps Reputation Forms CRM Email Social Content Ads Intelligence Files Brand…" at bounding box center [784, 668] width 1568 height 1337
click at [6, 26] on div at bounding box center [51, 24] width 101 height 49
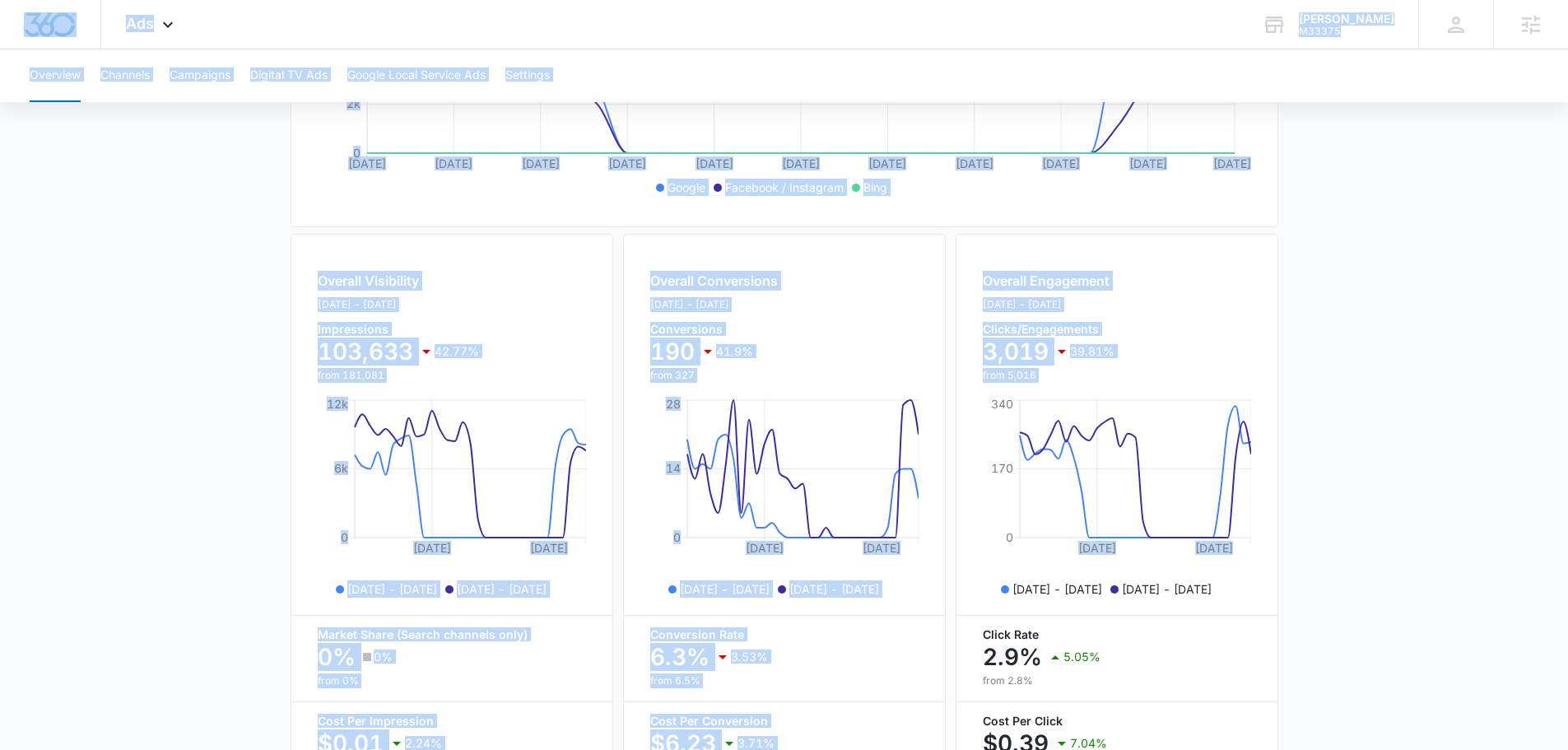
scroll to position [600, 0]
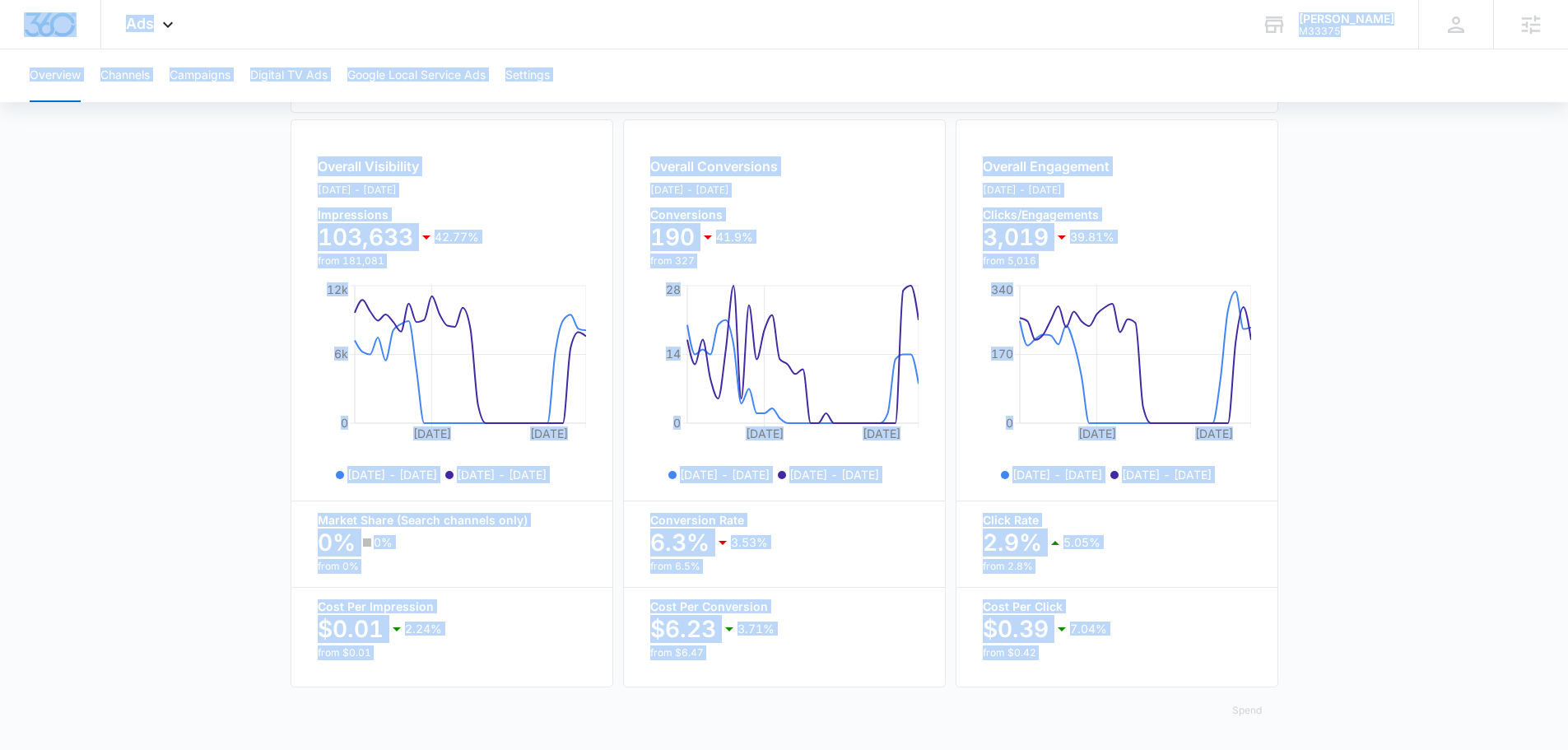
drag, startPoint x: 6, startPoint y: 26, endPoint x: 1434, endPoint y: 642, distance: 1555.2
click at [1435, 650] on div "Ads Apps Reputation Forms CRM Email Social Content Ads Intelligence Files Brand…" at bounding box center [784, 82] width 1568 height 1337
click at [1408, 641] on main "Overview Filters [DATE] [DATE] Overall Results Impressions 103.6k 42.77% 181.1k…" at bounding box center [784, 159] width 1568 height 1182
click at [1406, 642] on main "Overview Filters [DATE] [DATE] Overall Results Impressions 103.6k 42.77% 181.1k…" at bounding box center [784, 159] width 1568 height 1182
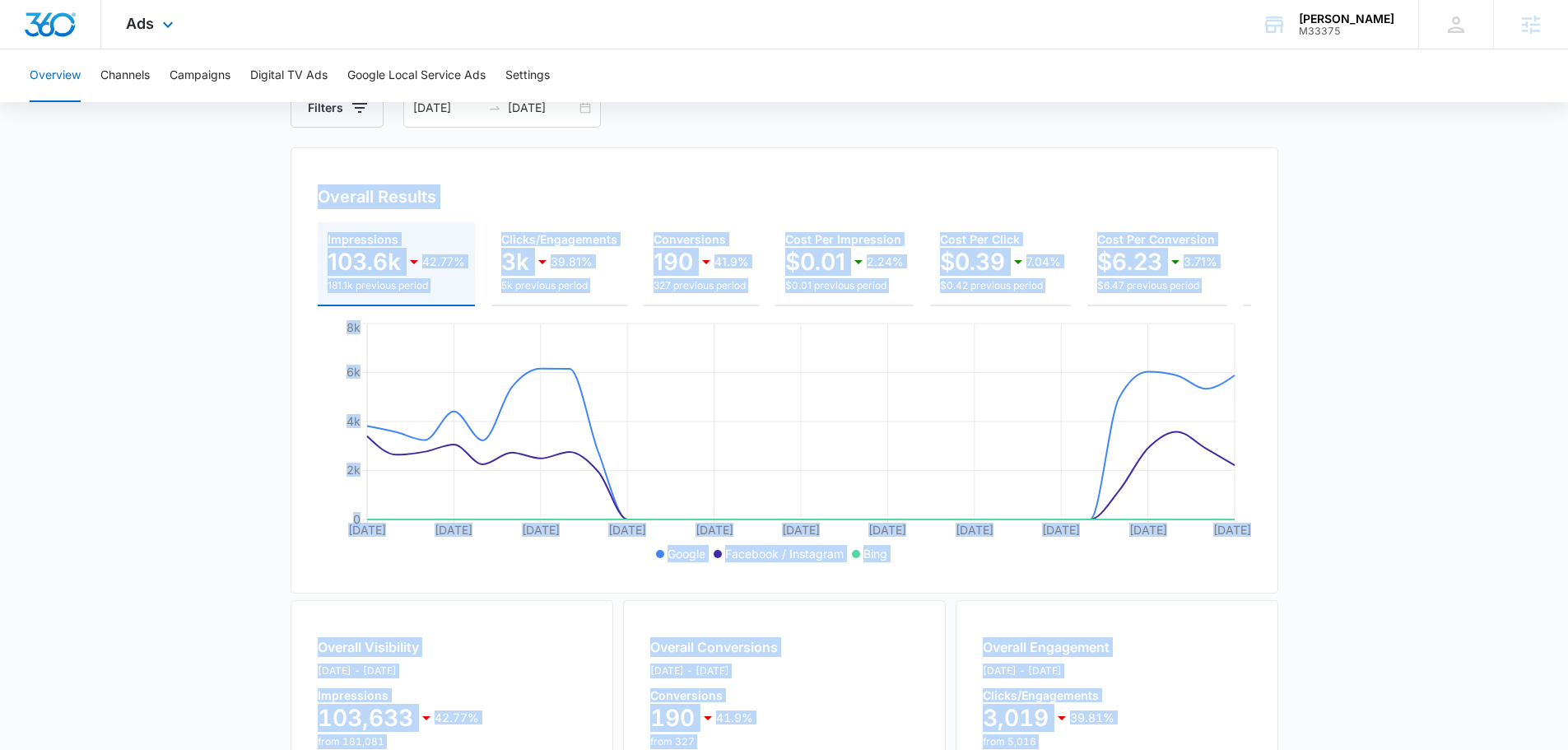
scroll to position [0, 0]
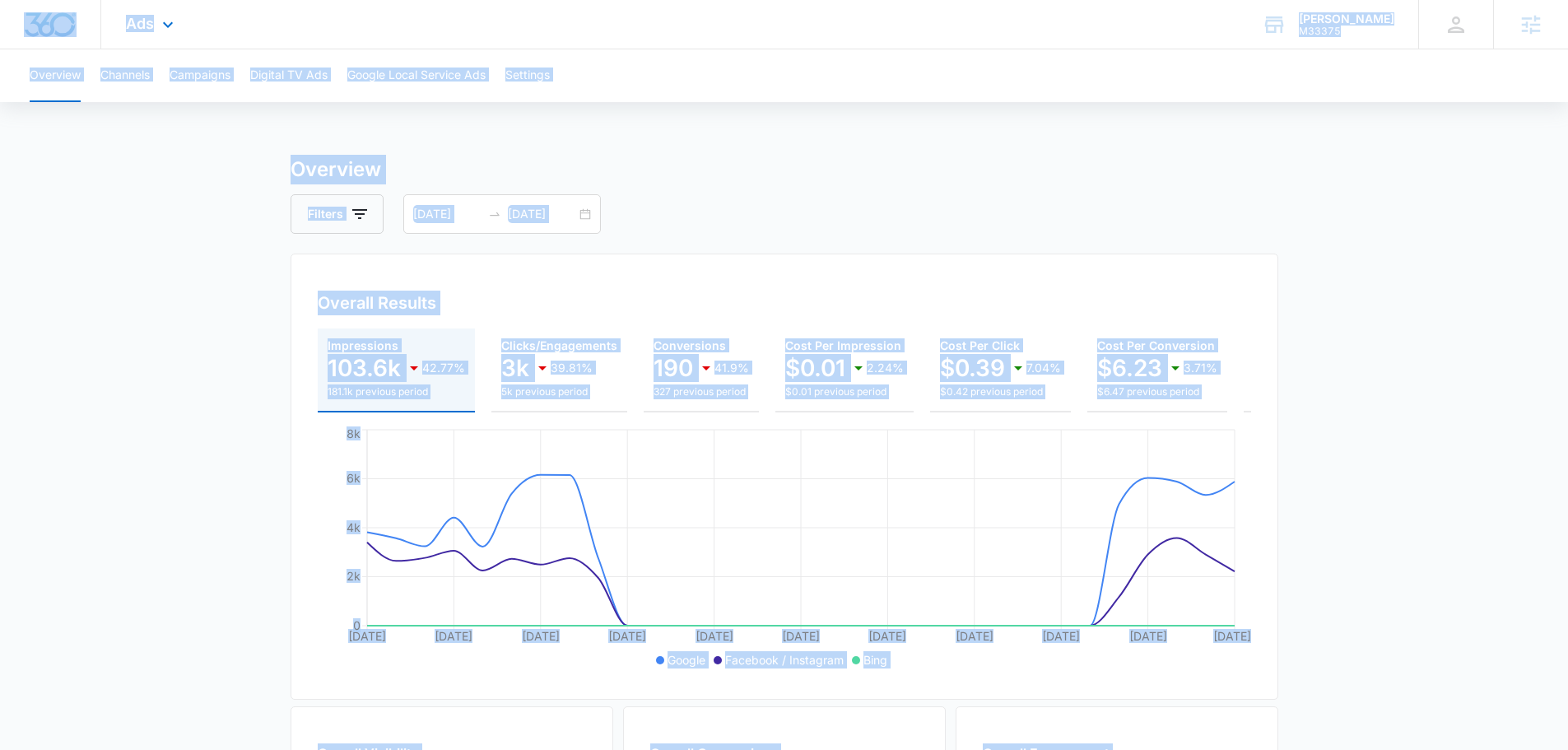
drag, startPoint x: 1405, startPoint y: 642, endPoint x: 9, endPoint y: 8, distance: 1533.2
click at [9, 8] on div "Ads Apps Reputation Forms CRM Email Social Content Ads Intelligence Files Brand…" at bounding box center [784, 668] width 1568 height 1337
click at [9, 8] on div at bounding box center [51, 24] width 101 height 49
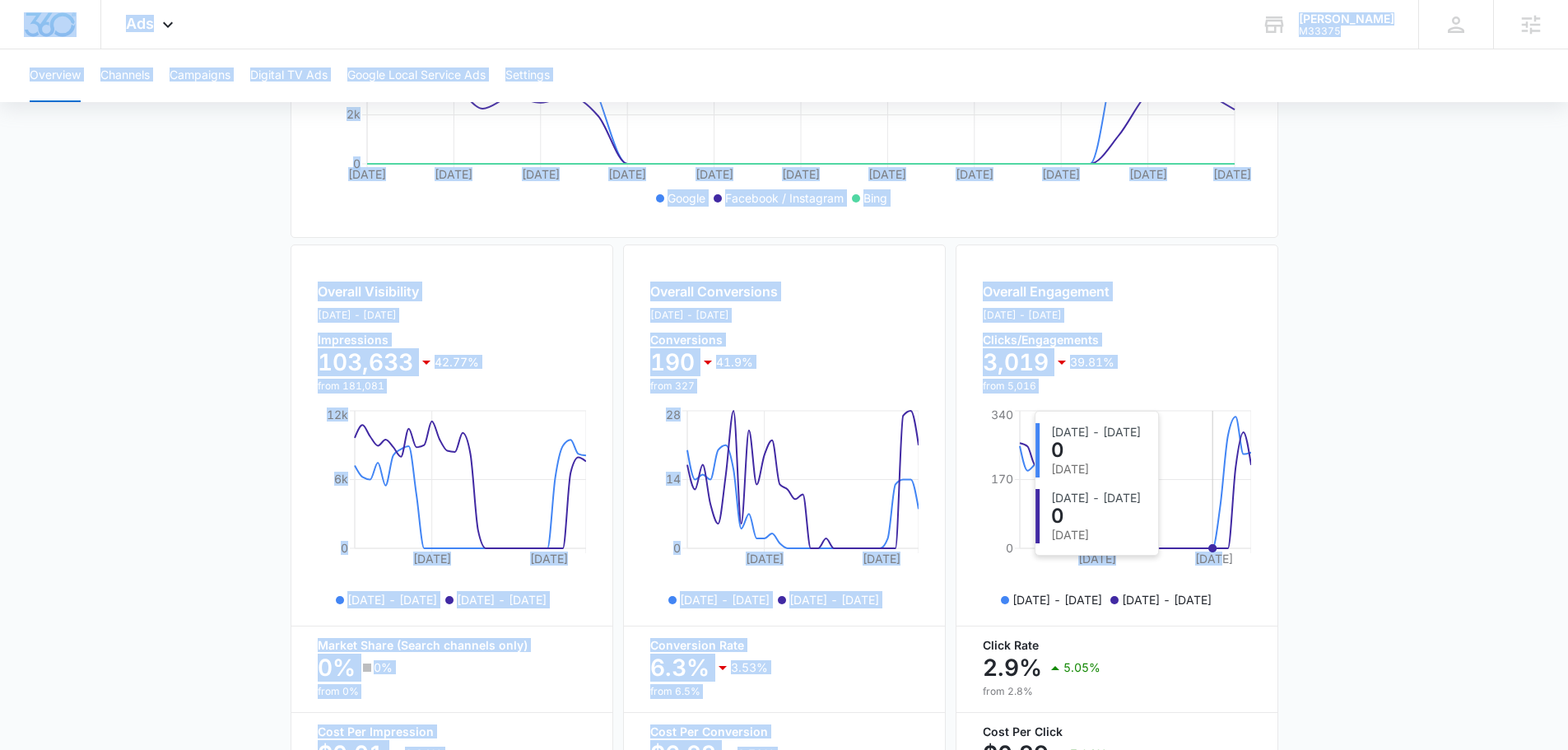
scroll to position [600, 0]
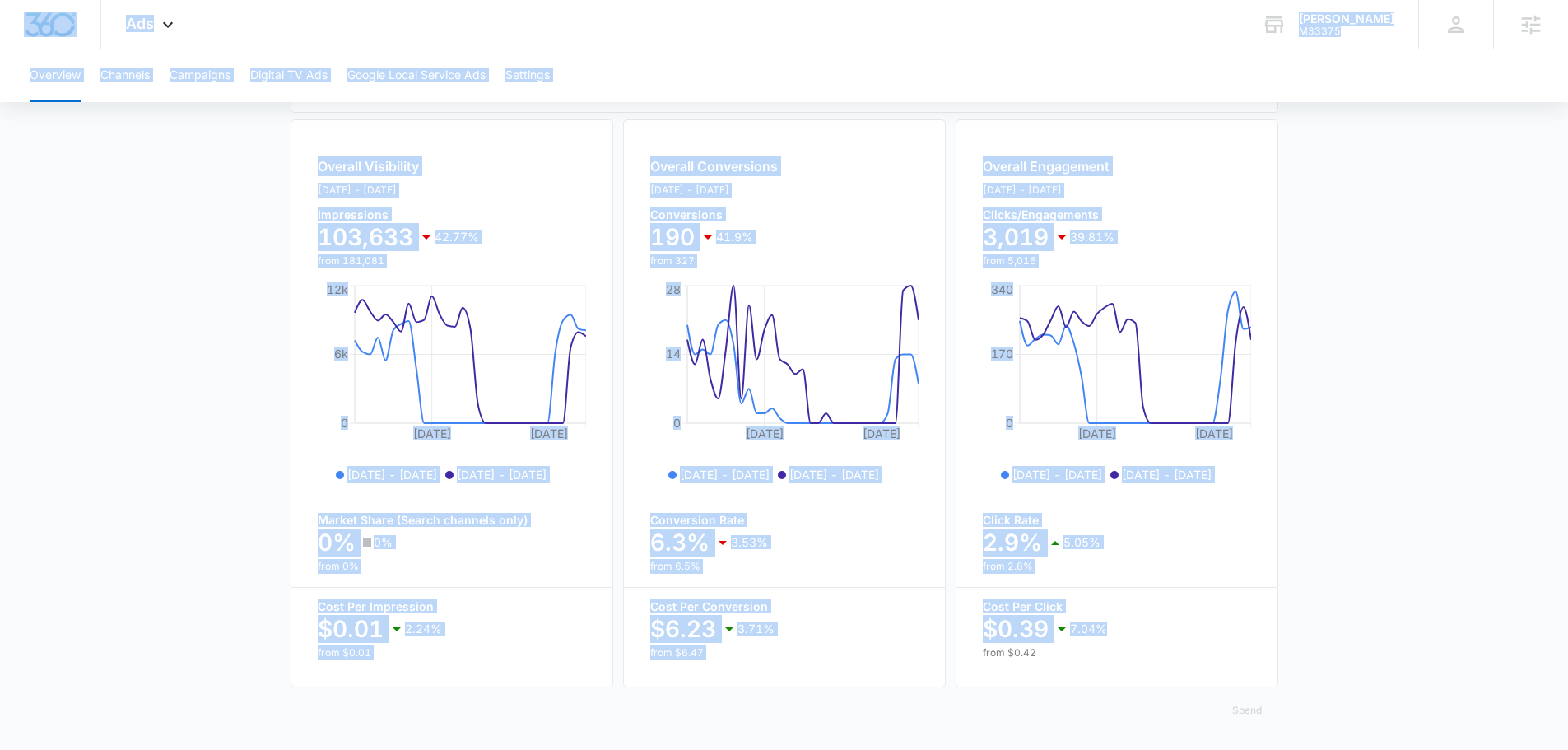
drag, startPoint x: 15, startPoint y: 14, endPoint x: 1370, endPoint y: 631, distance: 1488.9
click at [1370, 631] on div "Ads Apps Reputation Forms CRM Email Social Content Ads Intelligence Files Brand…" at bounding box center [784, 82] width 1568 height 1337
click at [1368, 637] on main "Overview Filters [DATE] [DATE] Overall Results Impressions 103.6k 42.77% 181.1k…" at bounding box center [784, 159] width 1568 height 1182
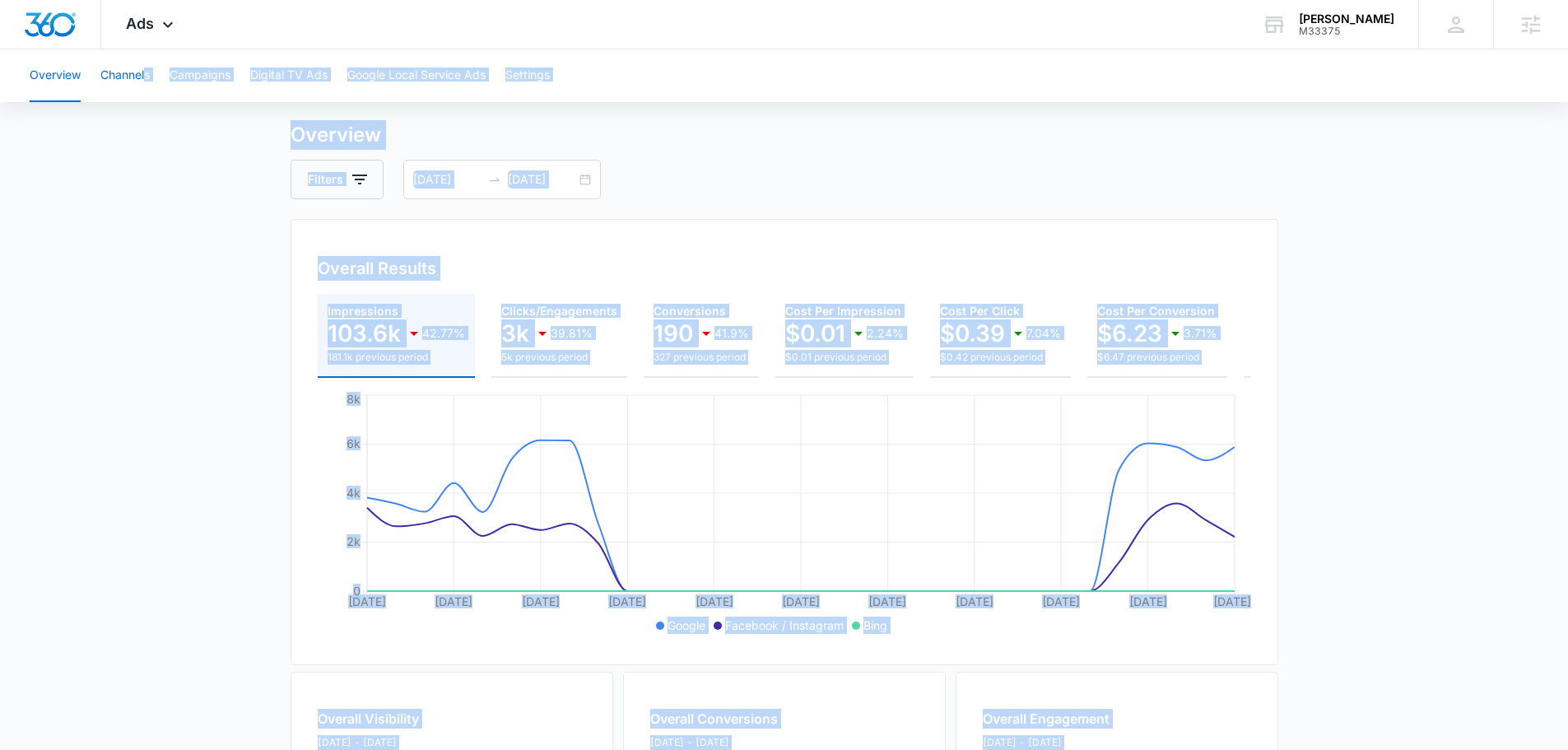
scroll to position [0, 0]
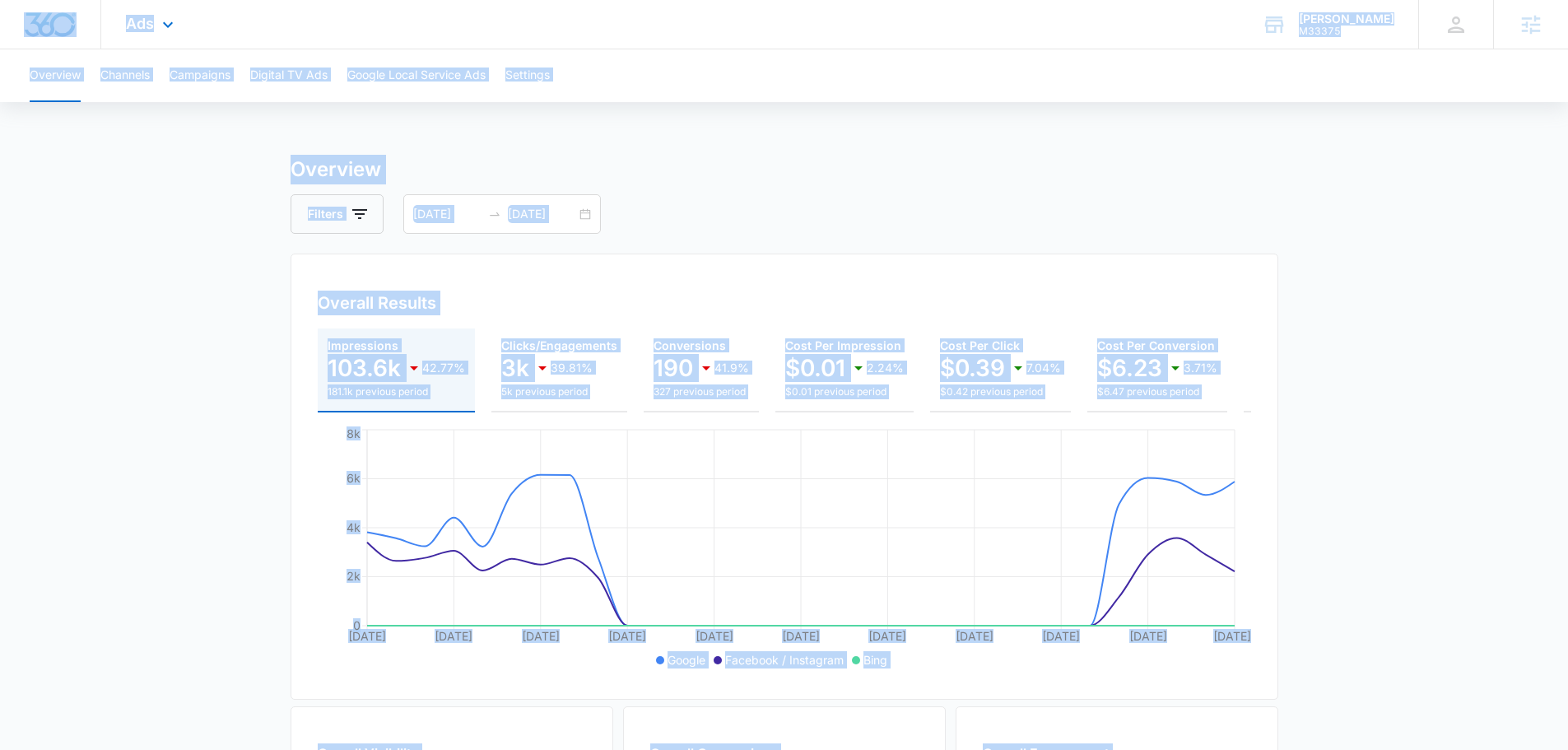
drag, startPoint x: 1372, startPoint y: 628, endPoint x: 15, endPoint y: 17, distance: 1488.2
click at [20, 21] on div "Ads Apps Reputation Forms CRM Email Social Content Ads Intelligence Files Brand…" at bounding box center [784, 668] width 1568 height 1337
click at [7, 12] on div at bounding box center [51, 24] width 101 height 49
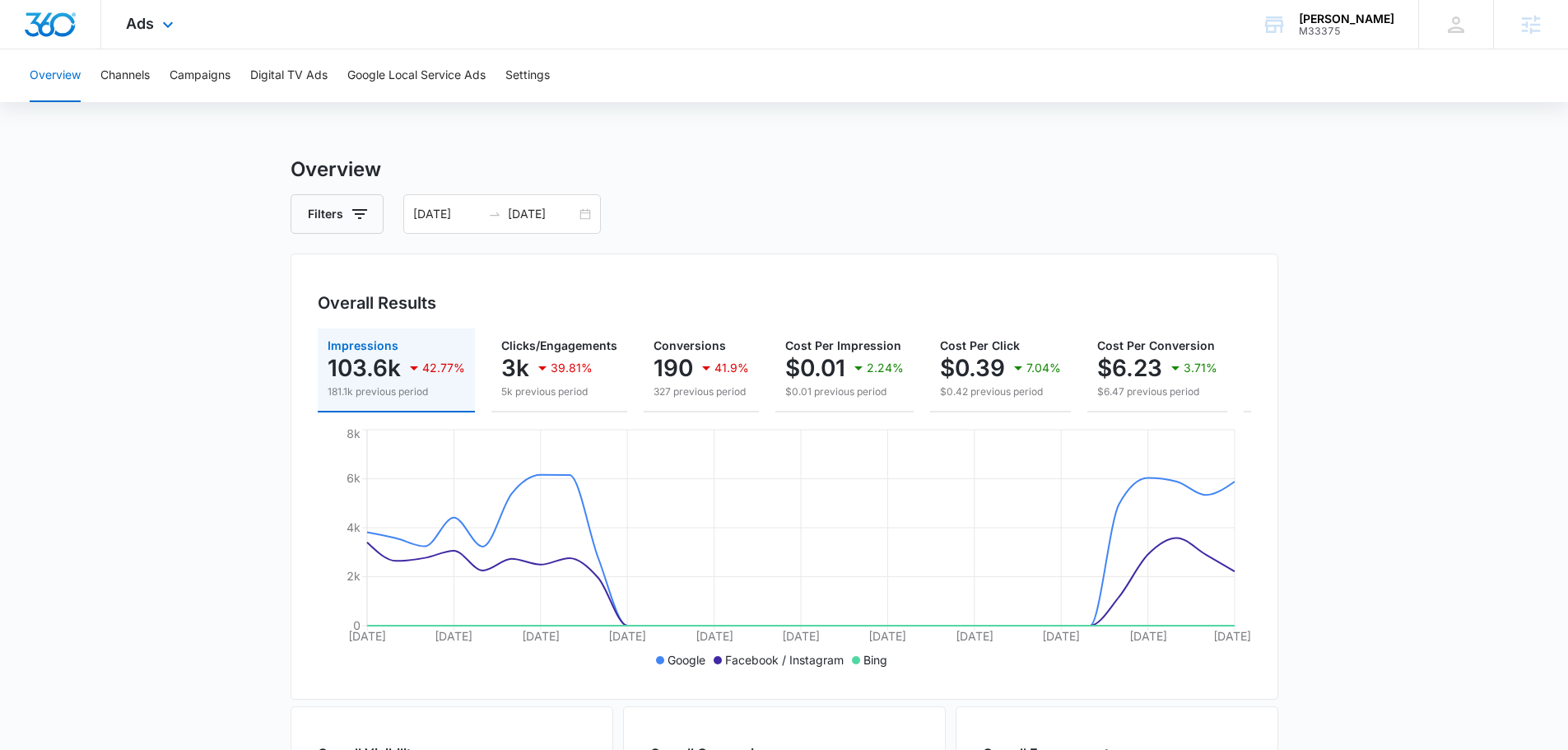
drag, startPoint x: 7, startPoint y: 9, endPoint x: 27, endPoint y: 21, distance: 23.3
click at [27, 21] on div at bounding box center [51, 24] width 101 height 49
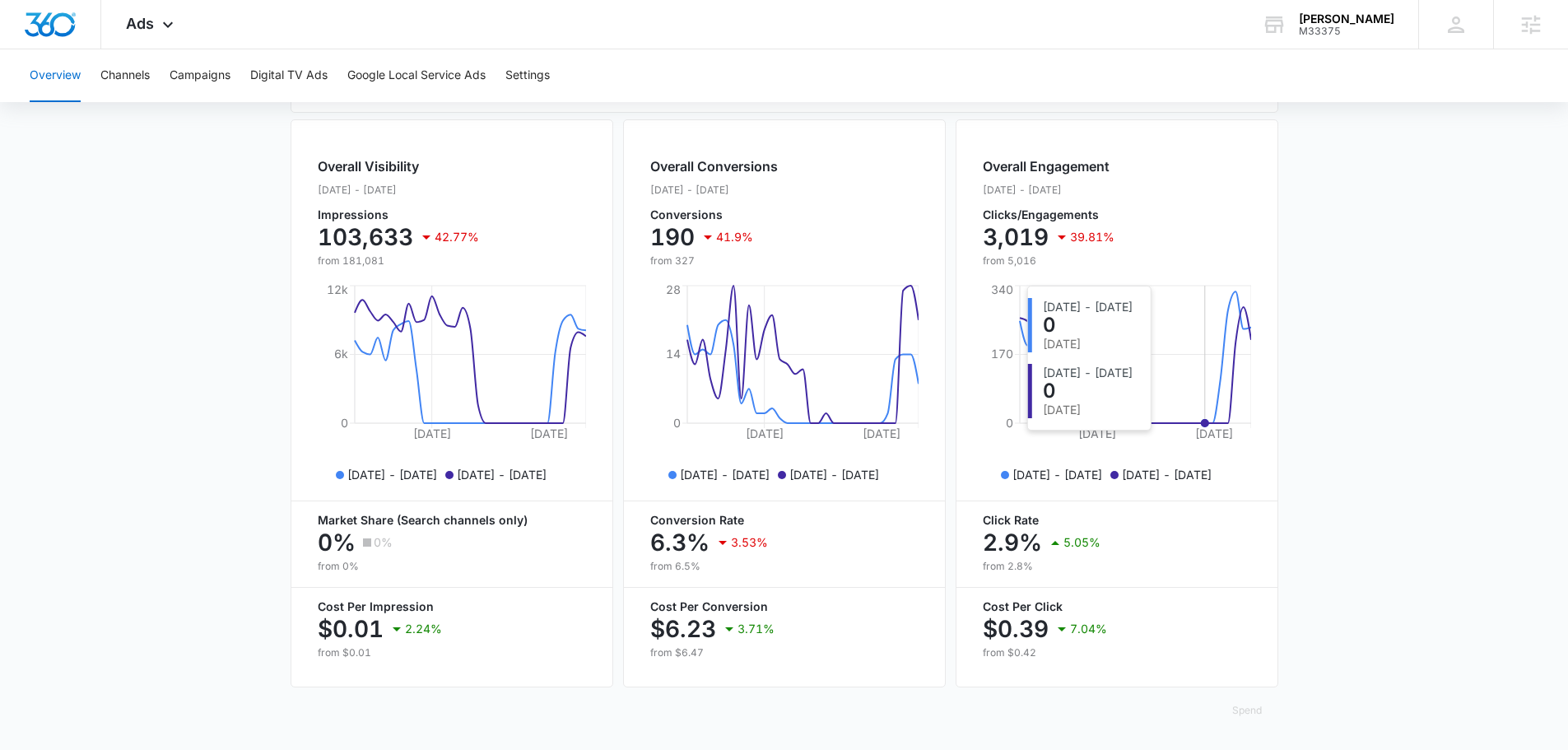
scroll to position [600, 0]
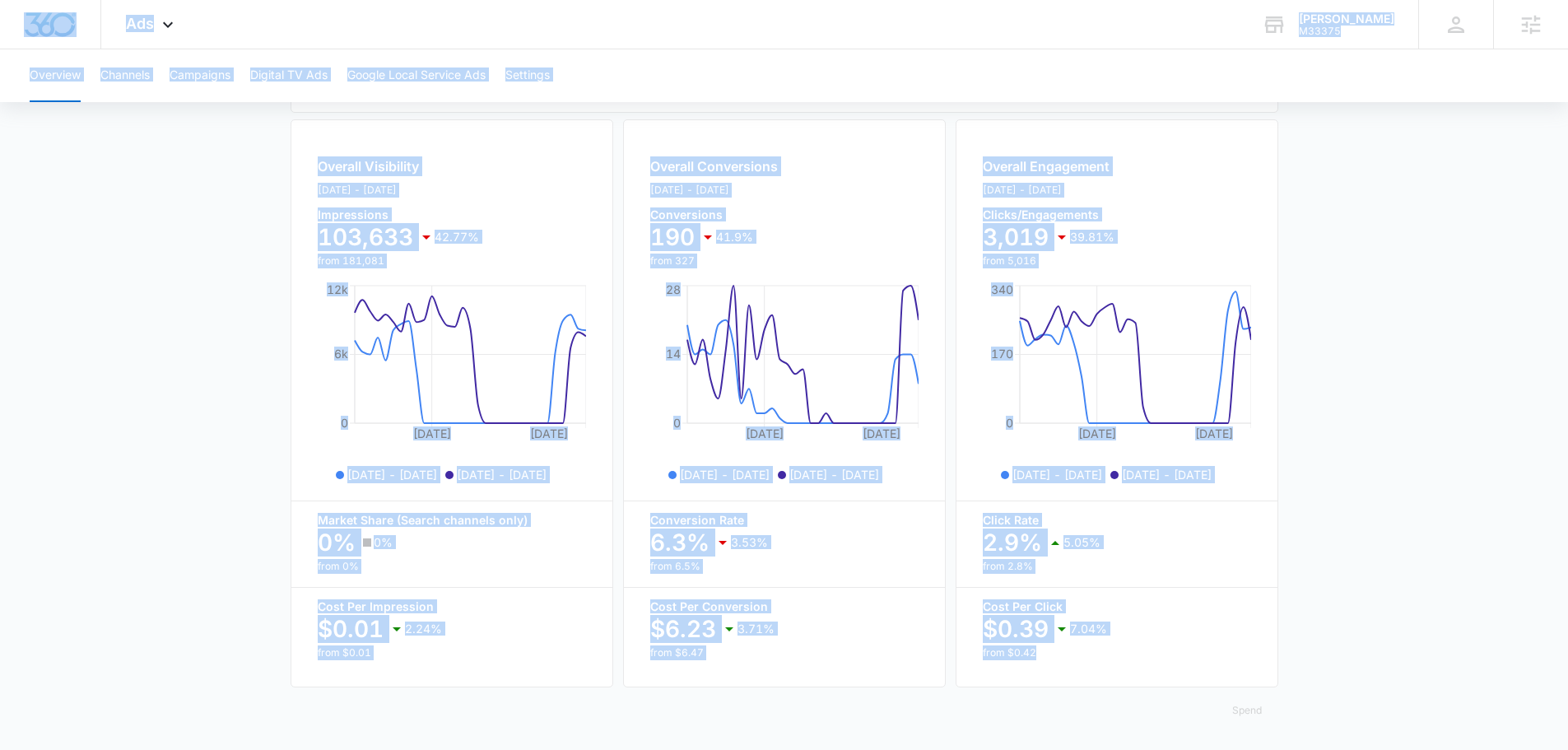
drag, startPoint x: 16, startPoint y: 9, endPoint x: 1337, endPoint y: 677, distance: 1480.3
click at [1337, 677] on div "Ads Apps Reputation Forms CRM Email Social Content Ads Intelligence Files Brand…" at bounding box center [784, 82] width 1568 height 1337
click at [1337, 677] on main "Overview Filters [DATE] [DATE] Overall Results Impressions 103.6k 42.77% 181.1k…" at bounding box center [784, 159] width 1568 height 1182
